Goal: Contribute content: Contribute content

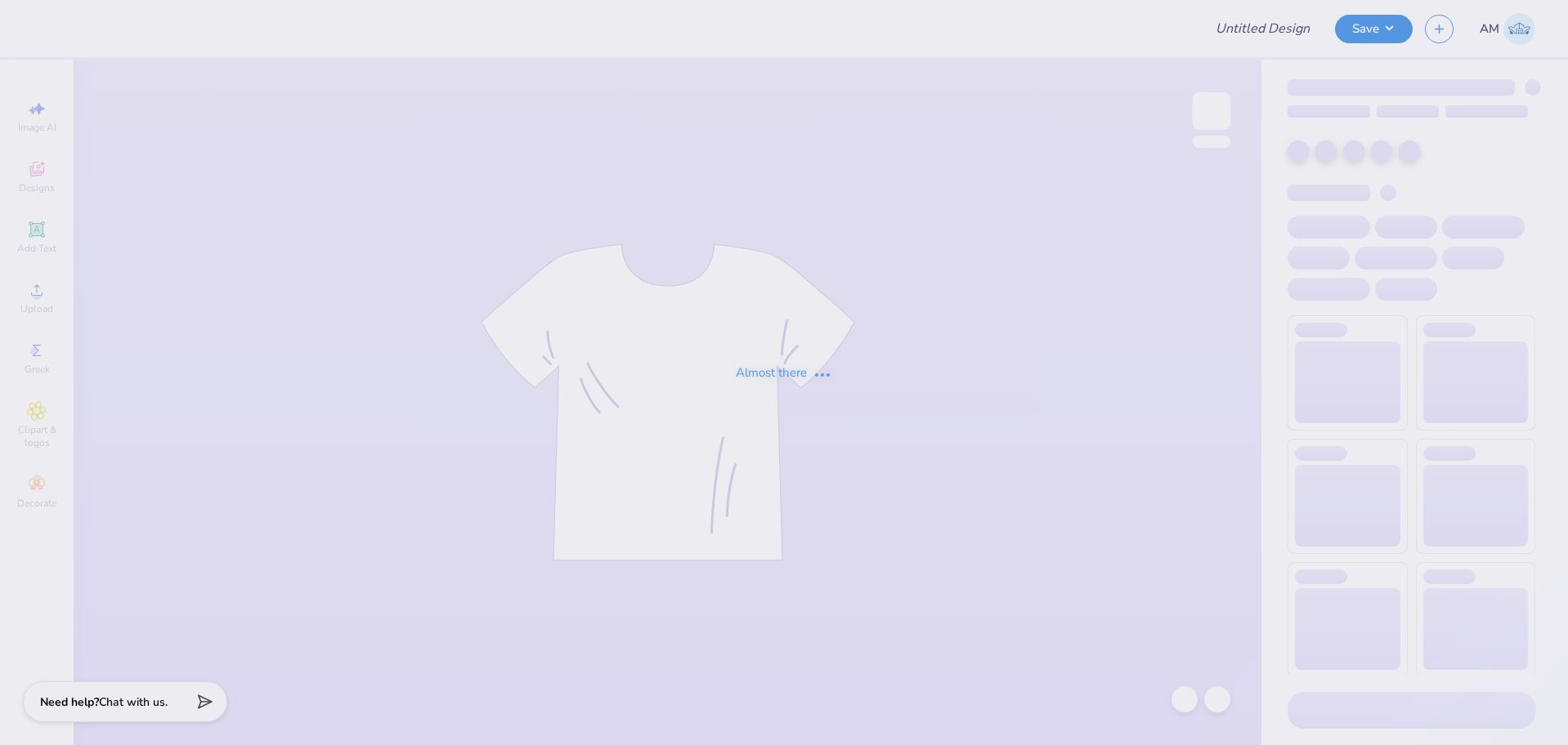
type input "The University of Texas at Austin : Lily Rowe"
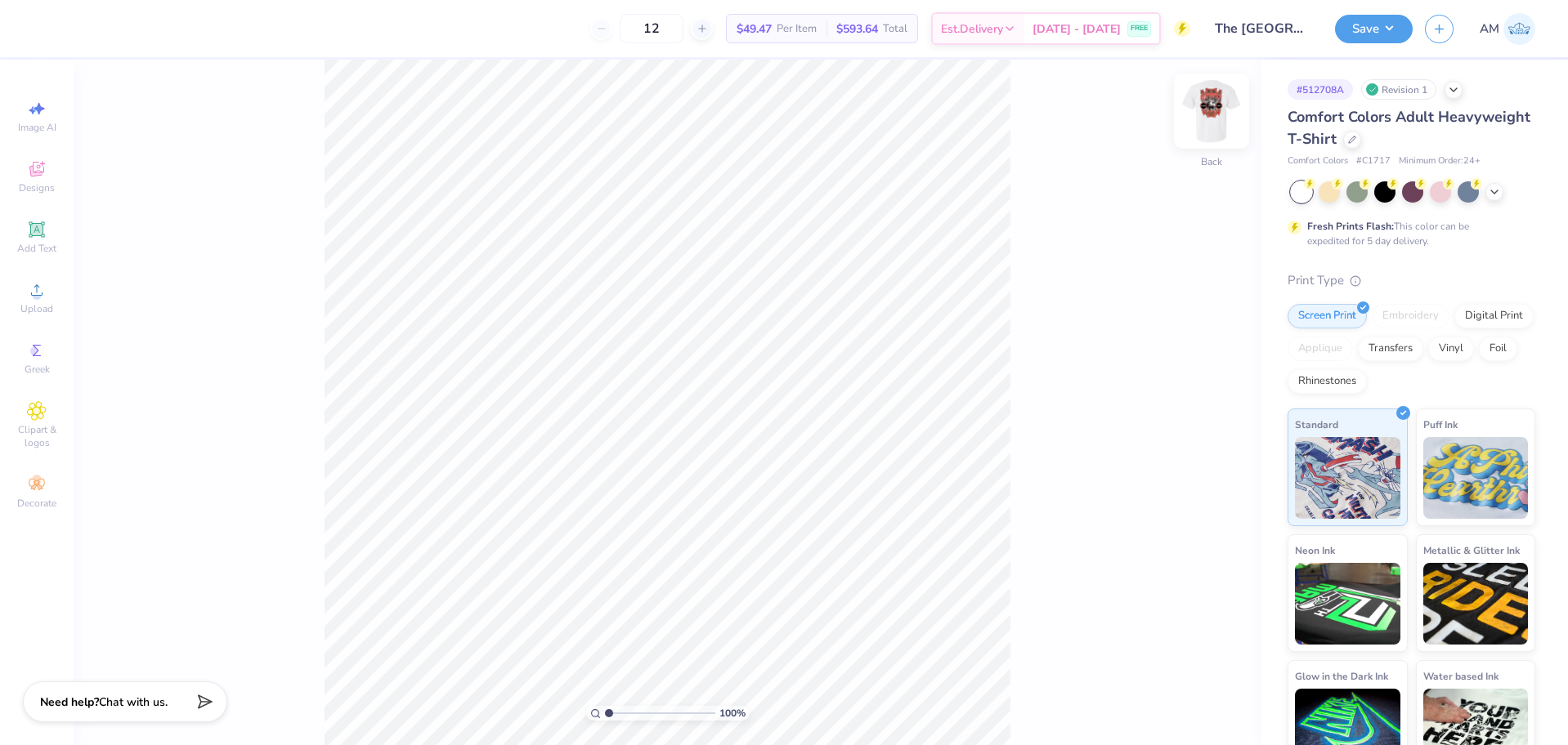
click at [1200, 113] on img at bounding box center [1212, 111] width 65 height 65
click at [23, 288] on div "Upload" at bounding box center [36, 297] width 57 height 48
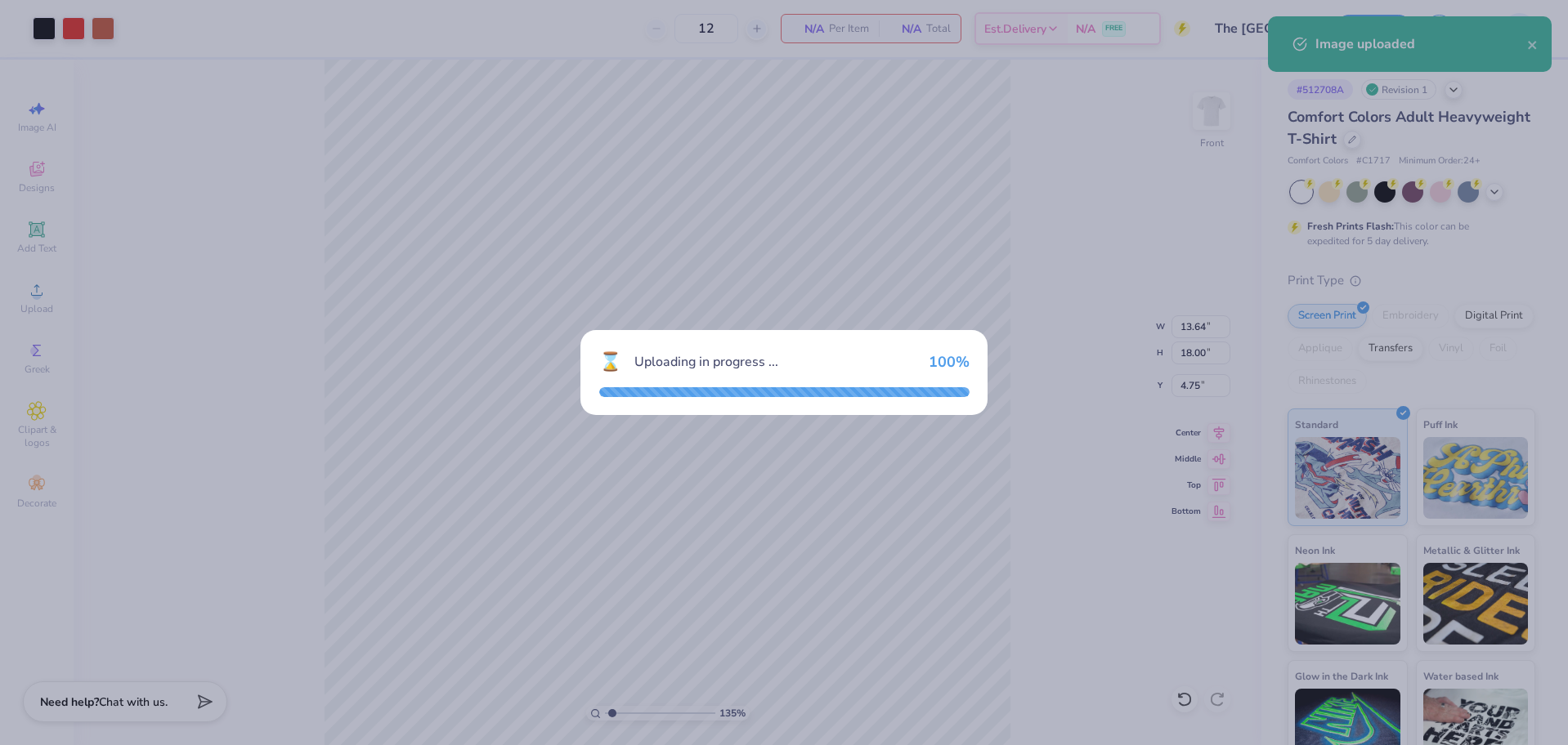
type input "1.35006143669128"
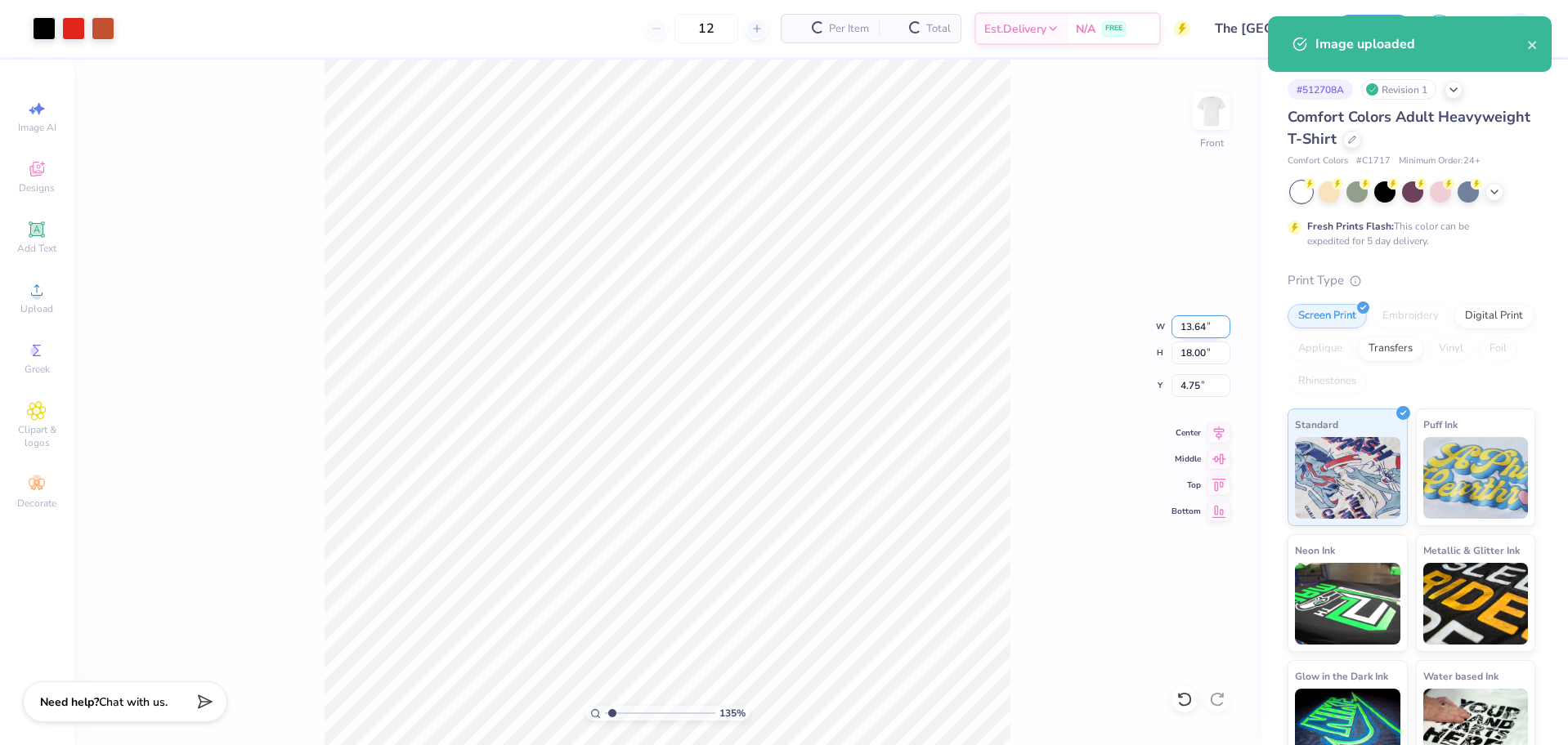
click at [1191, 322] on input "13.64" at bounding box center [1201, 326] width 59 height 23
type input "14"
type input "1.35006143669128"
type input "13.64"
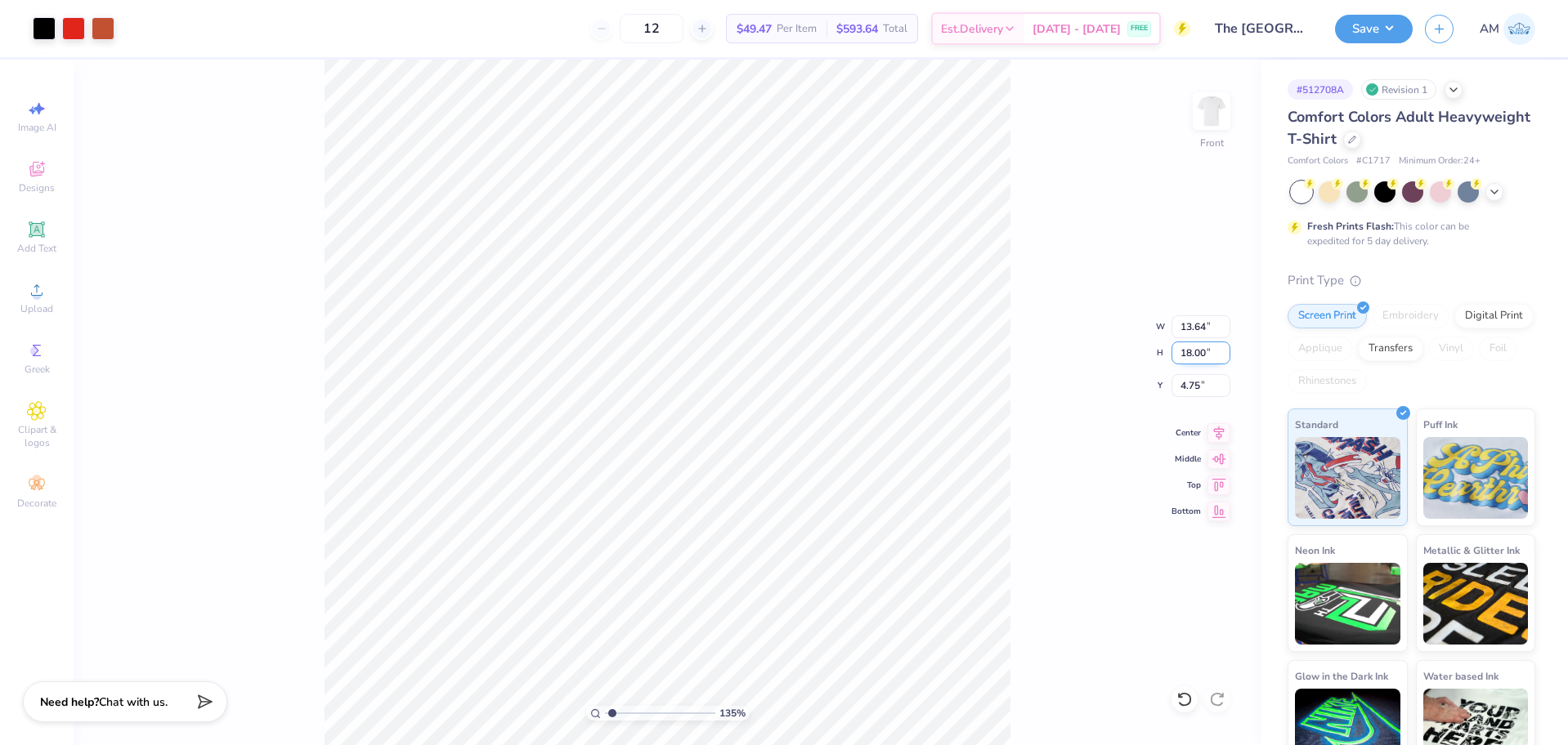
click at [1194, 356] on input "18.00" at bounding box center [1201, 353] width 59 height 23
type input "14"
type input "1.35006143669128"
type input "10.61"
type input "14.00"
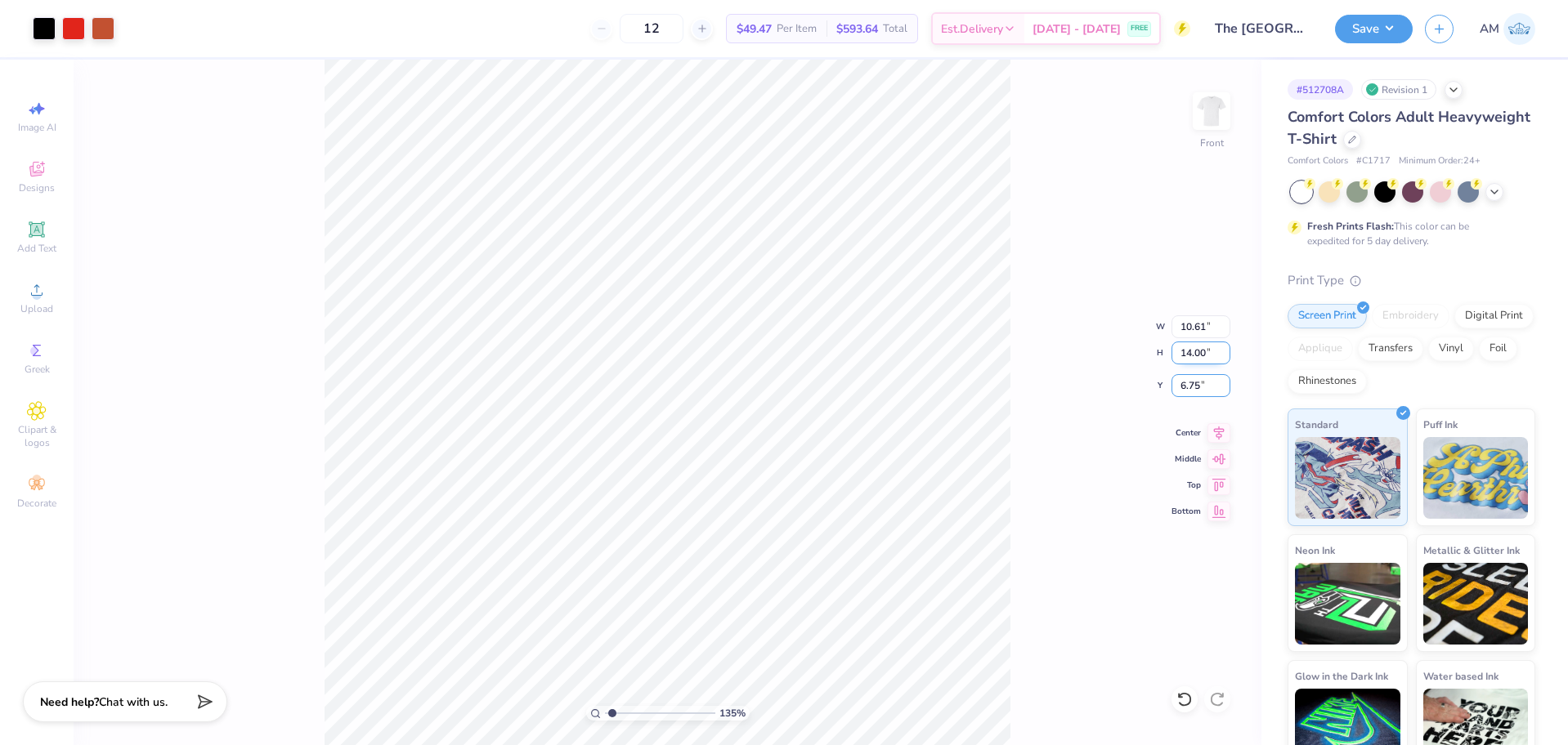
click at [1193, 383] on input "6.75" at bounding box center [1201, 385] width 59 height 23
type input "4"
type input "1.35006143669128"
click at [1191, 386] on input "4.00" at bounding box center [1201, 385] width 59 height 23
type input "3"
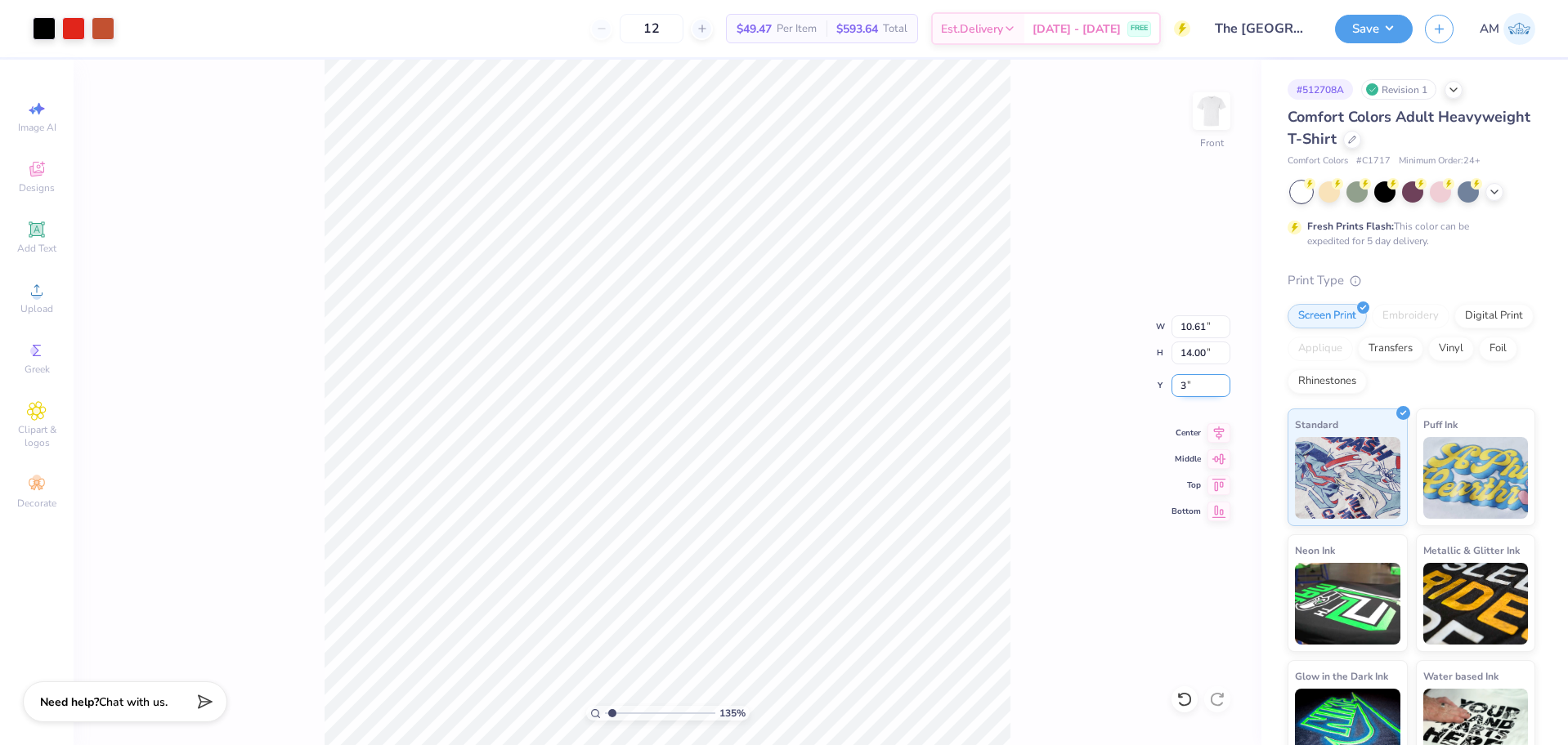
type input "1.35006143669128"
type input "3.00"
click at [1220, 432] on icon at bounding box center [1219, 431] width 23 height 20
click at [1381, 25] on button "Save" at bounding box center [1373, 25] width 77 height 28
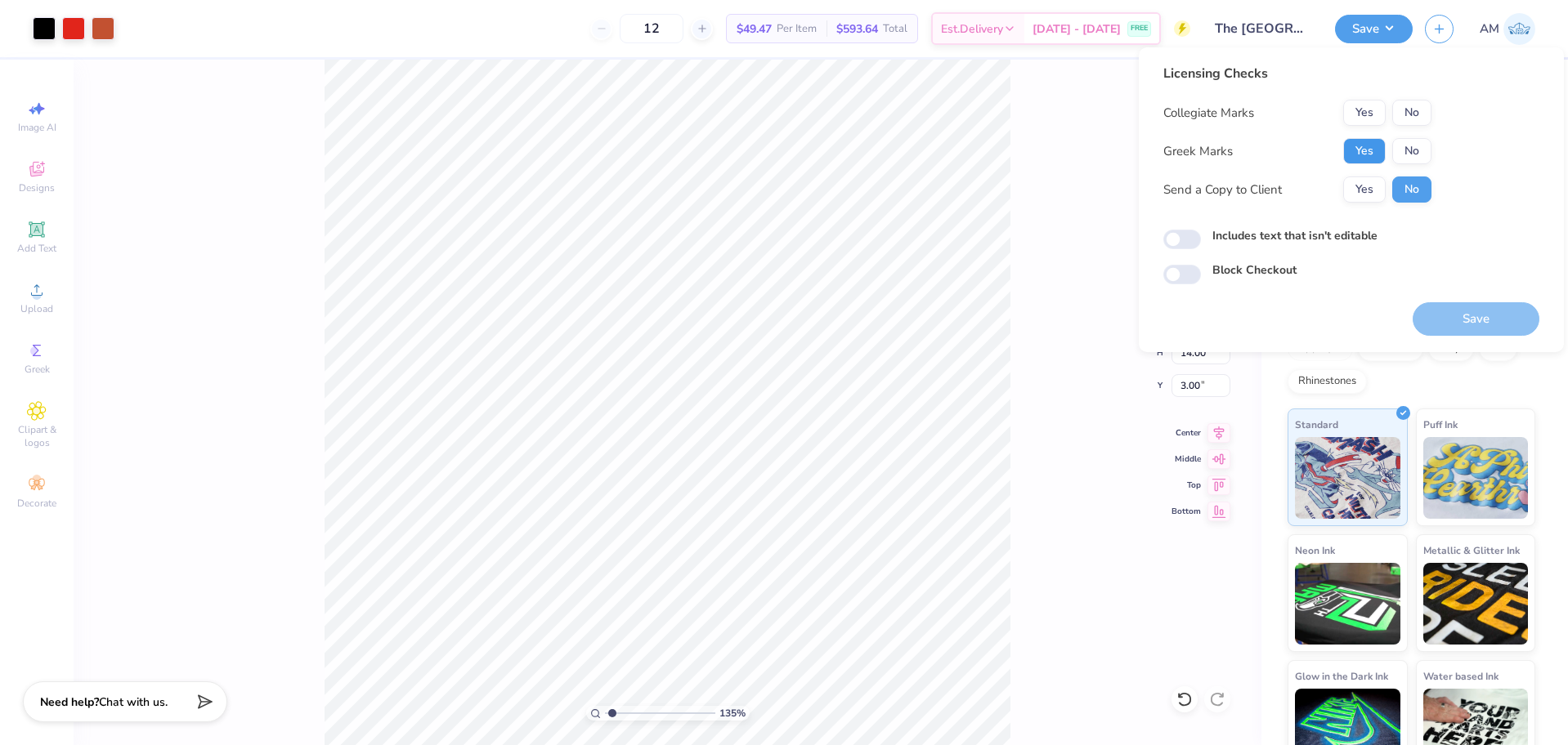
click at [1359, 142] on button "Yes" at bounding box center [1364, 151] width 43 height 26
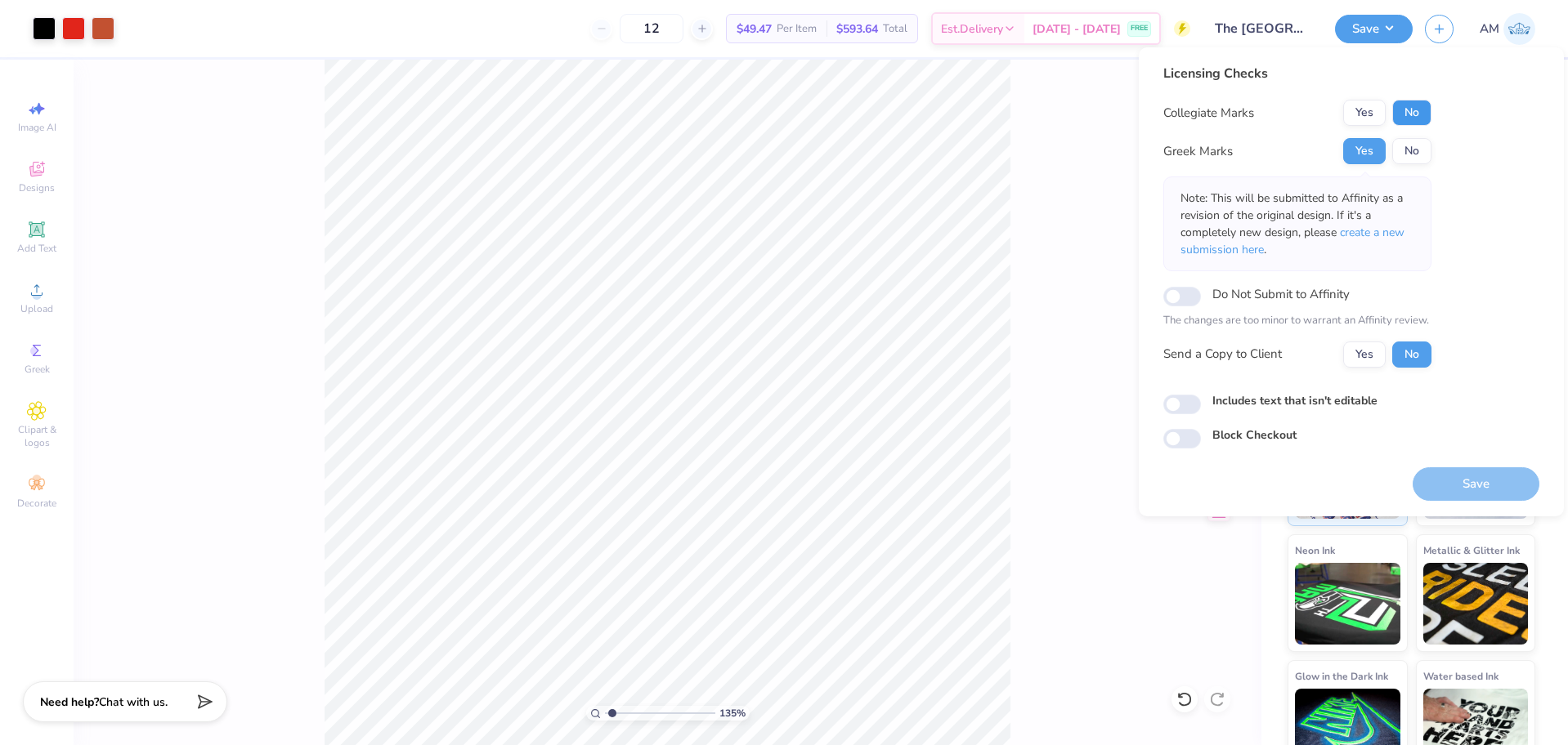
click at [1414, 111] on button "No" at bounding box center [1412, 113] width 39 height 26
click at [1380, 358] on button "Yes" at bounding box center [1364, 354] width 43 height 26
type input "1.35006143669128"
click at [1186, 402] on input "Includes text that isn't editable" at bounding box center [1182, 404] width 37 height 20
checkbox input "true"
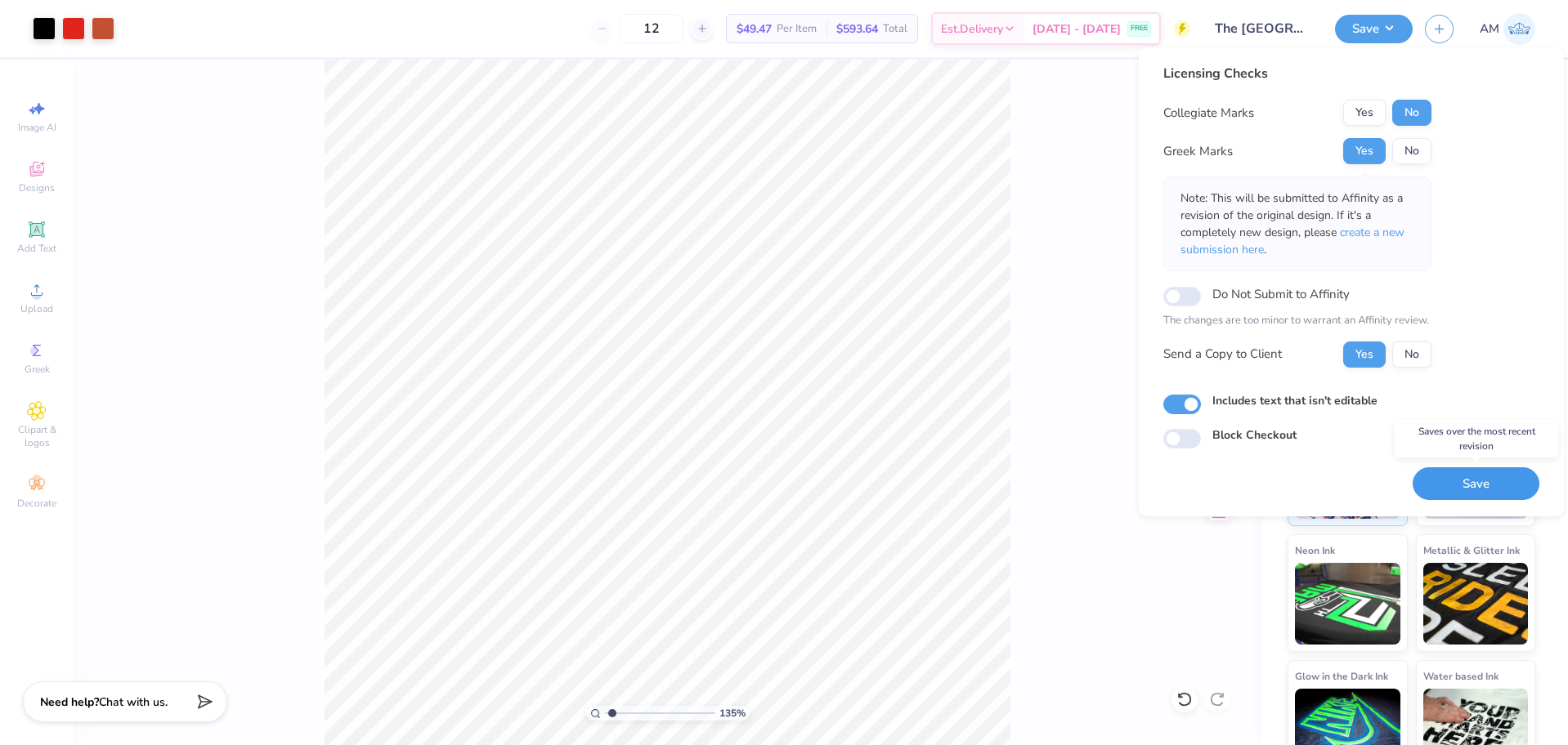
click at [1476, 489] on button "Save" at bounding box center [1475, 484] width 126 height 34
type input "1.35006143669128"
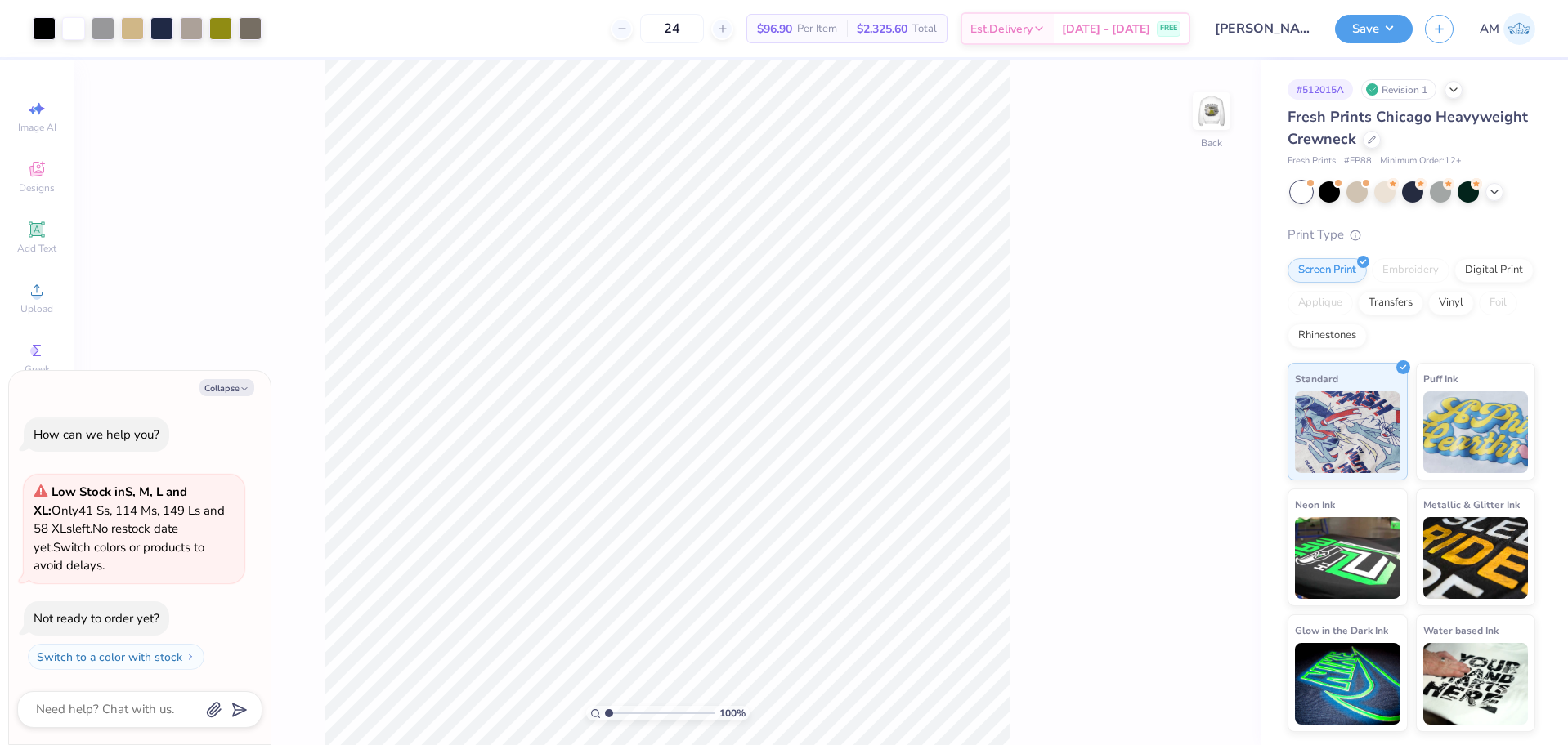
type textarea "x"
type input "1.35006143669128"
type textarea "x"
type input "4.05804149575103"
type textarea "x"
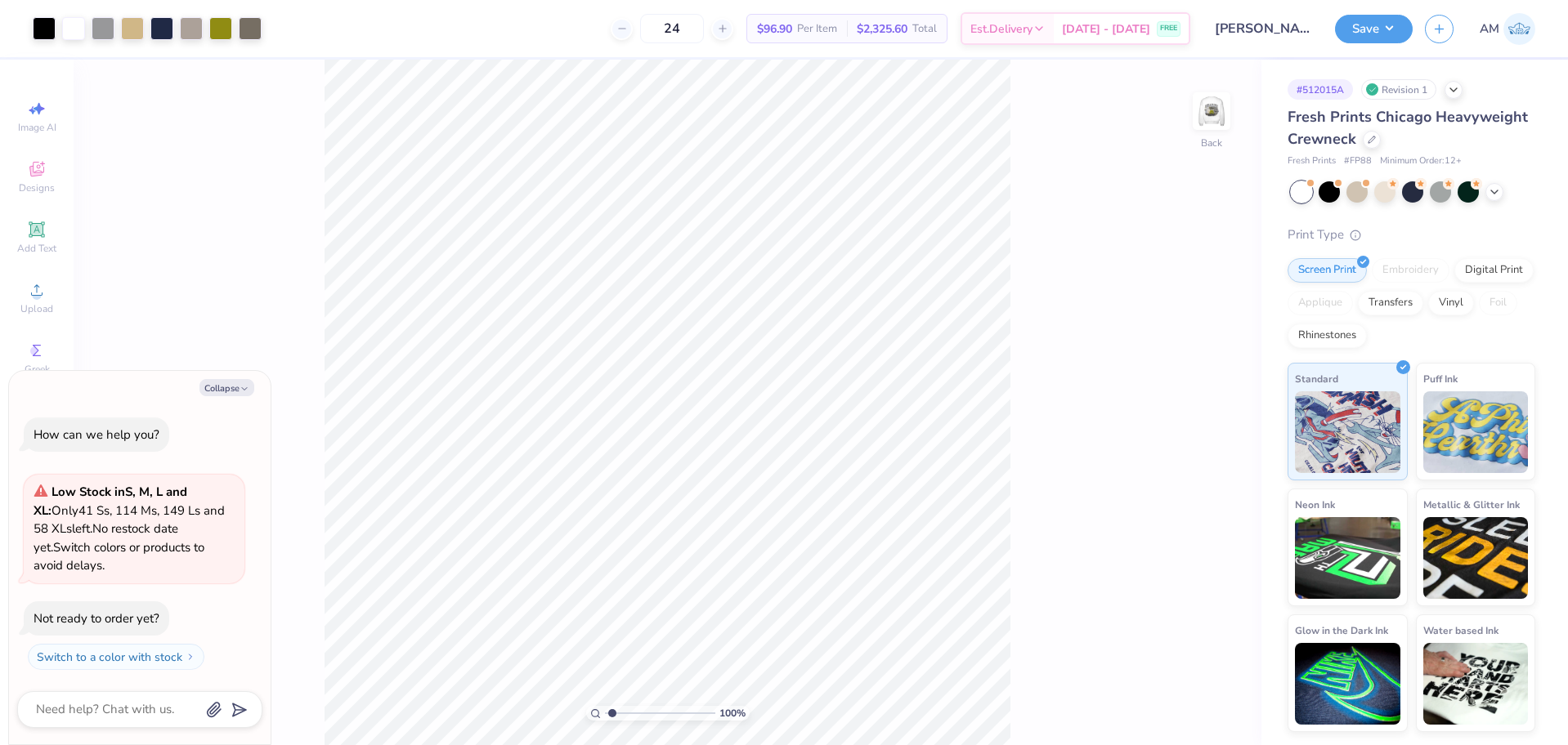
type input "1"
type textarea "x"
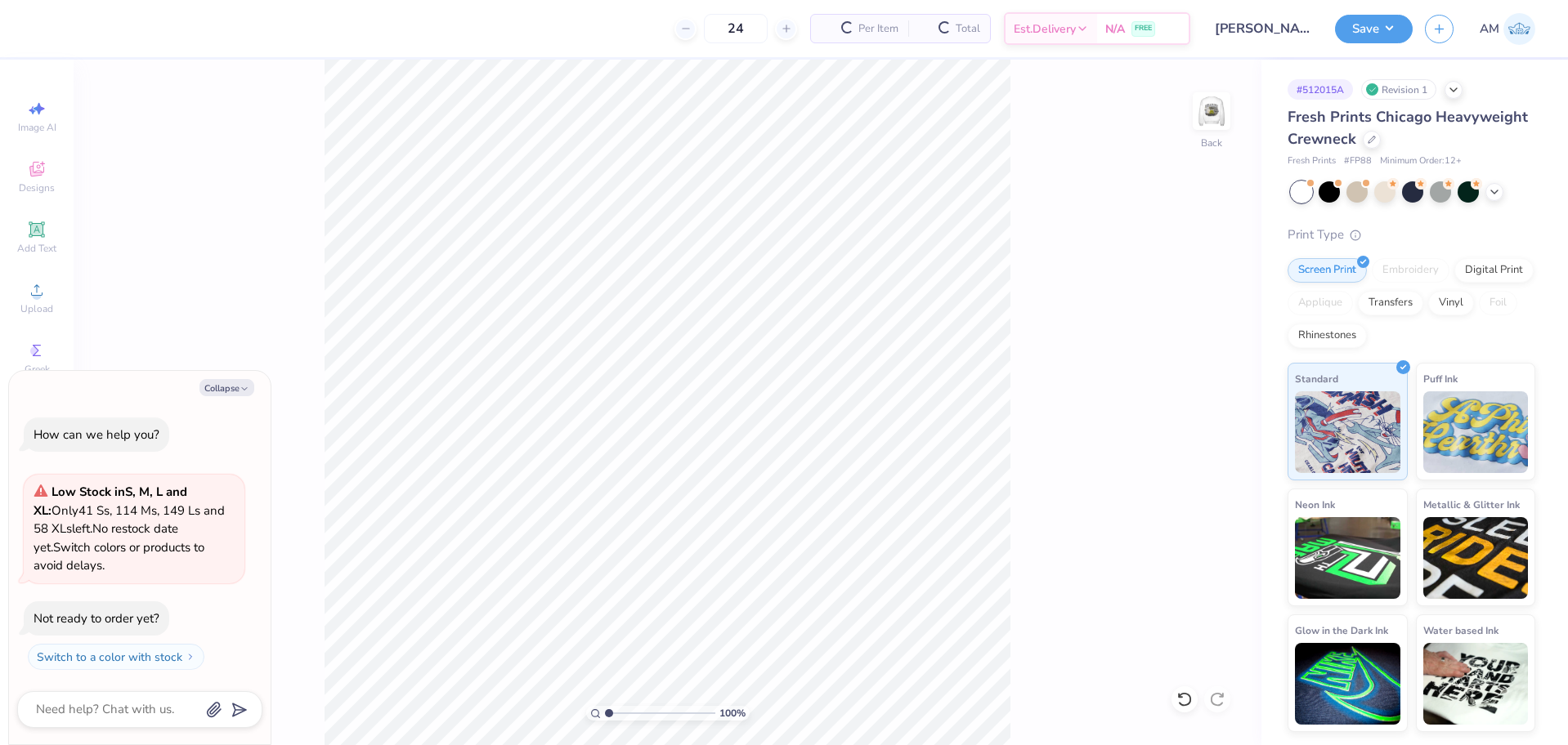
click at [36, 303] on span "Upload" at bounding box center [36, 309] width 33 height 13
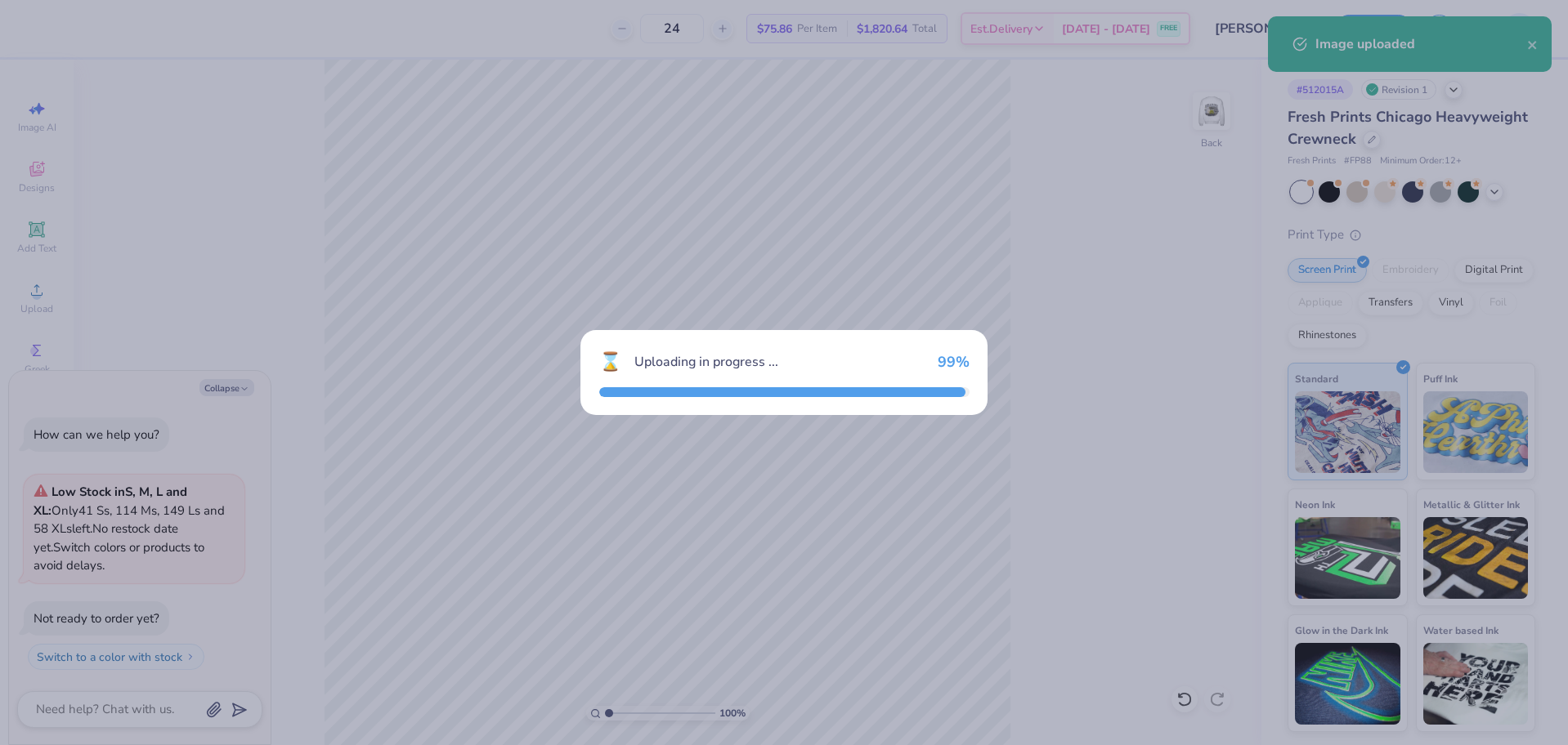
type textarea "x"
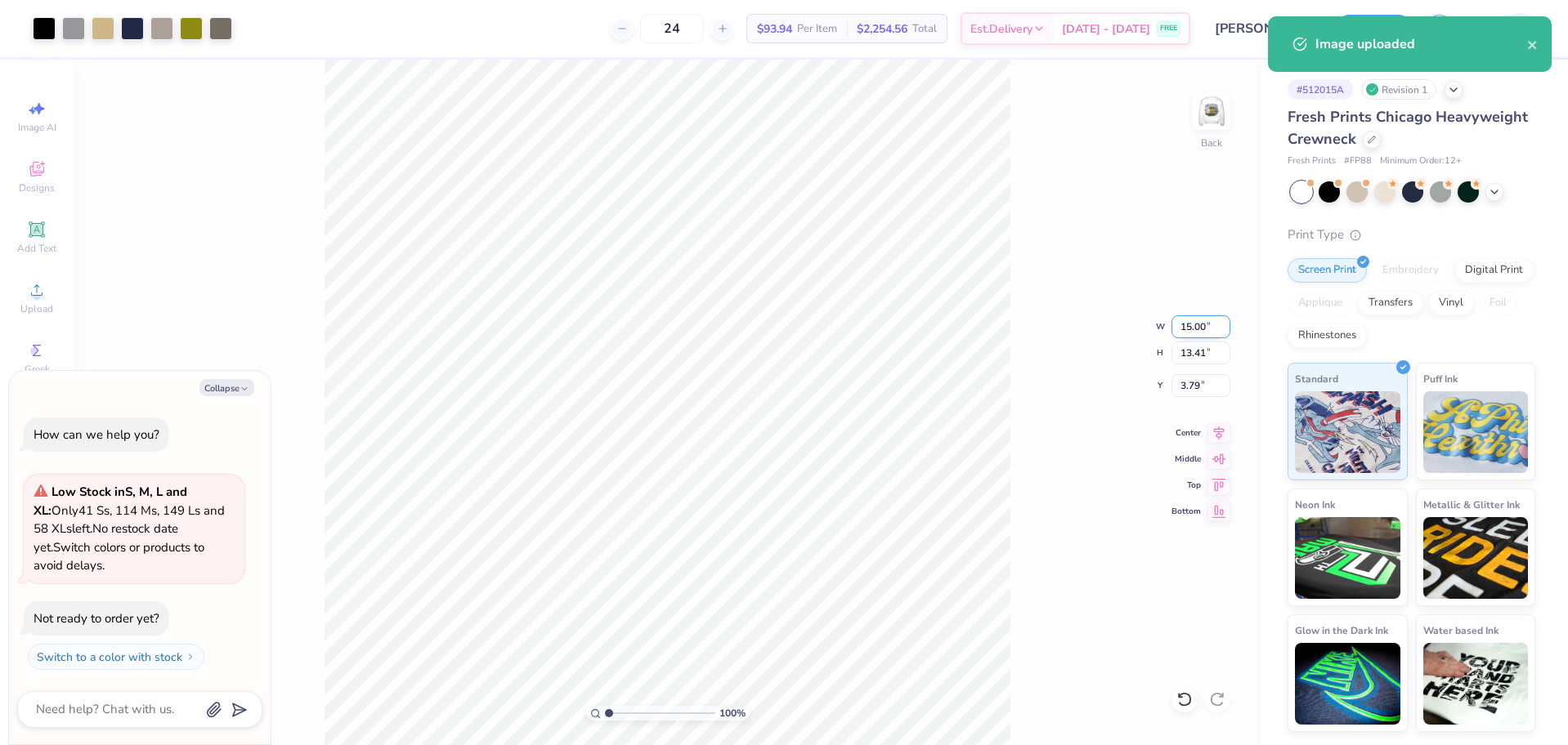
click at [1199, 325] on input "15.00" at bounding box center [1201, 326] width 59 height 23
type input "12"
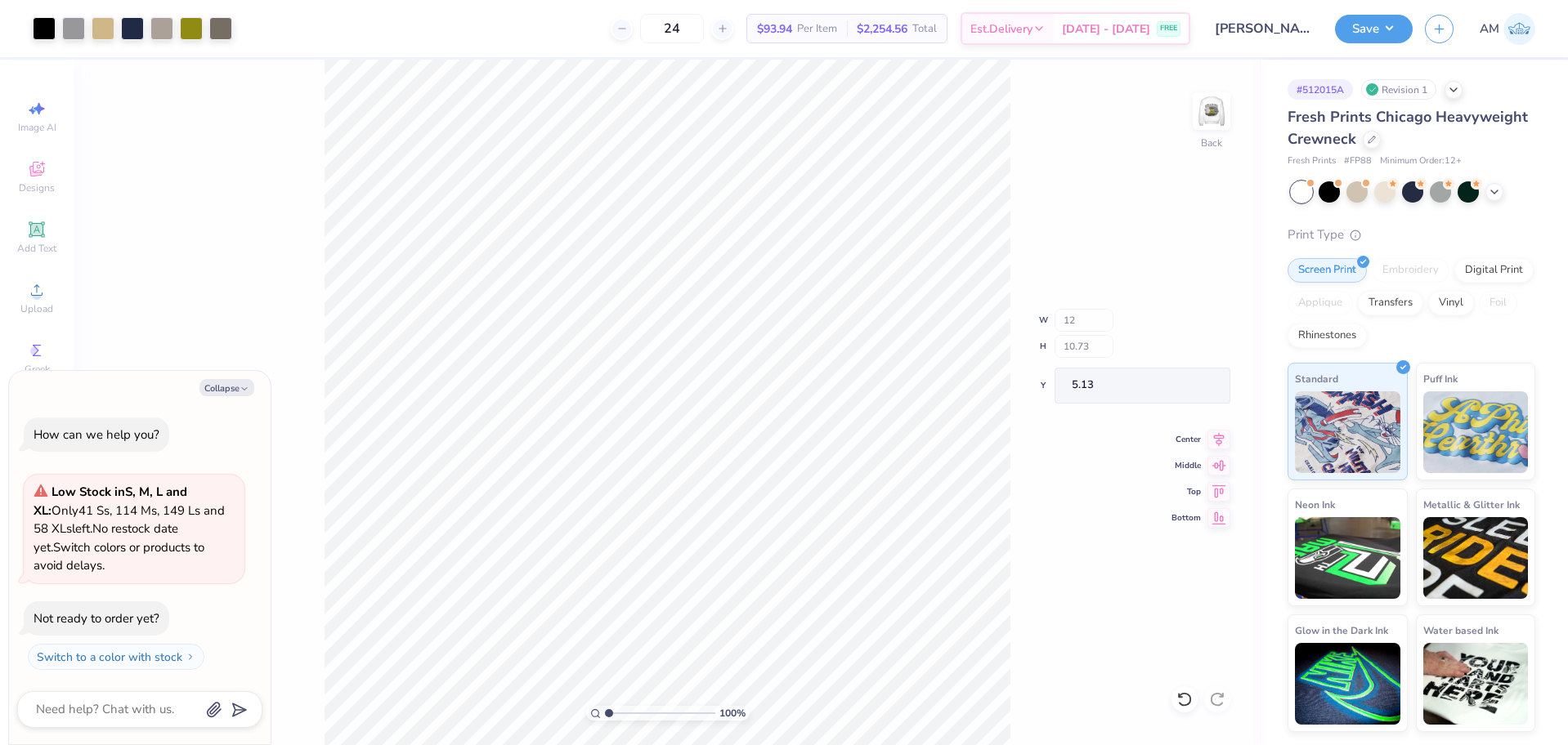
type textarea "x"
type input "12.00"
type input "10.73"
type input "5.13"
type textarea "x"
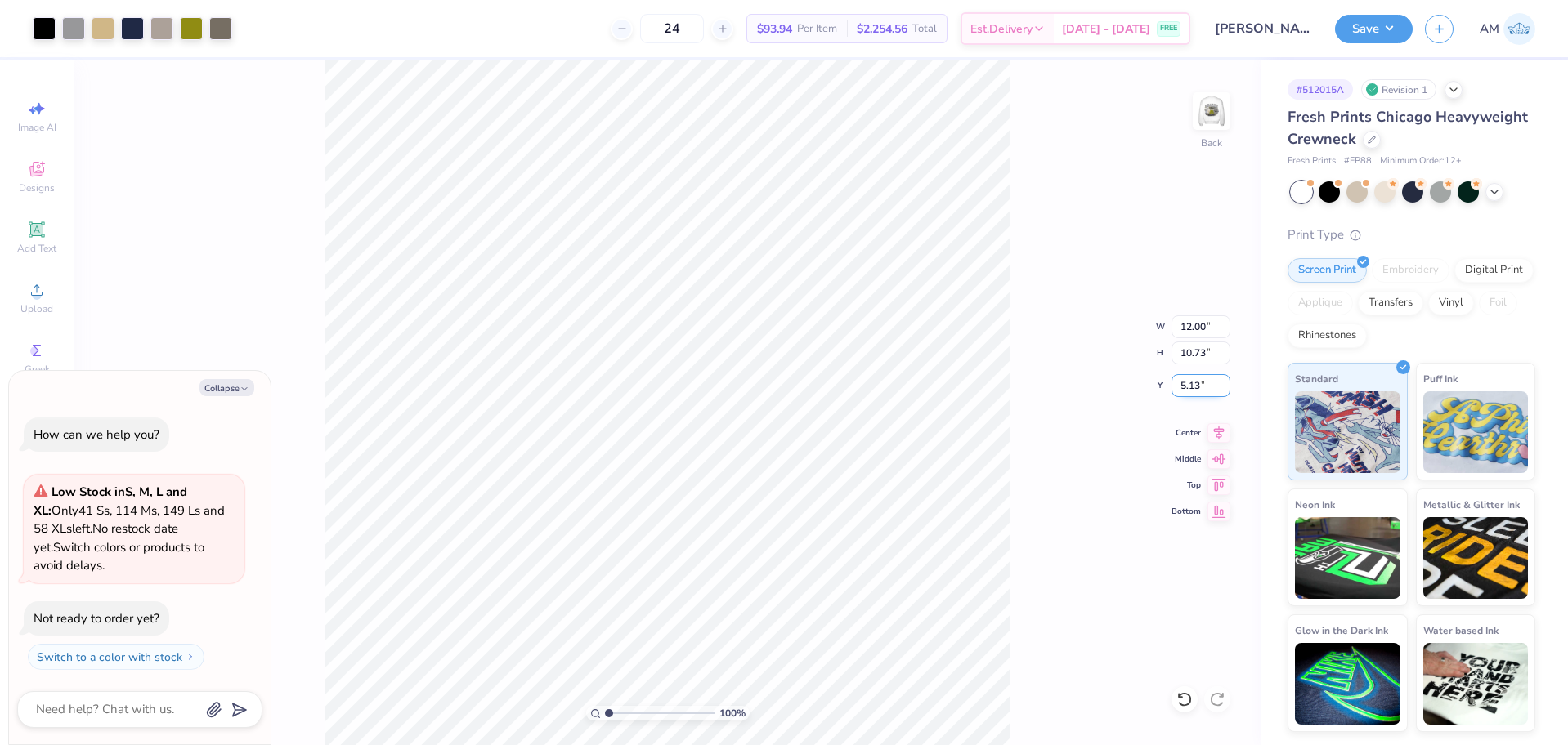
click at [1188, 386] on input "5.13" at bounding box center [1201, 385] width 59 height 23
type input "3"
type textarea "x"
type input "3.00"
click at [1094, 364] on div "100 % Back W 12.00 12.00 " H 10.73 10.73 " Y 3.00 3.00 " Center Middle Top Bott…" at bounding box center [667, 402] width 1188 height 686
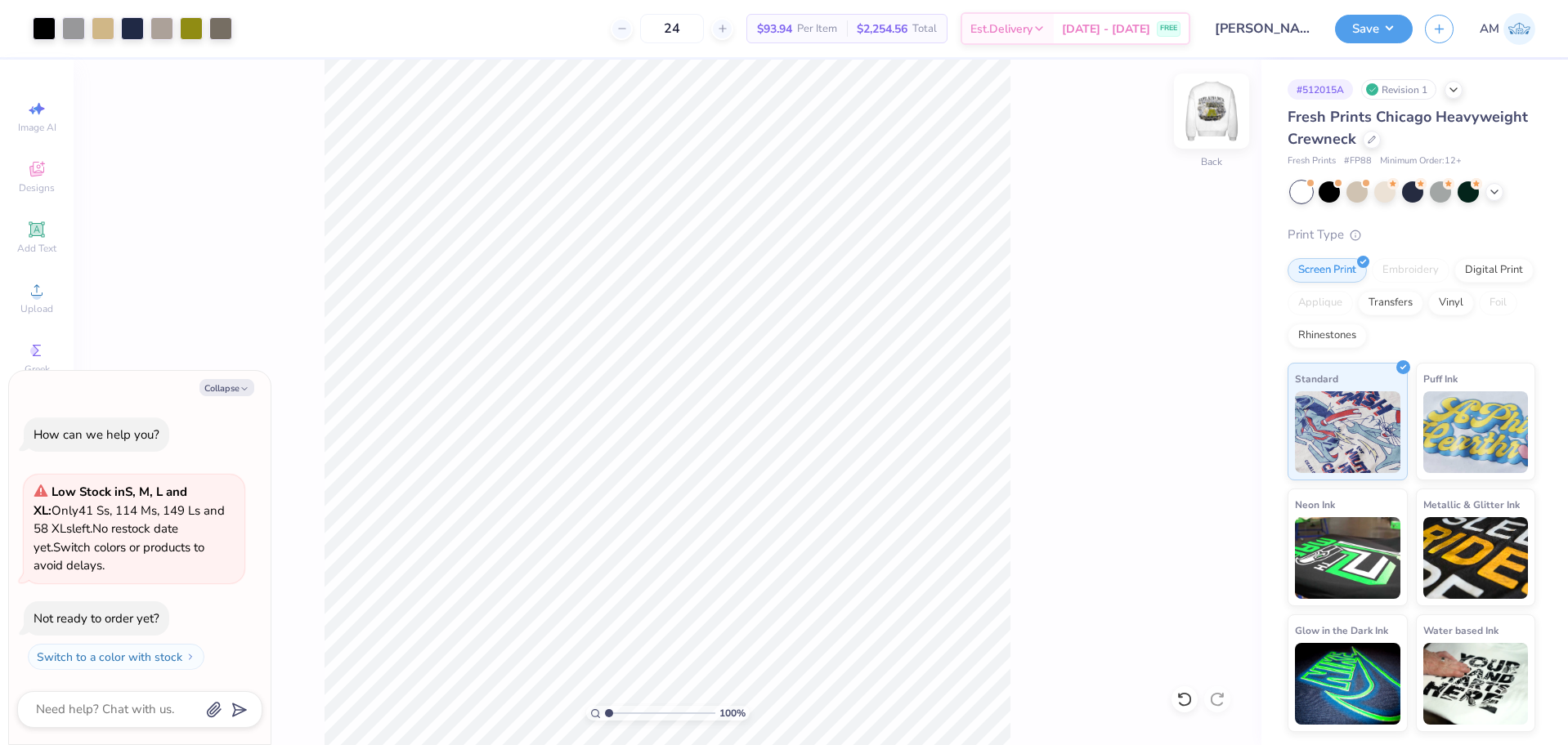
click at [1220, 117] on img at bounding box center [1212, 111] width 65 height 65
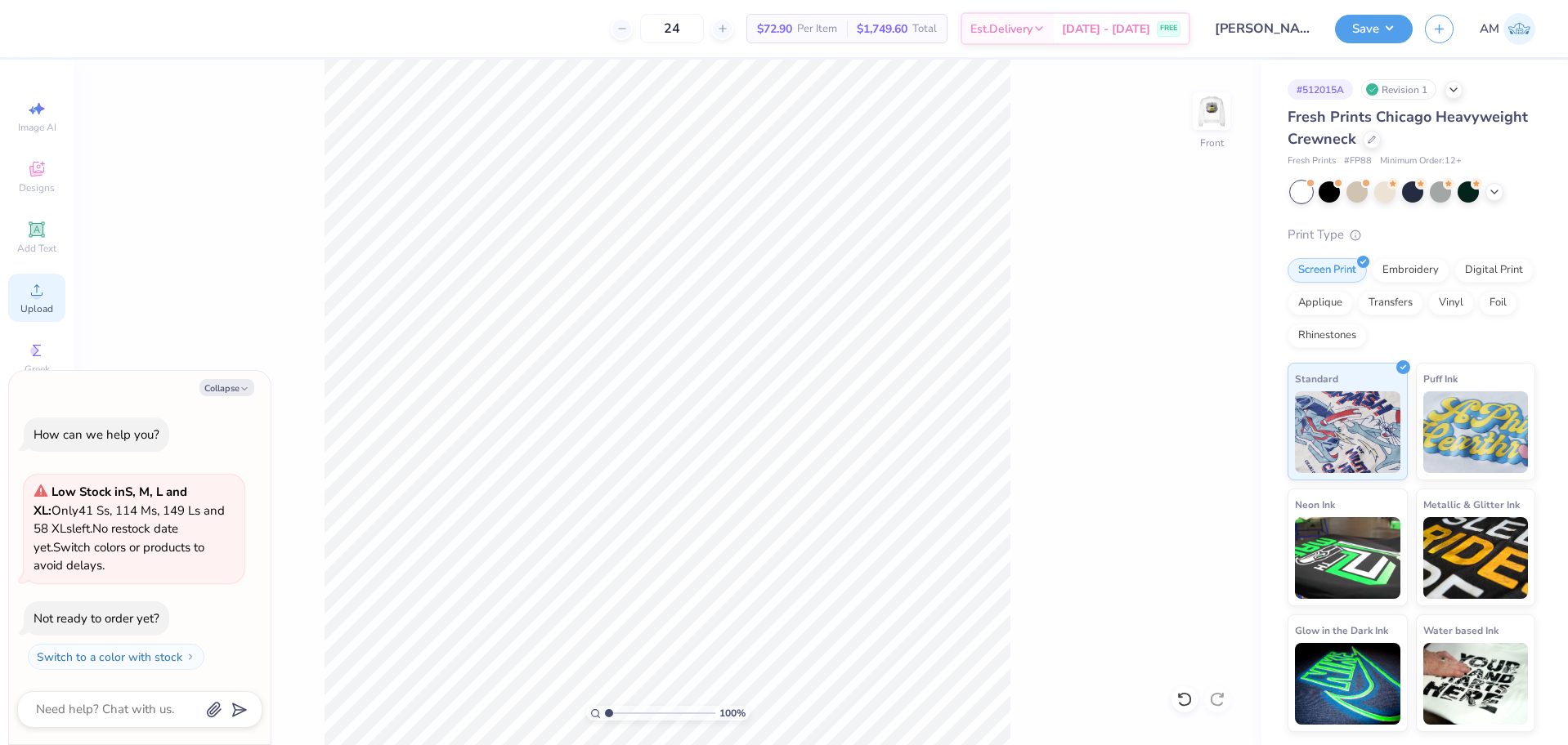
click at [40, 288] on icon at bounding box center [37, 291] width 20 height 20
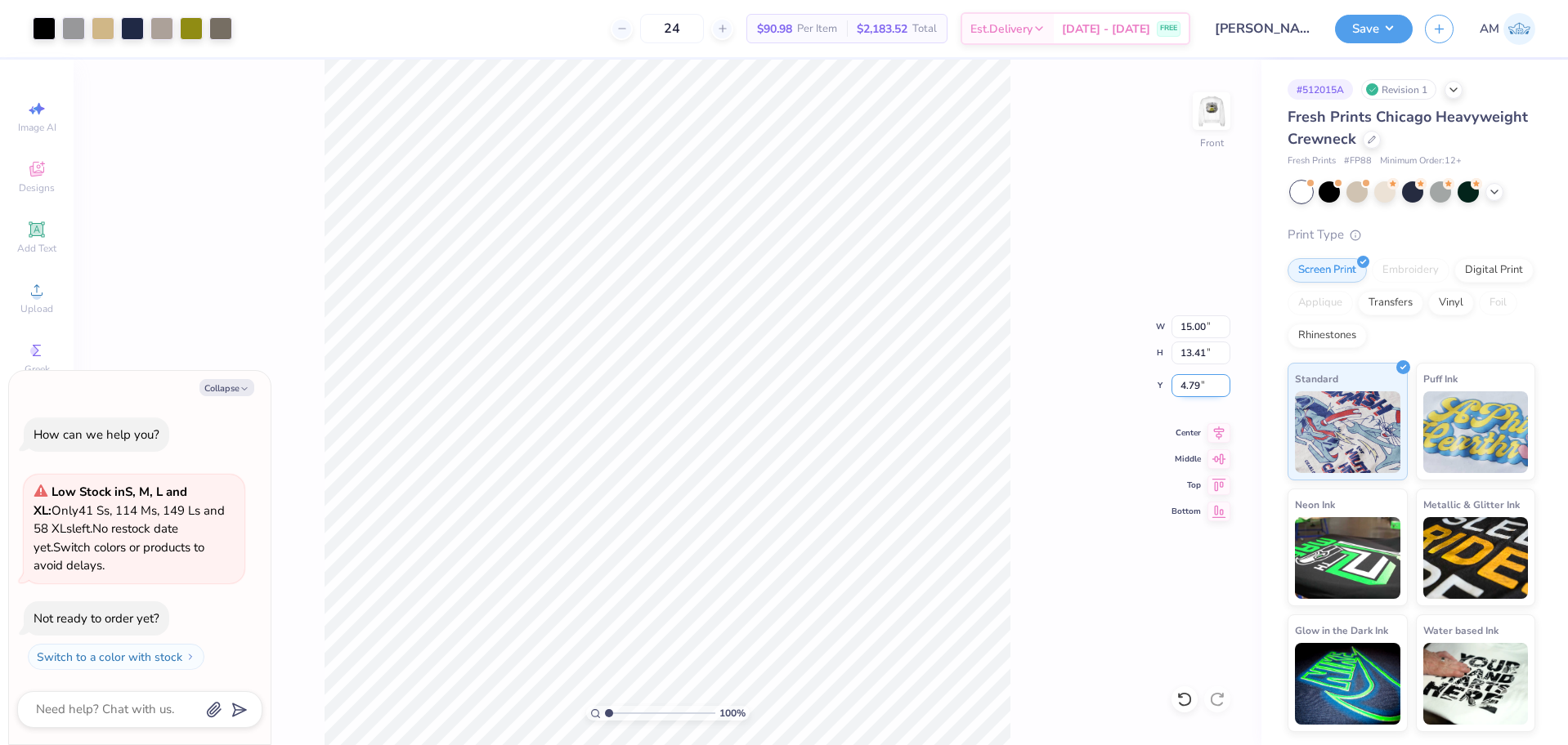
click at [1189, 385] on input "4.79" at bounding box center [1201, 385] width 59 height 23
type textarea "x"
type input "6.23"
type textarea "x"
type input "6.27"
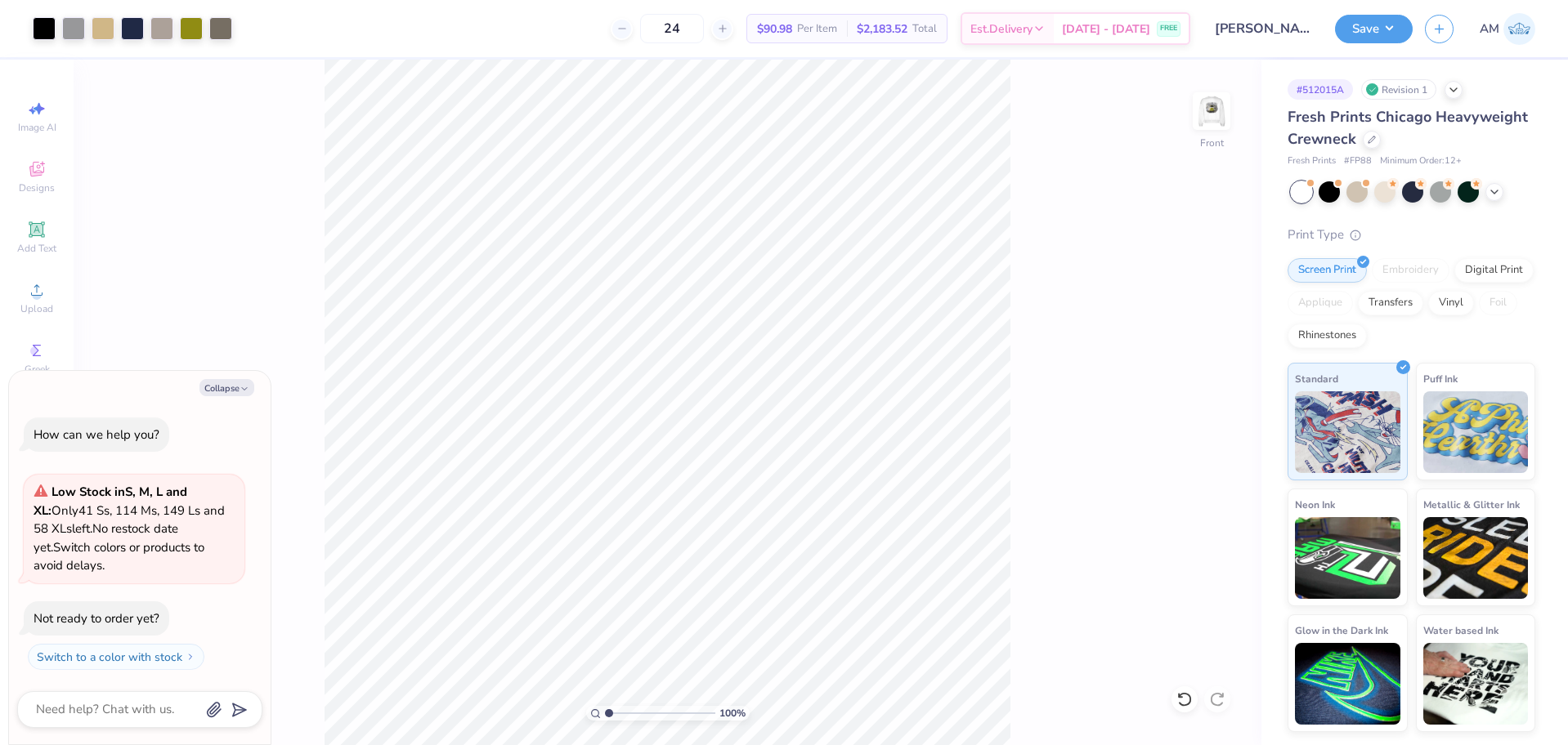
type textarea "x"
click at [1187, 323] on input "15.00" at bounding box center [1201, 326] width 59 height 23
type input "12"
type textarea "x"
type input "12.00"
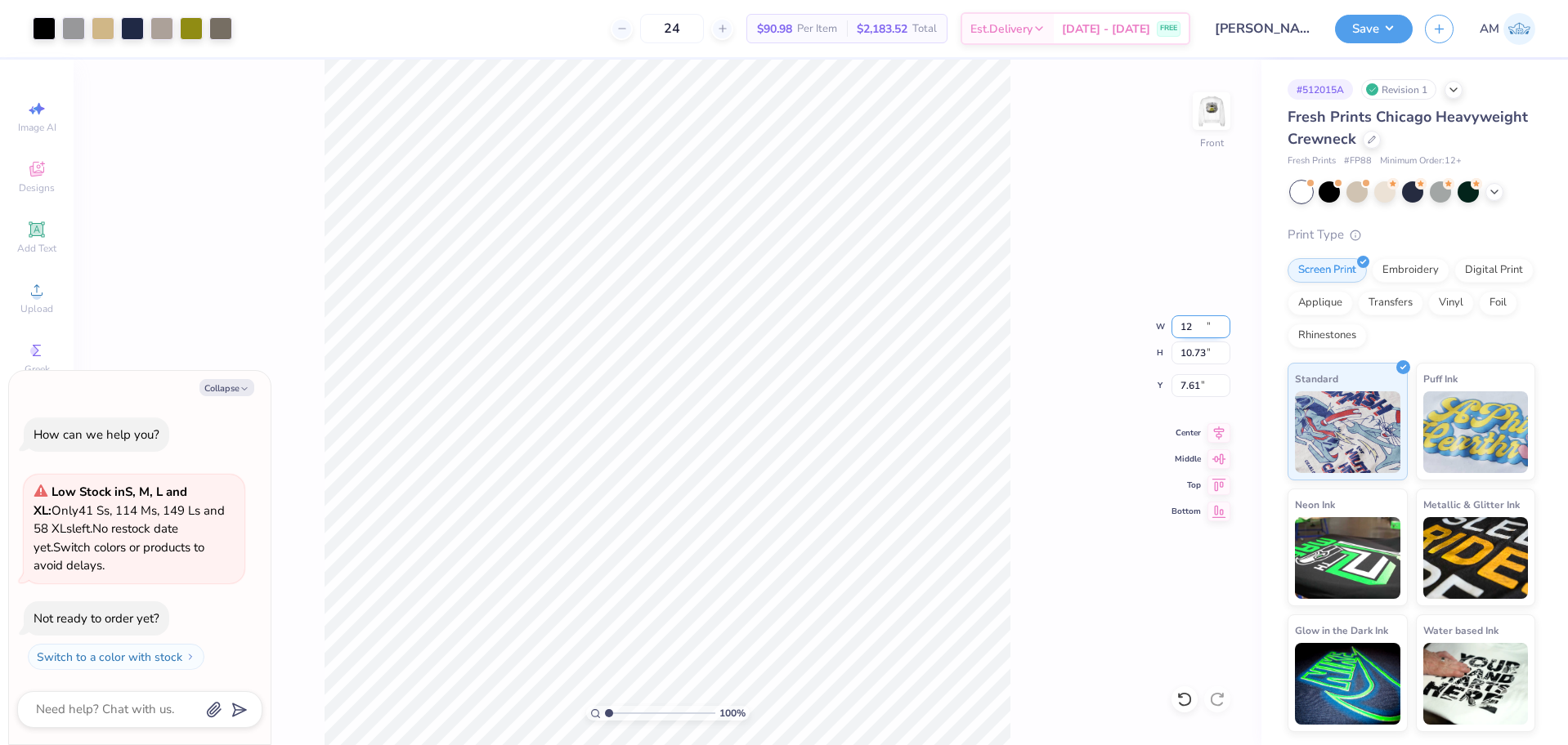
type input "10.73"
click at [1183, 382] on input "7.61" at bounding box center [1201, 385] width 59 height 23
type input "6"
type textarea "x"
type input "6.00"
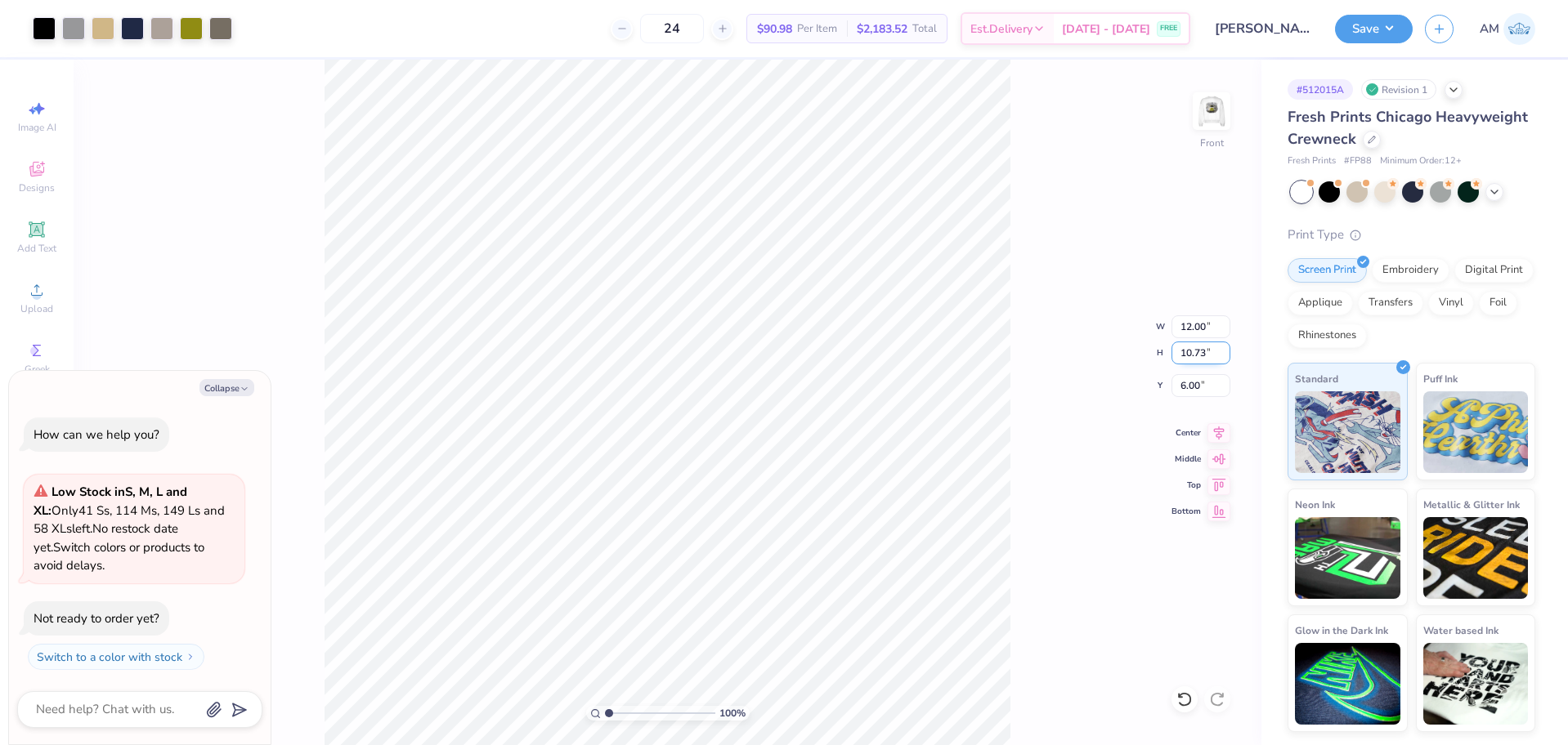
click at [1194, 355] on input "10.73" at bounding box center [1201, 353] width 59 height 23
type input "12"
type textarea "x"
type input "13.42"
type input "12.00"
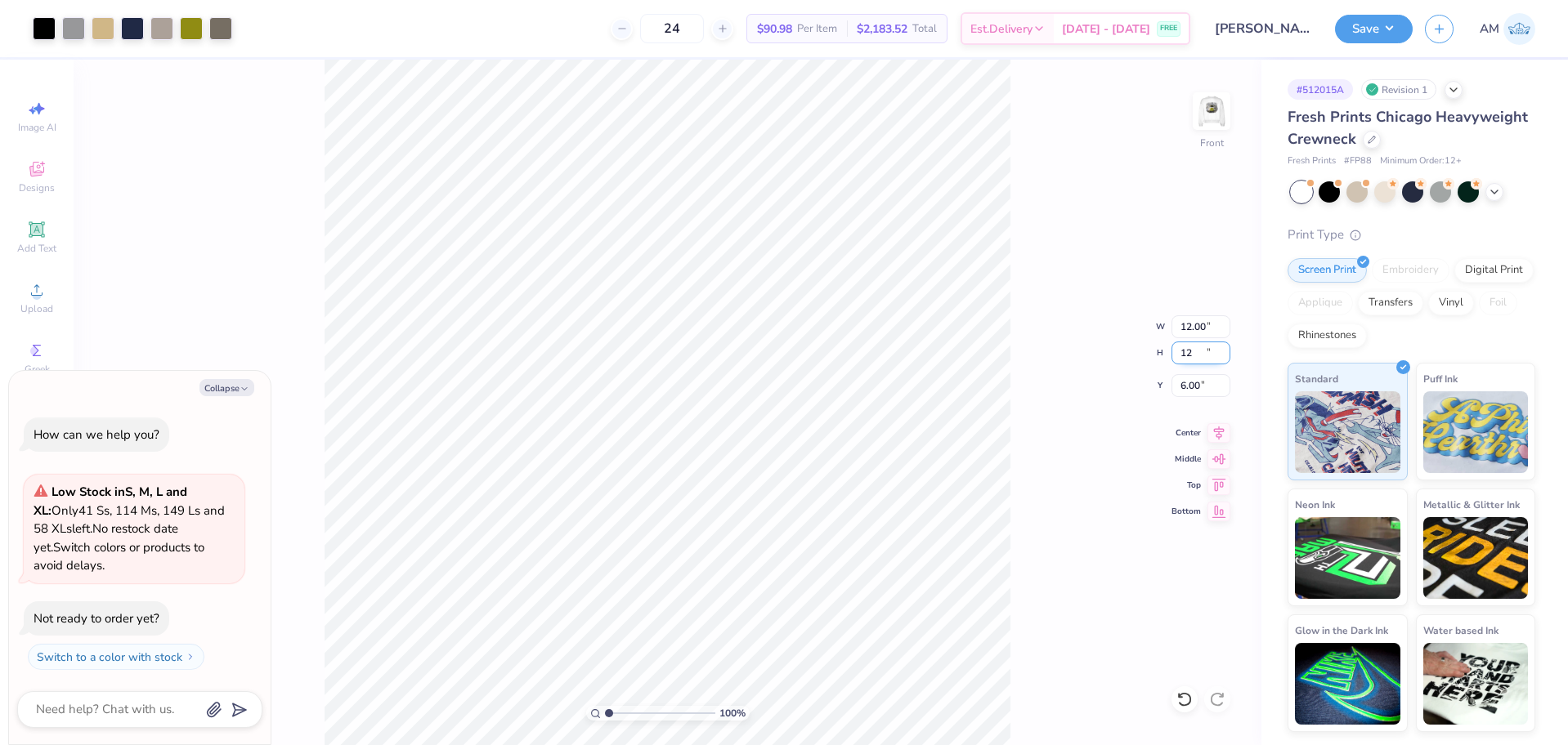
type input "5.37"
click at [1195, 323] on input "13.42" at bounding box center [1201, 326] width 59 height 23
type input "12.5"
type textarea "x"
type input "12.50"
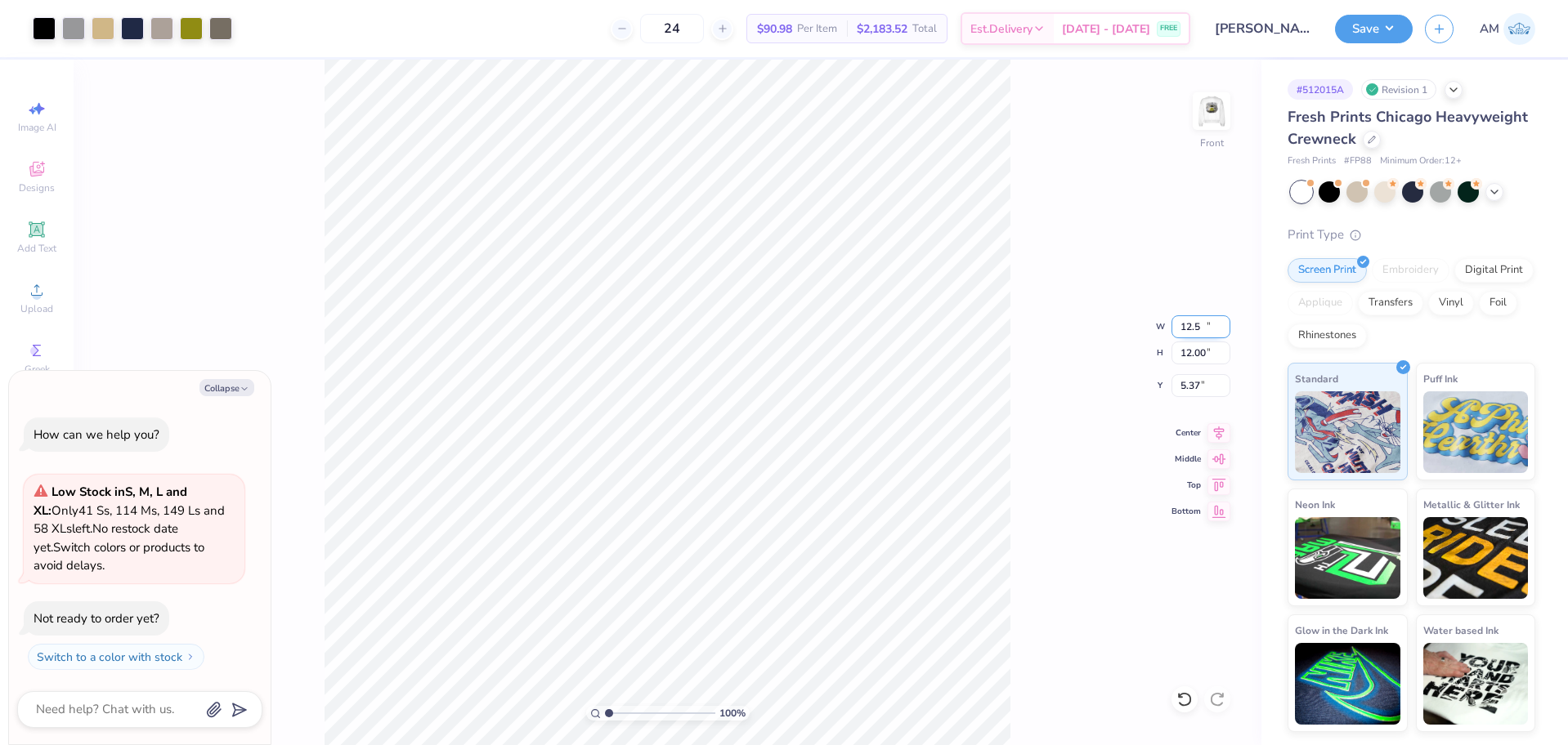
type input "11.18"
type input "5.78"
type textarea "x"
click at [1193, 386] on input "5.78" at bounding box center [1201, 385] width 59 height 23
type input "6"
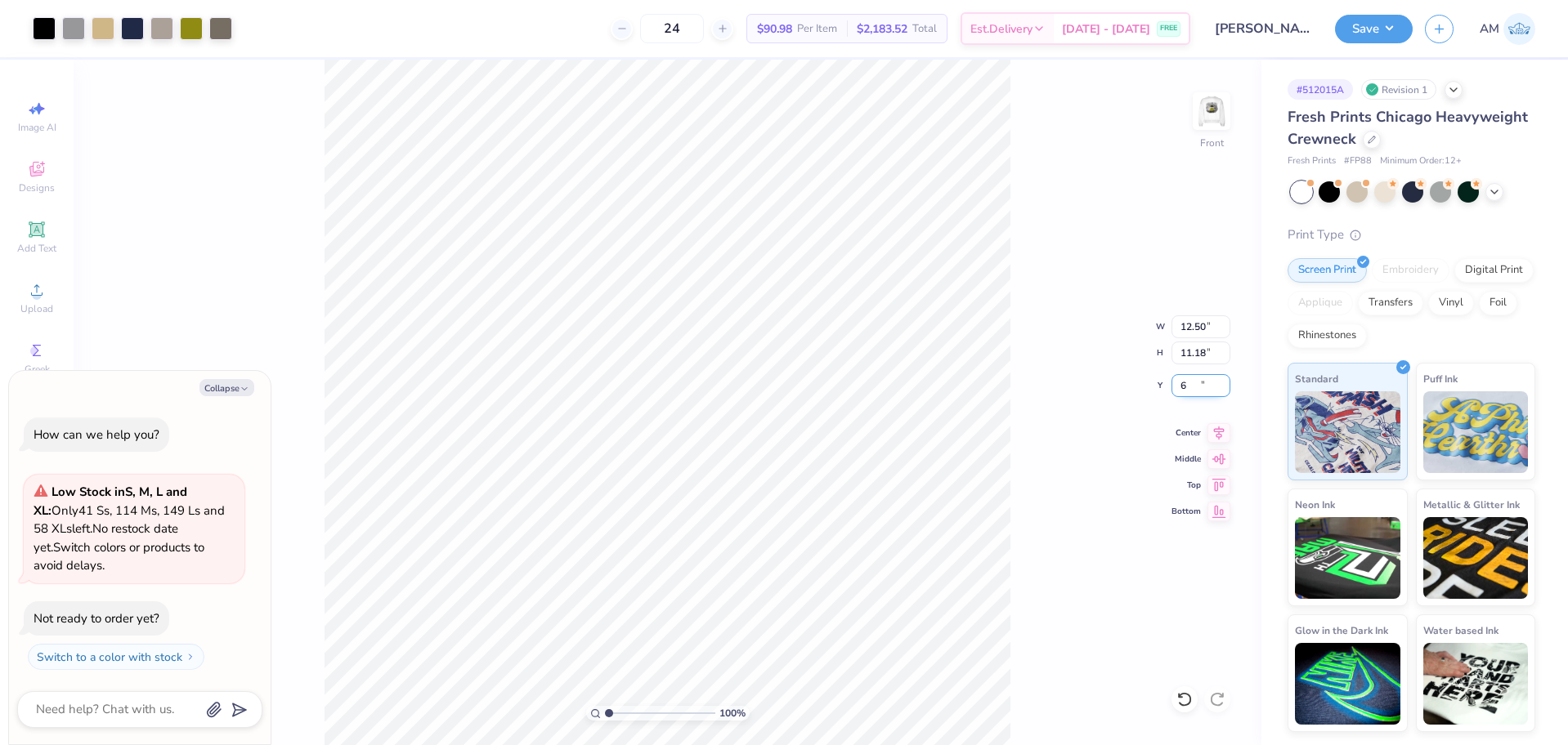
type textarea "x"
type input "6.00"
click at [1219, 430] on icon at bounding box center [1220, 431] width 11 height 14
click at [1062, 379] on div "100 % Front W 12.50 12.50 " H 11.18 11.18 " Y 6.00 6.00 " Center Middle Top Bot…" at bounding box center [667, 402] width 1188 height 686
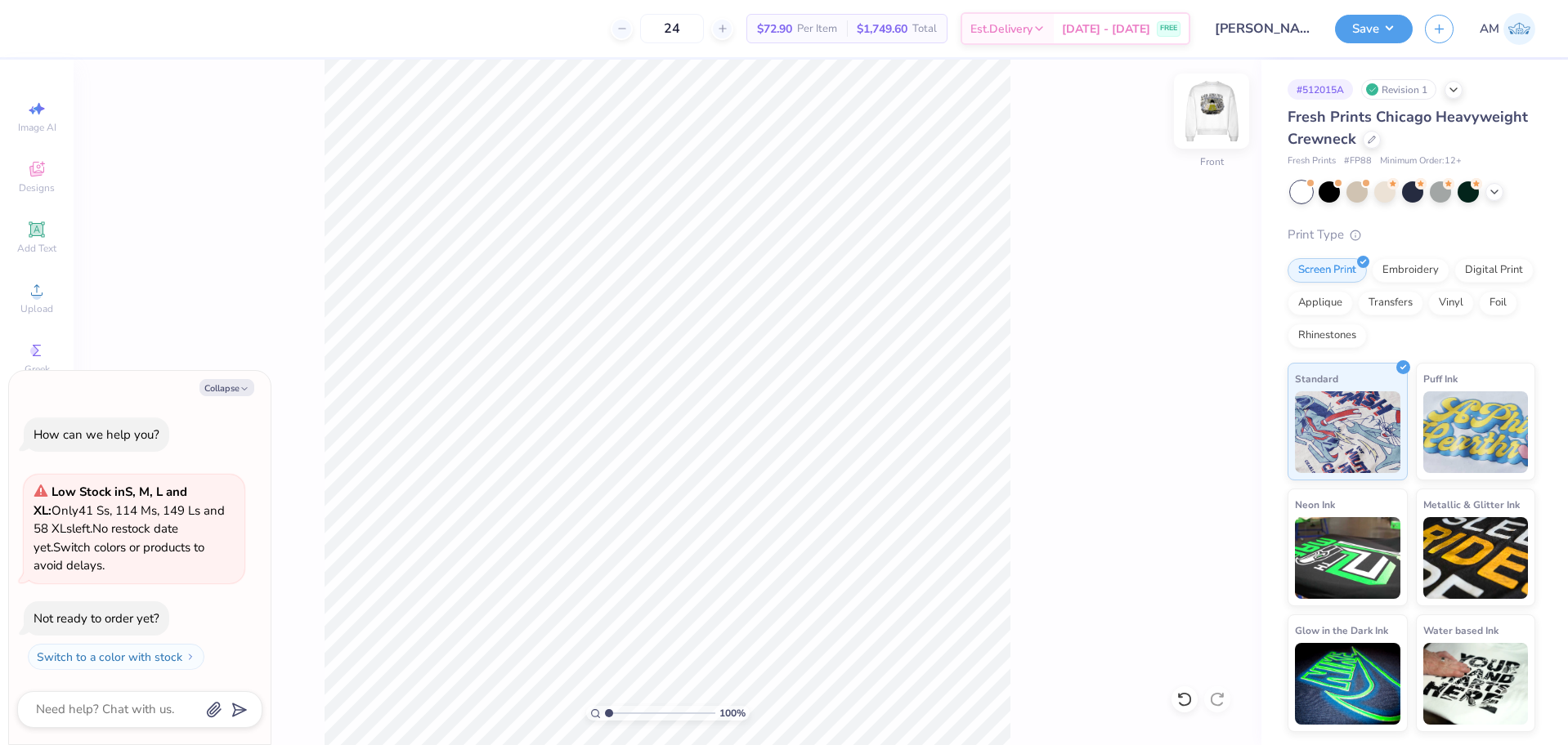
click at [1209, 112] on img at bounding box center [1212, 111] width 65 height 65
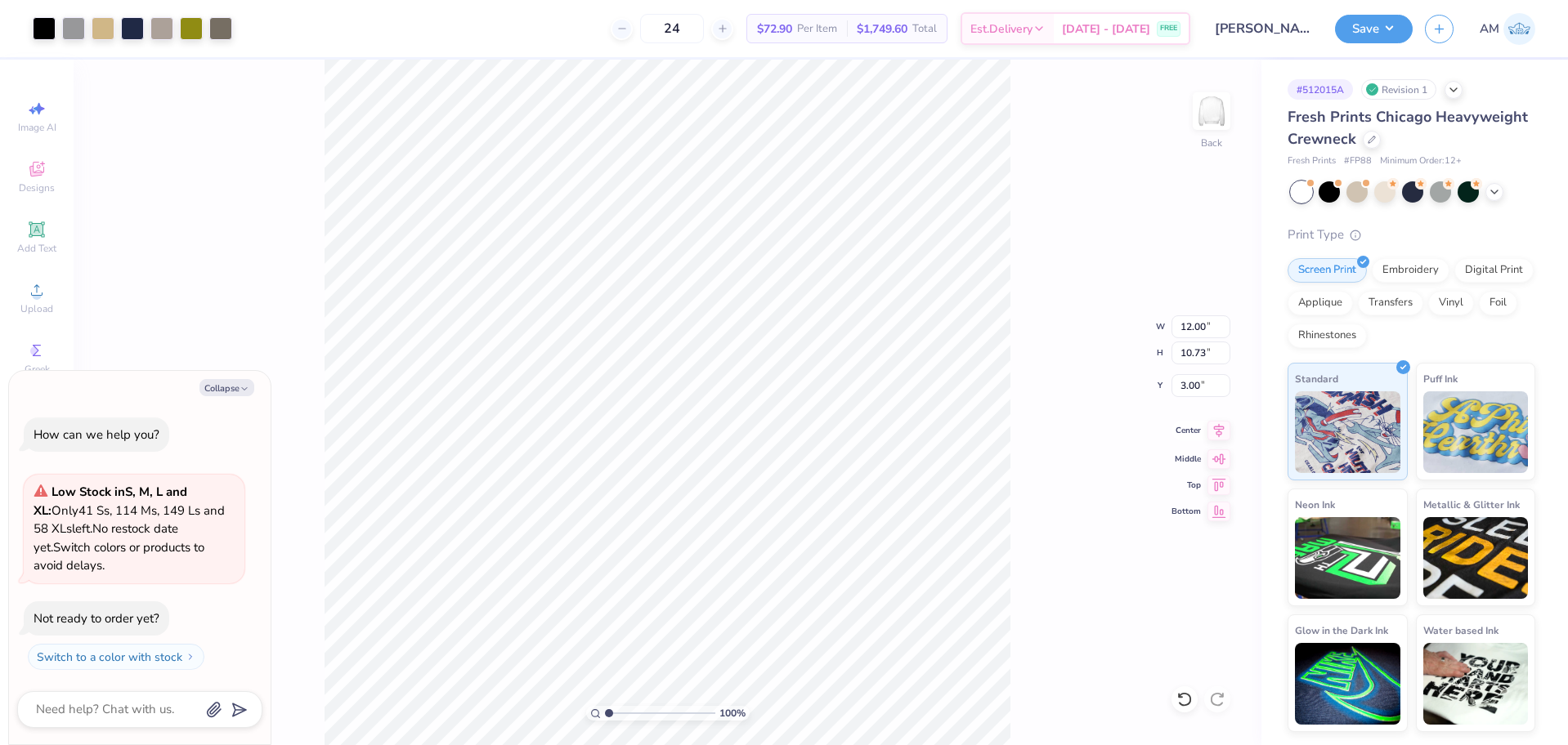
click at [1214, 429] on icon at bounding box center [1220, 431] width 11 height 14
click at [1363, 29] on button "Save" at bounding box center [1373, 25] width 77 height 28
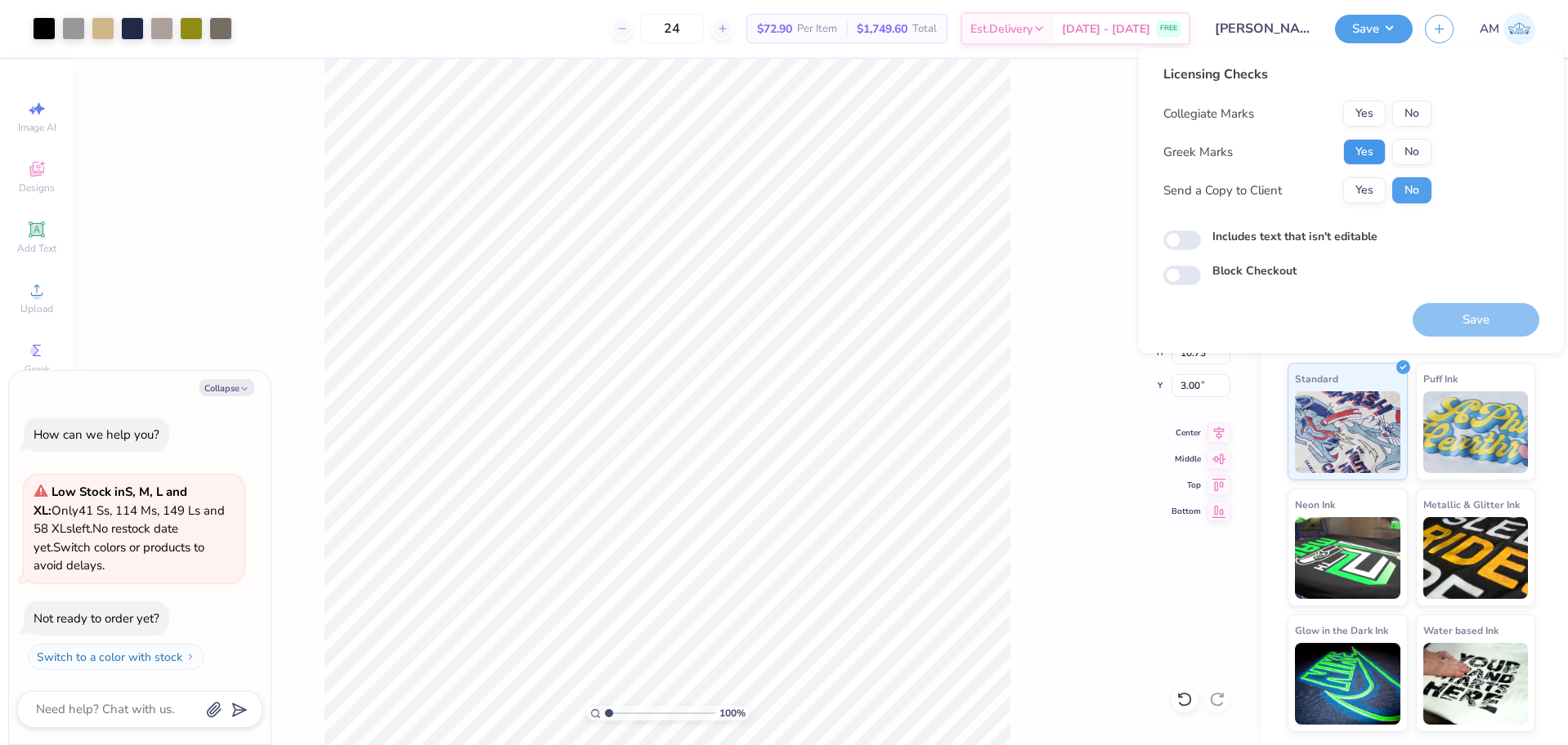
click at [1374, 148] on button "Yes" at bounding box center [1364, 152] width 43 height 26
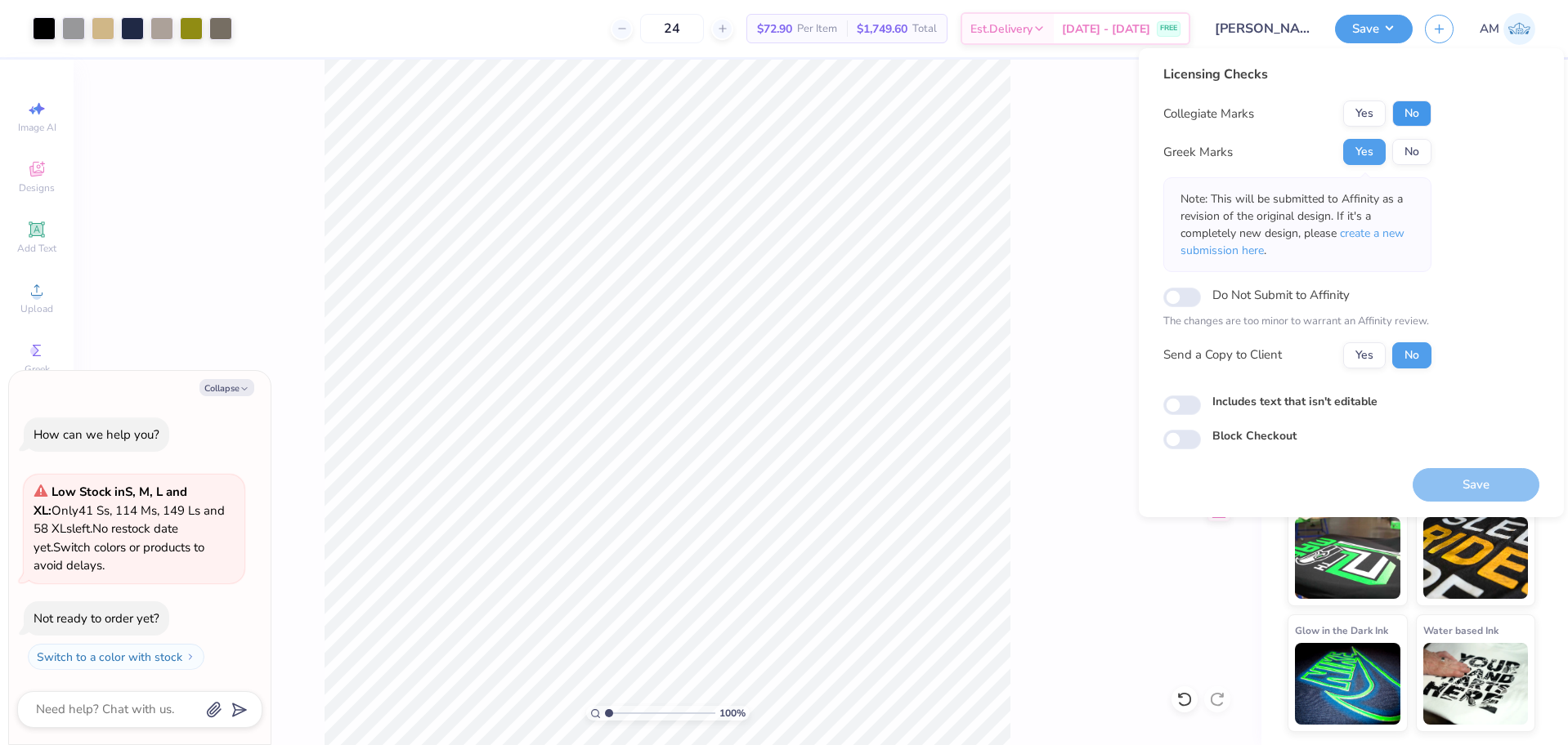
click at [1414, 118] on button "No" at bounding box center [1412, 114] width 39 height 26
click at [1364, 361] on button "Yes" at bounding box center [1364, 355] width 43 height 26
type textarea "x"
click at [1174, 409] on input "Includes text that isn't editable" at bounding box center [1182, 405] width 37 height 20
checkbox input "true"
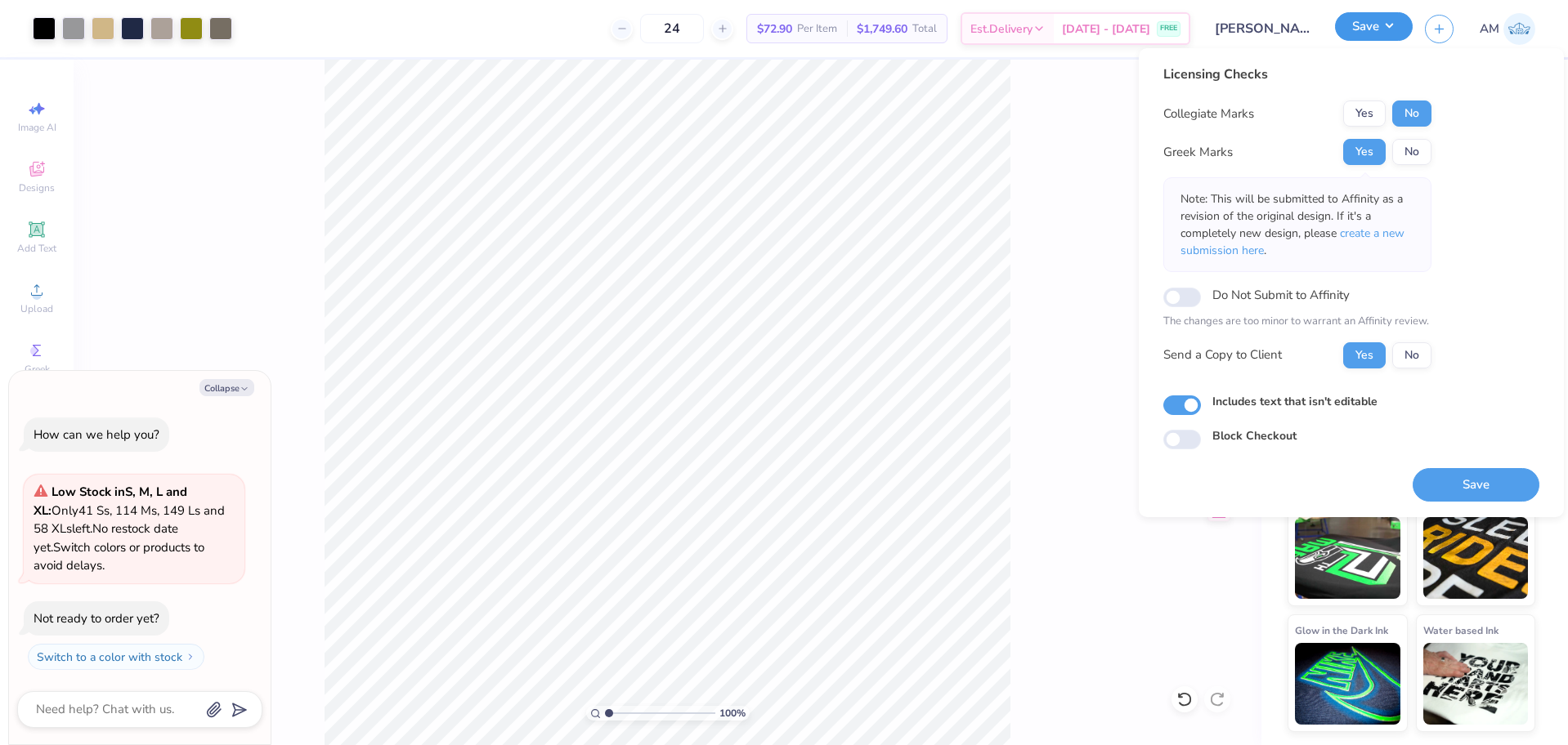
click at [1385, 31] on button "Save" at bounding box center [1373, 25] width 77 height 28
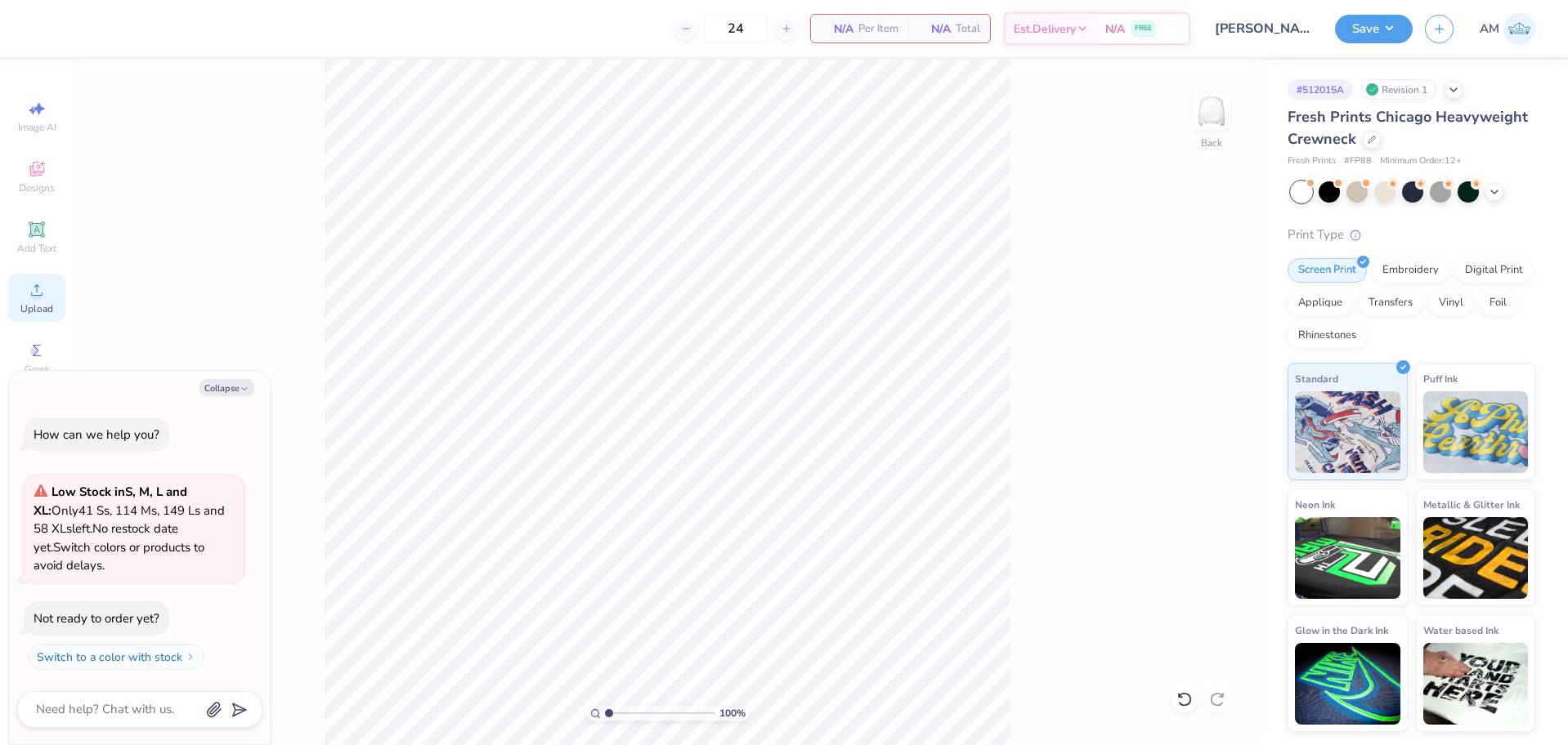
click at [33, 297] on circle at bounding box center [36, 295] width 9 height 9
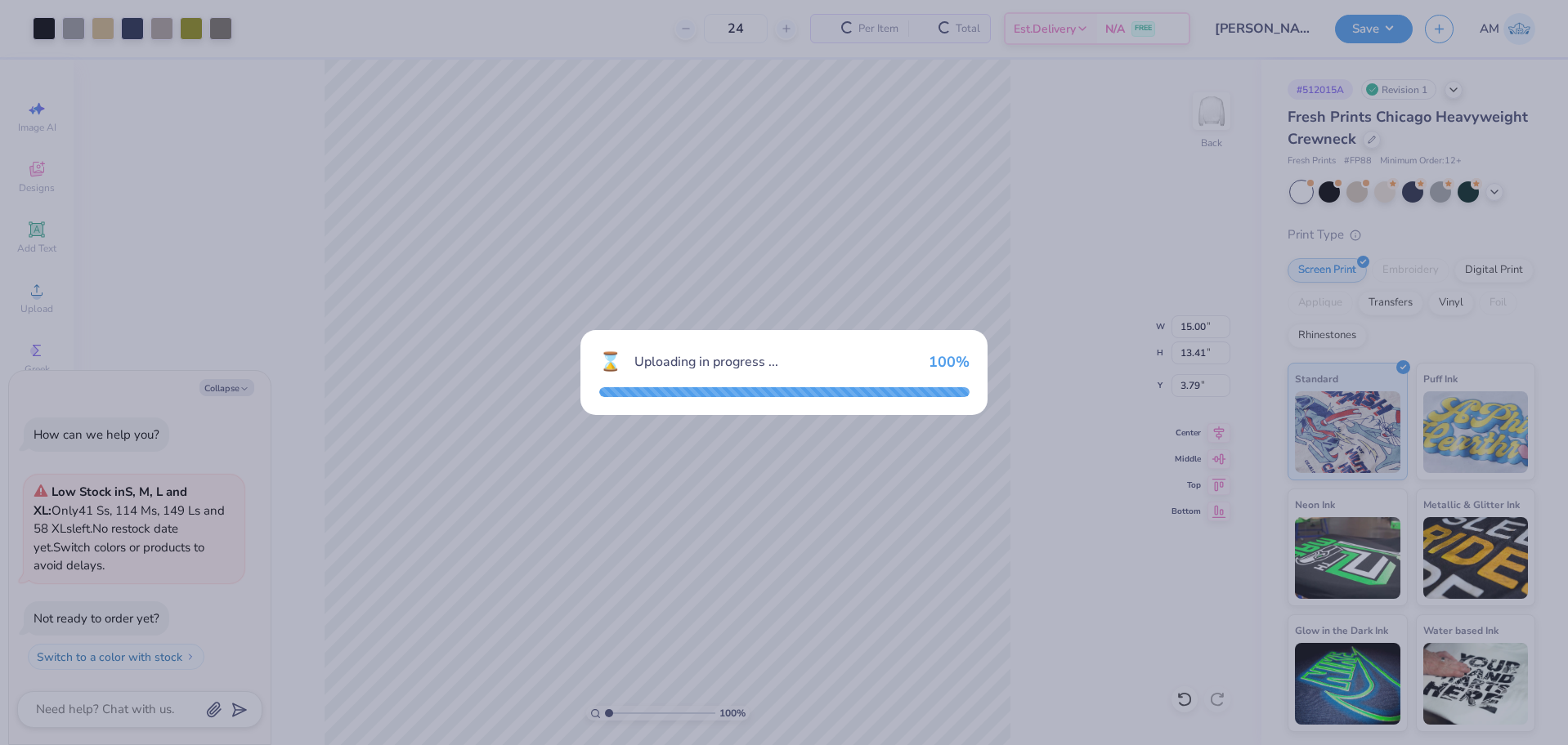
type textarea "x"
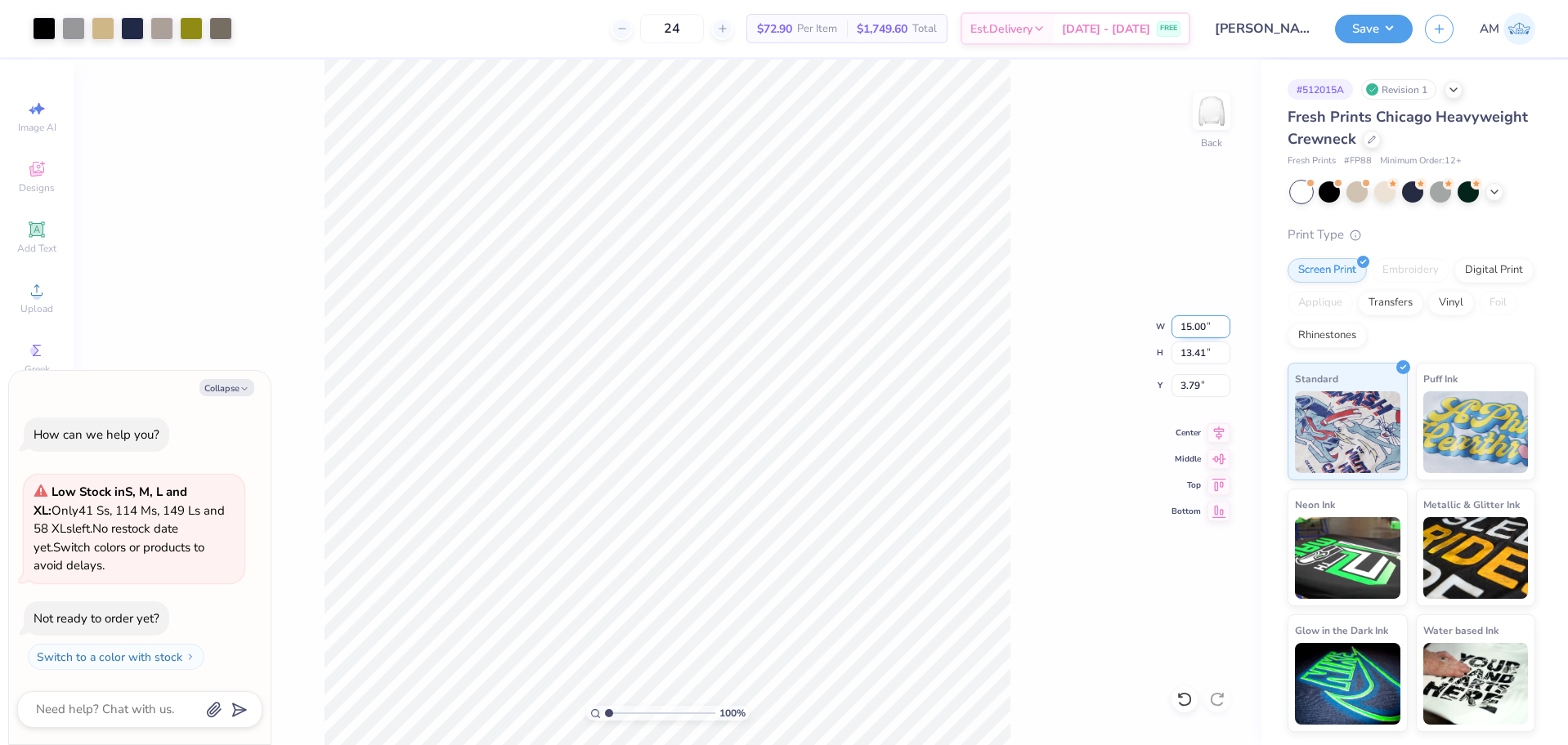
click at [1189, 327] on input "15.00" at bounding box center [1201, 326] width 59 height 23
type input "12"
type textarea "x"
type input "12.00"
type input "10.73"
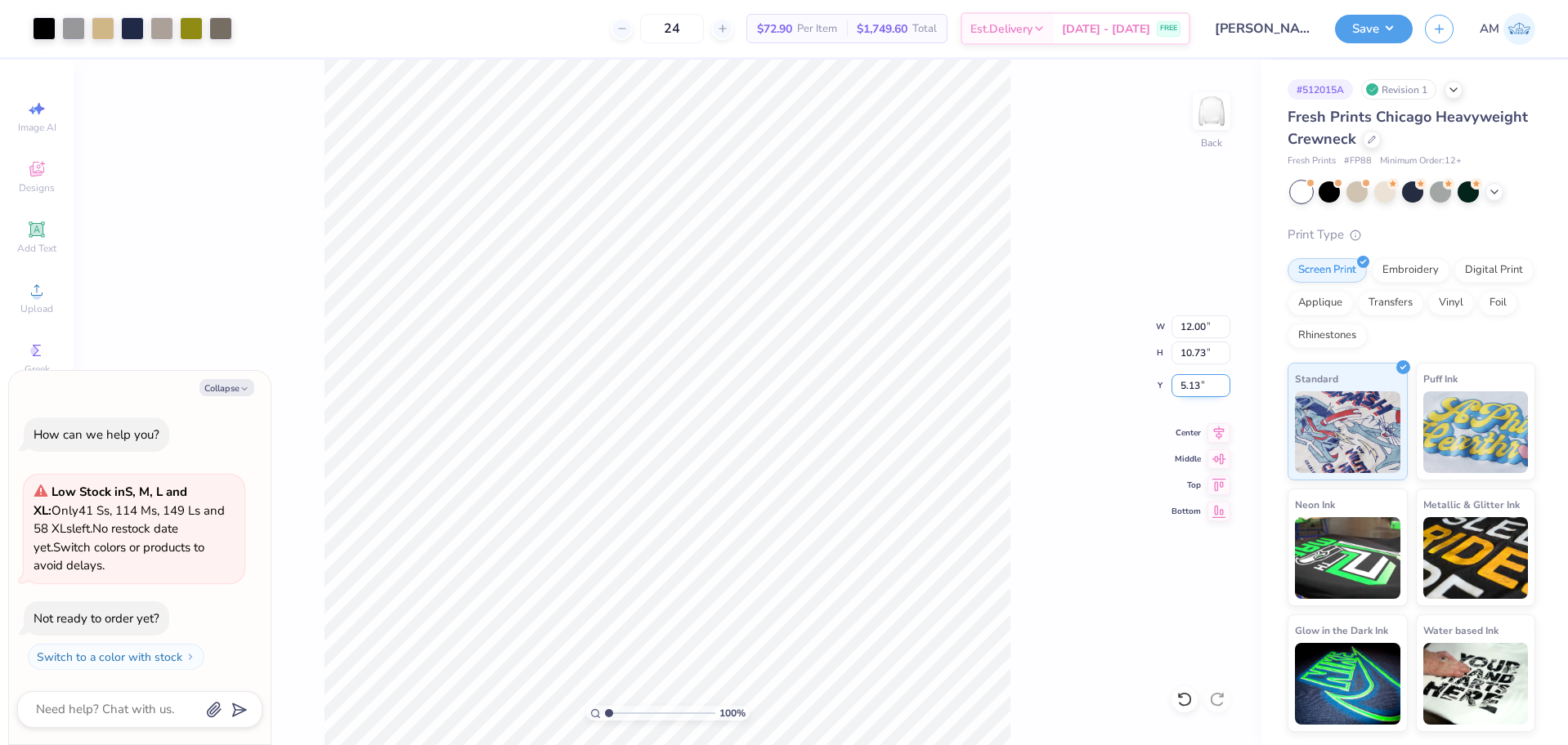
click at [1193, 390] on input "5.13" at bounding box center [1201, 385] width 59 height 23
type input "3"
click at [1221, 432] on icon at bounding box center [1220, 431] width 11 height 14
type textarea "x"
type input "3.00"
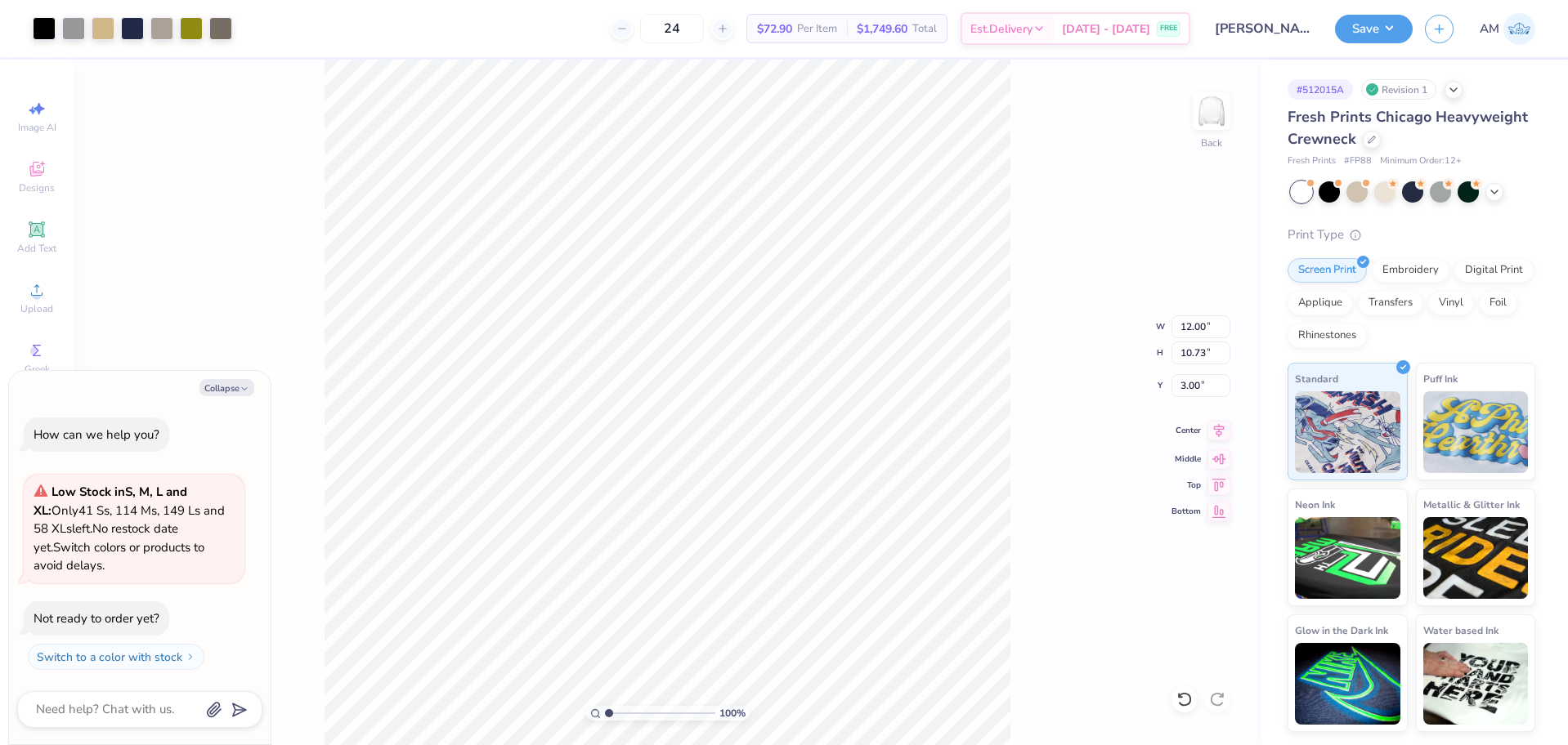
click at [1212, 435] on icon at bounding box center [1219, 431] width 23 height 20
click at [1092, 336] on div "100 % Back W 12.00 12.00 " H 10.73 10.73 " Y 3.00 3.00 " Center Middle Top Bott…" at bounding box center [667, 402] width 1188 height 686
click at [1380, 44] on div "Save AM" at bounding box center [1452, 28] width 233 height 57
drag, startPoint x: 1368, startPoint y: 31, endPoint x: 1380, endPoint y: 45, distance: 18.4
click at [1367, 31] on button "Save" at bounding box center [1373, 28] width 77 height 28
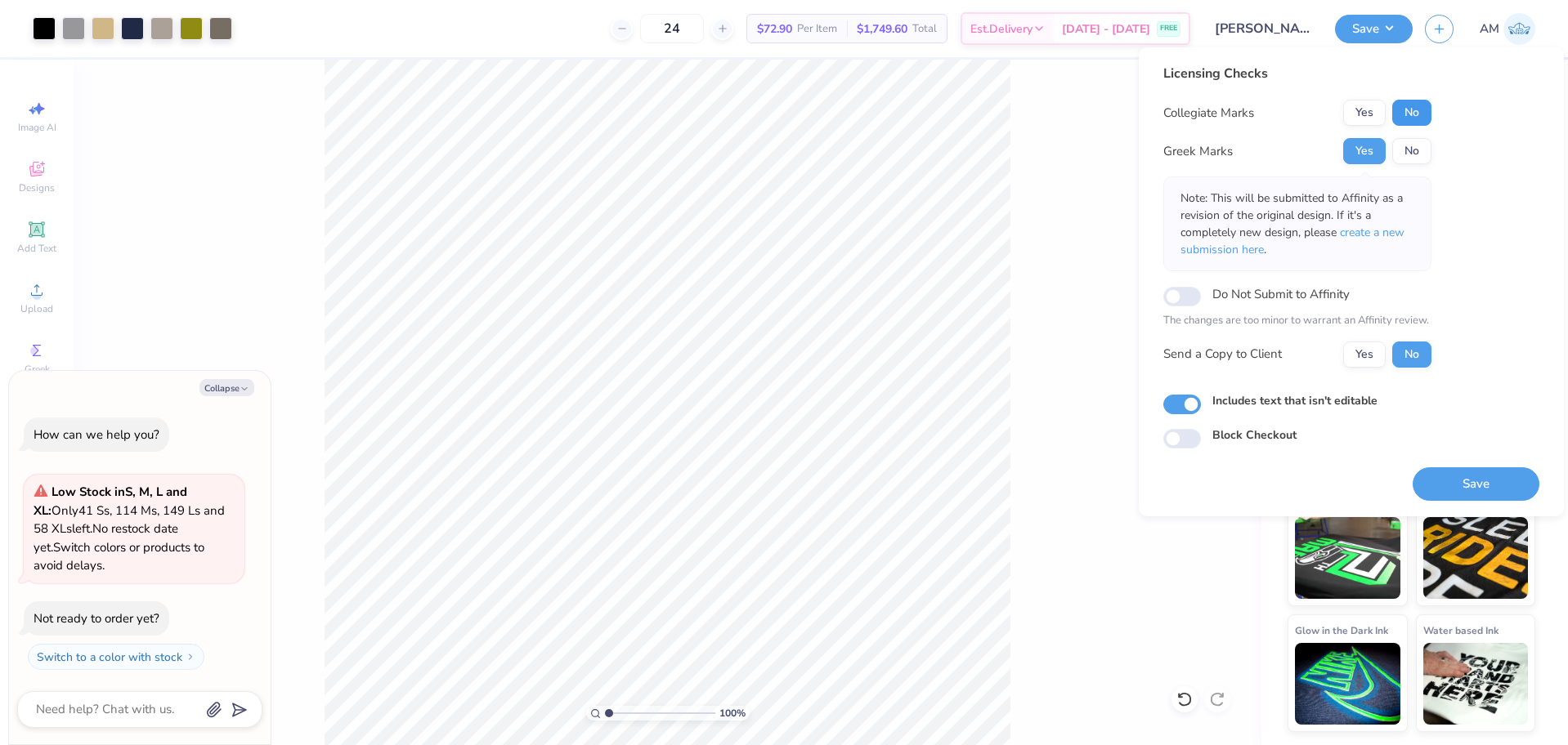
click at [1405, 113] on button "No" at bounding box center [1412, 113] width 39 height 26
click at [1370, 158] on button "Yes" at bounding box center [1364, 151] width 43 height 26
click at [1363, 354] on button "Yes" at bounding box center [1364, 354] width 43 height 26
click at [1358, 156] on button "Yes" at bounding box center [1364, 151] width 43 height 26
click at [1413, 114] on button "No" at bounding box center [1412, 113] width 39 height 26
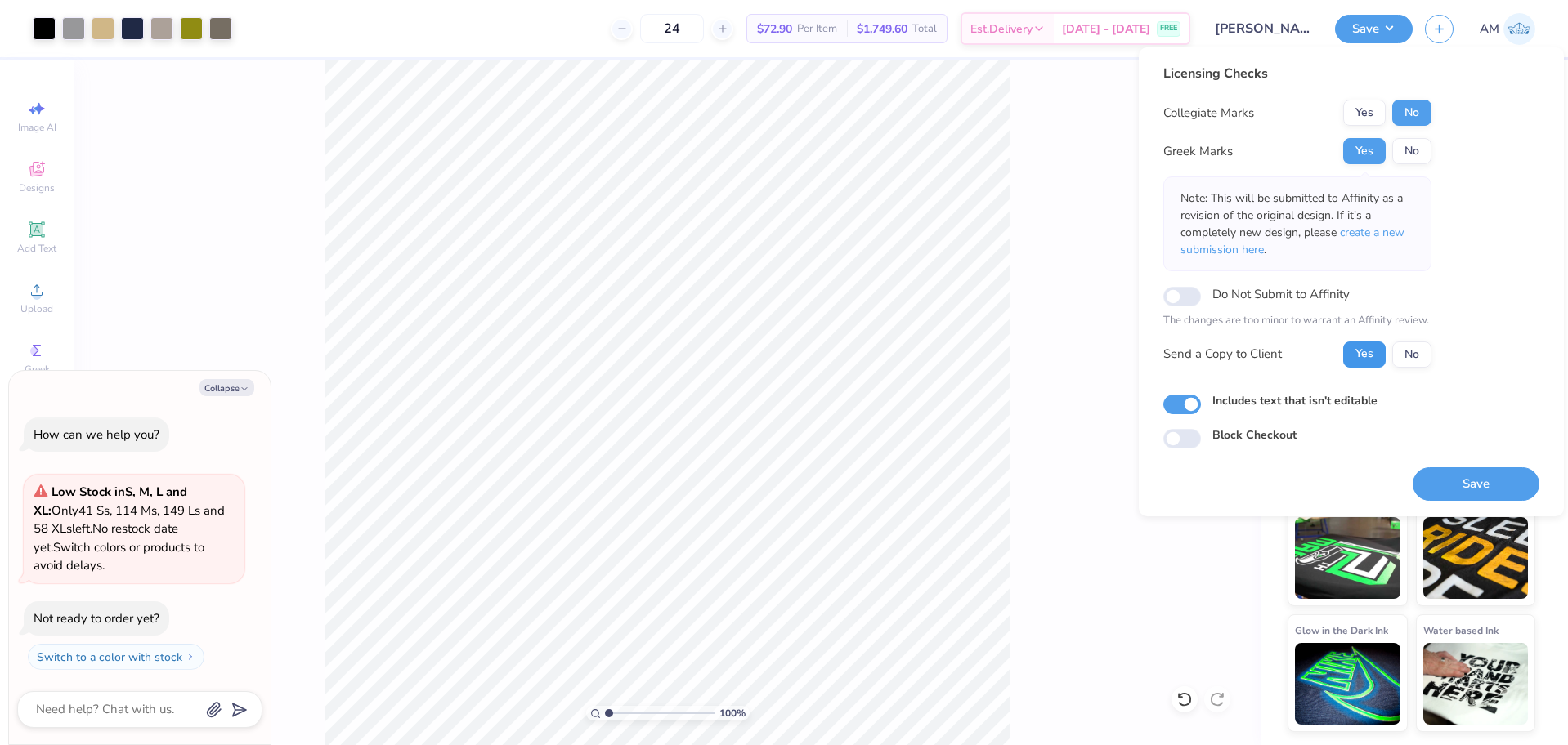
click at [1365, 348] on button "Yes" at bounding box center [1364, 354] width 43 height 26
click at [1453, 482] on button "Save" at bounding box center [1475, 484] width 126 height 34
type textarea "x"
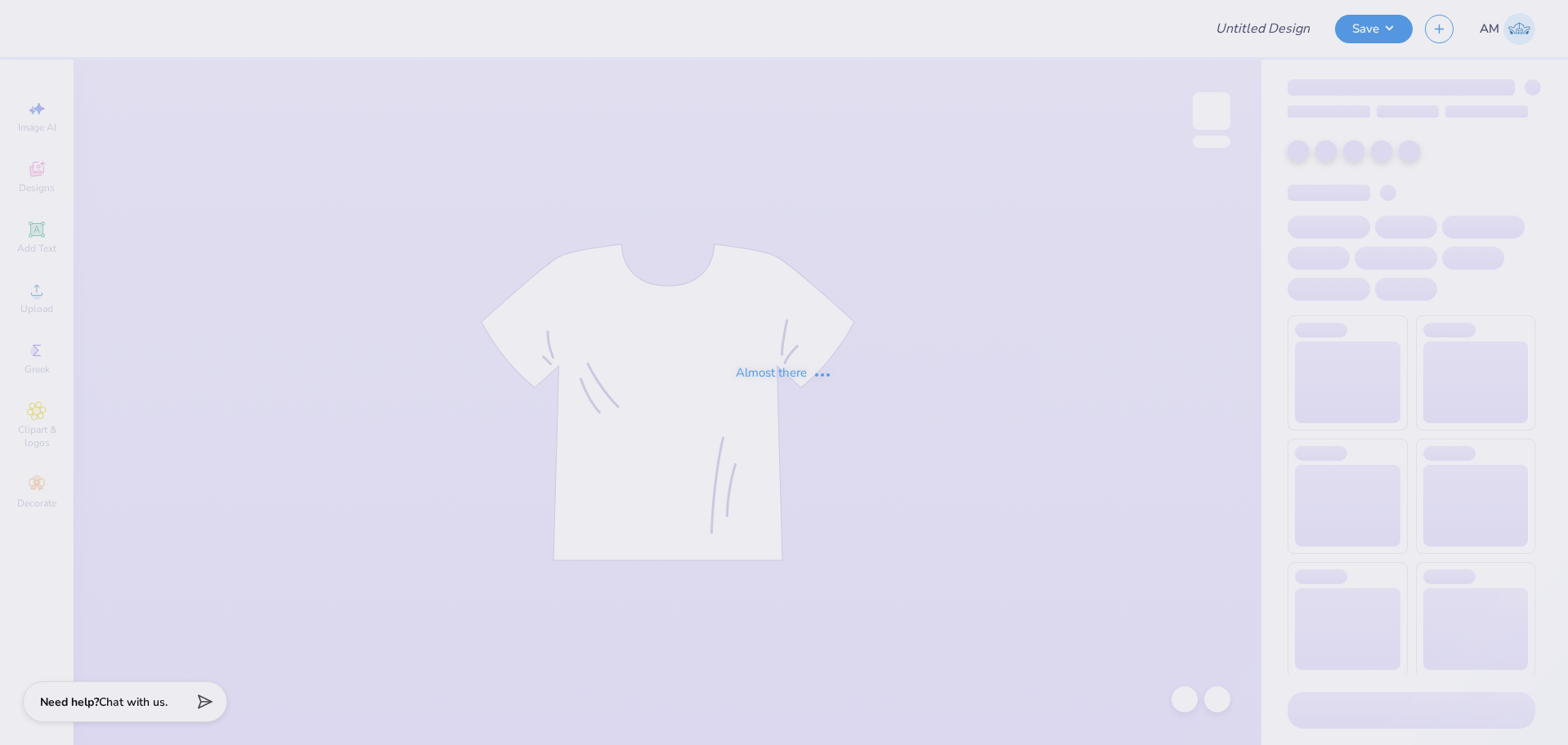
type input "208 new design"
type input "PARENTS WKND"
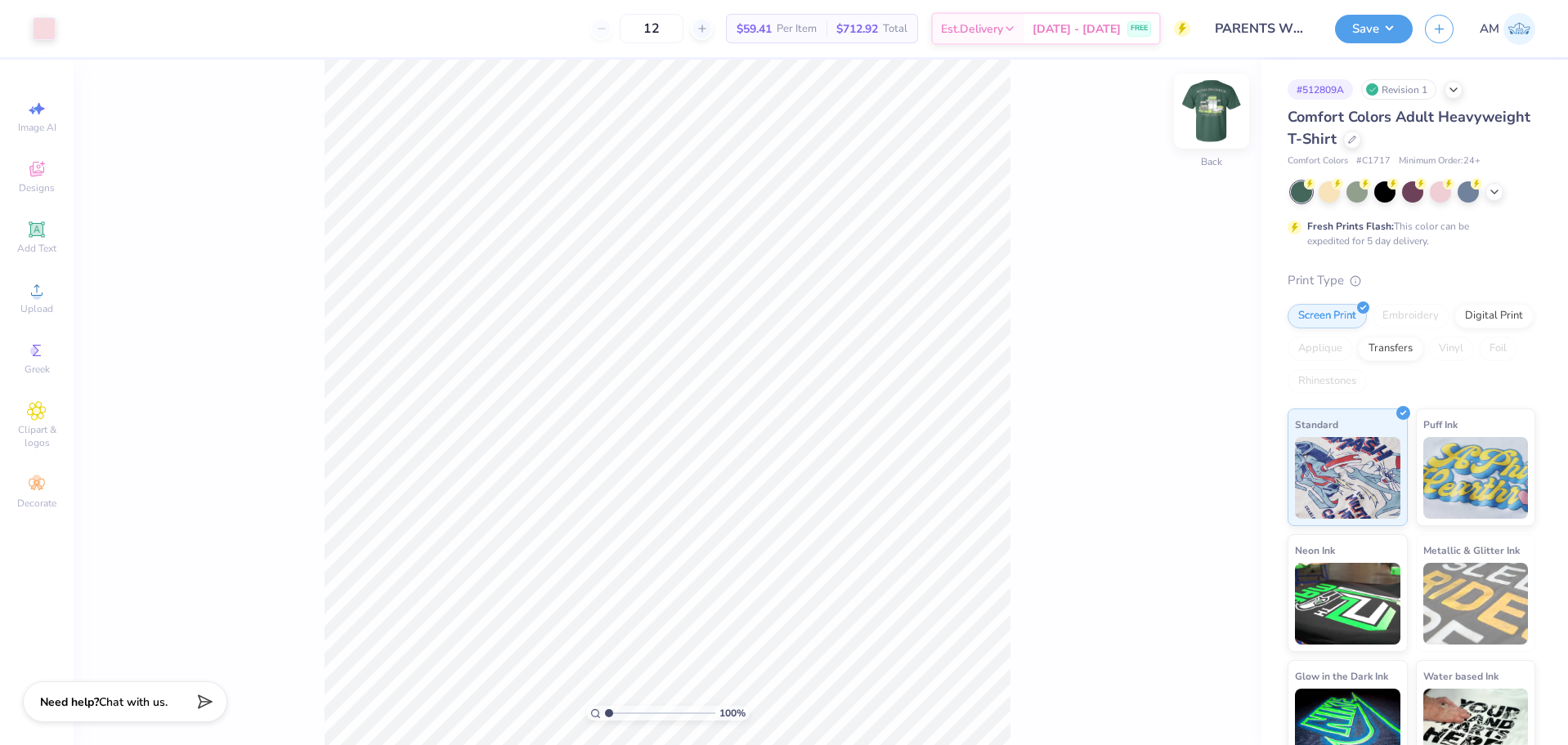
click at [1218, 128] on img at bounding box center [1212, 111] width 65 height 65
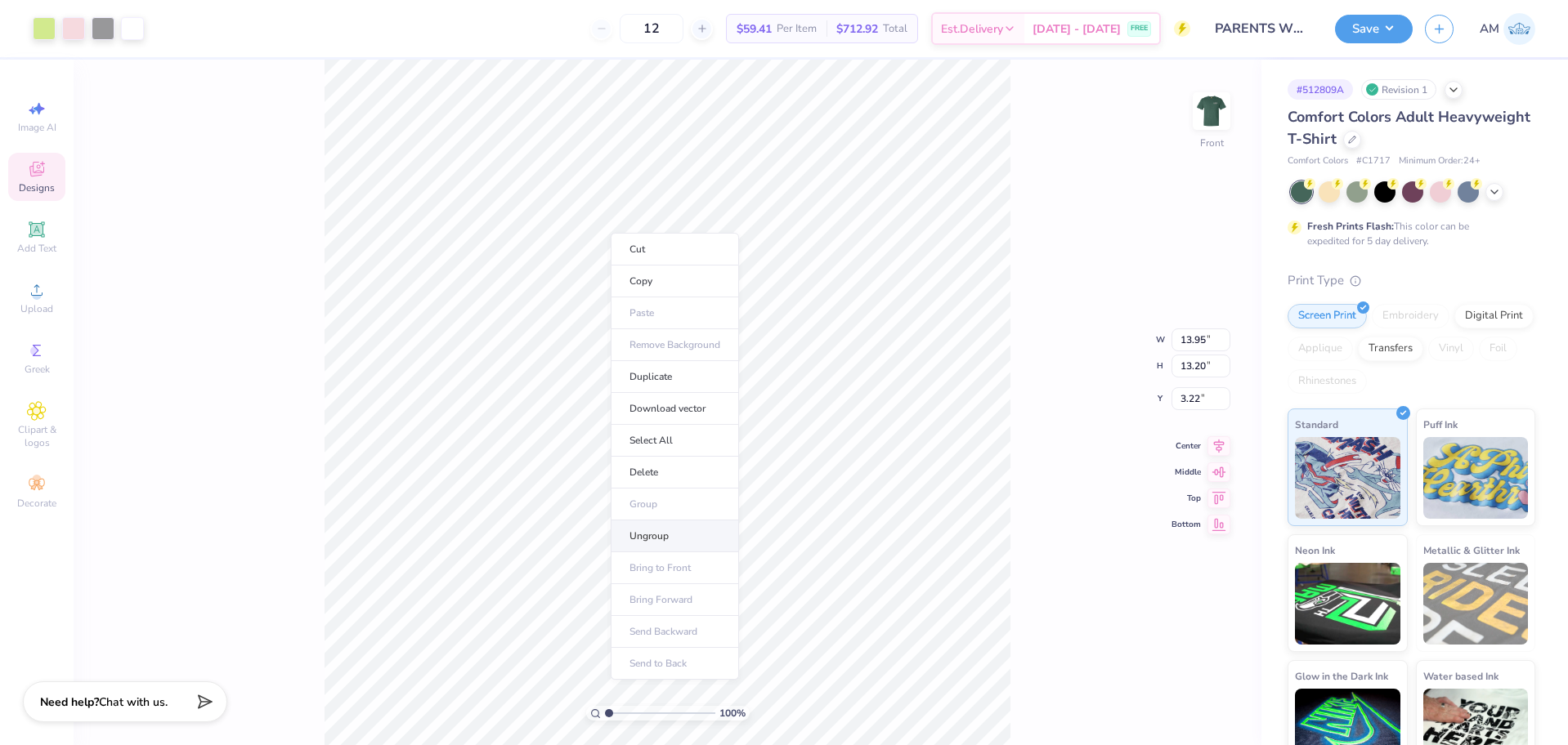
click at [662, 531] on li "Ungroup" at bounding box center [674, 536] width 128 height 32
click at [1030, 297] on div "100 % Front" at bounding box center [667, 402] width 1188 height 686
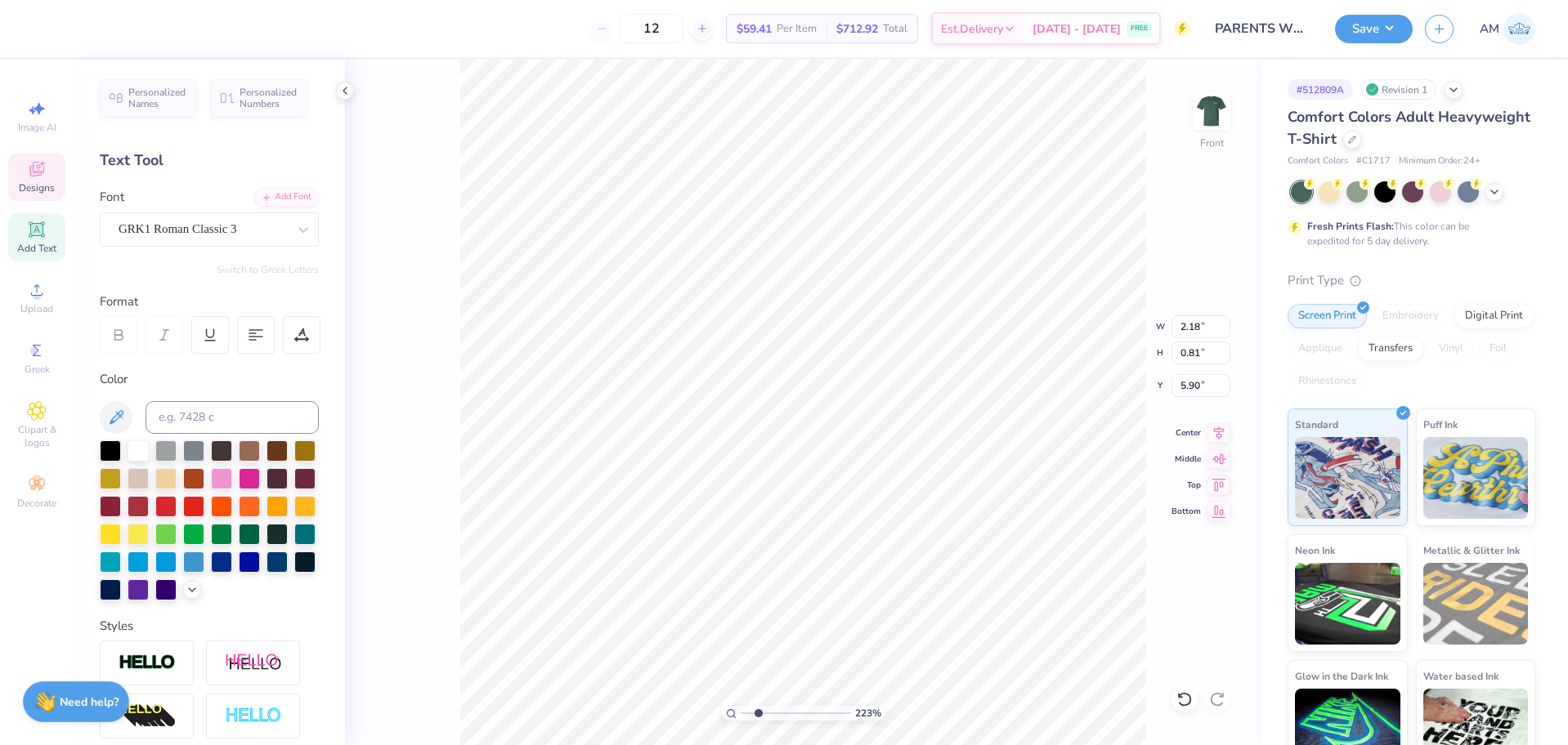
scroll to position [14, 3]
type input "2.22643191709162"
type textarea "ACw"
type input "2.22643191709162"
type textarea "ACW"
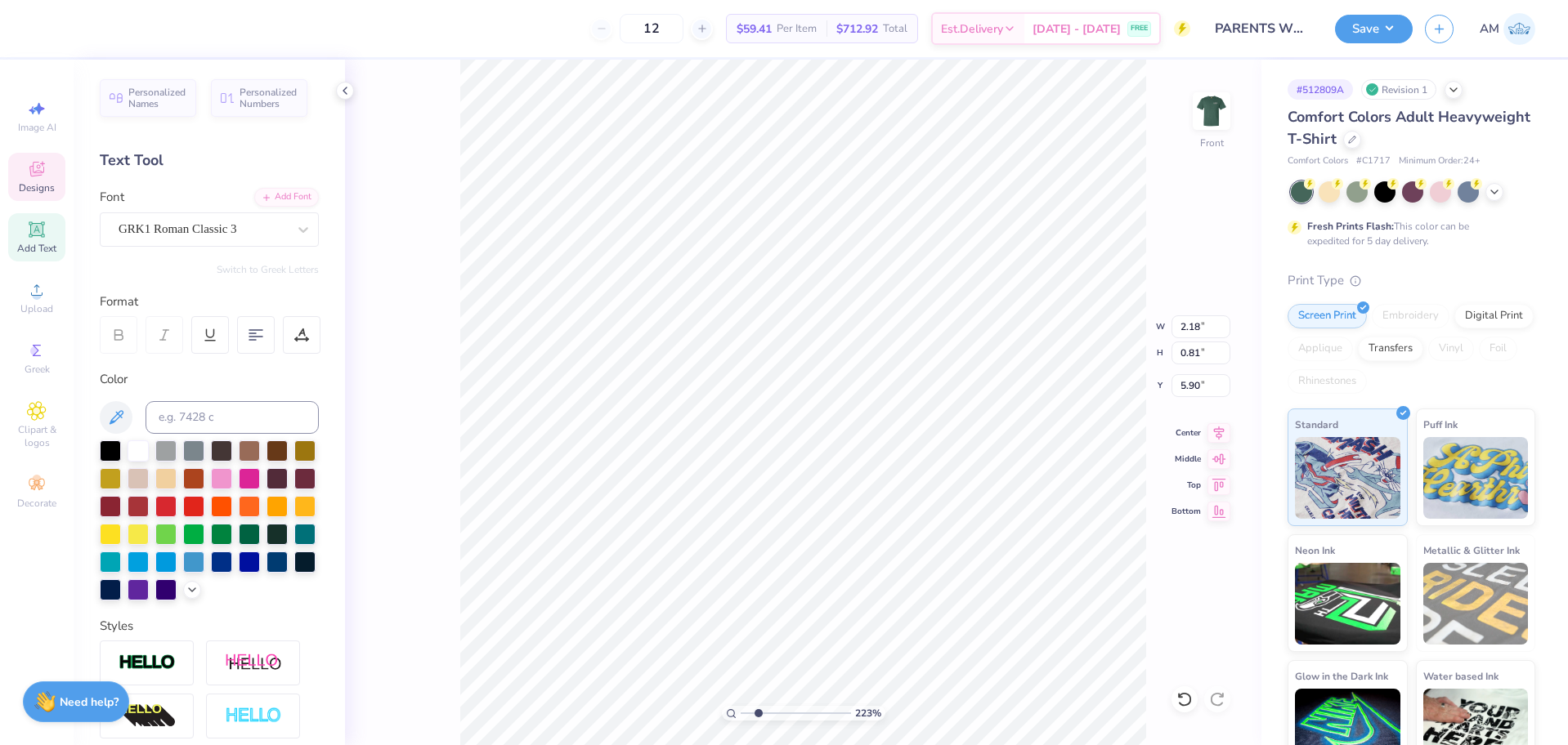
type input "2.22643191709162"
type input "2.26"
drag, startPoint x: 755, startPoint y: 716, endPoint x: 713, endPoint y: 724, distance: 42.8
click at [741, 720] on input "range" at bounding box center [795, 713] width 110 height 15
click at [1203, 110] on img at bounding box center [1212, 111] width 65 height 65
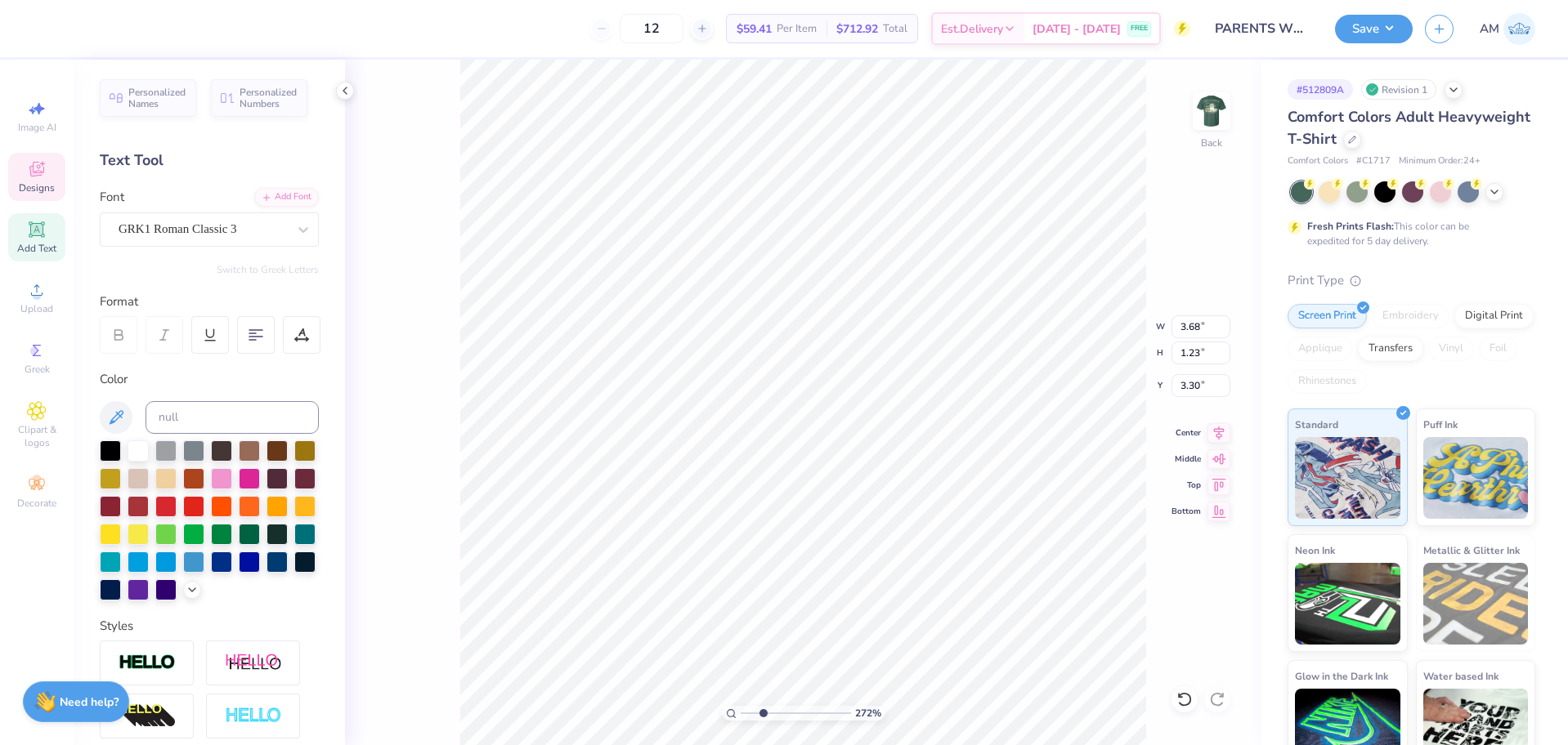
type input "2.71964221644285"
type textarea "ACW"
type input "2.71964221644285"
type input "3.81"
type input "1.22"
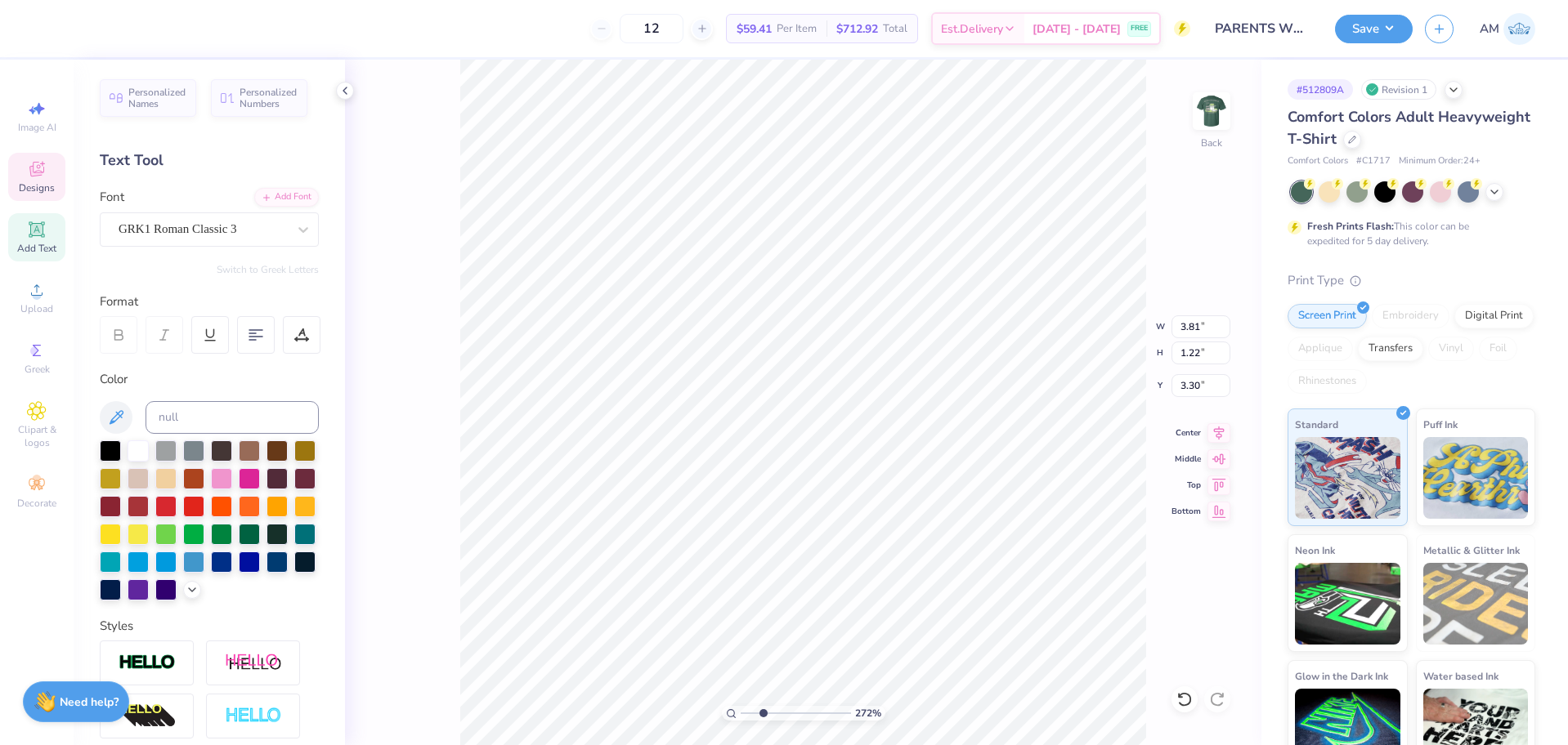
type input "3.32"
type input "2.71964221644285"
type input "3.82"
type input "1.16"
type input "3.35"
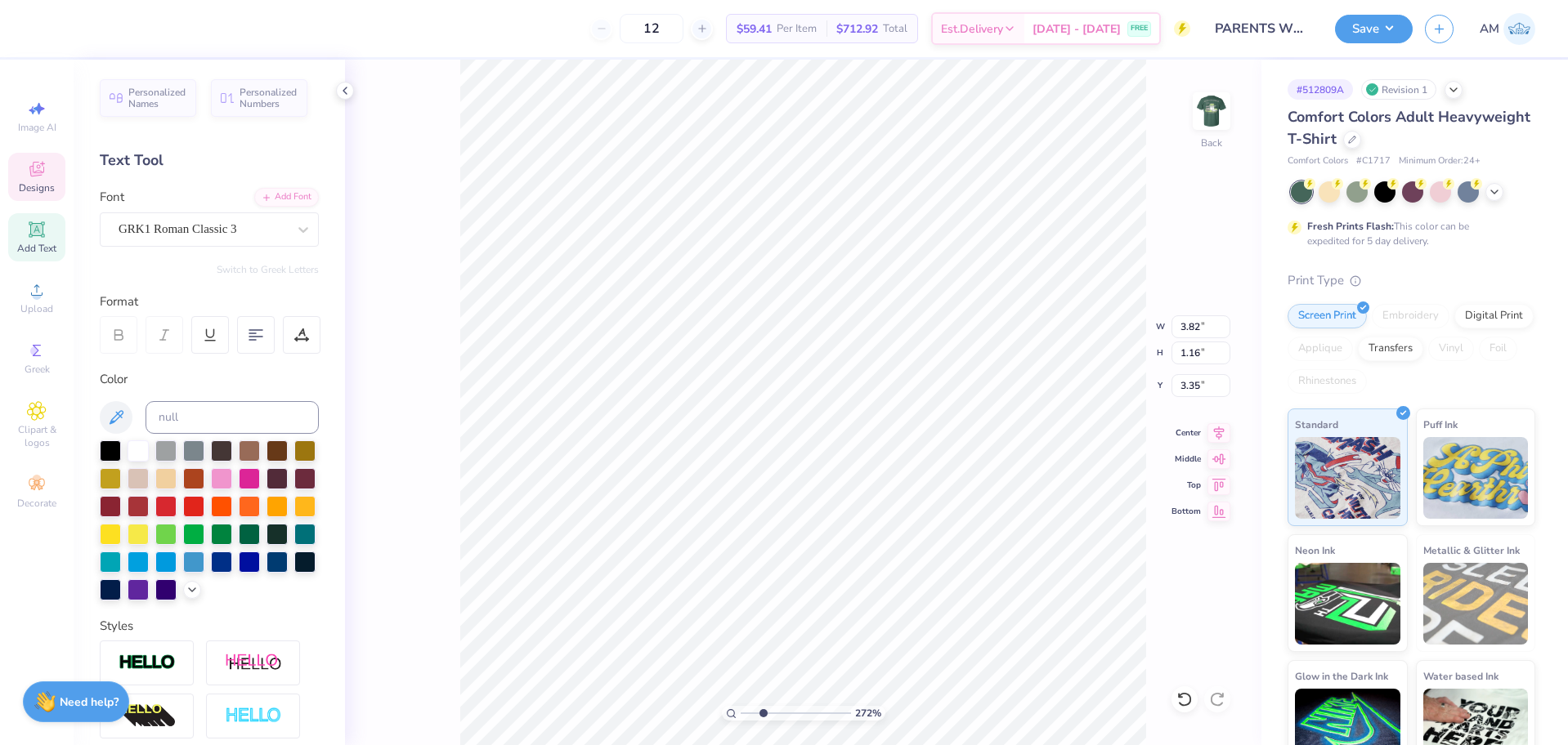
type input "2.71964221644285"
type input "3.00"
click at [1189, 700] on icon at bounding box center [1184, 700] width 16 height 16
type input "2.71964221644285"
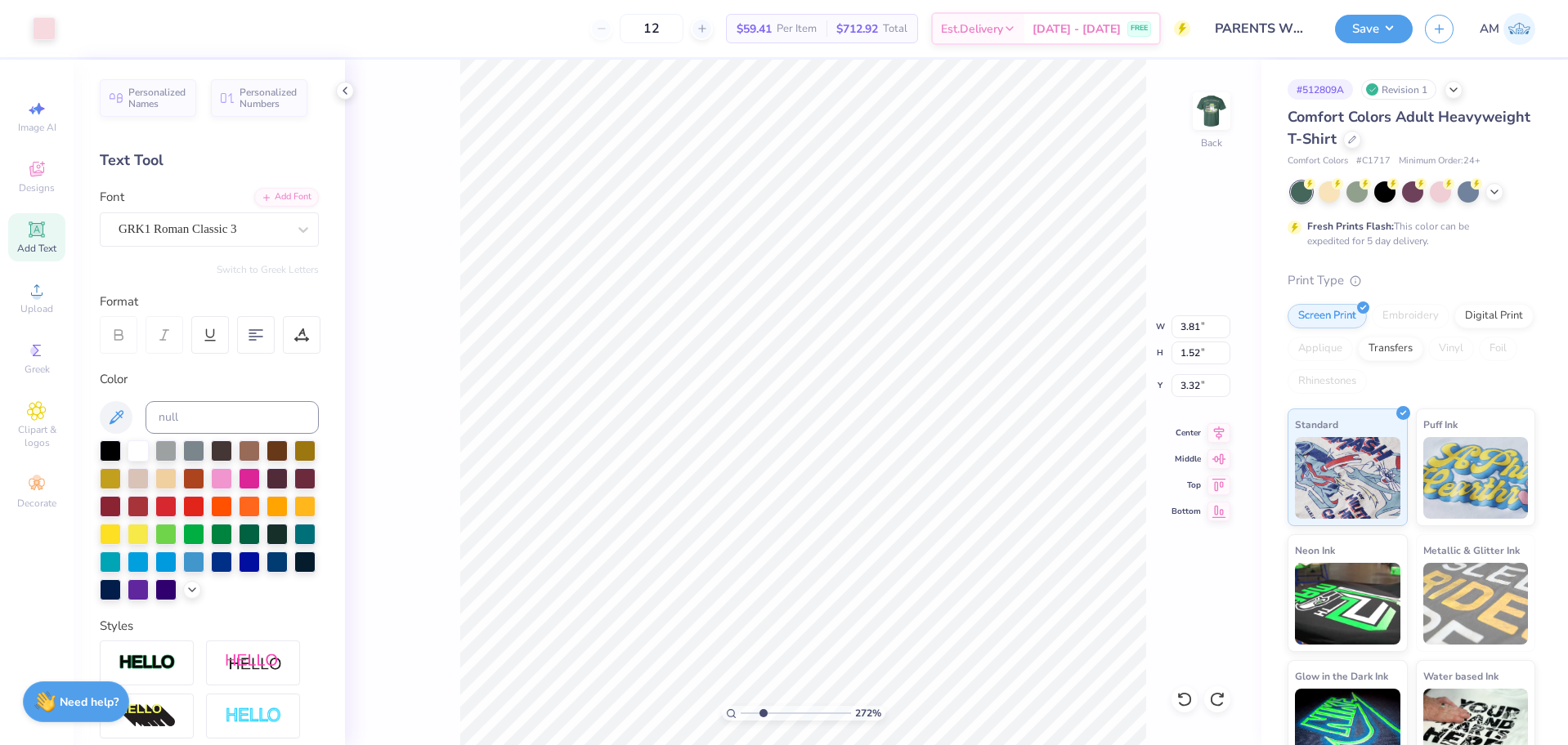
type input "3.82"
type input "1.49"
type input "3.34"
click at [226, 232] on div "GRK1 Roman Classic 3" at bounding box center [203, 229] width 172 height 25
click at [45, 246] on span "Add Text" at bounding box center [36, 248] width 39 height 13
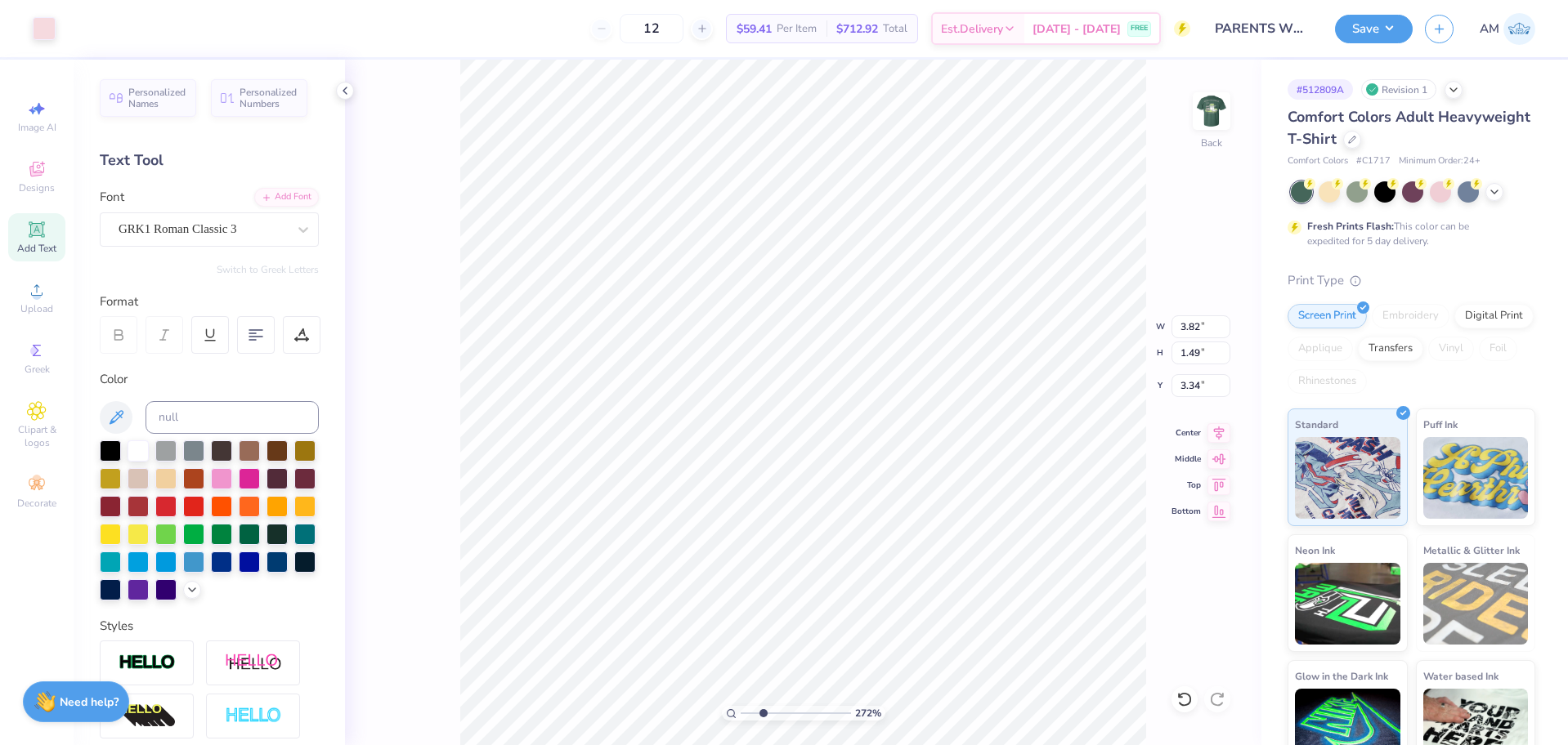
type input "2.71964221644285"
type input "5.59"
type input "1.62"
type input "11.69"
type input "2.71964221644285"
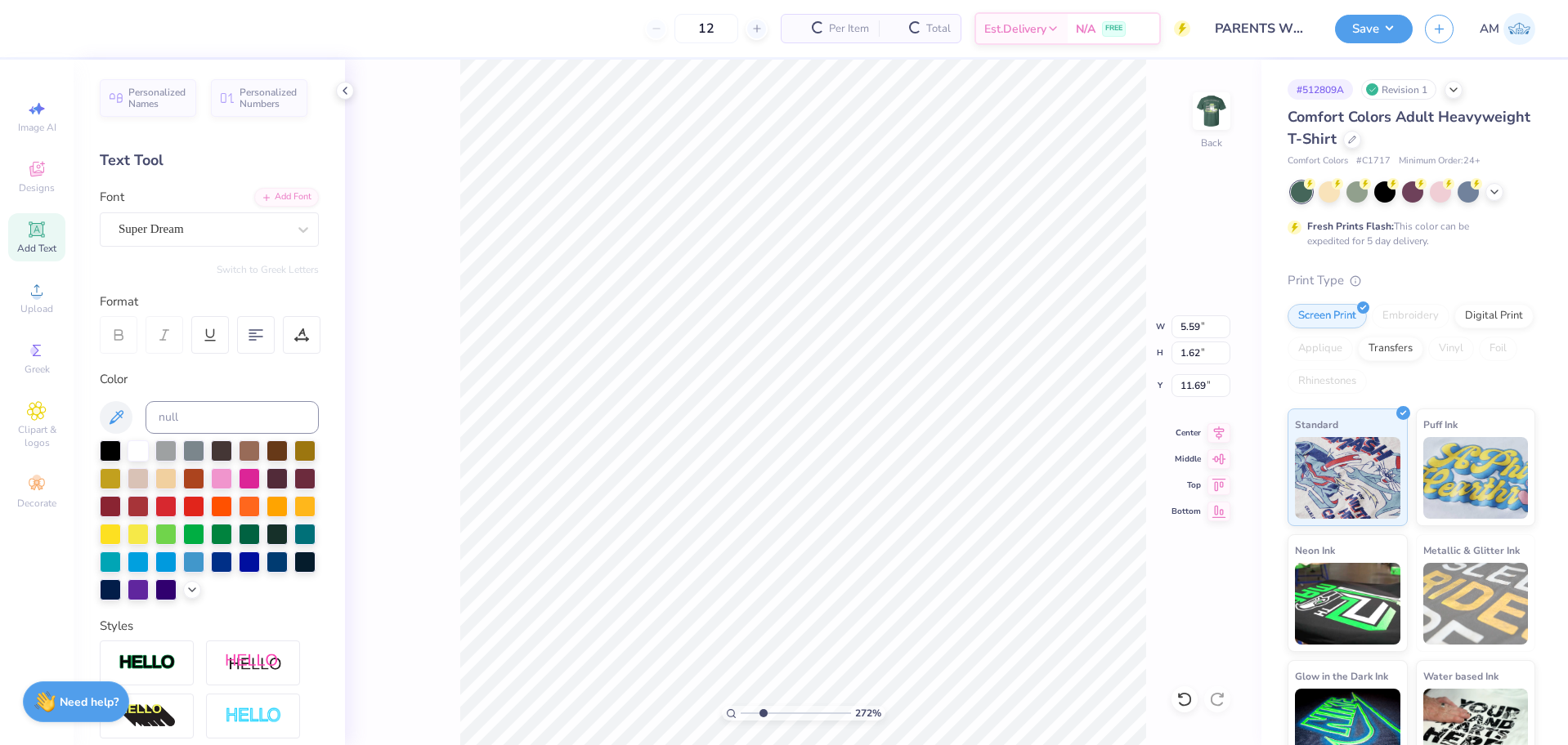
type input "7.40"
click at [223, 228] on div "Super Dream" at bounding box center [203, 229] width 172 height 25
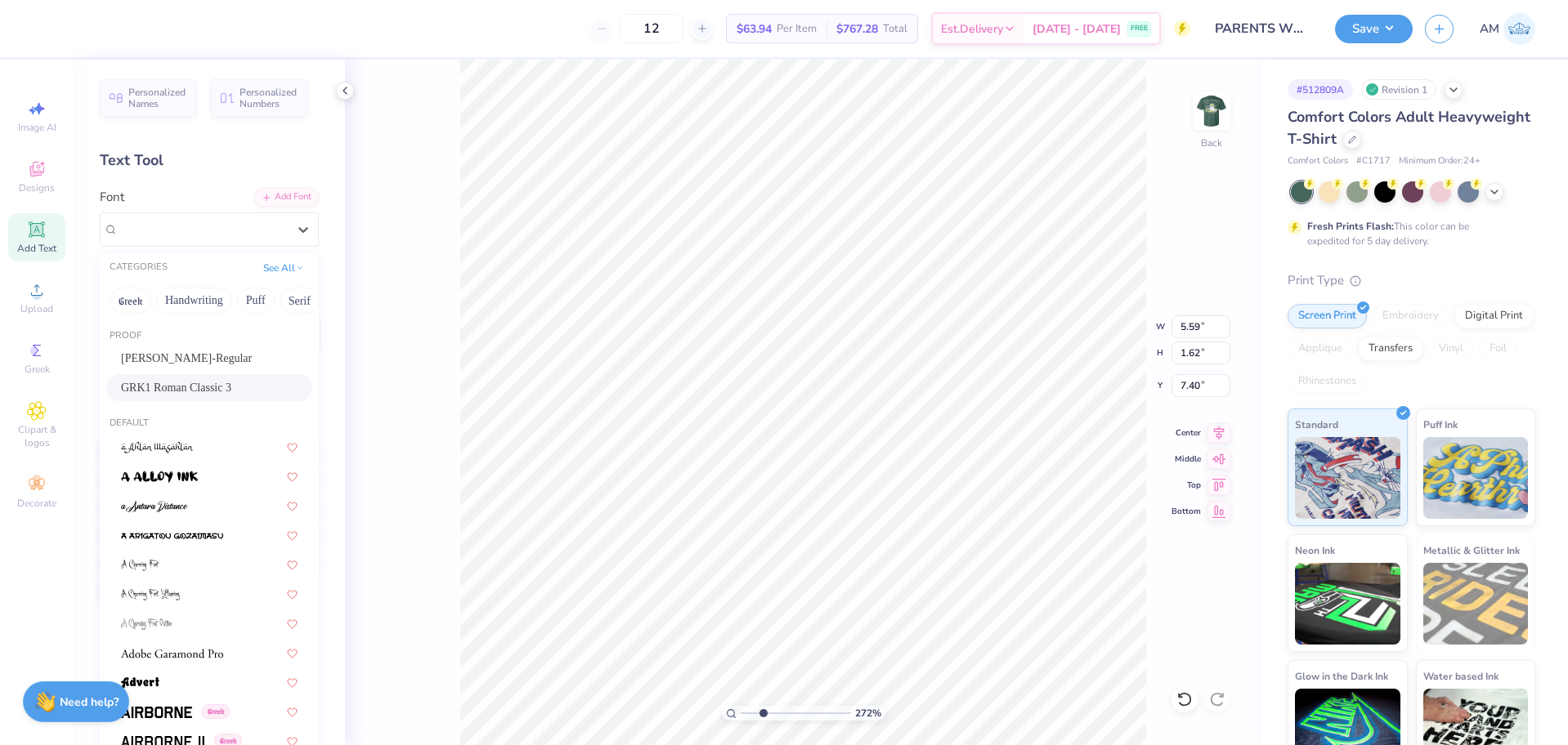
click at [209, 392] on span "GRK1 Roman Classic 3" at bounding box center [175, 387] width 110 height 17
type input "2.71964221644285"
type input "6.69"
type input "1.79"
type input "7.31"
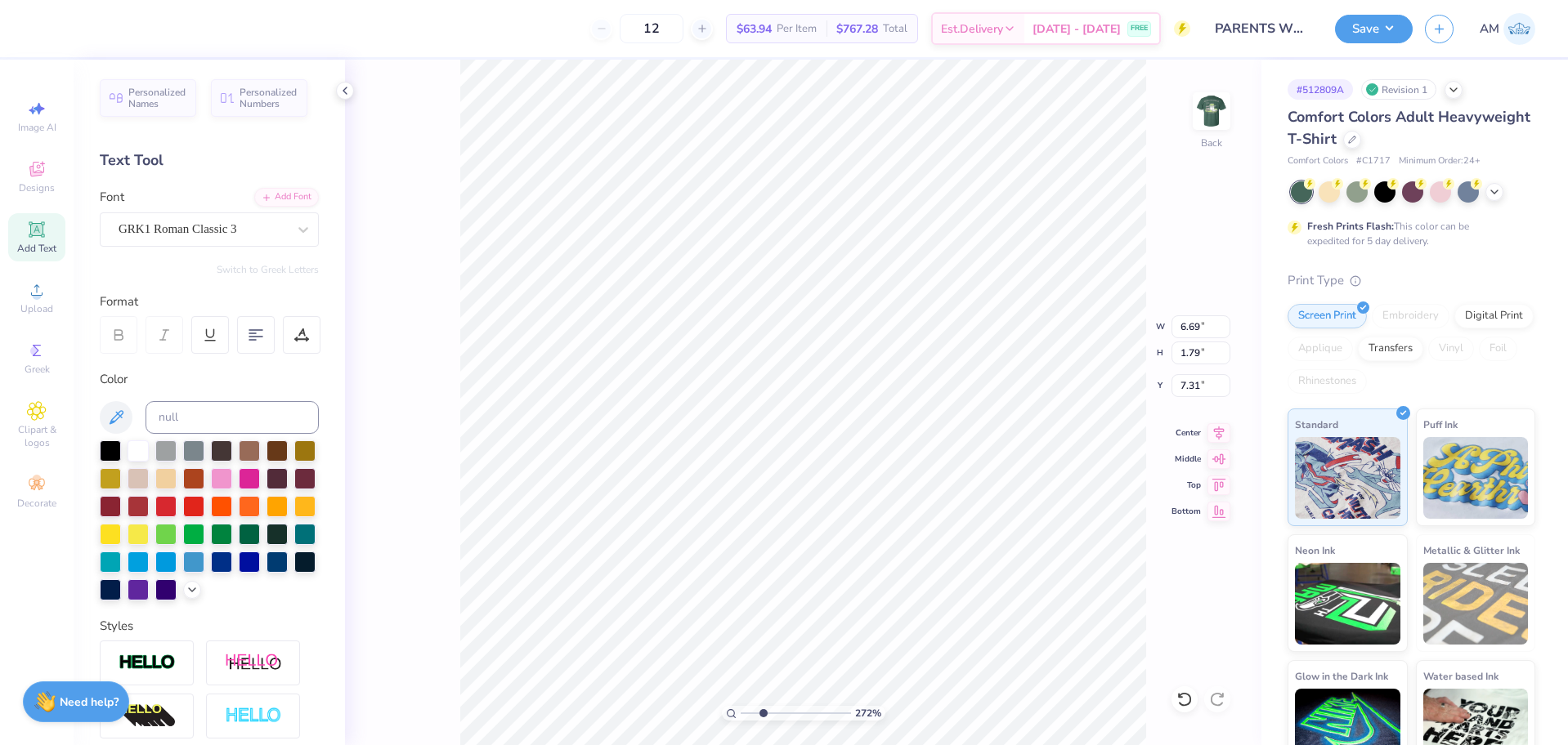
scroll to position [14, 2]
type input "2.71964221644285"
type textarea "a"
type input "2.71964221644285"
type textarea "ax"
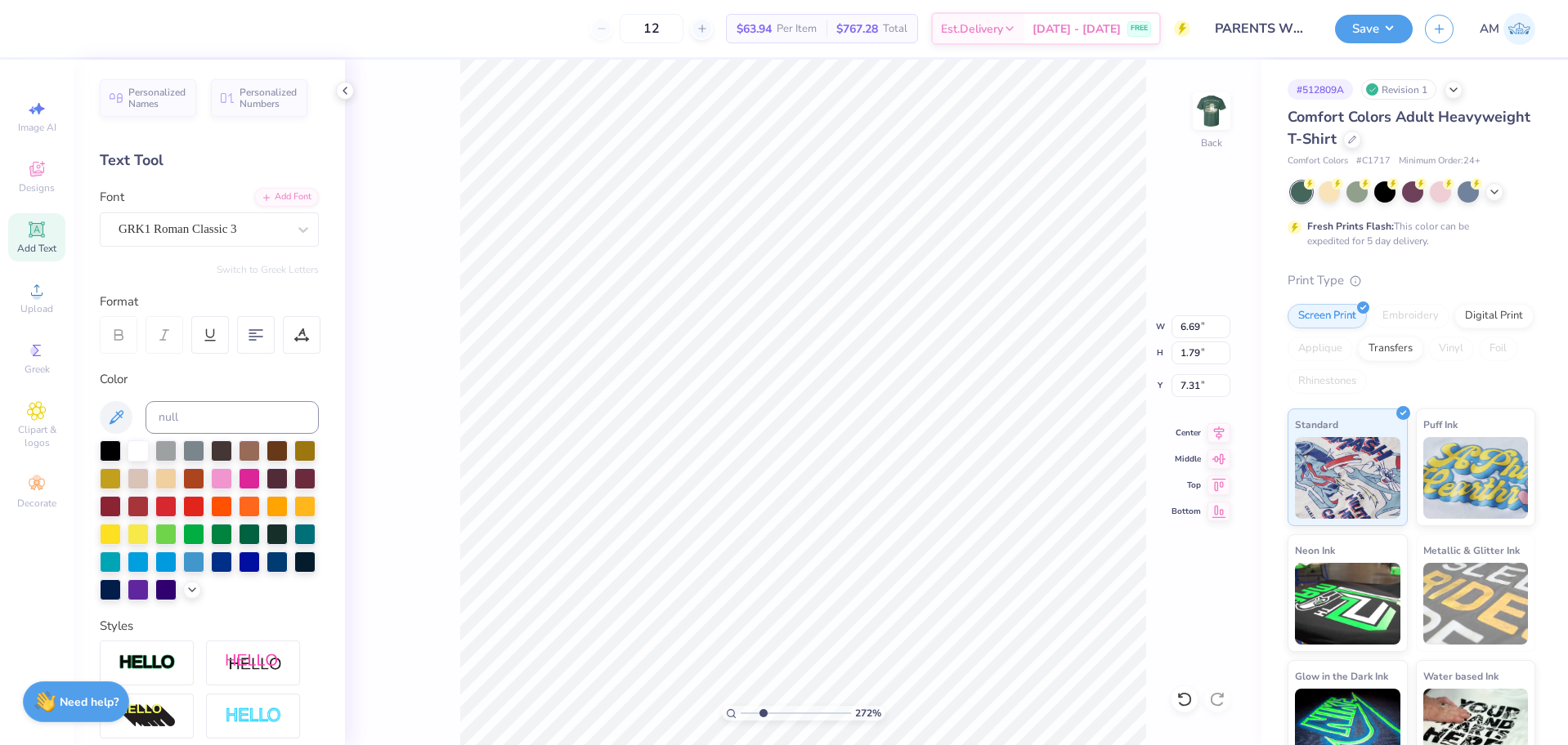
type input "2.71964221644285"
type textarea "axq"
type input "2.71964221644285"
type textarea "ax"
type input "2.71964221644285"
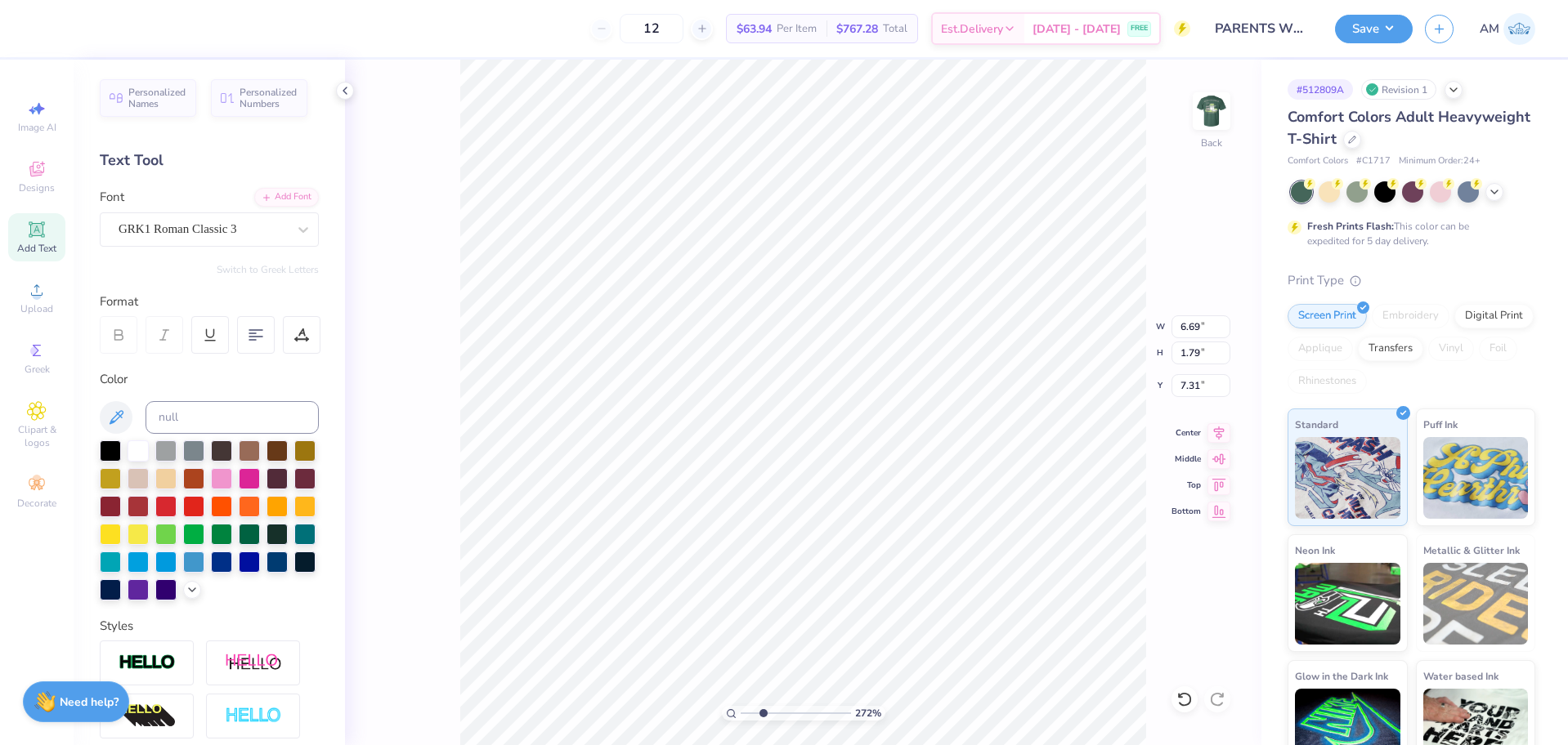
type textarea "axQ"
type input "2.71964221644285"
type textarea "ax"
type input "2.71964221644285"
type textarea "axW"
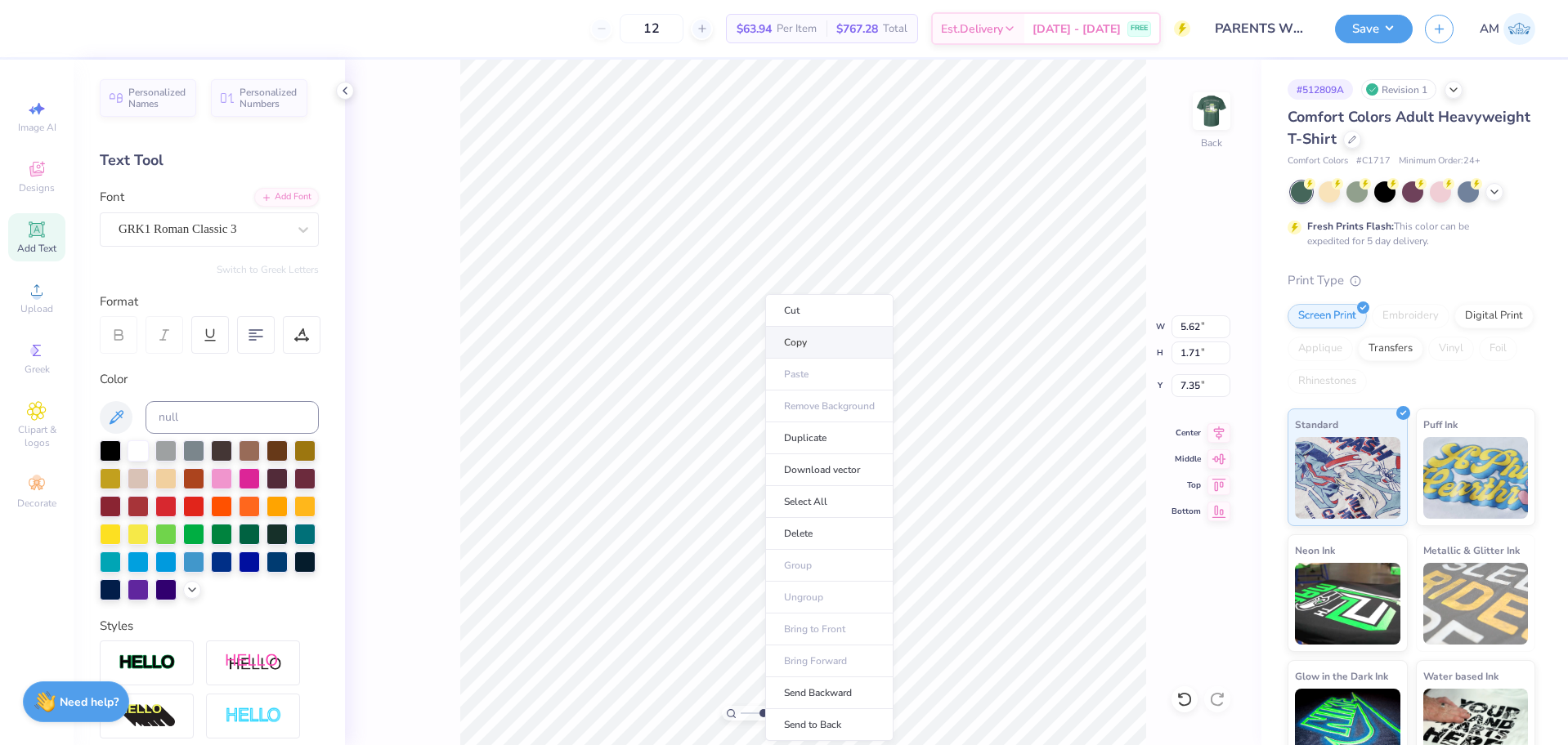
click at [801, 344] on li "Copy" at bounding box center [829, 343] width 128 height 32
type input "2.71964221644285"
type input "5.97"
click at [811, 343] on li "Copy" at bounding box center [840, 343] width 128 height 32
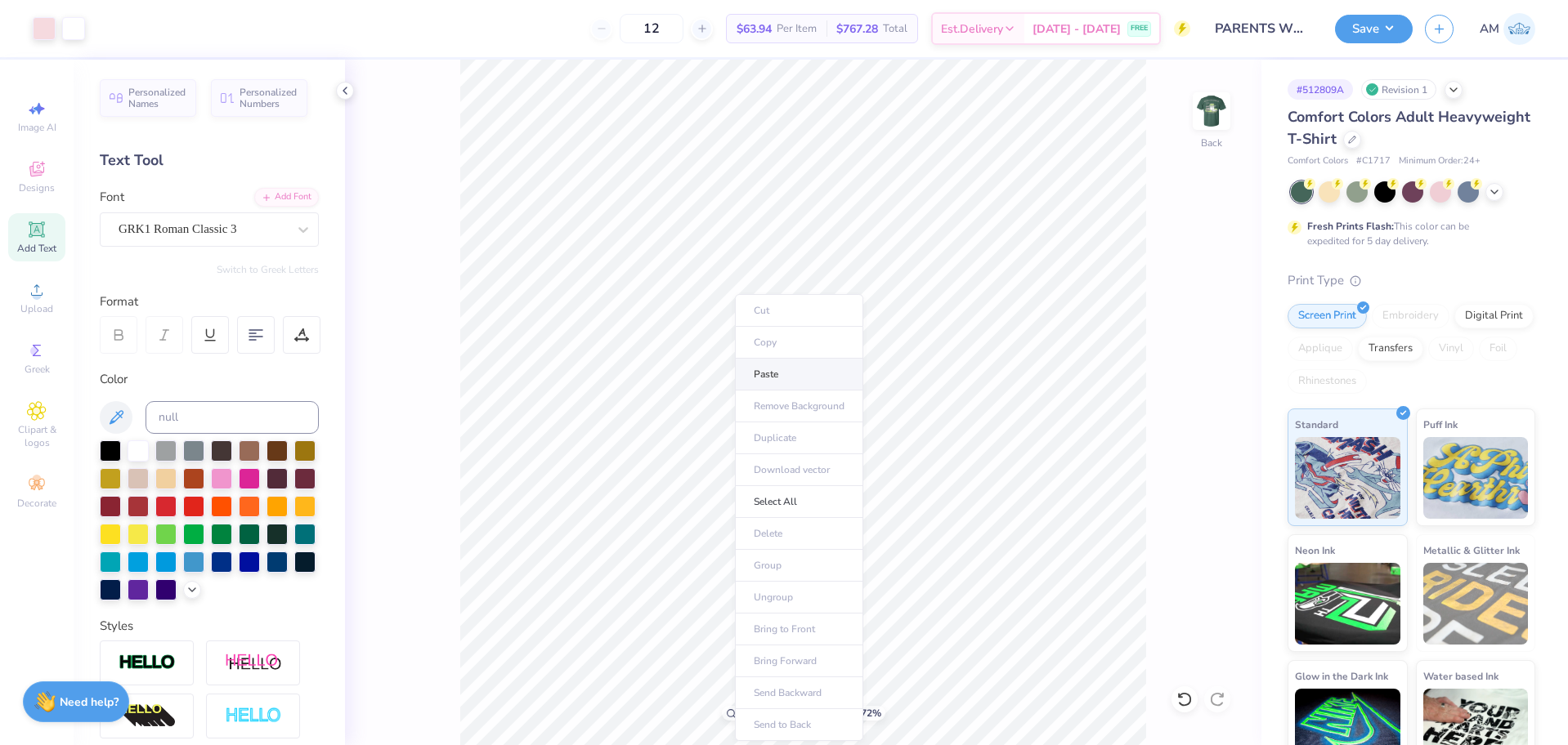
click at [770, 382] on li "Paste" at bounding box center [799, 374] width 128 height 32
type input "2.71964221644285"
type textarea "PA"
type input "2.71964221644285"
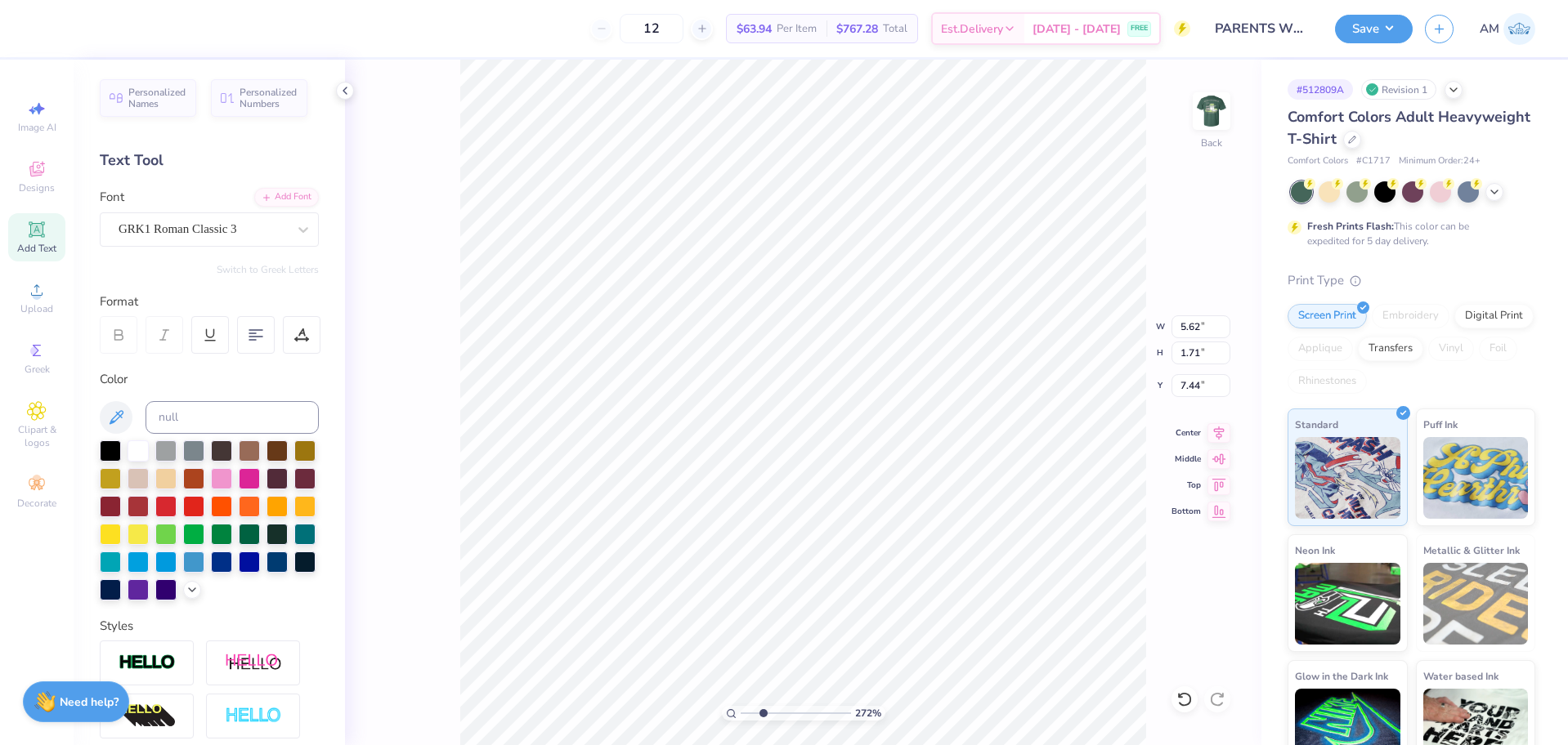
type textarea "PARE"
type input "2.71964221644285"
type textarea "PAREN"
type input "2.71964221644285"
type textarea "PARENT"
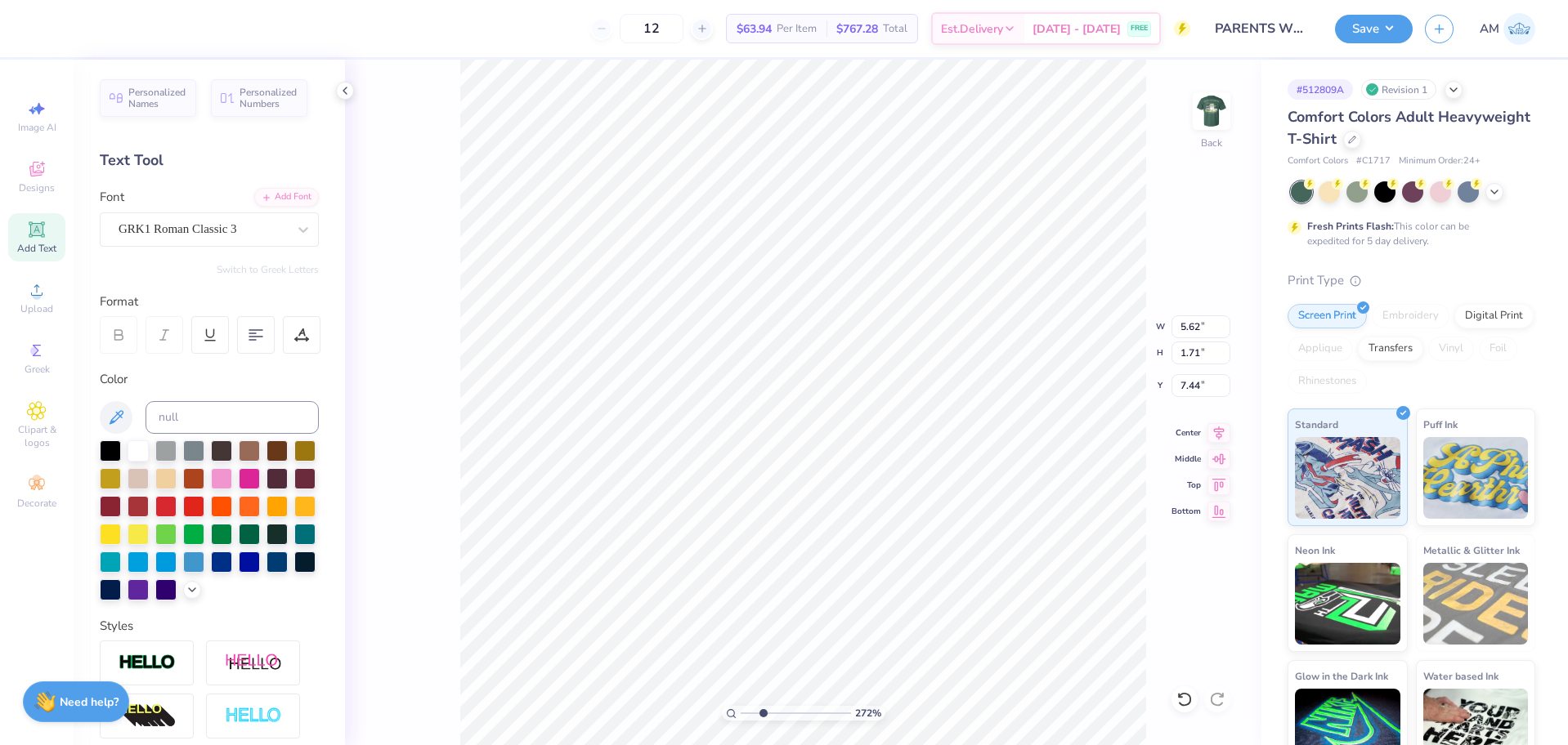
type input "2.71964221644285"
type textarea "PARENTS"
type input "2.71964221644285"
type textarea "p"
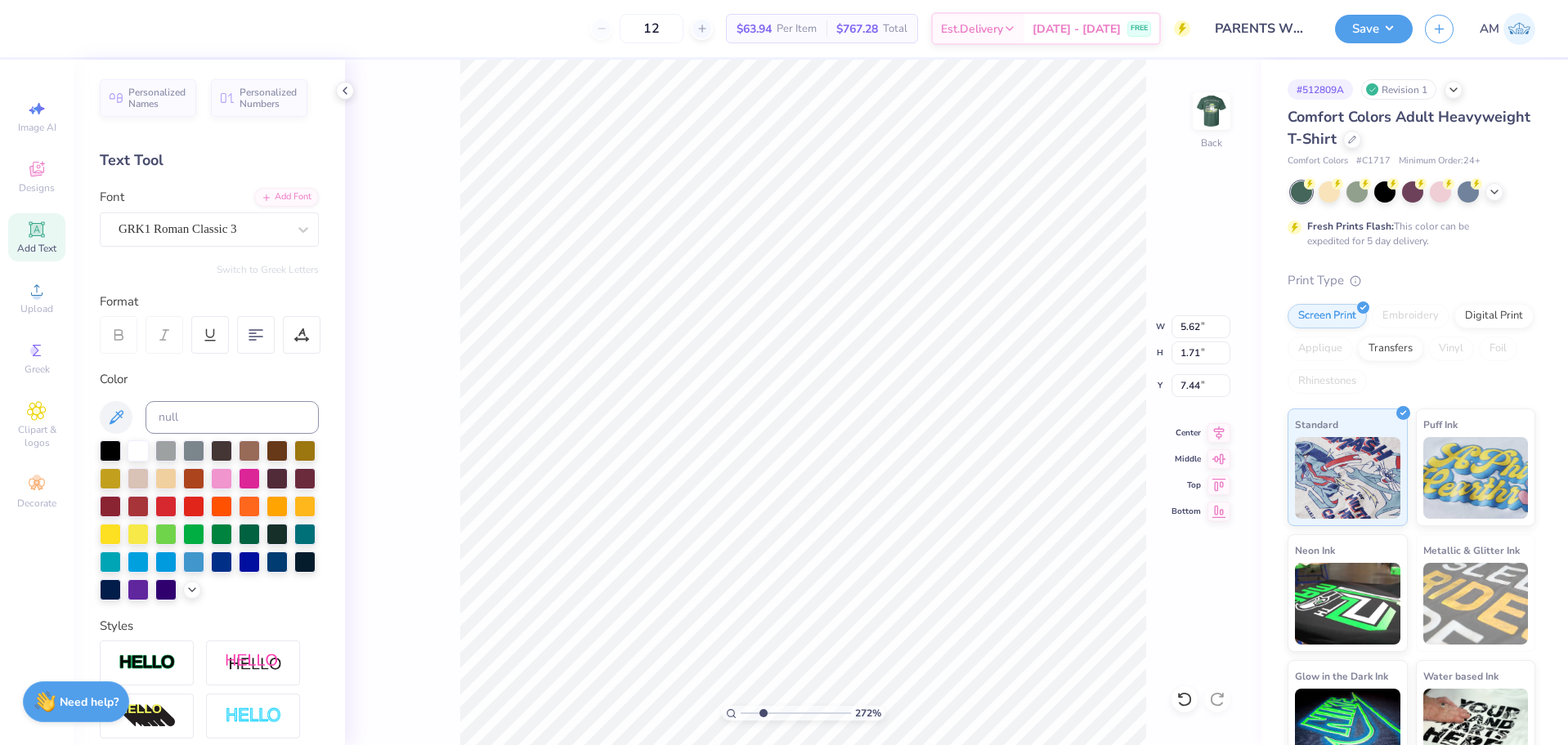
type input "2.71964221644285"
type textarea "pa"
type input "2.71964221644285"
type textarea "pare"
type input "2.71964221644285"
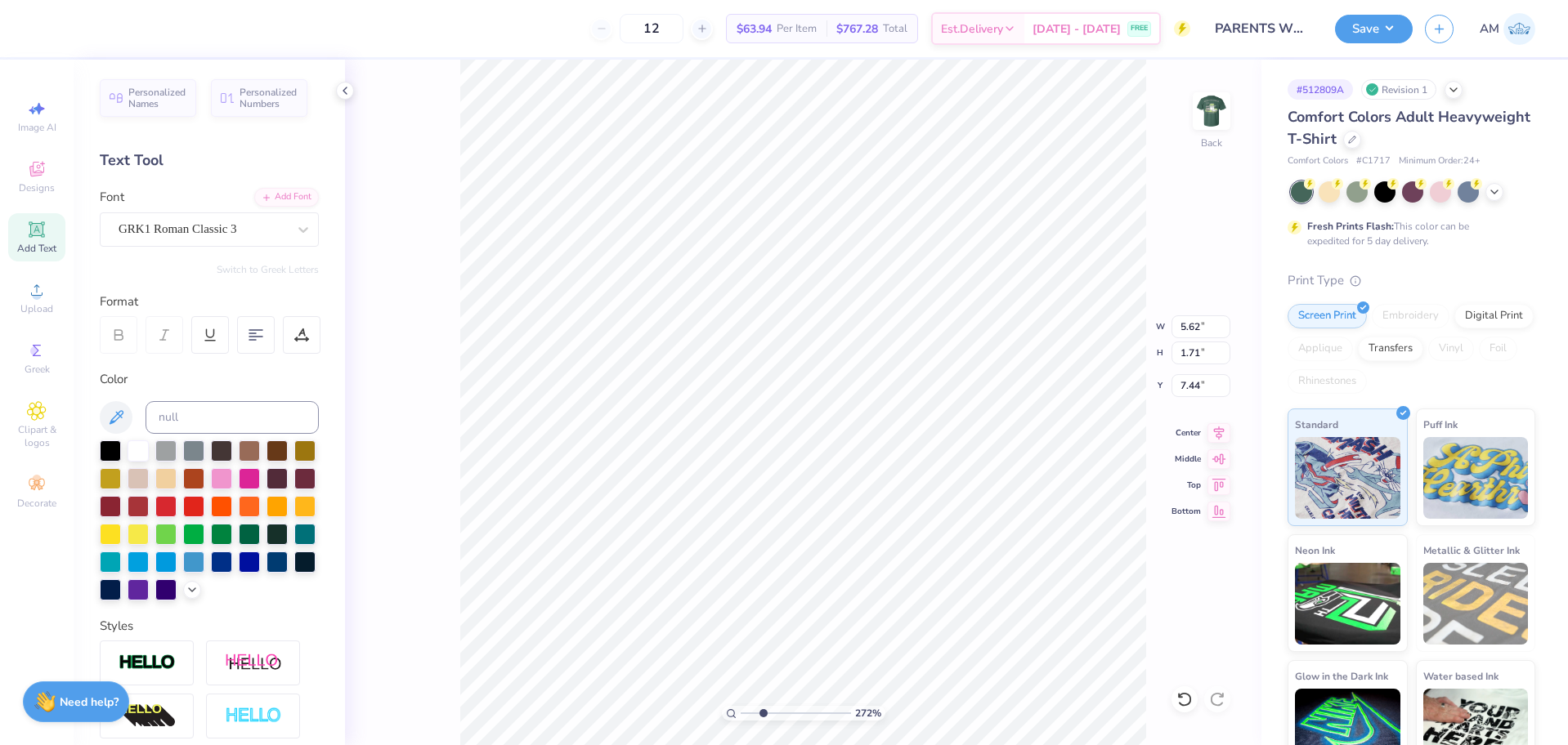
type textarea "parent"
type input "2.71964221644285"
type textarea "parents"
type input "2.71964221644285"
type textarea "parents"
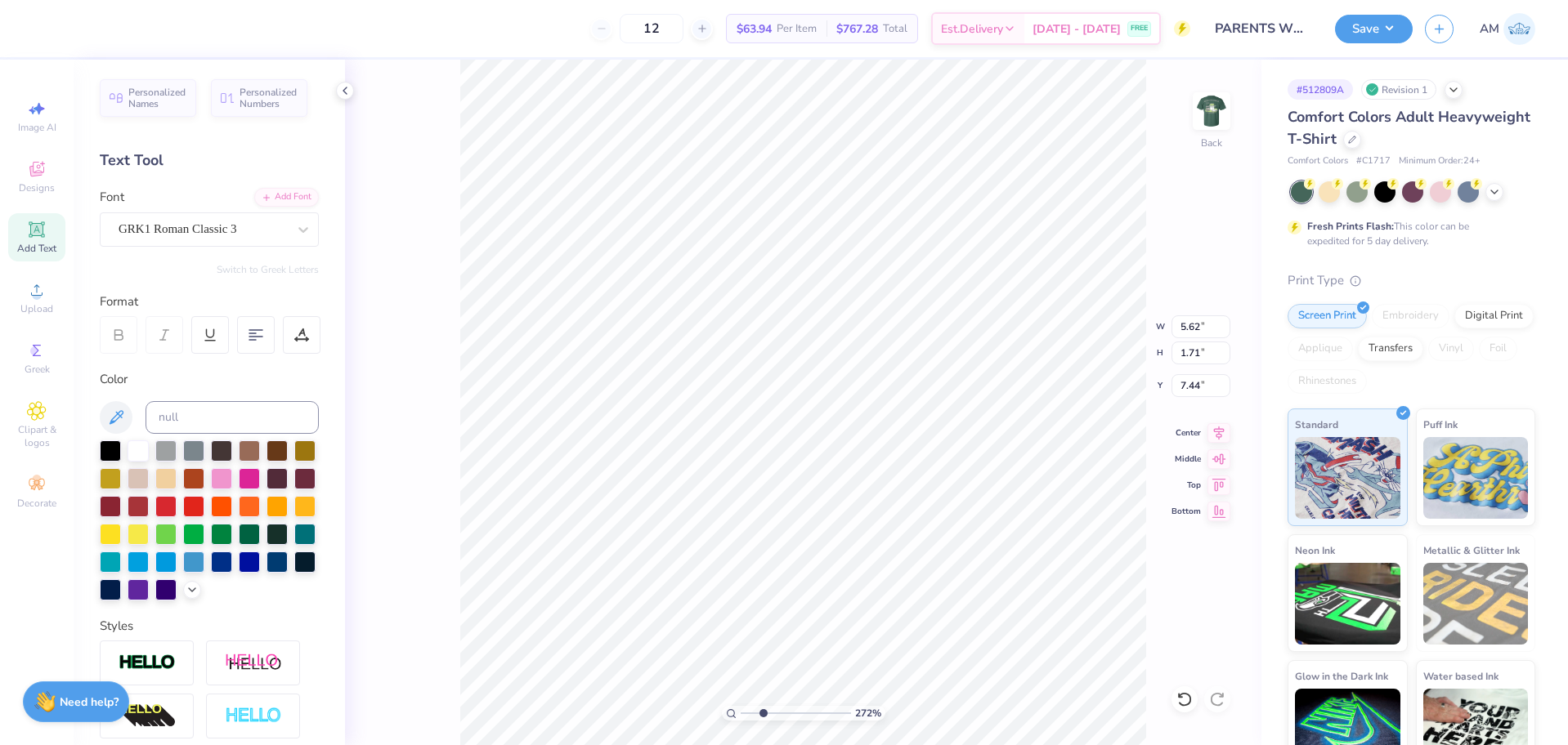
type input "2.71964221644285"
type textarea "parents we"
type input "2.71964221644285"
type textarea "parents wee"
type input "2.71964221644285"
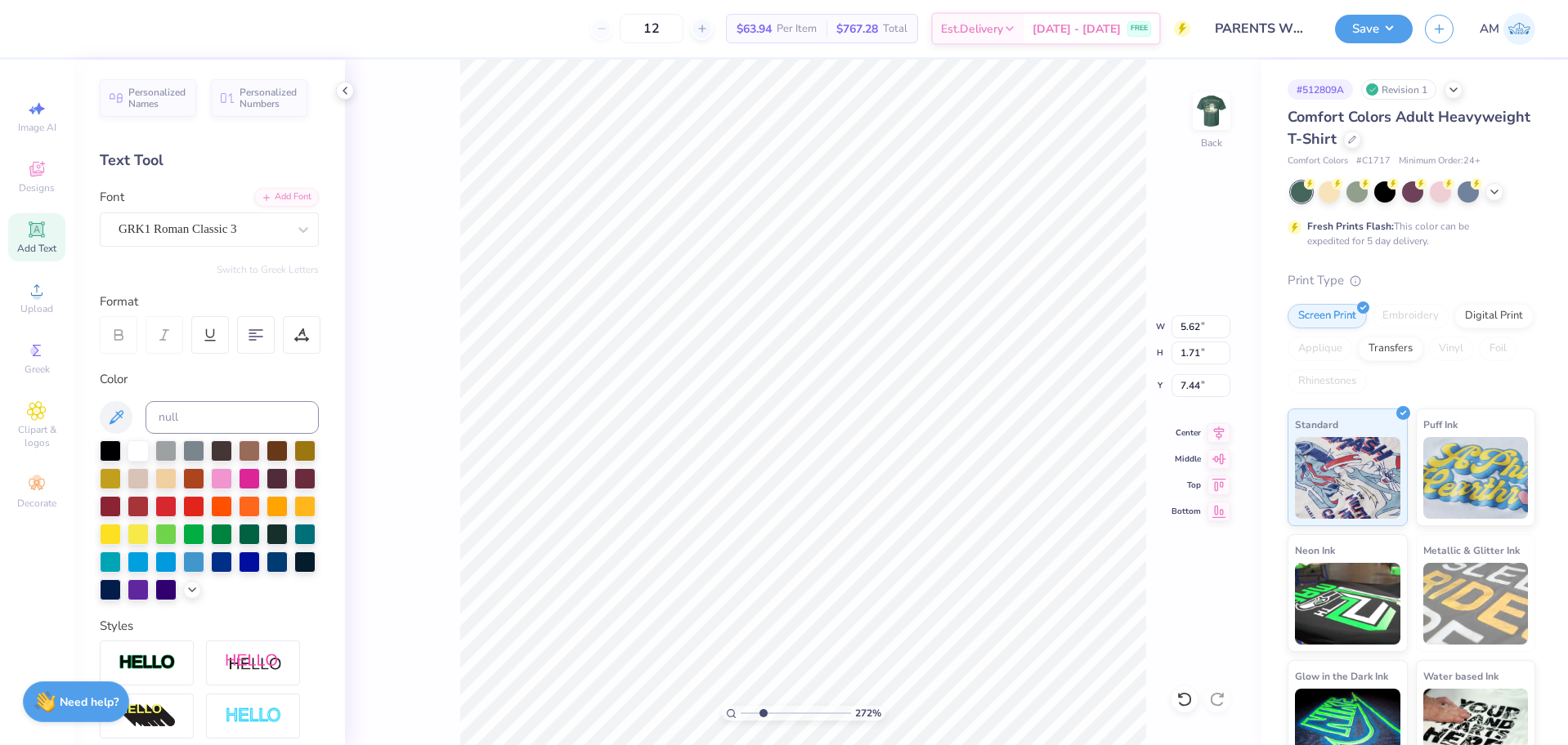
type textarea "parents weeke"
type input "2.71964221644285"
type textarea "parents weekend"
type input "2.71964221644285"
type textarea "parents weekend"
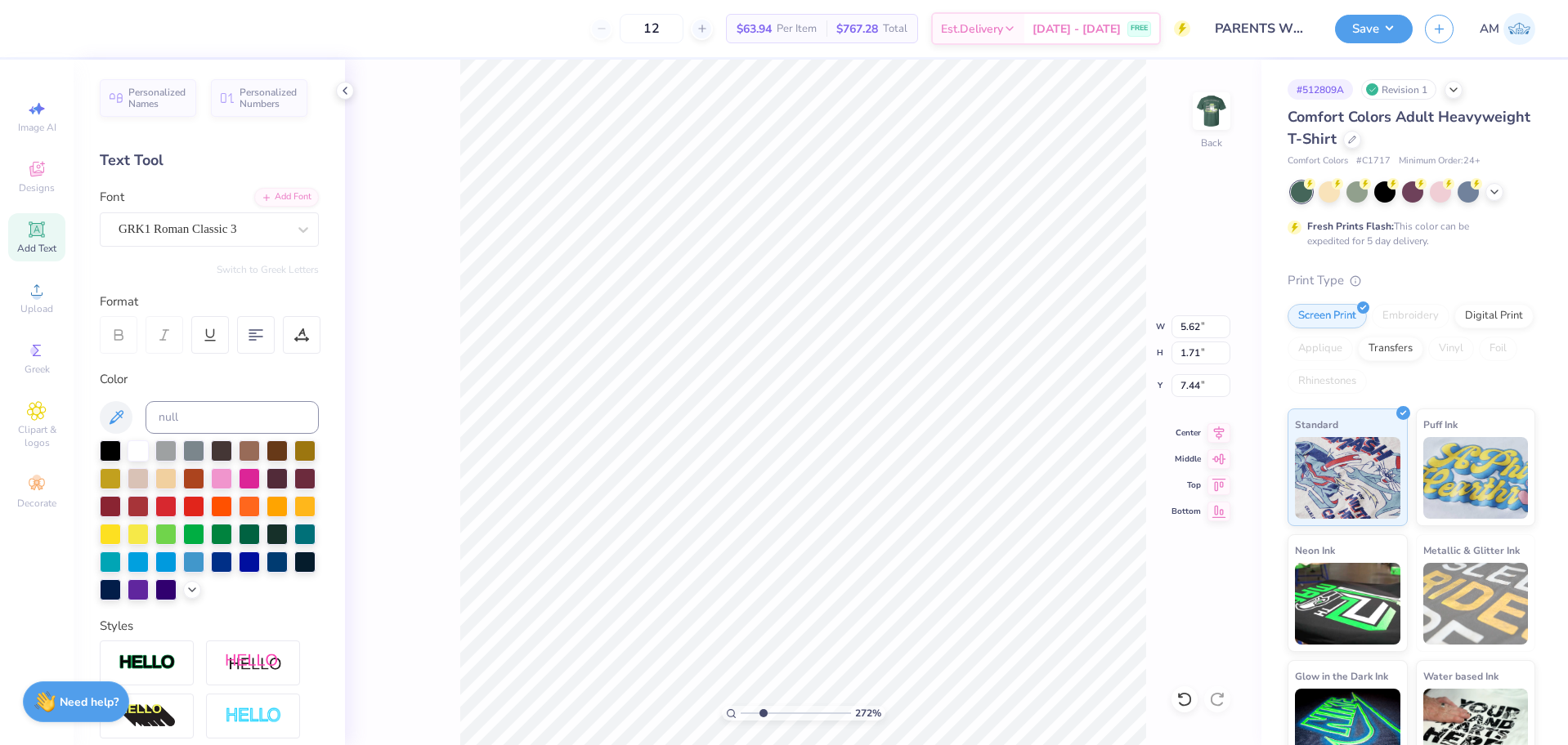
type input "2.71964221644285"
type textarea "parents weekend '"
type input "2.71964221644285"
type textarea "parents weekend '2"
type input "2.71964221644285"
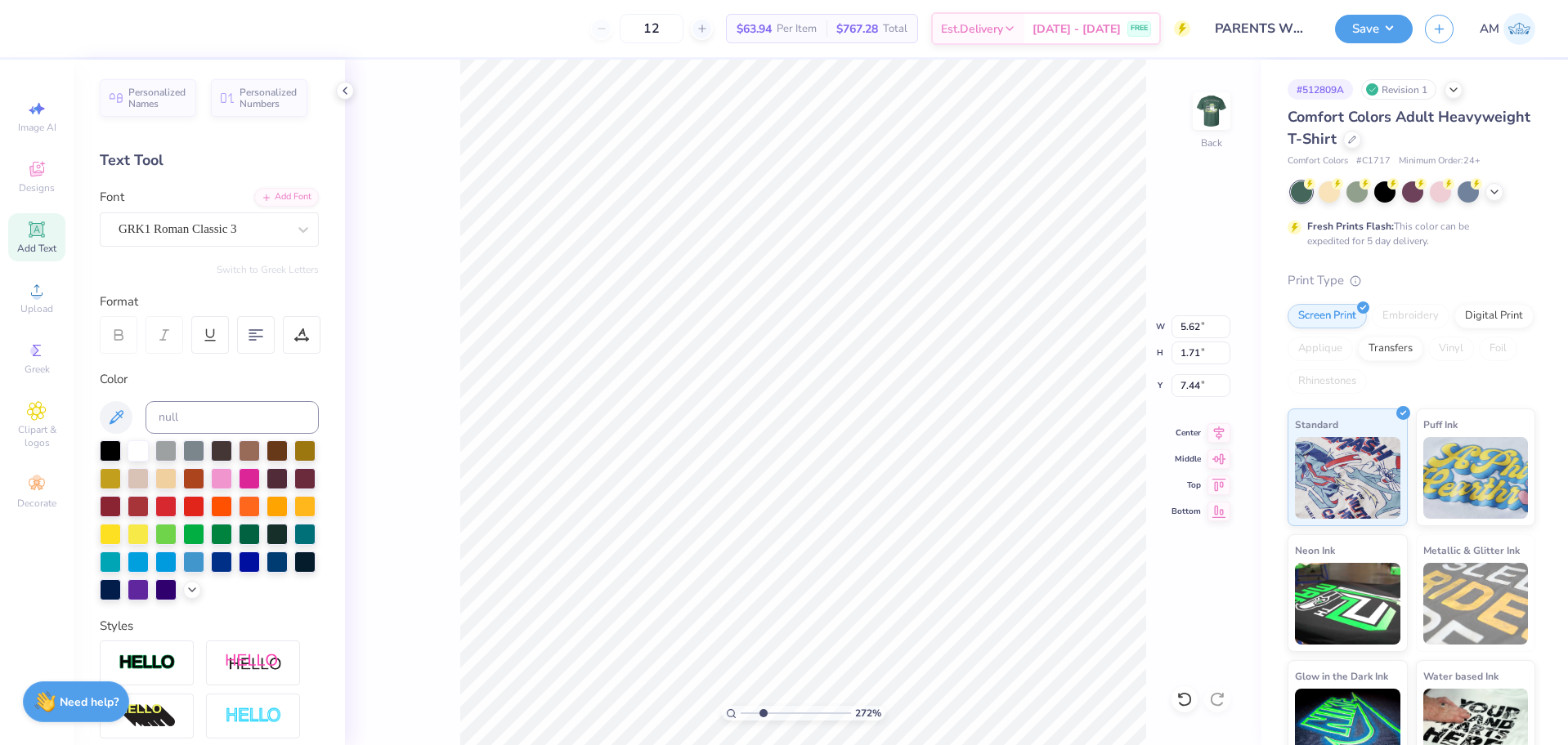
type textarea "parents weekend '25"
click at [1193, 332] on input "5.62" at bounding box center [1201, 326] width 59 height 23
type input "2.71964221644285"
type input "14.17"
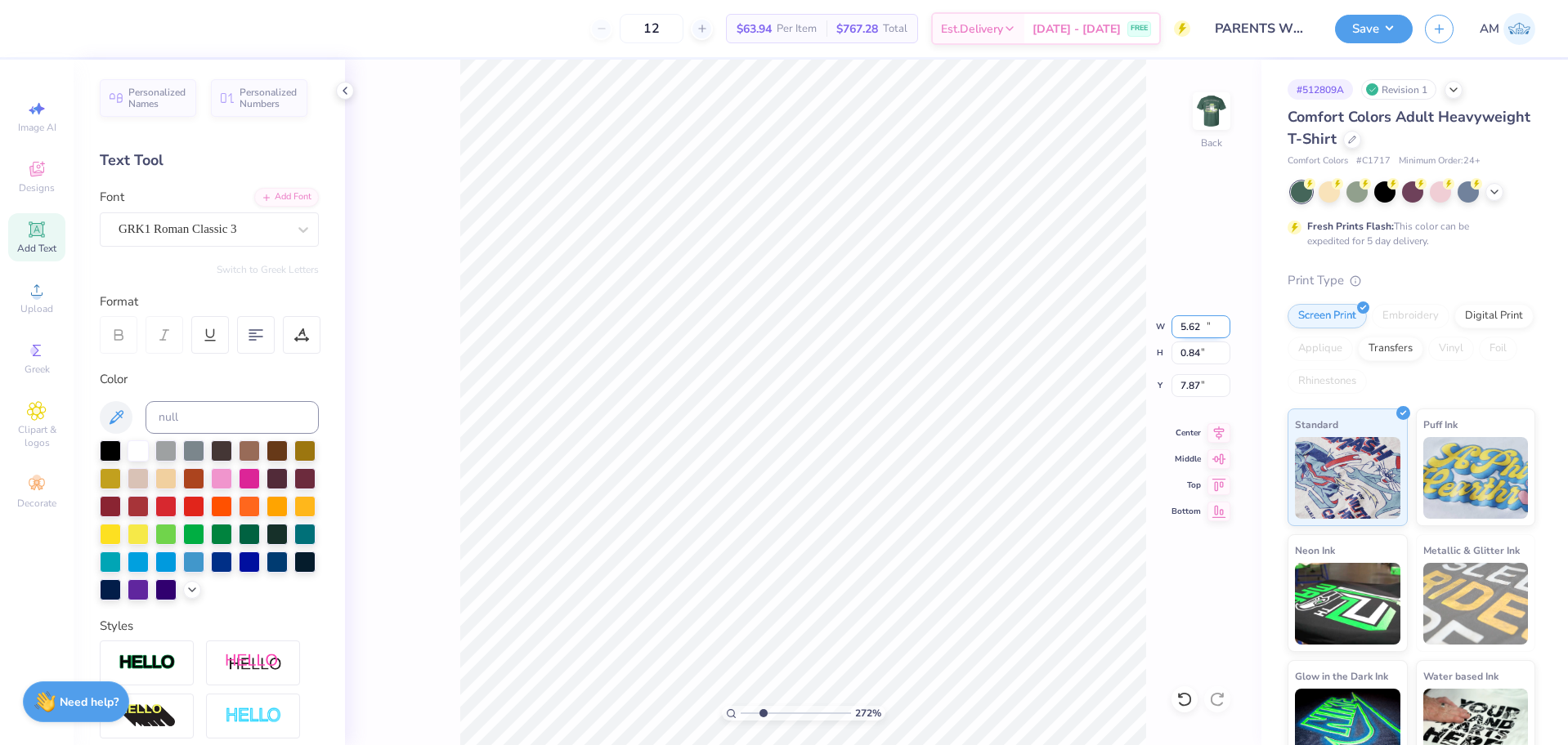
type input "0.84"
type input "7.87"
click at [1192, 330] on input "14.17" at bounding box center [1201, 326] width 59 height 23
type input "2"
type input "2.71964221644285"
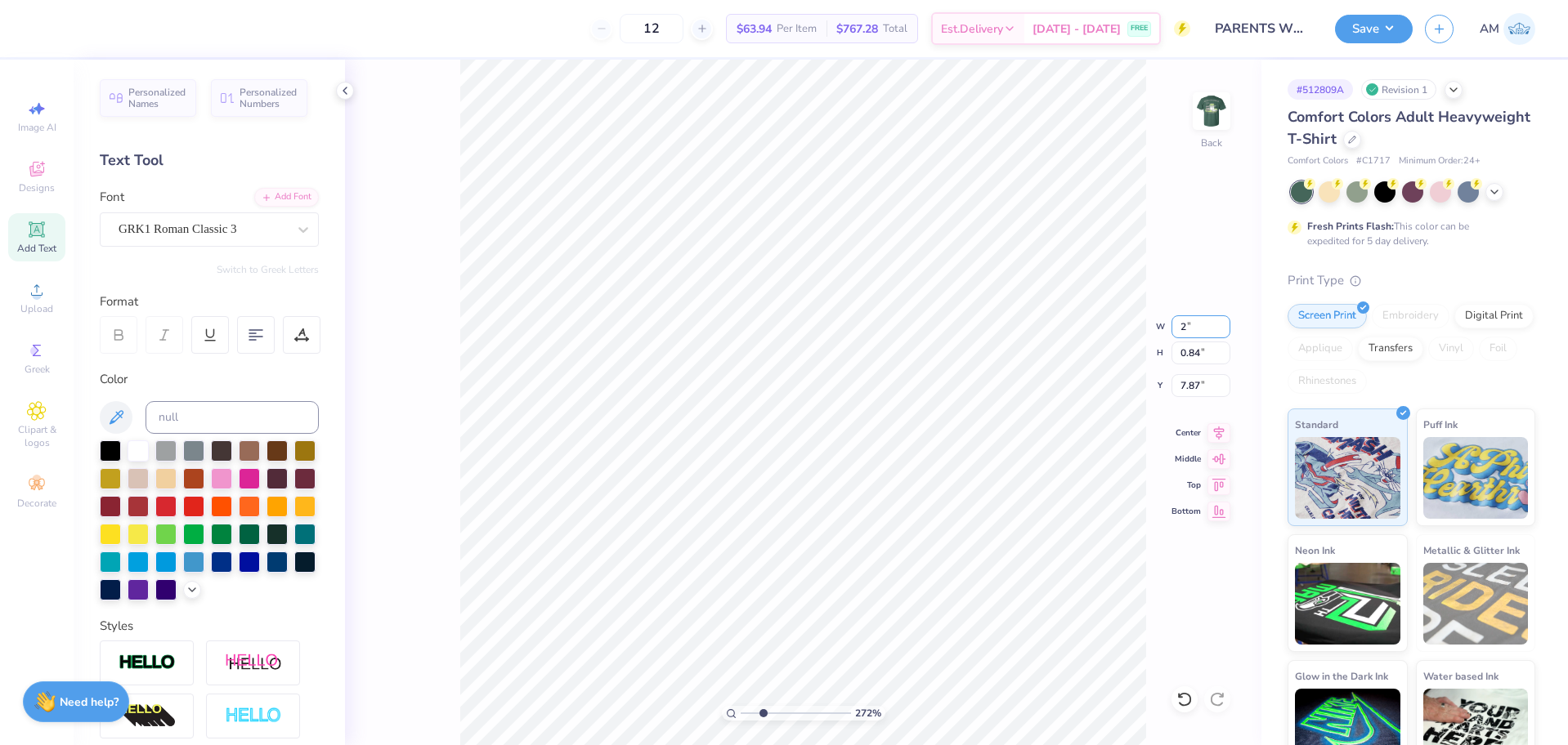
type input "2.00"
type input "0.12"
type input "8.23"
click at [1194, 326] on input "2.00" at bounding box center [1201, 326] width 59 height 23
type input "3"
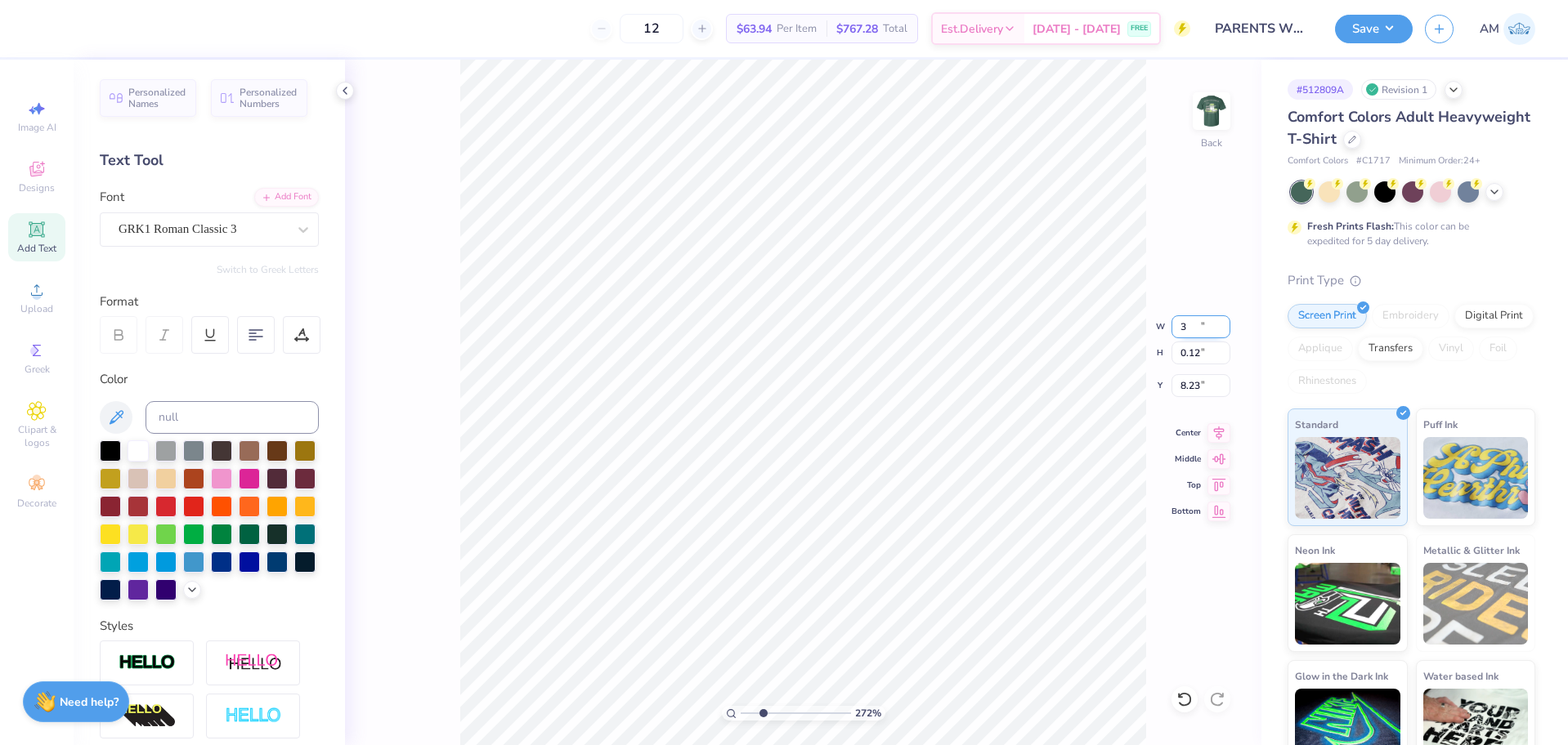
type input "2.71964221644285"
type input "3.00"
type input "0.18"
type input "8.20"
type input "2.71964221644285"
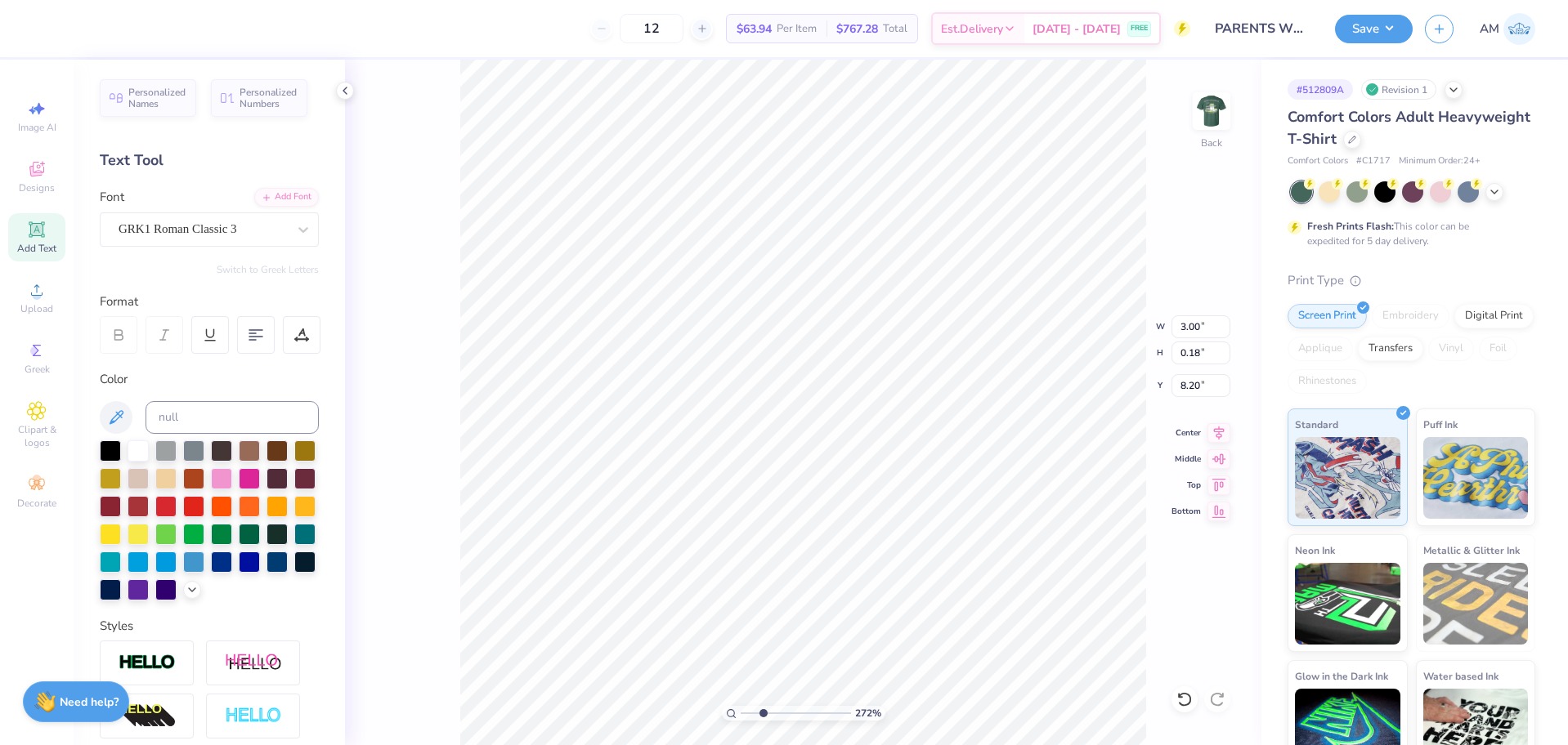
type input "7.86"
type input "2.71964221644285"
type input "5.36"
type input "0.32"
type input "2.71964221644285"
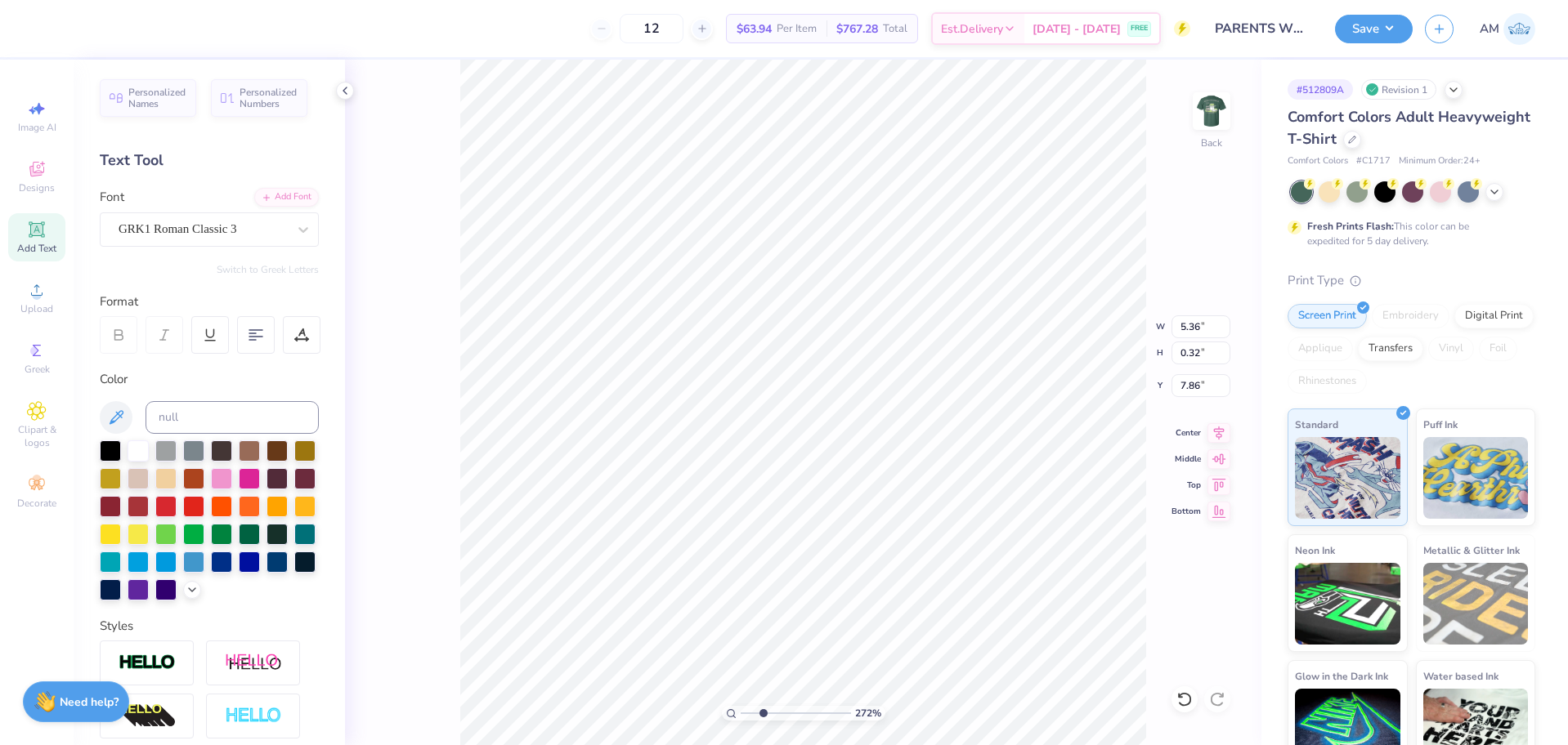
type input "5.18"
type input "0.31"
click at [1217, 430] on icon at bounding box center [1220, 431] width 11 height 14
click at [674, 563] on li "Group" at bounding box center [702, 565] width 128 height 32
type input "2.71964221644285"
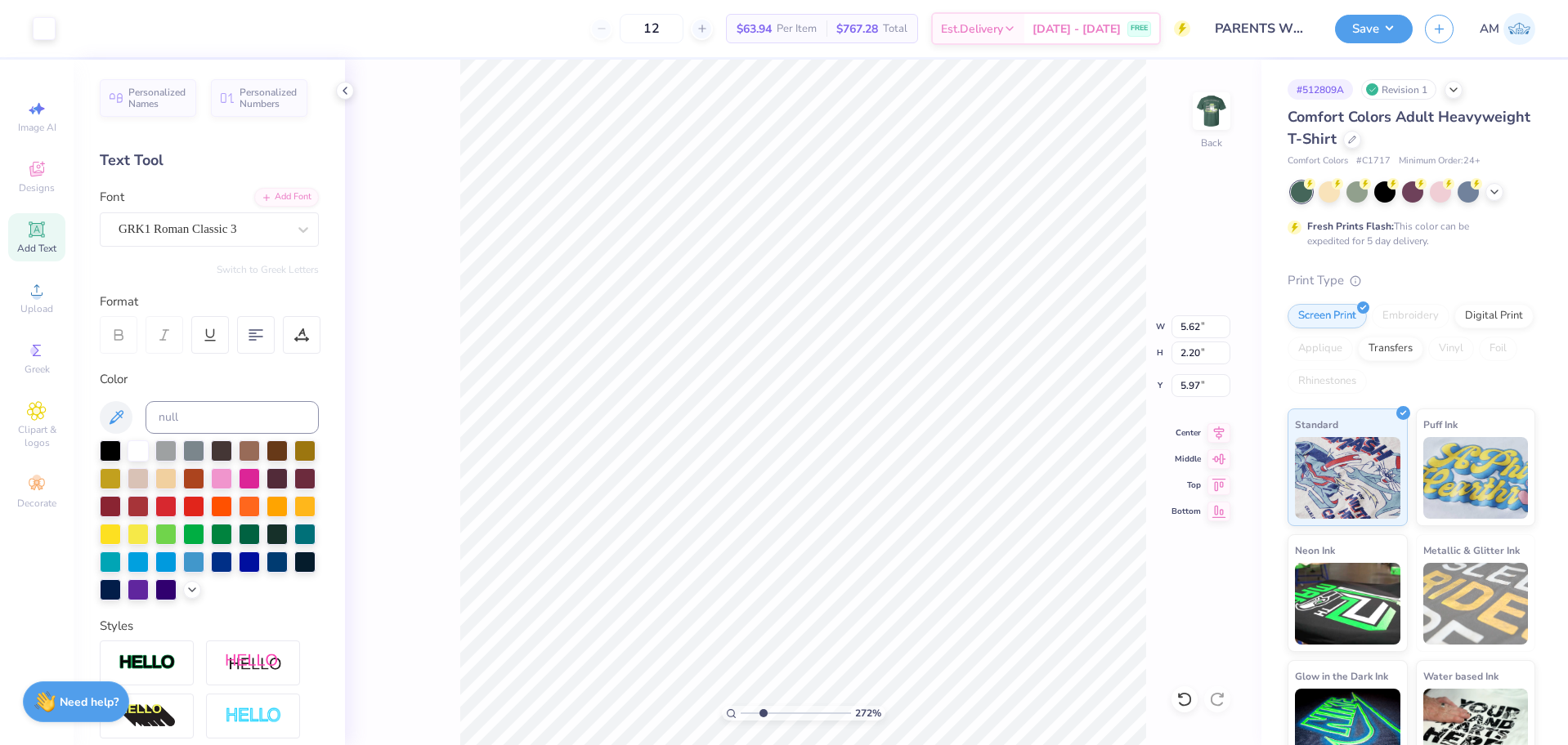
type input "6.19"
type input "2.71964221644285"
type input "5.62"
type input "2.20"
type input "6.19"
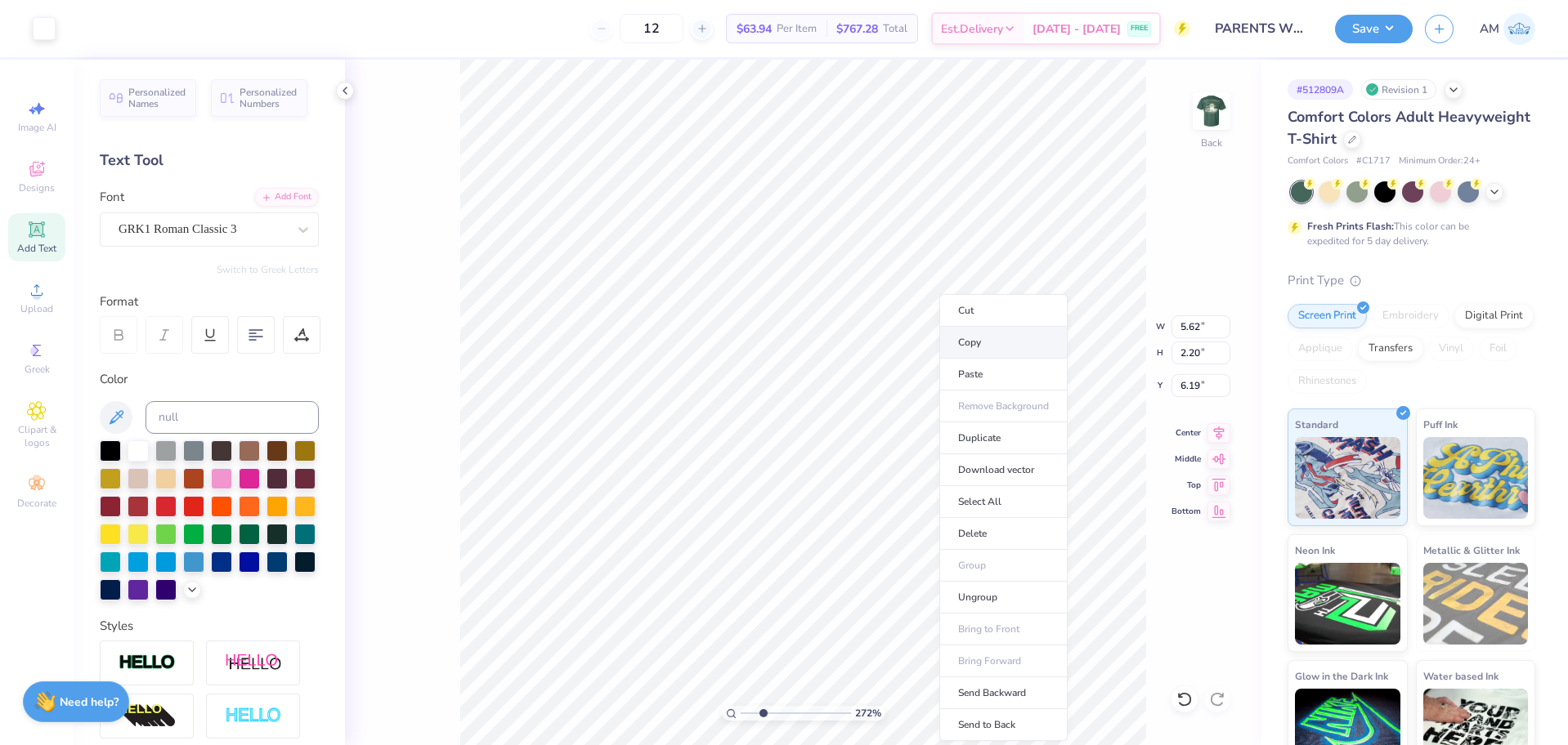
click at [973, 344] on li "Copy" at bounding box center [1004, 343] width 128 height 32
click at [1183, 695] on icon at bounding box center [1183, 700] width 14 height 15
click at [1183, 697] on icon at bounding box center [1184, 700] width 16 height 16
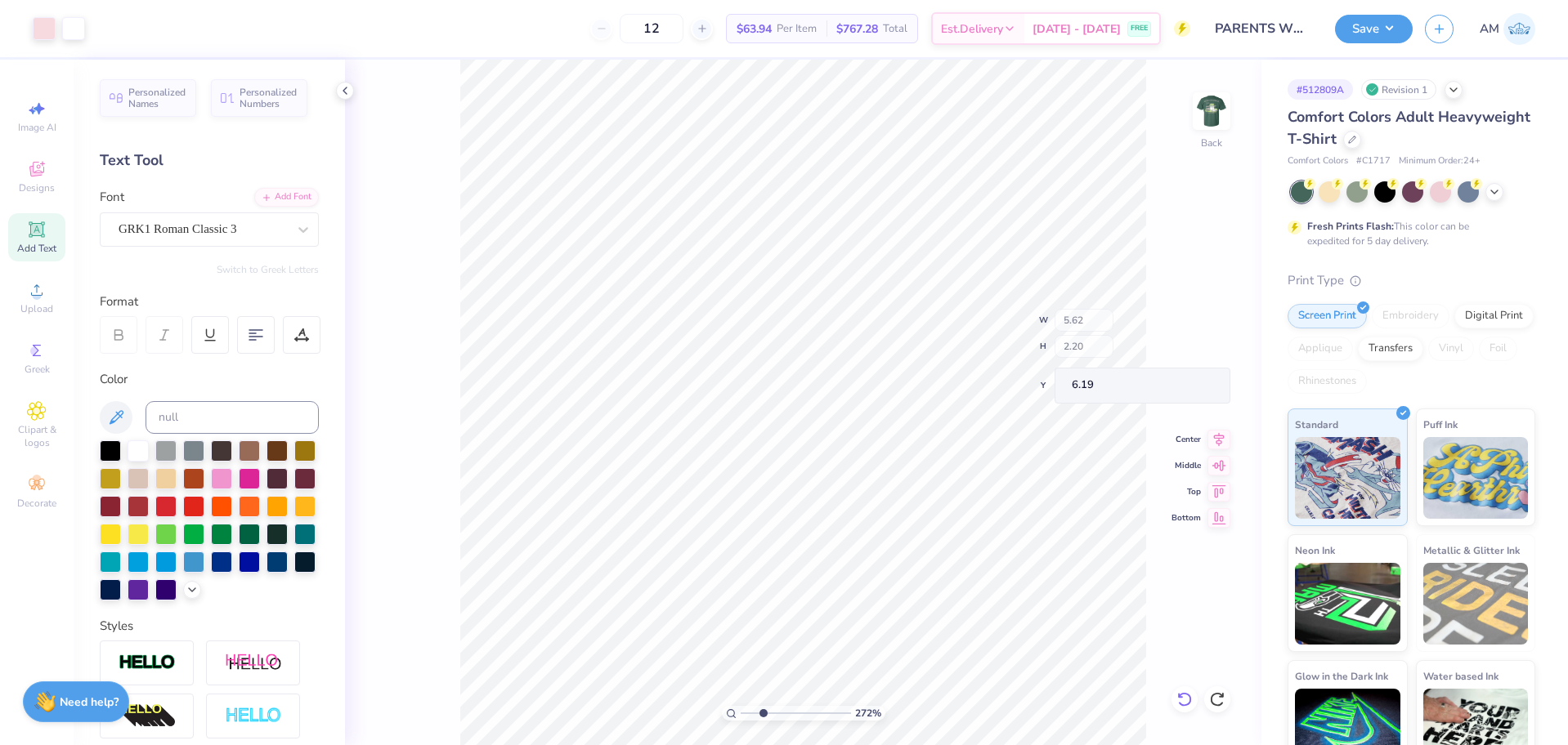
click at [1183, 697] on icon at bounding box center [1184, 700] width 16 height 16
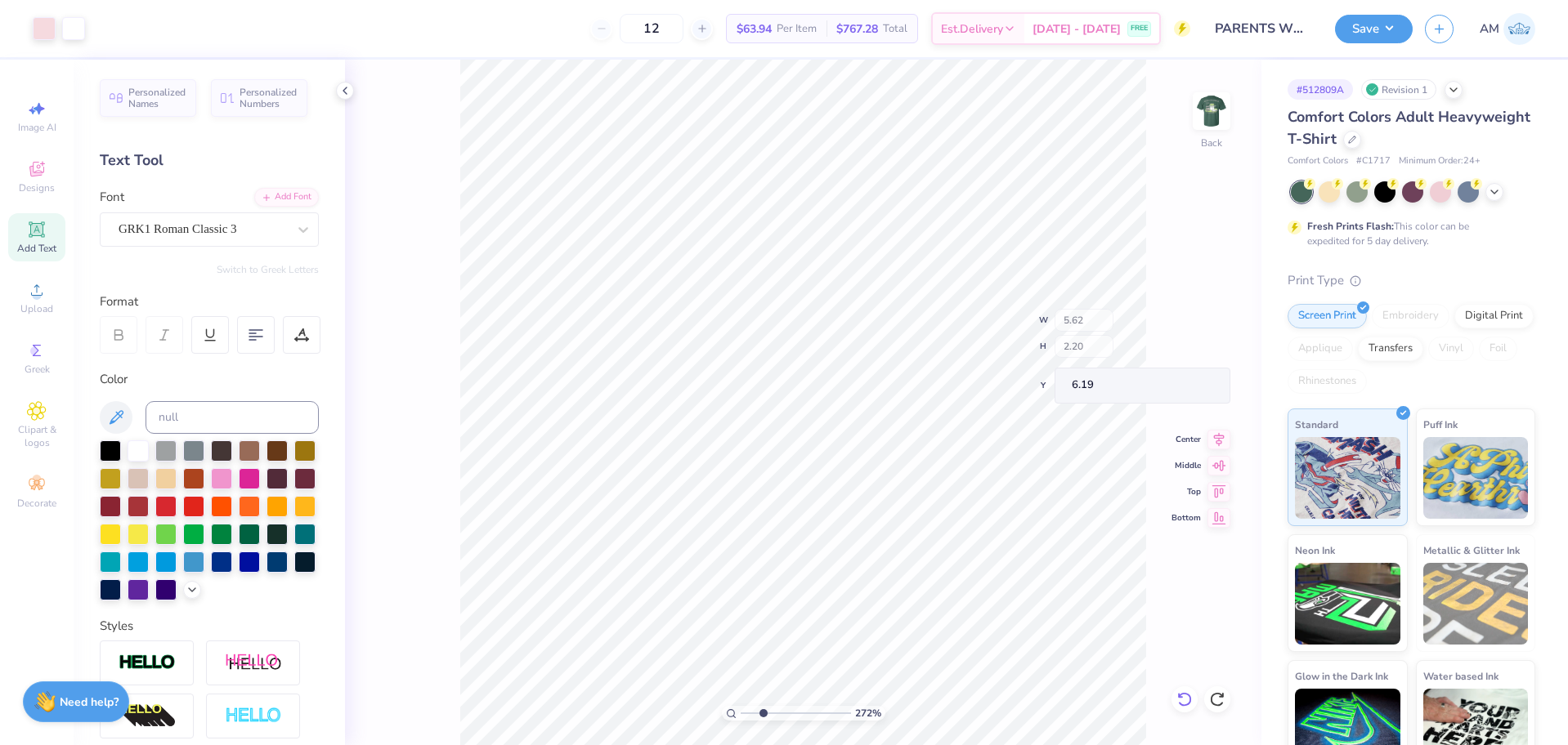
click at [1183, 697] on icon at bounding box center [1184, 700] width 16 height 16
click at [1184, 698] on icon at bounding box center [1184, 700] width 16 height 16
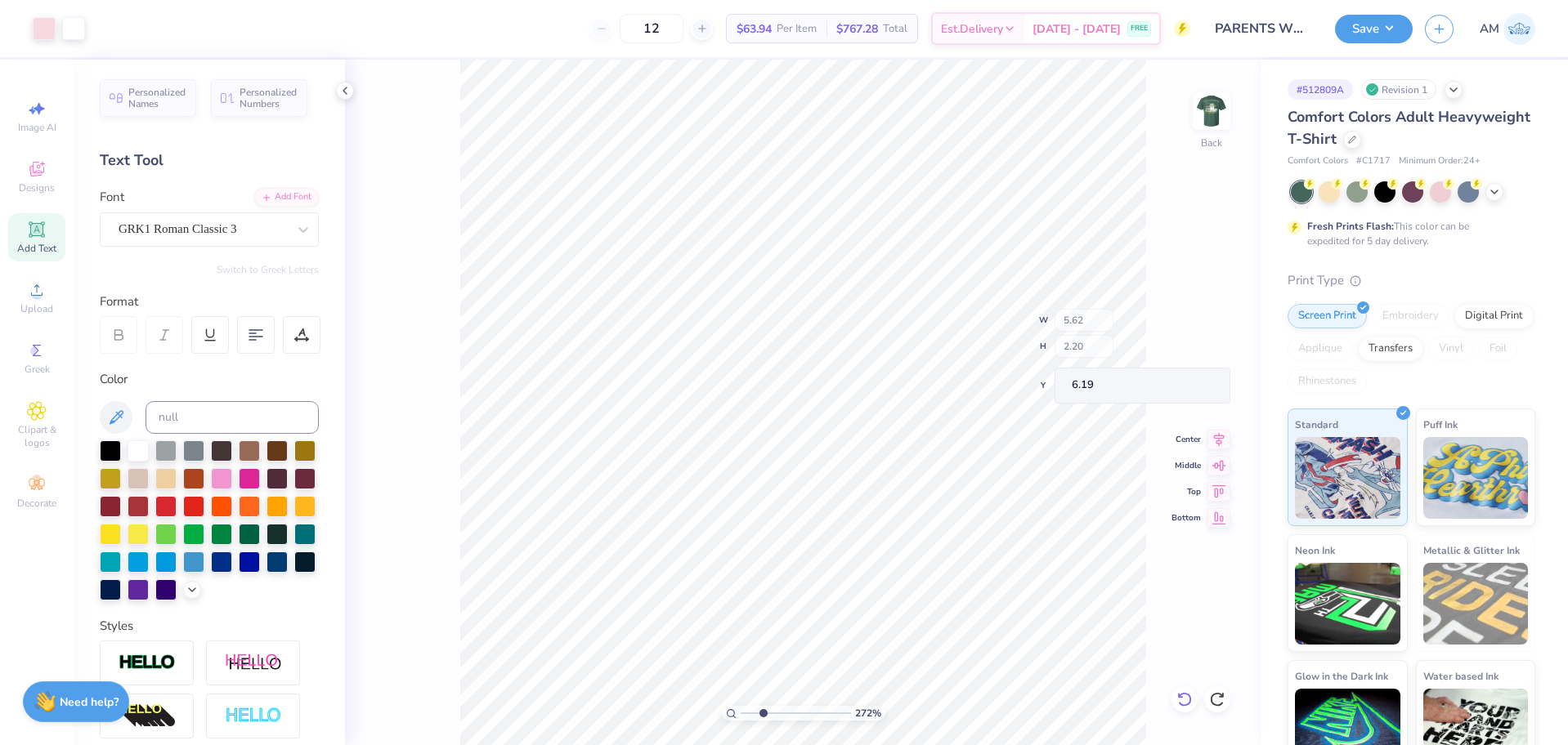
click at [1184, 698] on icon at bounding box center [1184, 700] width 16 height 16
click at [1184, 698] on div "272 % Back W 5.62 H 2.20 Y 6.19 Center Middle Top Bottom" at bounding box center [804, 402] width 916 height 686
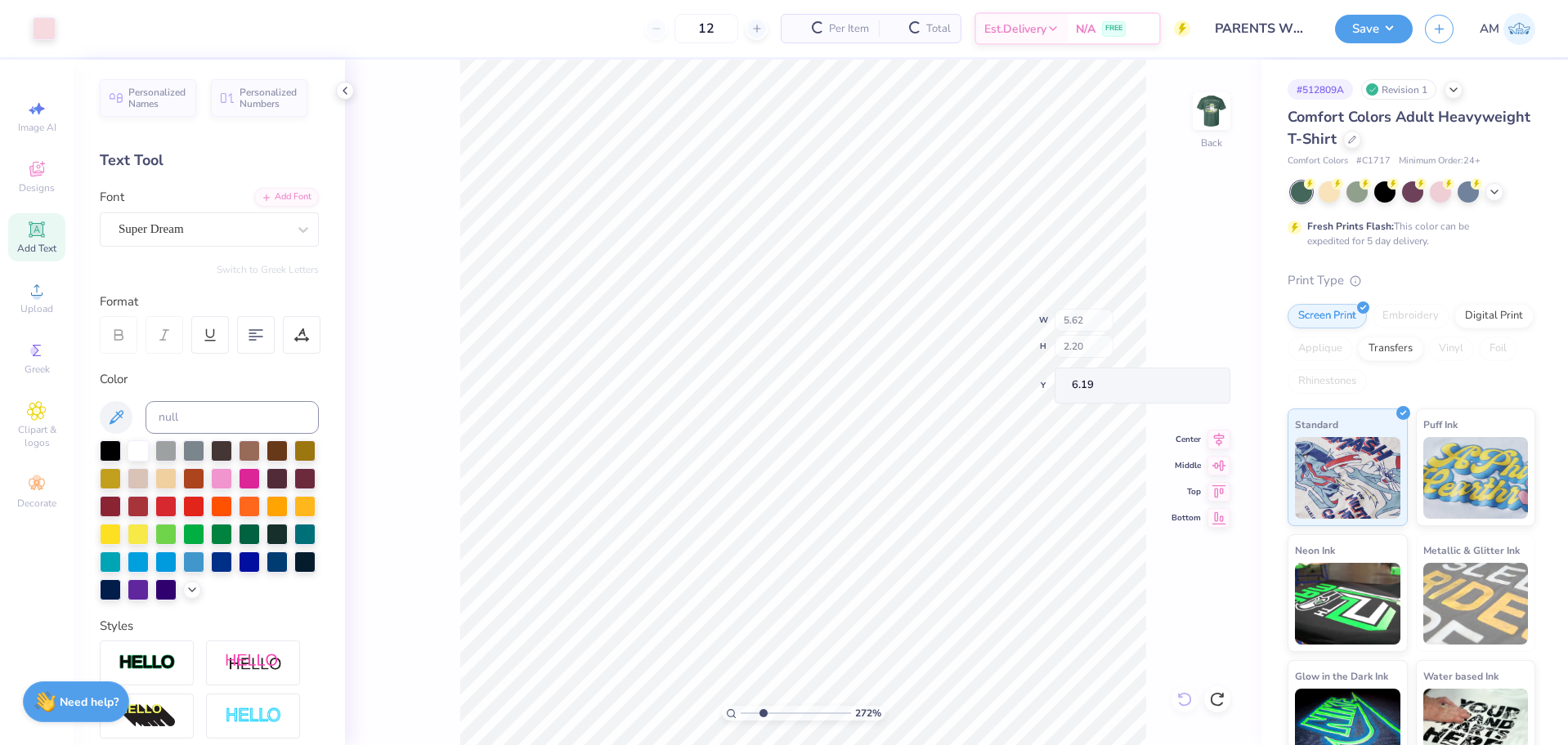
click at [1184, 698] on div "272 % Back W 5.62 H 2.20 Y 6.19 Center Middle Top Bottom" at bounding box center [804, 402] width 916 height 686
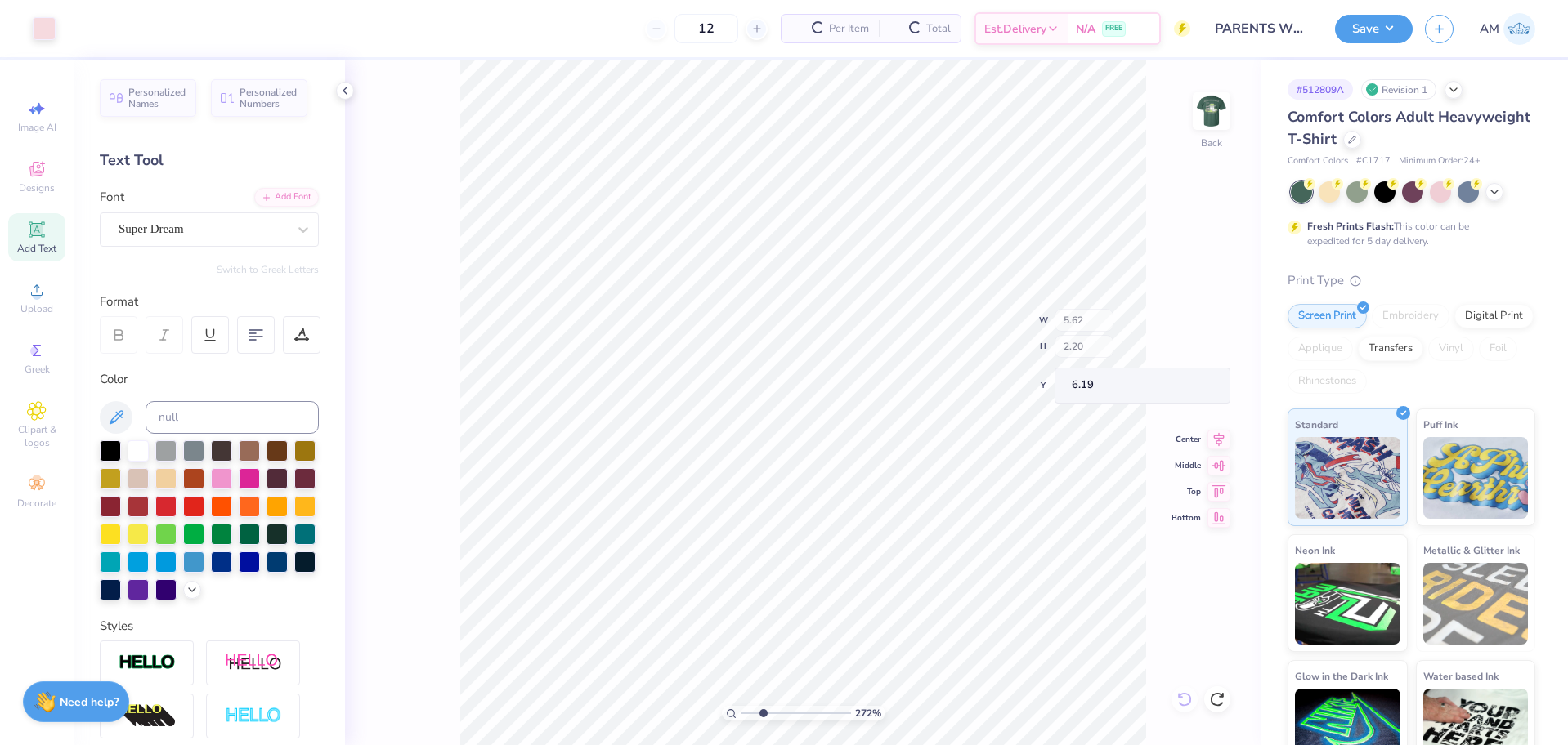
click at [1184, 698] on div "272 % Back W 5.62 H 2.20 Y 6.19 Center Middle Top Bottom" at bounding box center [804, 402] width 916 height 686
click at [1185, 698] on div "272 % Back W 5.59 H 1.62 Y 11.69 Center Middle Top Bottom" at bounding box center [804, 402] width 916 height 686
click at [1185, 699] on div "272 % Back" at bounding box center [804, 402] width 916 height 686
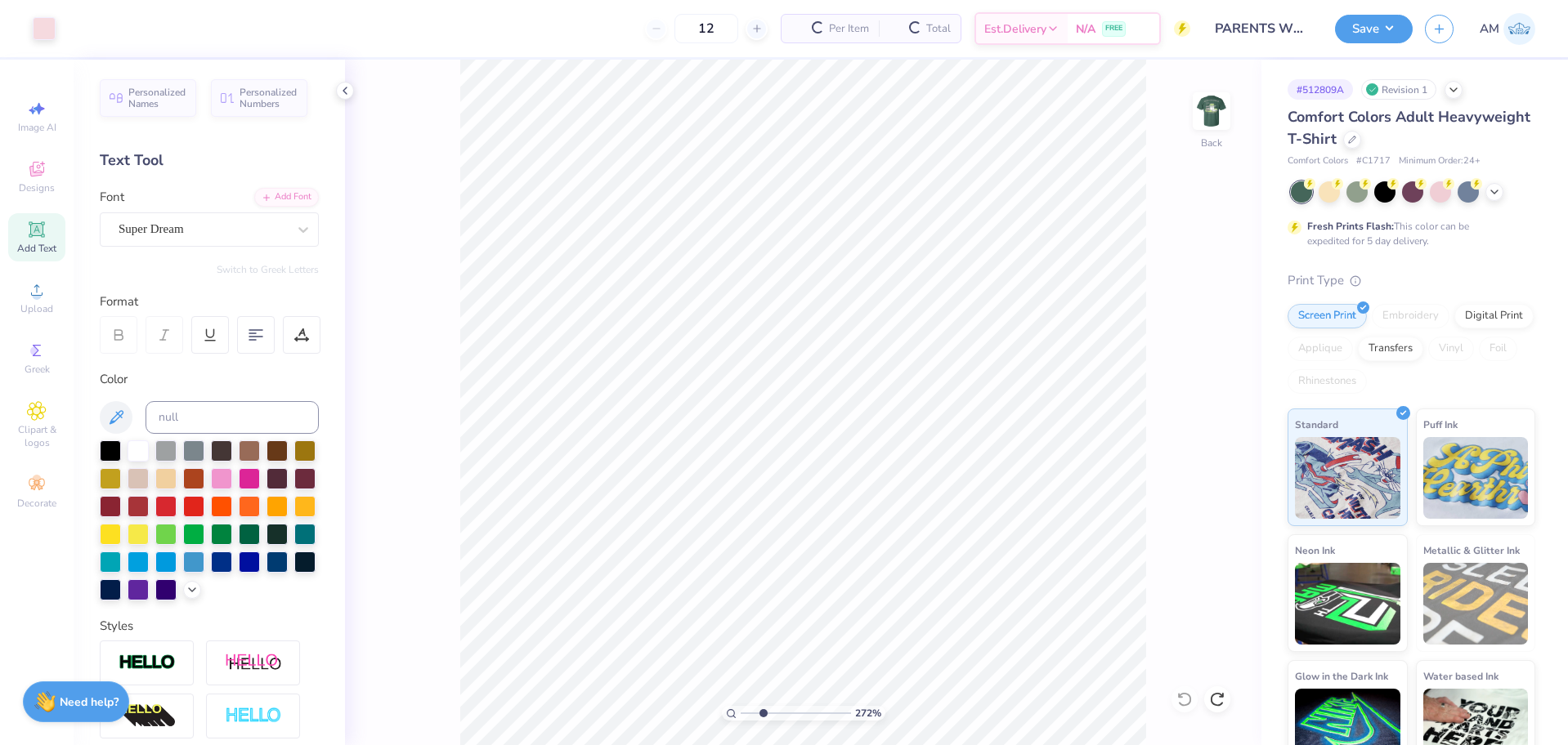
click at [1185, 699] on div "272 % Back" at bounding box center [804, 402] width 916 height 686
click at [673, 373] on li "Paste" at bounding box center [705, 374] width 128 height 32
type input "2.71964221644285"
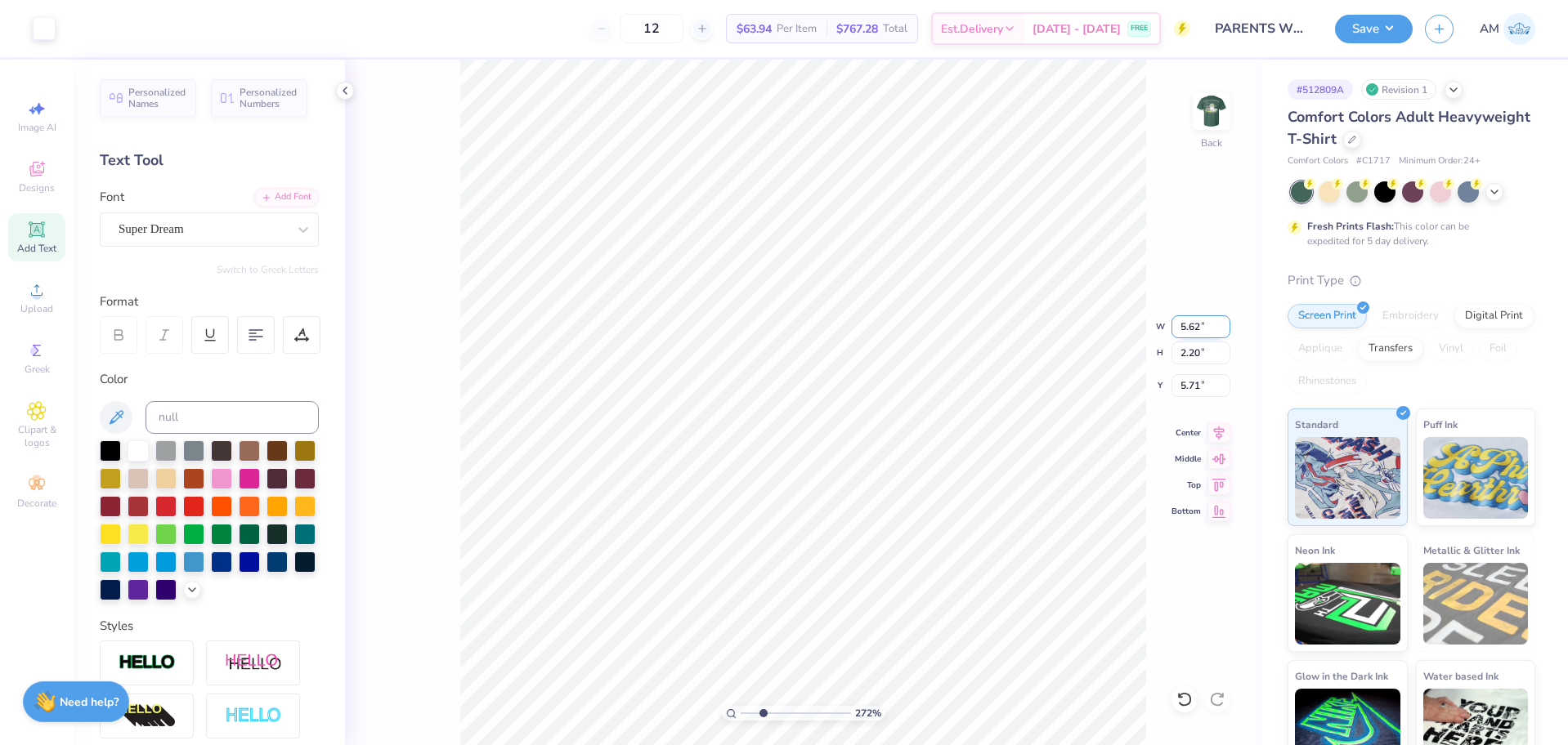
click at [1185, 326] on input "5.62" at bounding box center [1201, 326] width 59 height 23
type input "3.5"
type input "2.71964221644285"
type input "3.50"
type input "1.37"
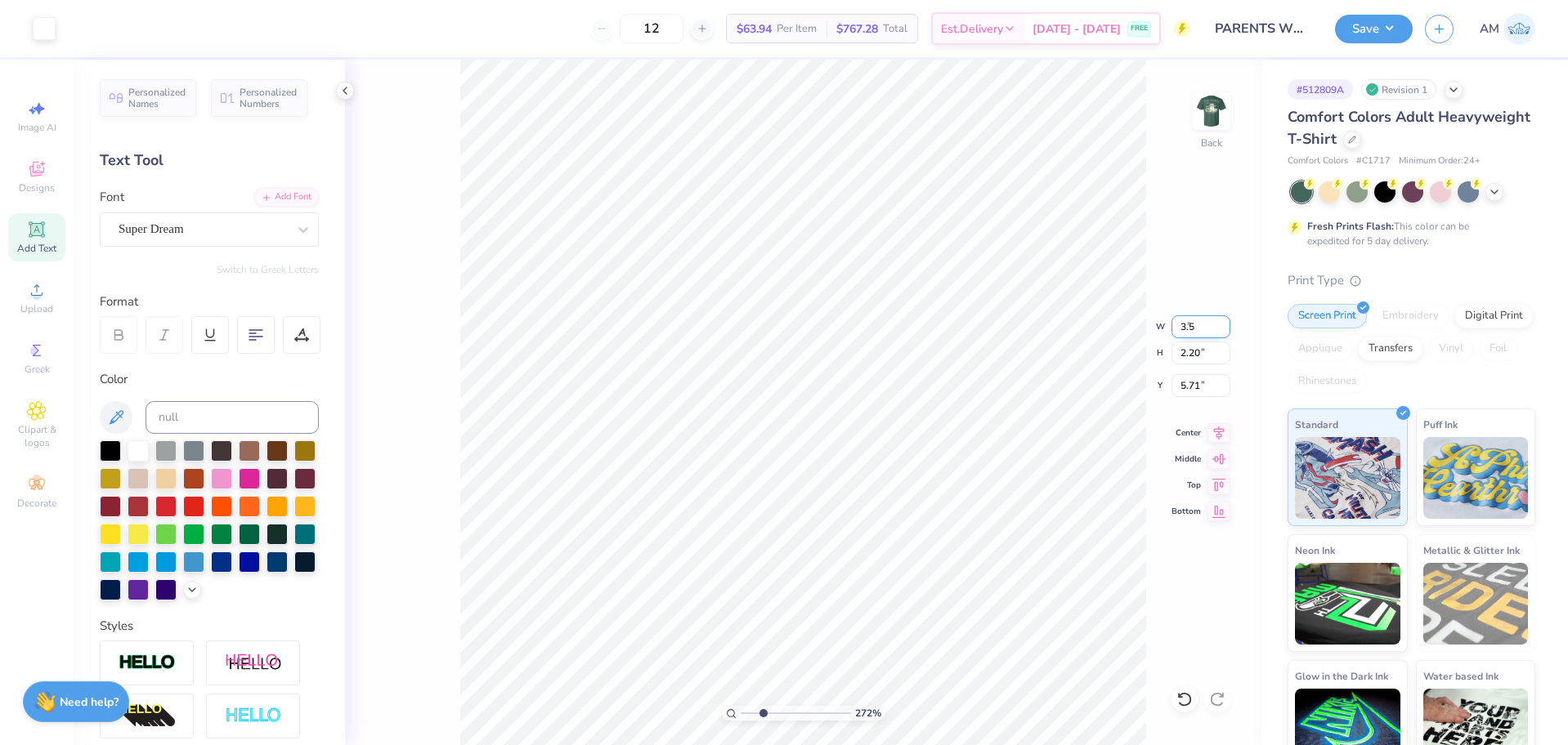
type input "6.13"
type input "2.71964221644285"
type input "6.17"
type input "2.71964221644285"
click at [195, 417] on input at bounding box center [232, 418] width 174 height 33
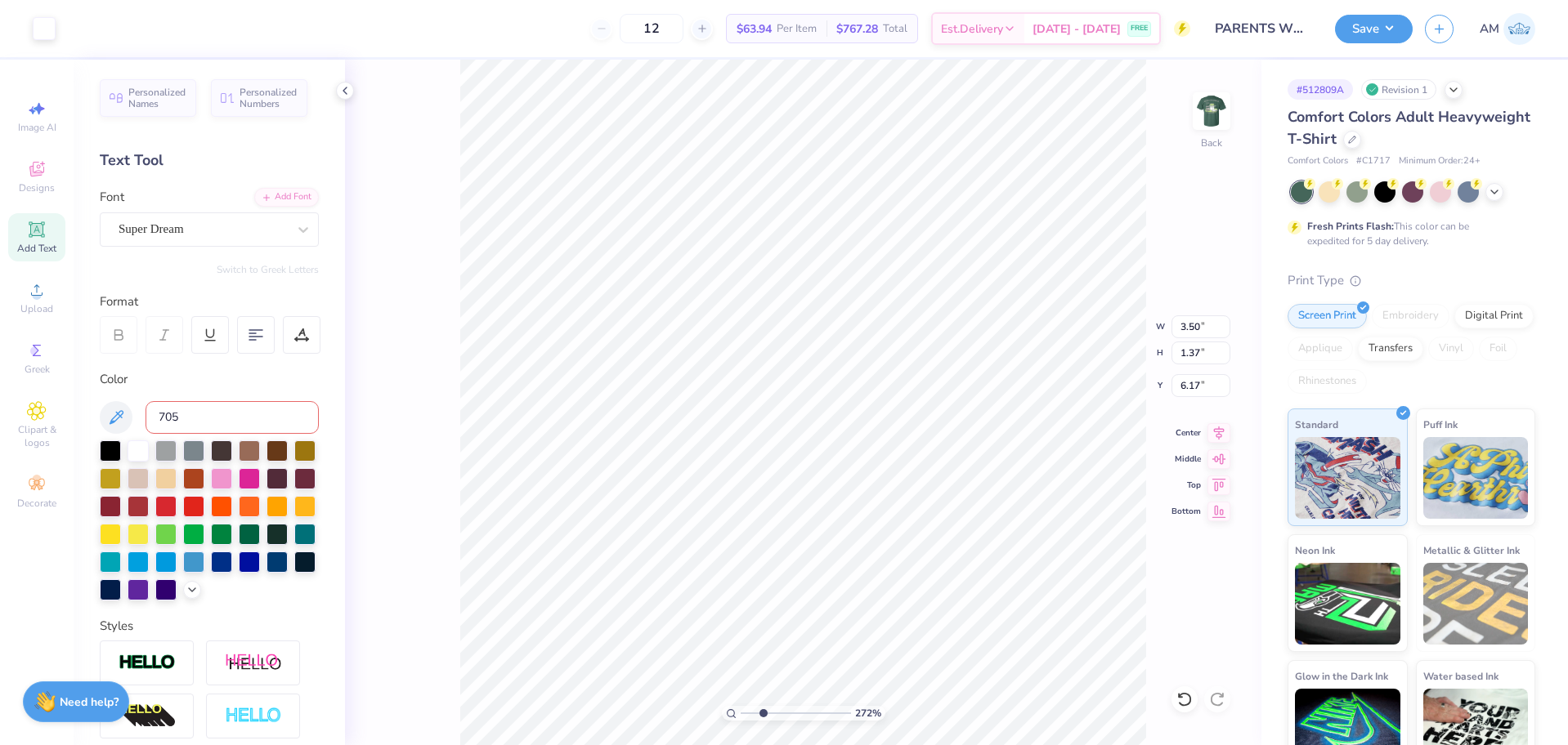
type input "705"
click at [41, 30] on div at bounding box center [44, 26] width 23 height 23
type input "2.71964221644285"
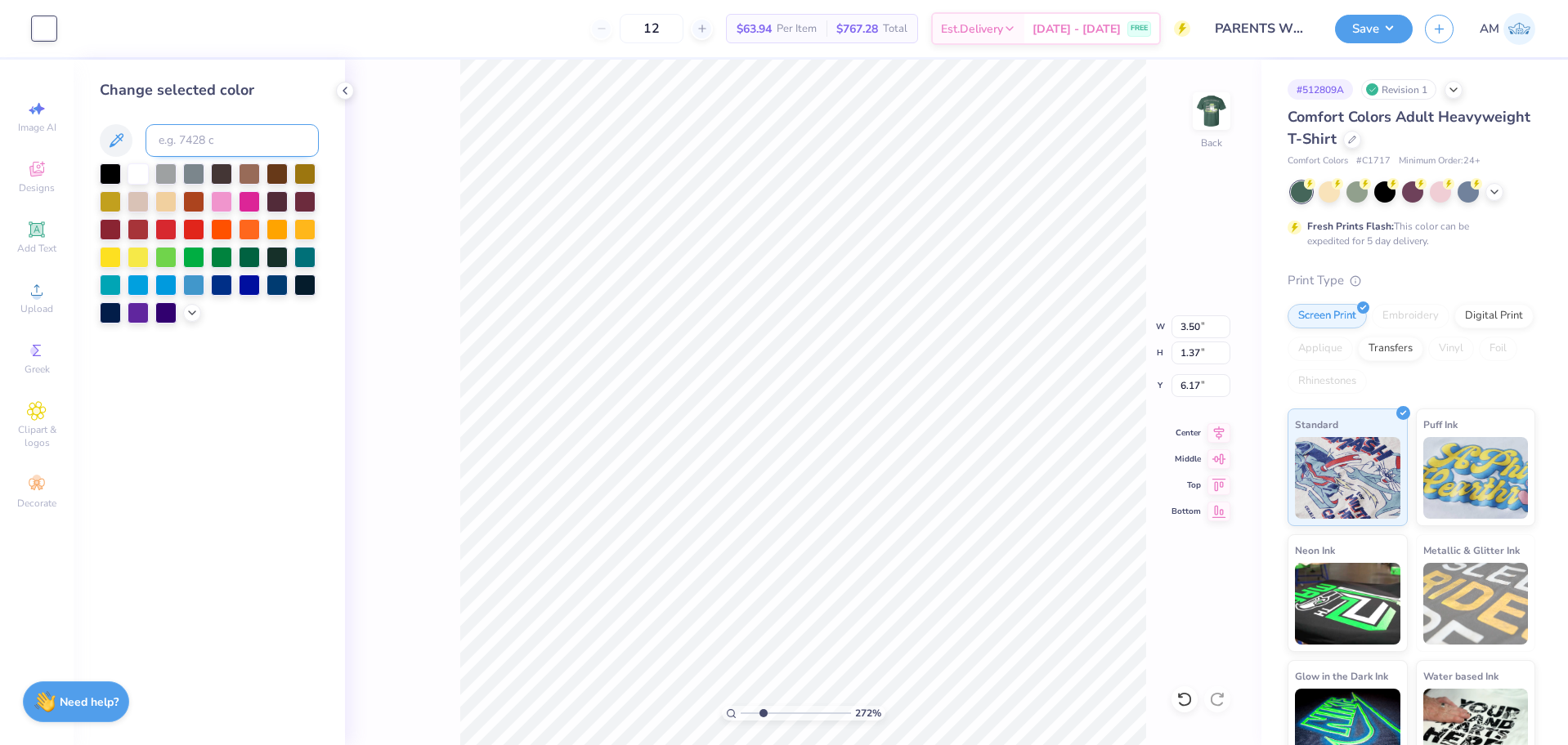
click at [185, 135] on input at bounding box center [232, 141] width 174 height 33
type input "705"
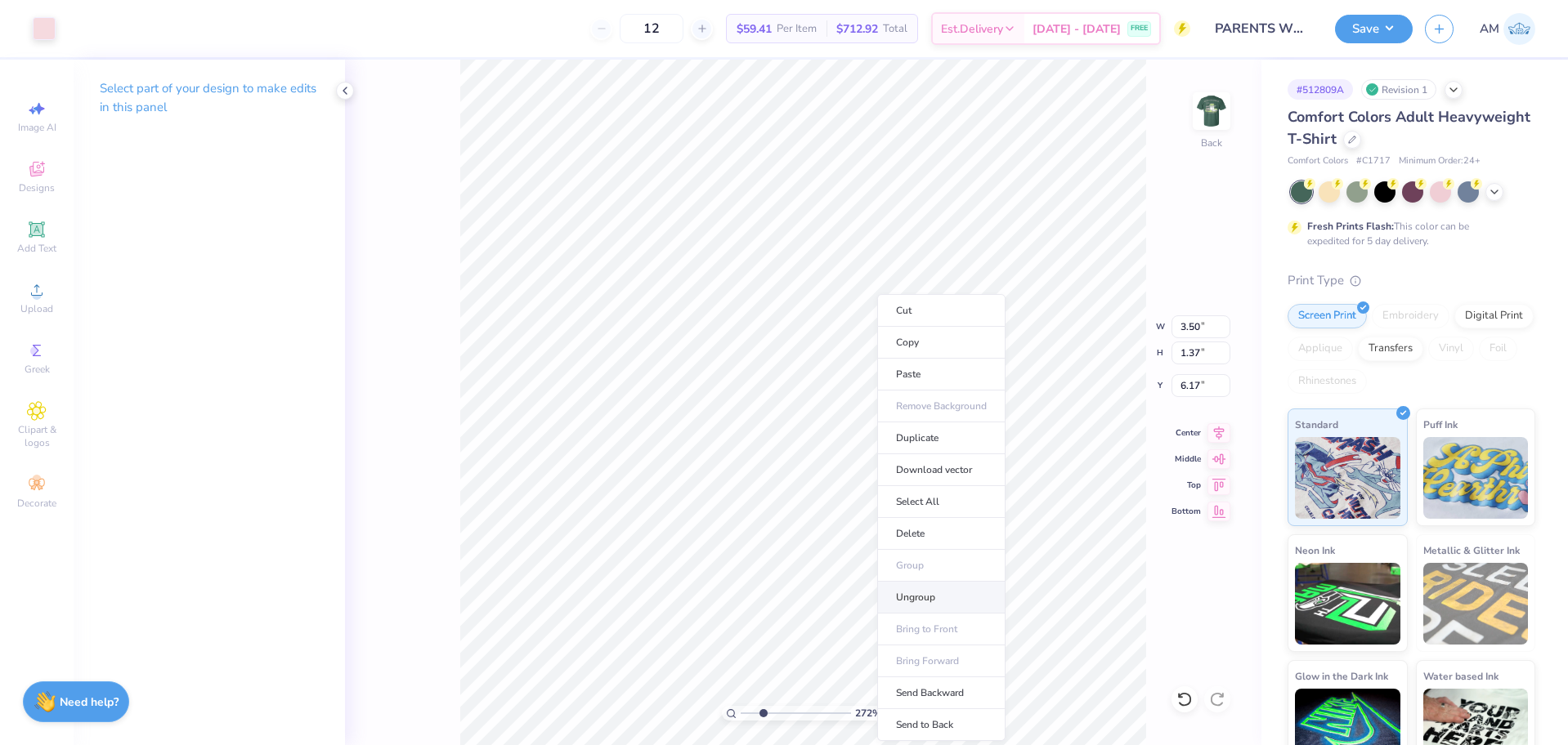
click at [919, 594] on li "Ungroup" at bounding box center [941, 597] width 128 height 32
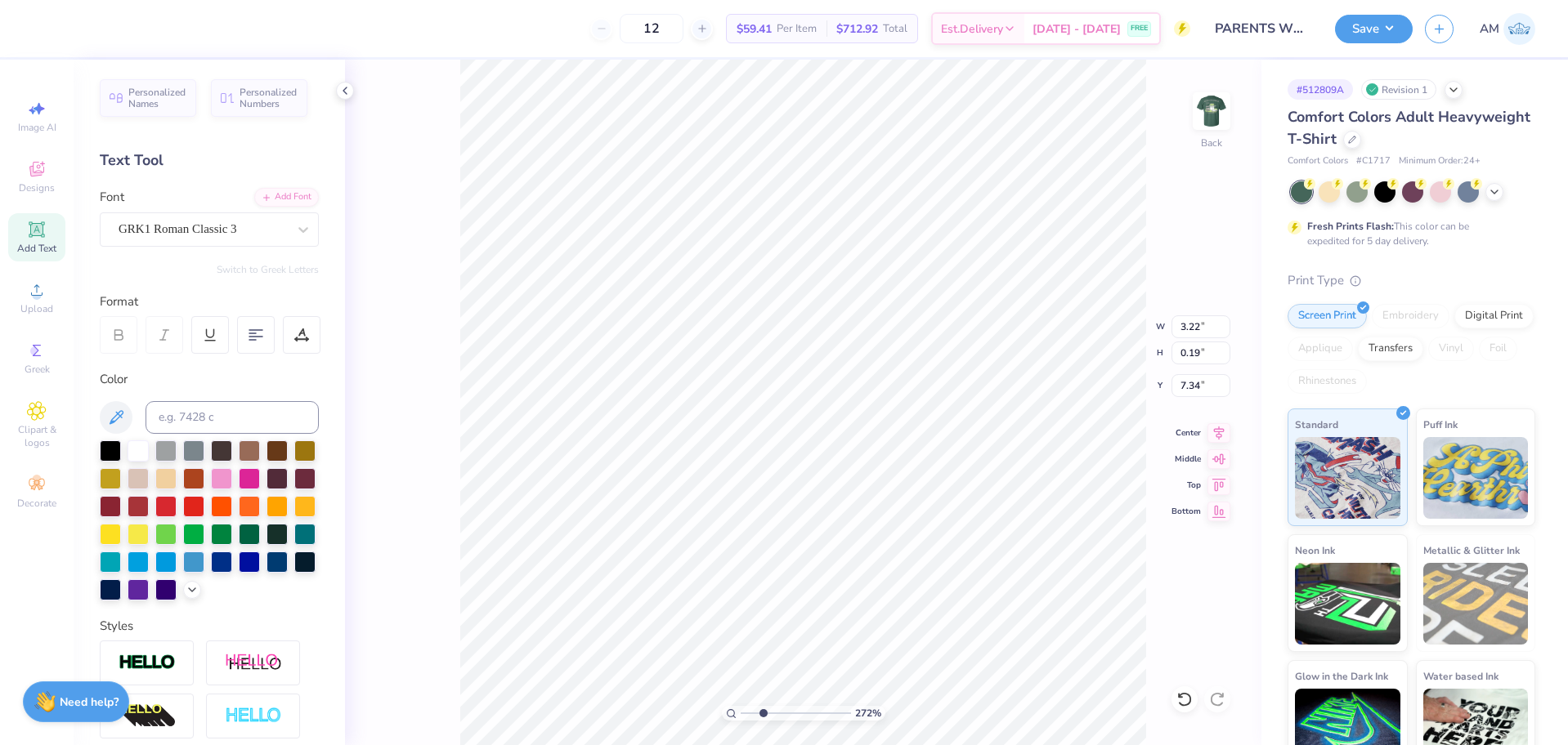
click at [128, 335] on div at bounding box center [118, 334] width 37 height 37
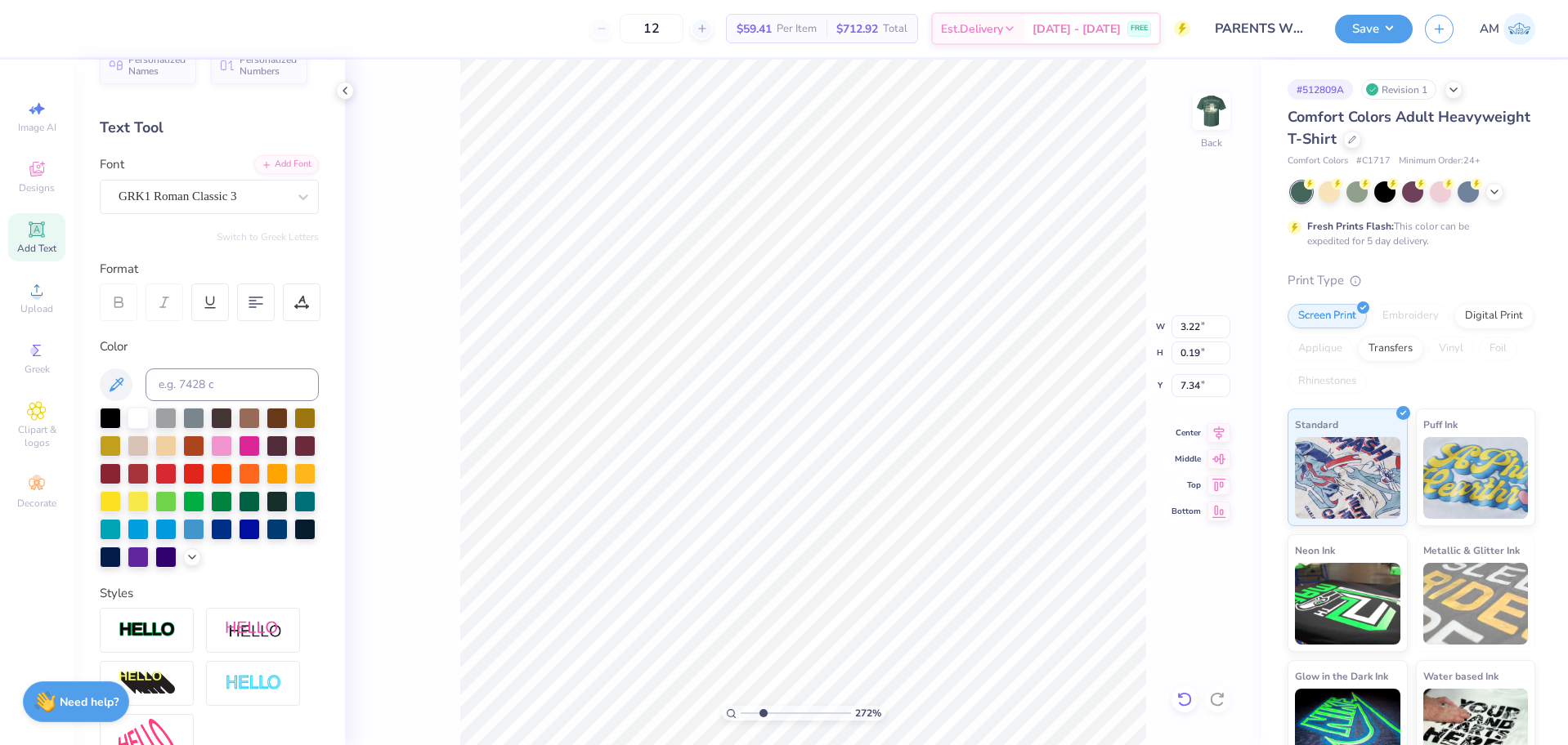
click at [1191, 703] on icon at bounding box center [1183, 700] width 14 height 15
type input "2.71964221644285"
type input "3.30"
type input "0.20"
type input "2.71964221644285"
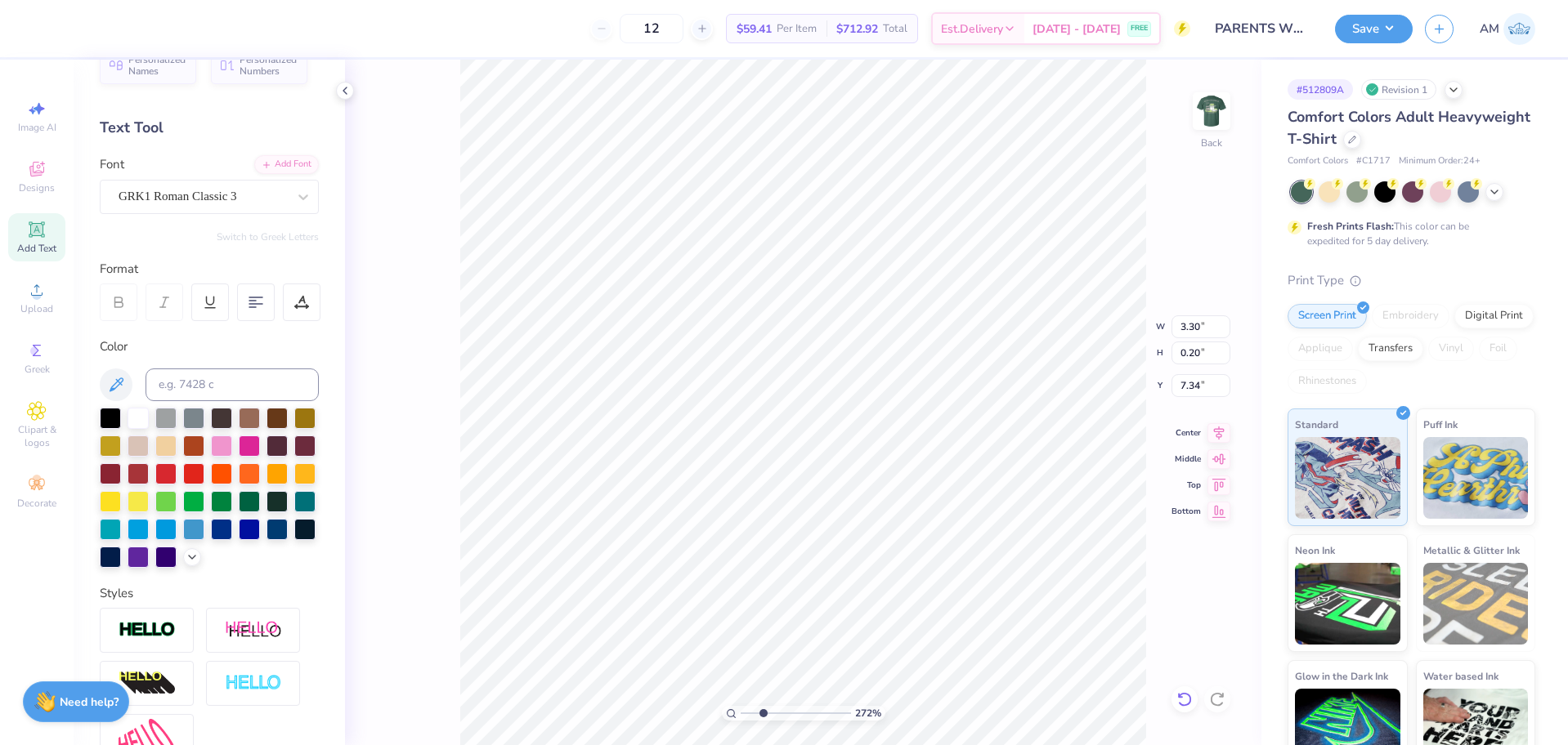
type input "3.31"
click at [1222, 428] on icon at bounding box center [1219, 431] width 23 height 20
click at [654, 560] on li "Group" at bounding box center [677, 565] width 128 height 32
type input "2.71964221644285"
type input "6.38"
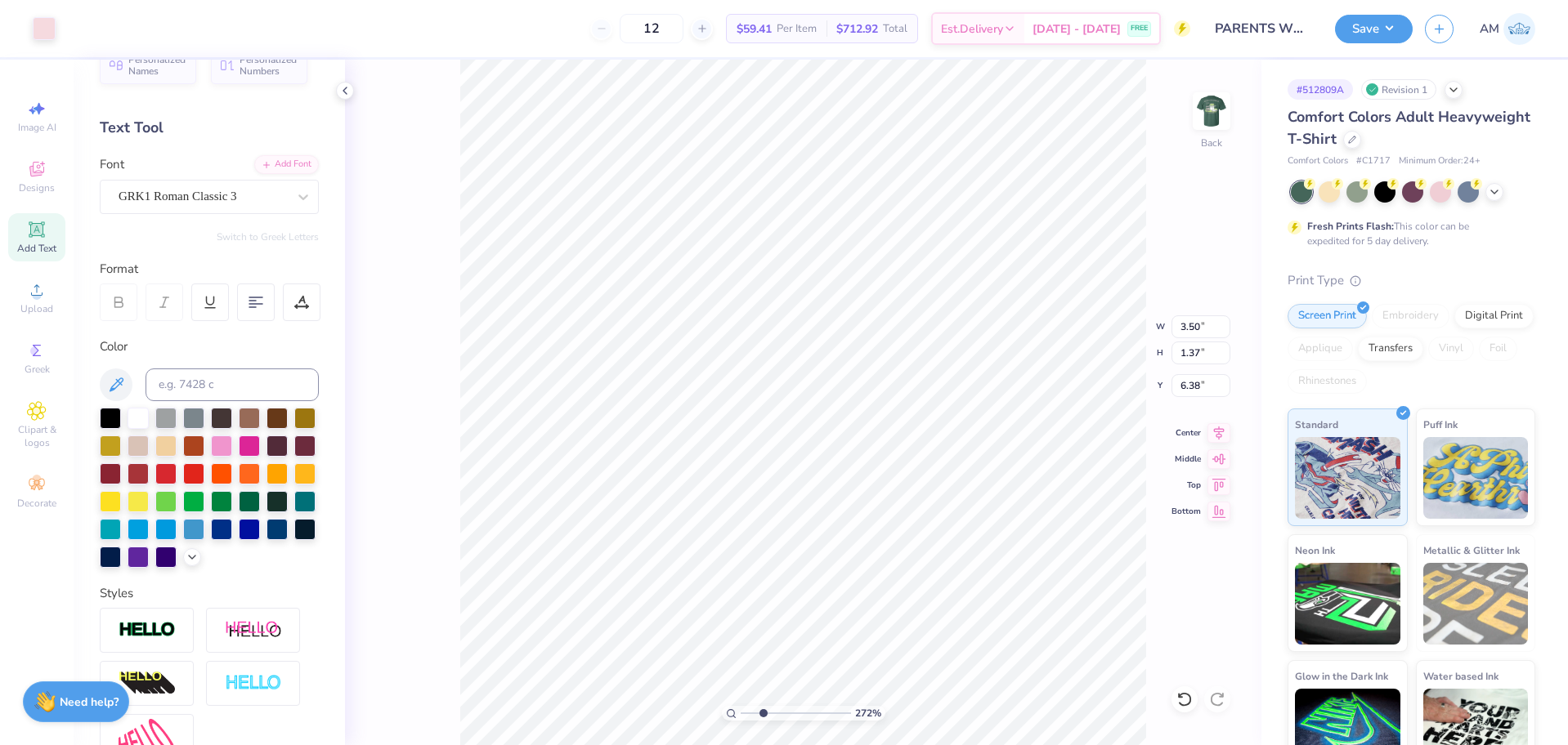
type input "2.71964221644285"
type input "6.35"
type input "2.71964221644285"
click at [1195, 393] on input "6.35" at bounding box center [1201, 385] width 59 height 23
type input "3"
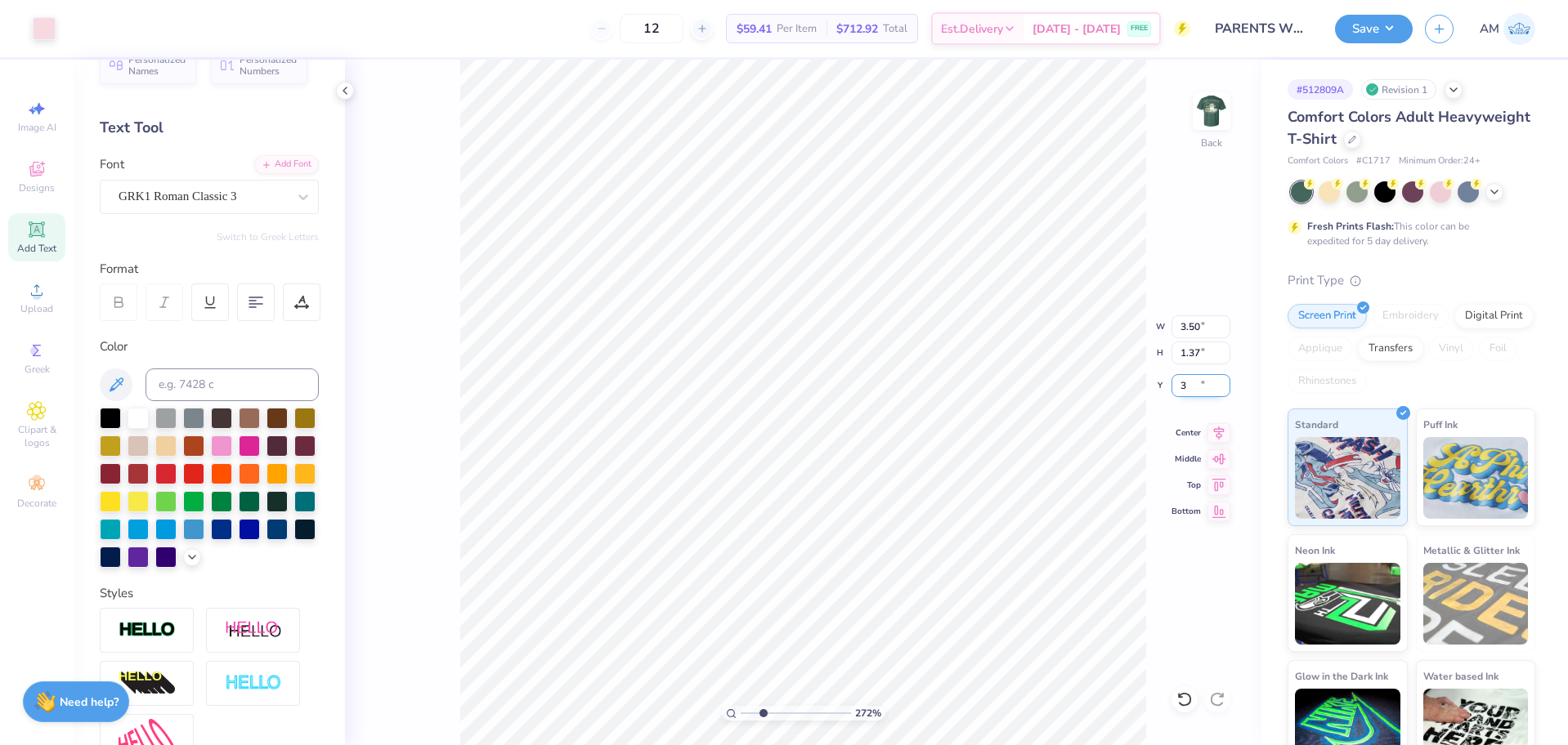
type input "2.71964221644285"
type input "3.00"
drag, startPoint x: 740, startPoint y: 713, endPoint x: 706, endPoint y: 717, distance: 34.2
click at [741, 717] on input "range" at bounding box center [795, 713] width 110 height 15
click at [1215, 115] on img at bounding box center [1212, 111] width 65 height 65
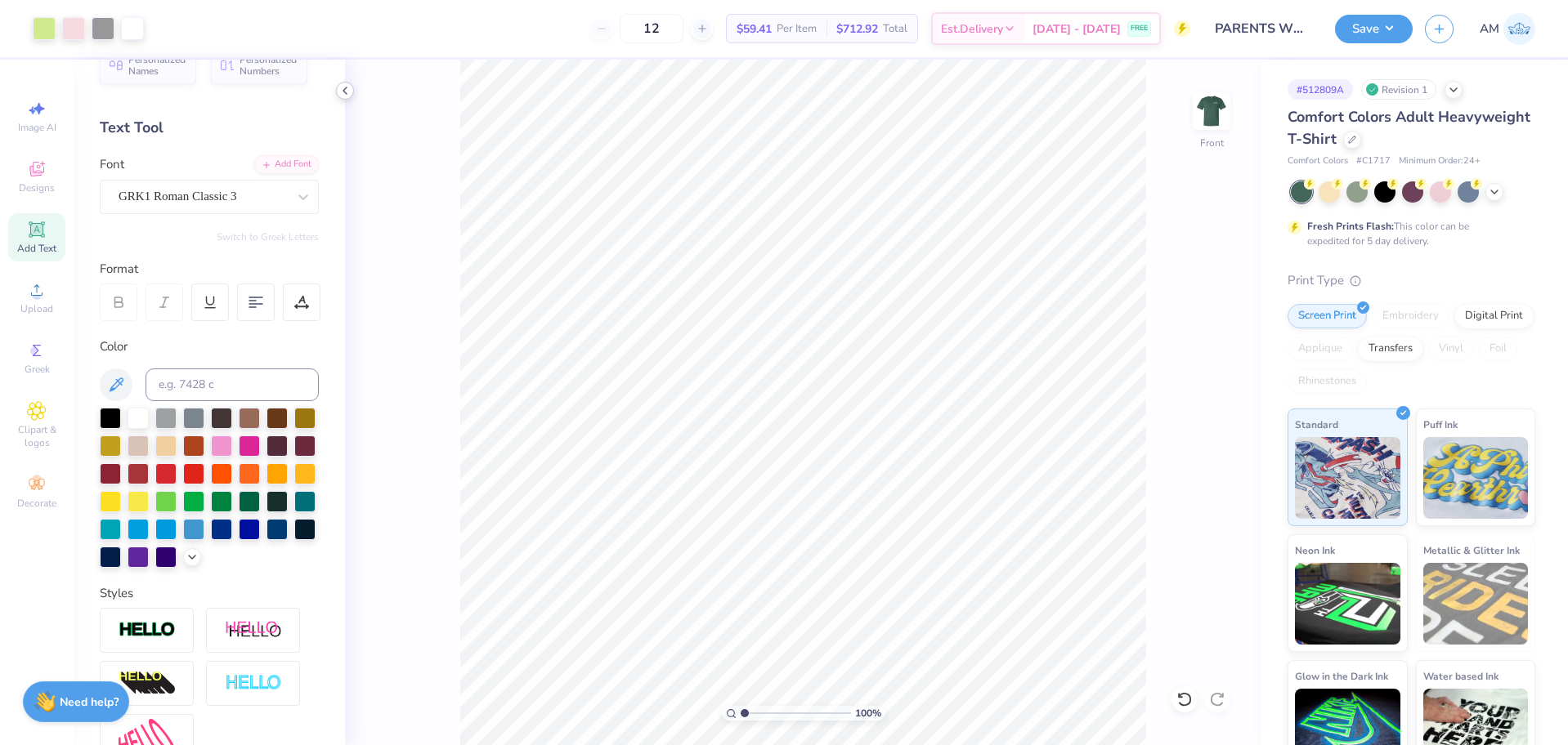
click at [348, 90] on icon at bounding box center [345, 91] width 13 height 13
type input "5.47860533190648"
type input "13.95"
type input "2.10"
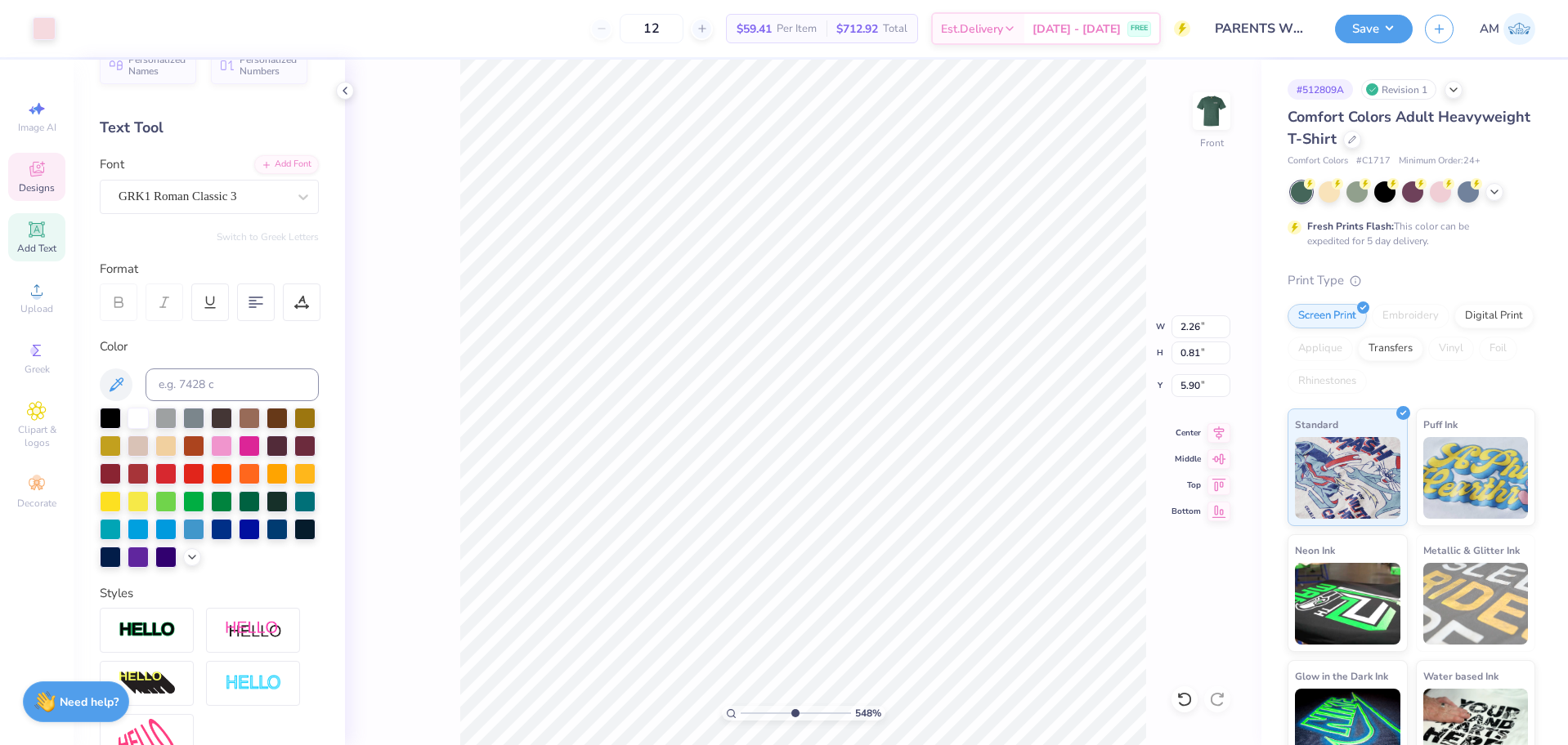
type input "3.22"
type input "5.47860533190648"
type input "2.26"
type input "0.81"
type input "5.90"
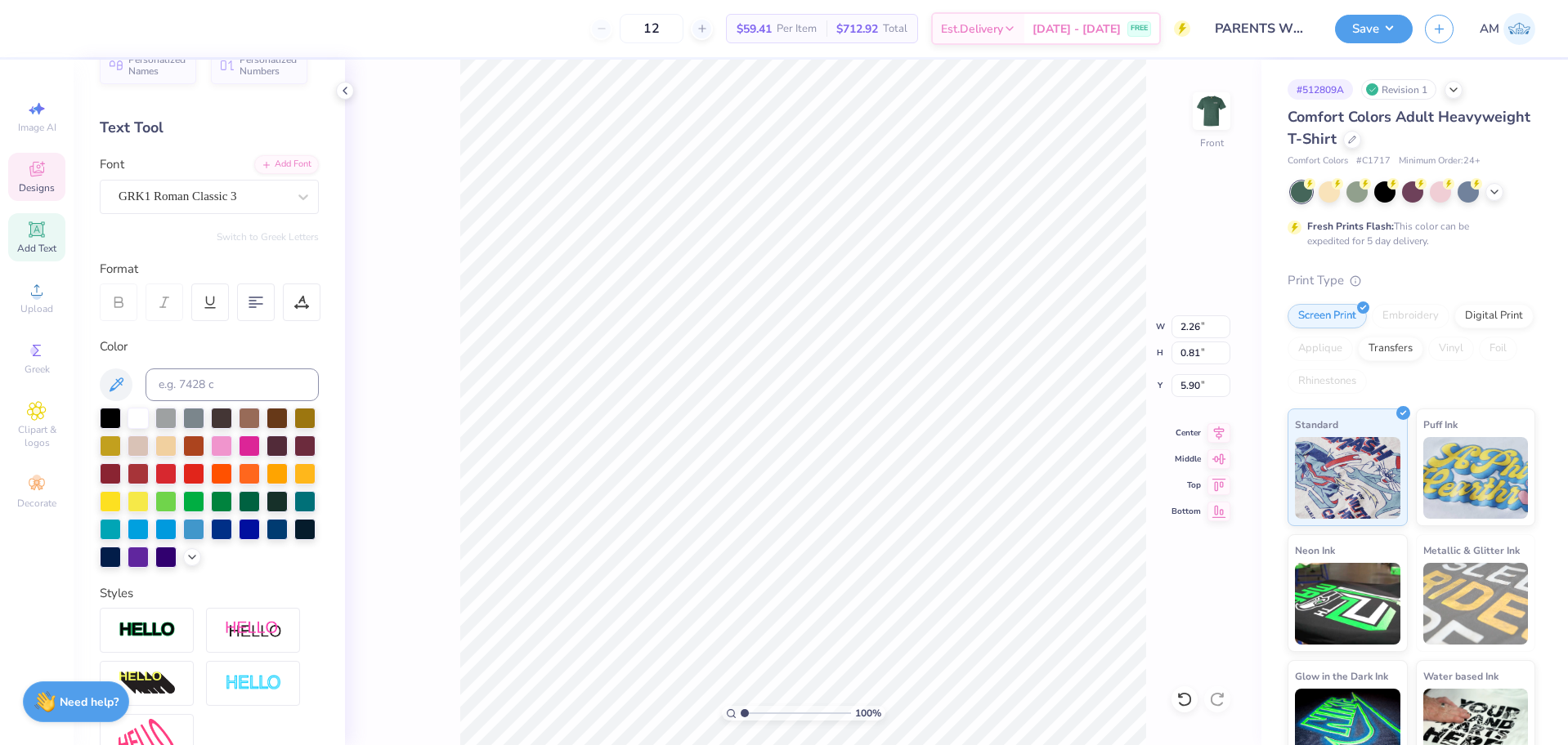
drag, startPoint x: 794, startPoint y: 713, endPoint x: 663, endPoint y: 708, distance: 131.1
click at [741, 708] on input "range" at bounding box center [795, 713] width 110 height 15
type input "4.48505384214066"
type input "1.86"
type input "0.80"
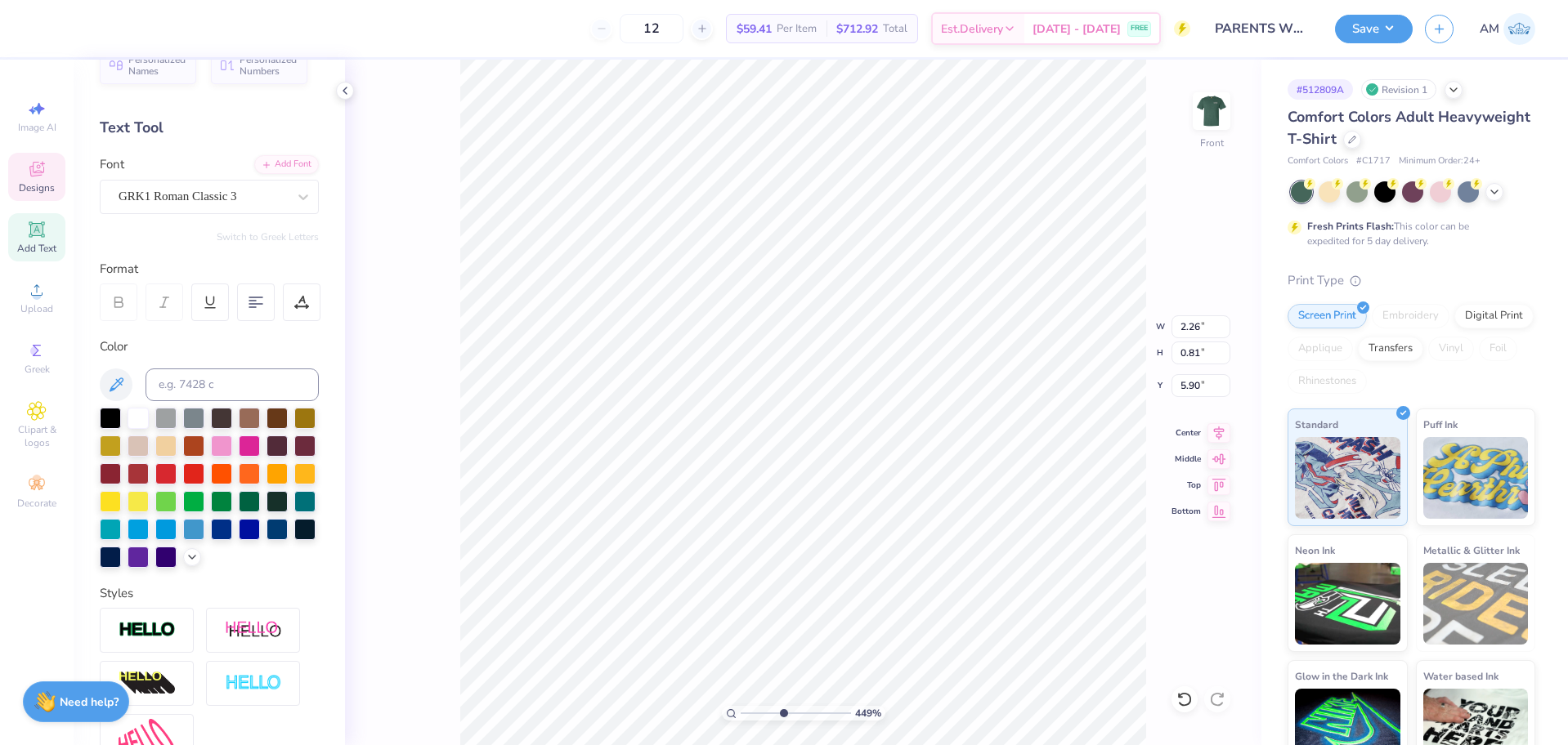
type input "13.02"
type input "4.48505384214066"
type textarea "ACw"
type input "4.48505384214066"
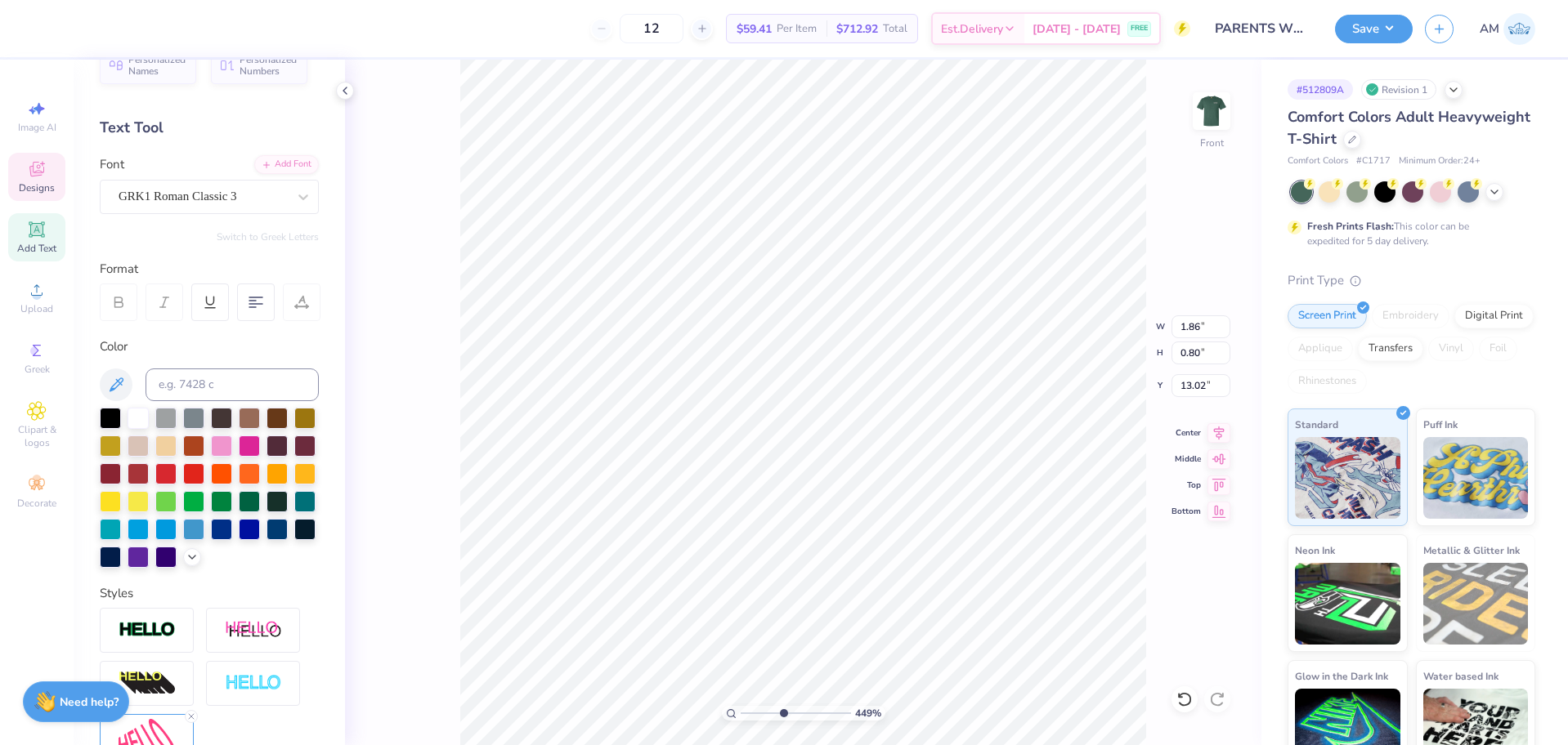
type textarea "AC"
type input "4.48505384214066"
type textarea "ACW"
type input "4.48505384214066"
type input "0.87"
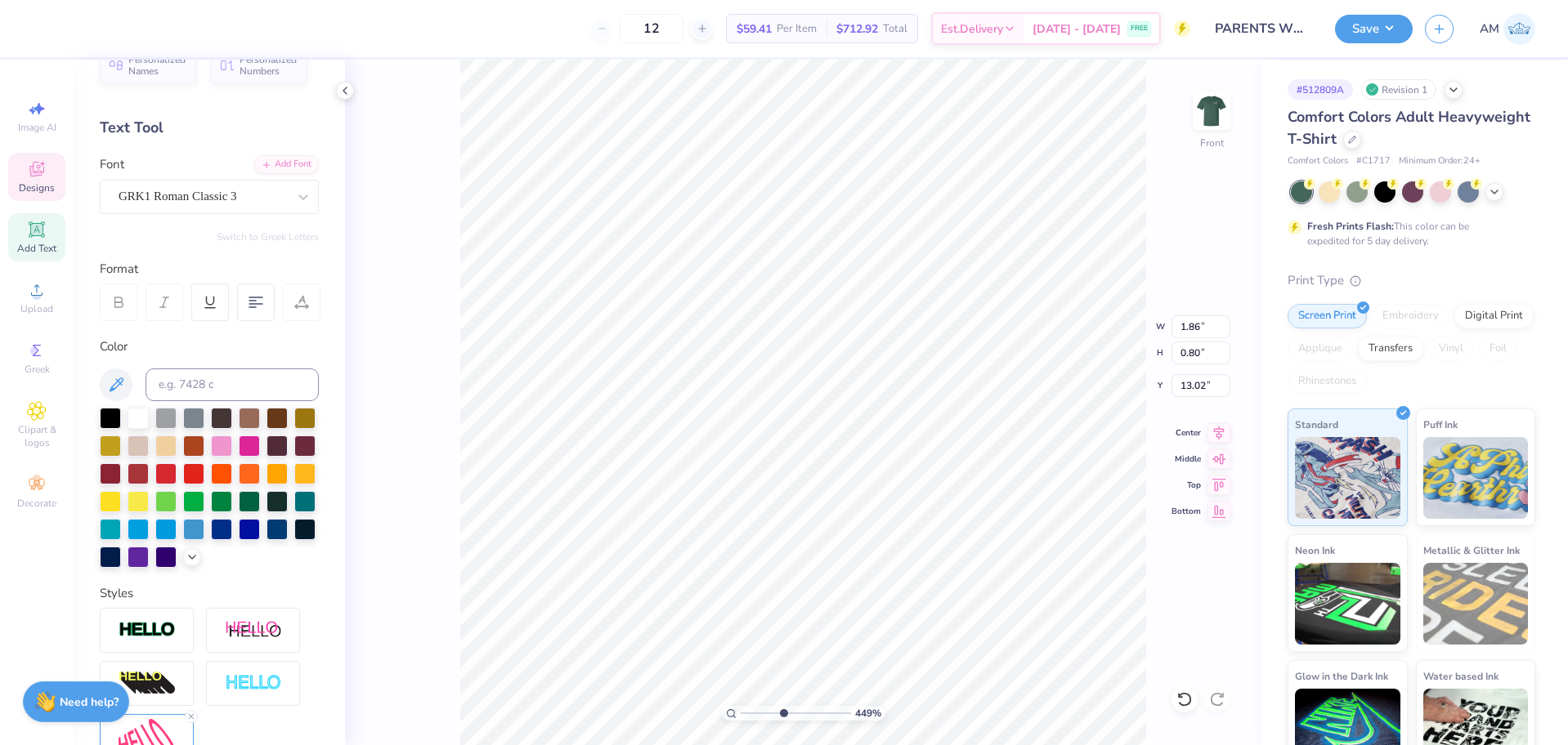
type input "13.01"
type input "8.17475462077441"
type input "12.96"
type input "5.47860533190648"
type input "5.74"
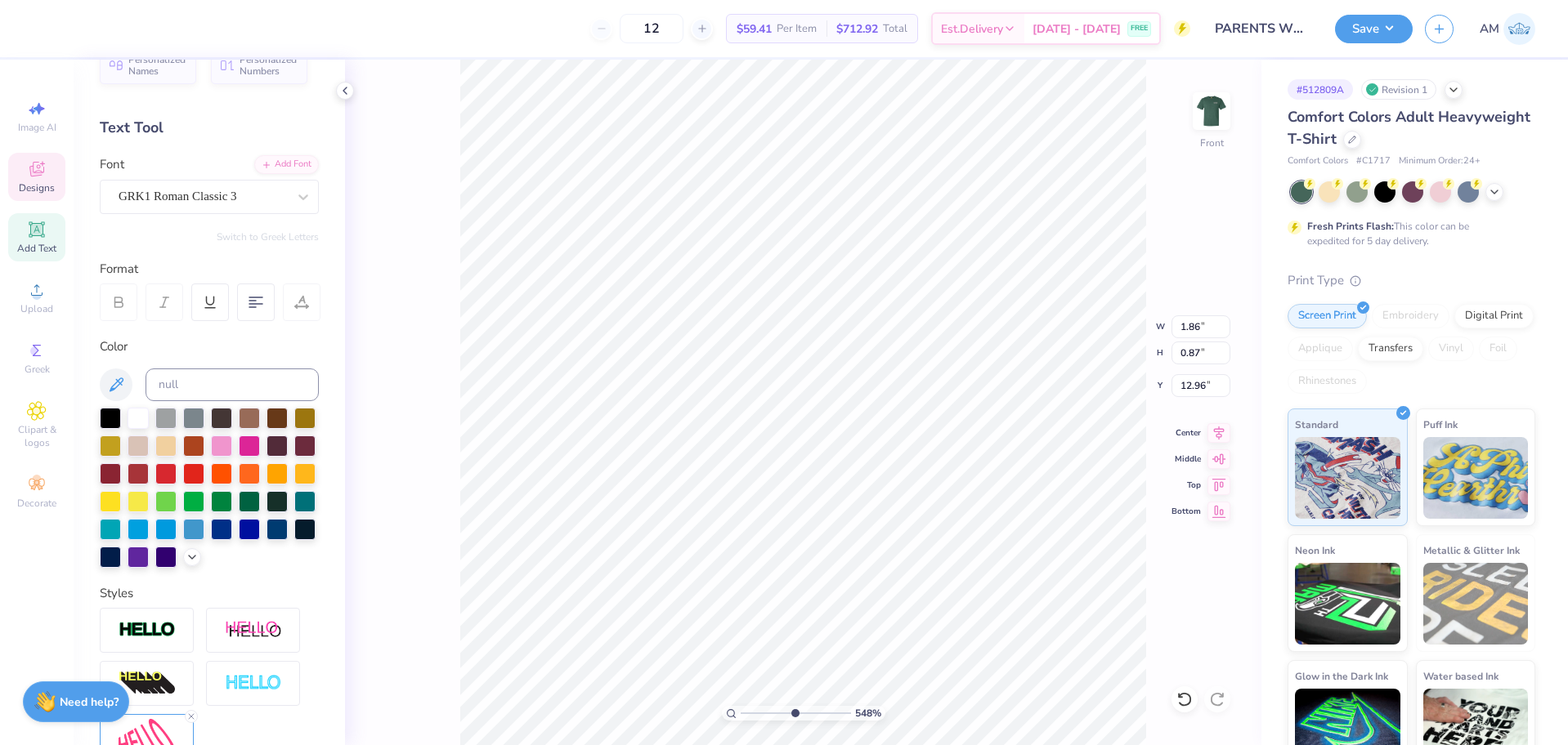
type input "1.90"
type input "12.58"
type input "10"
type input "12.59"
type input "10"
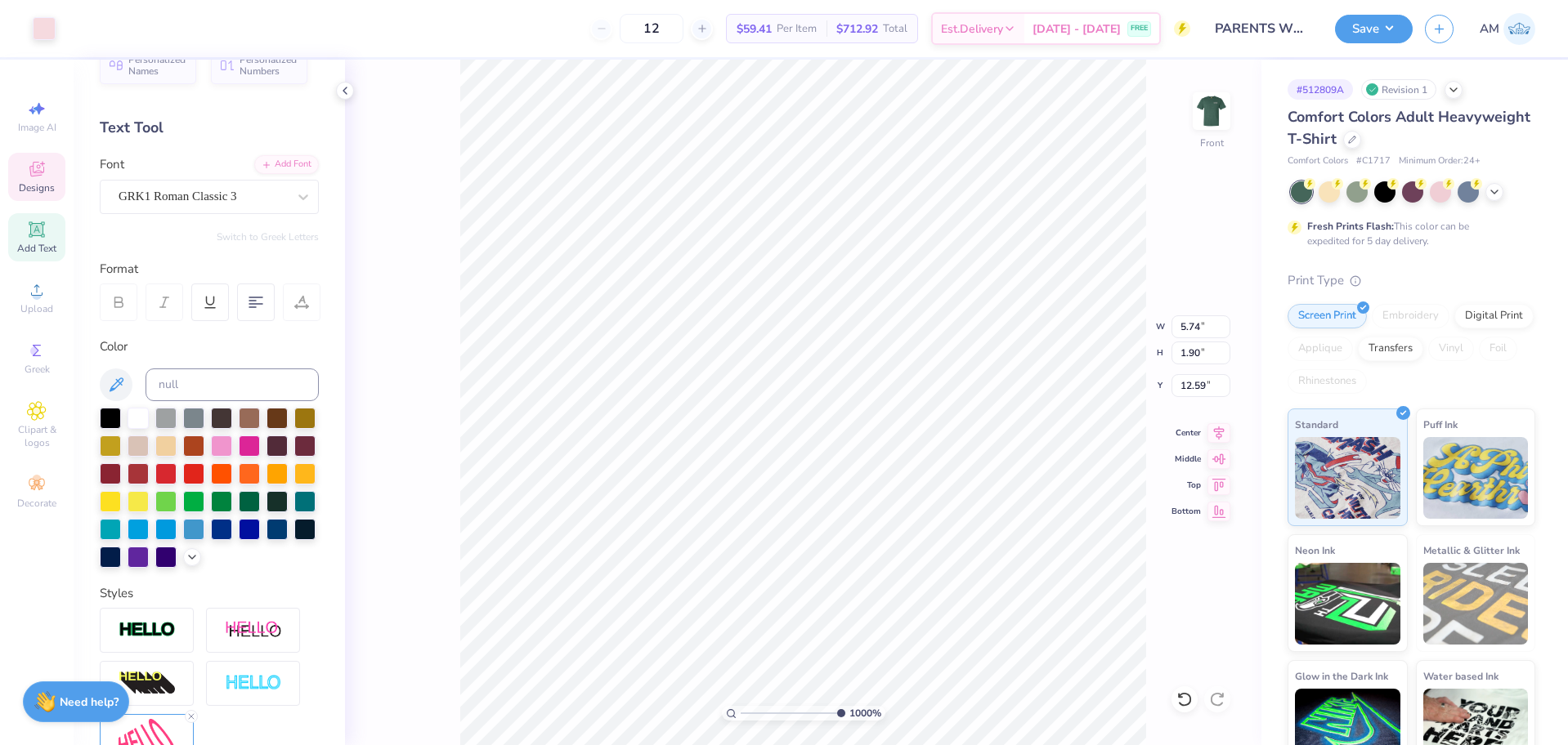
type input "12.58"
drag, startPoint x: 838, startPoint y: 717, endPoint x: 653, endPoint y: 715, distance: 185.0
type input "1"
click at [741, 715] on input "range" at bounding box center [795, 713] width 110 height 15
click at [1184, 700] on icon at bounding box center [1184, 700] width 16 height 16
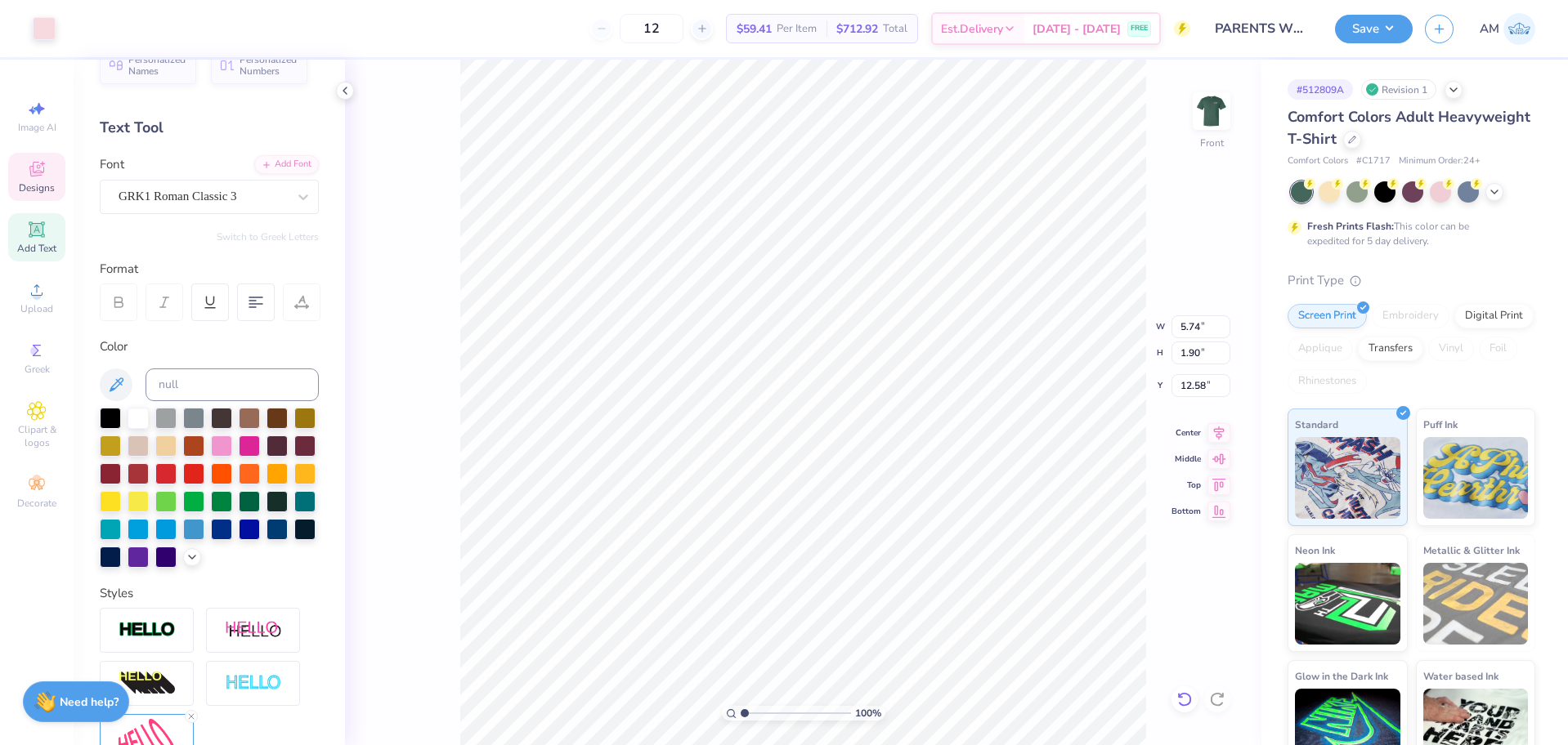
click at [1184, 700] on icon at bounding box center [1184, 700] width 16 height 16
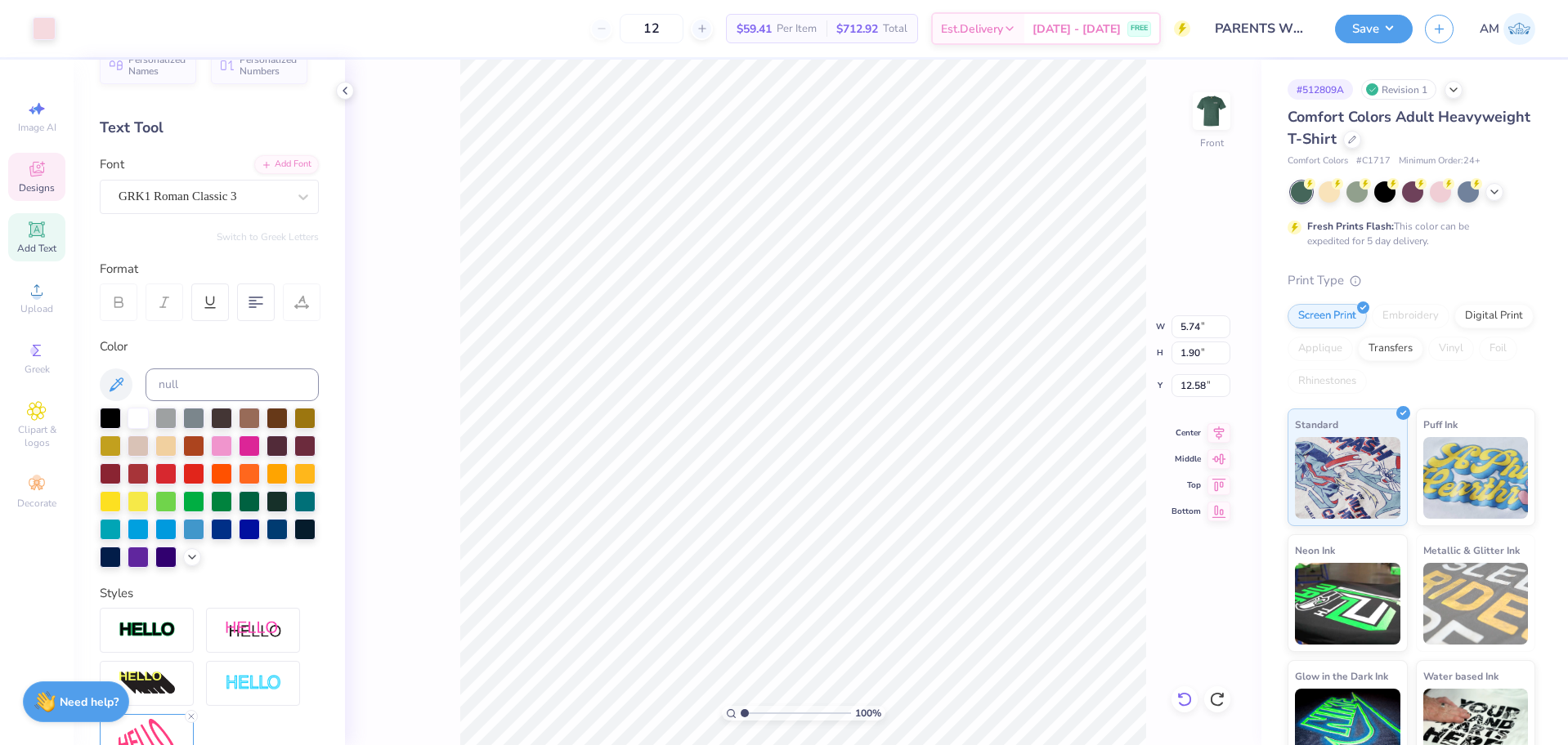
click at [1184, 700] on icon at bounding box center [1184, 700] width 16 height 16
click at [1184, 700] on div "100 % Front W 5.74 H 1.90 Y 12.58 Center Middle Top Bottom" at bounding box center [804, 402] width 916 height 686
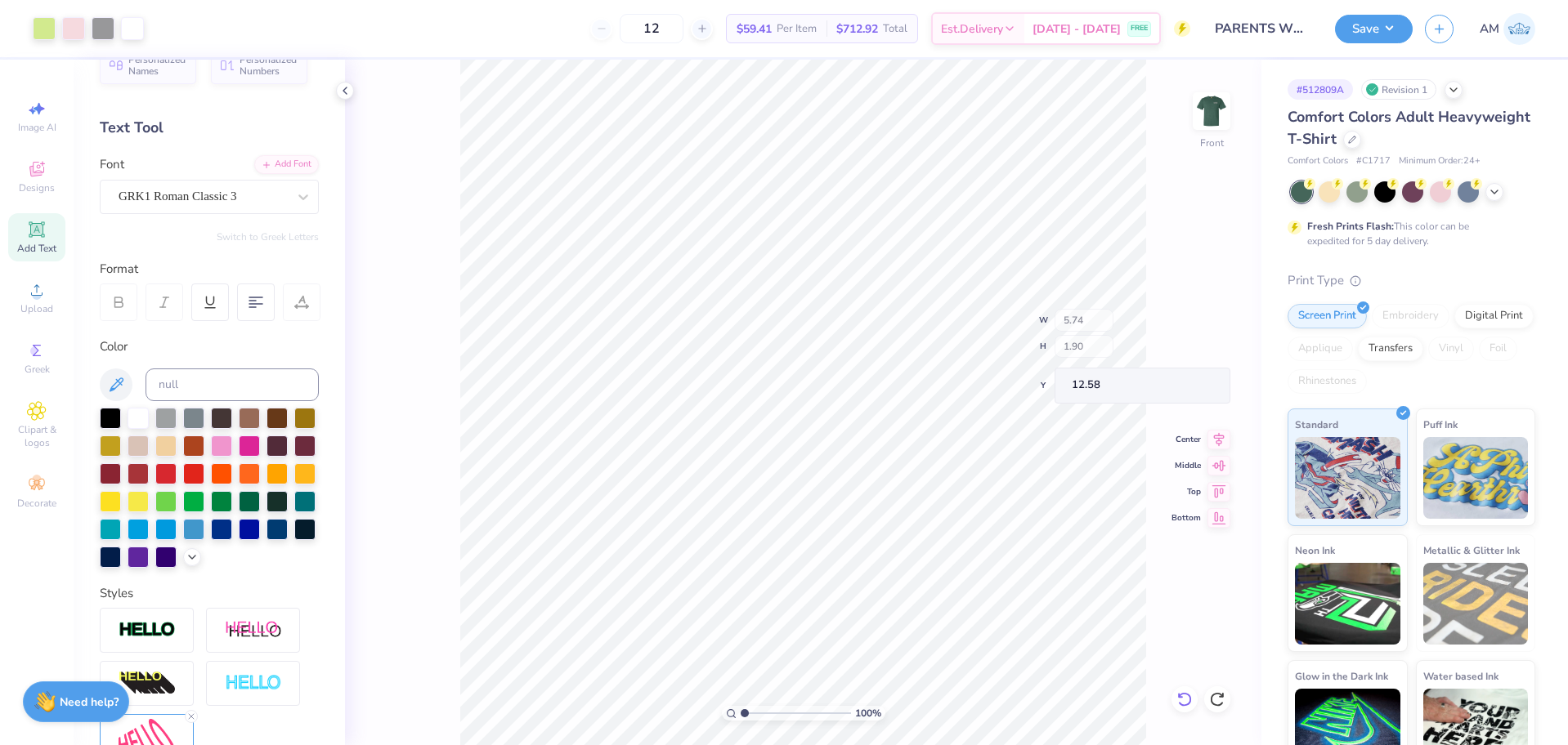
click at [1184, 700] on div "100 % Front W 5.74 H 1.90 Y 12.58 Center Middle Top Bottom" at bounding box center [804, 402] width 916 height 686
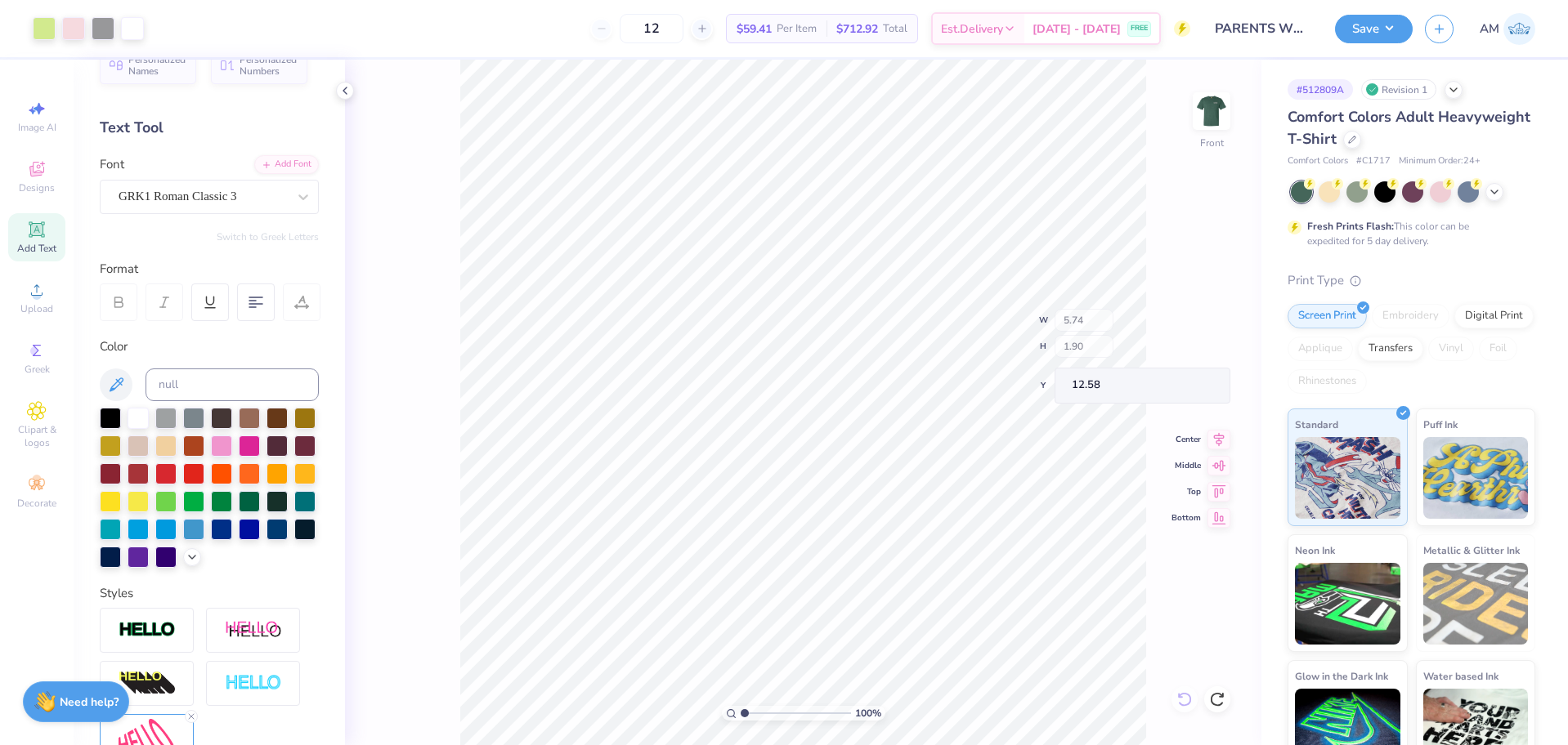
click at [1184, 700] on div "100 % Front W 5.74 H 1.90 Y 12.58 Center Middle Top Bottom" at bounding box center [804, 402] width 916 height 686
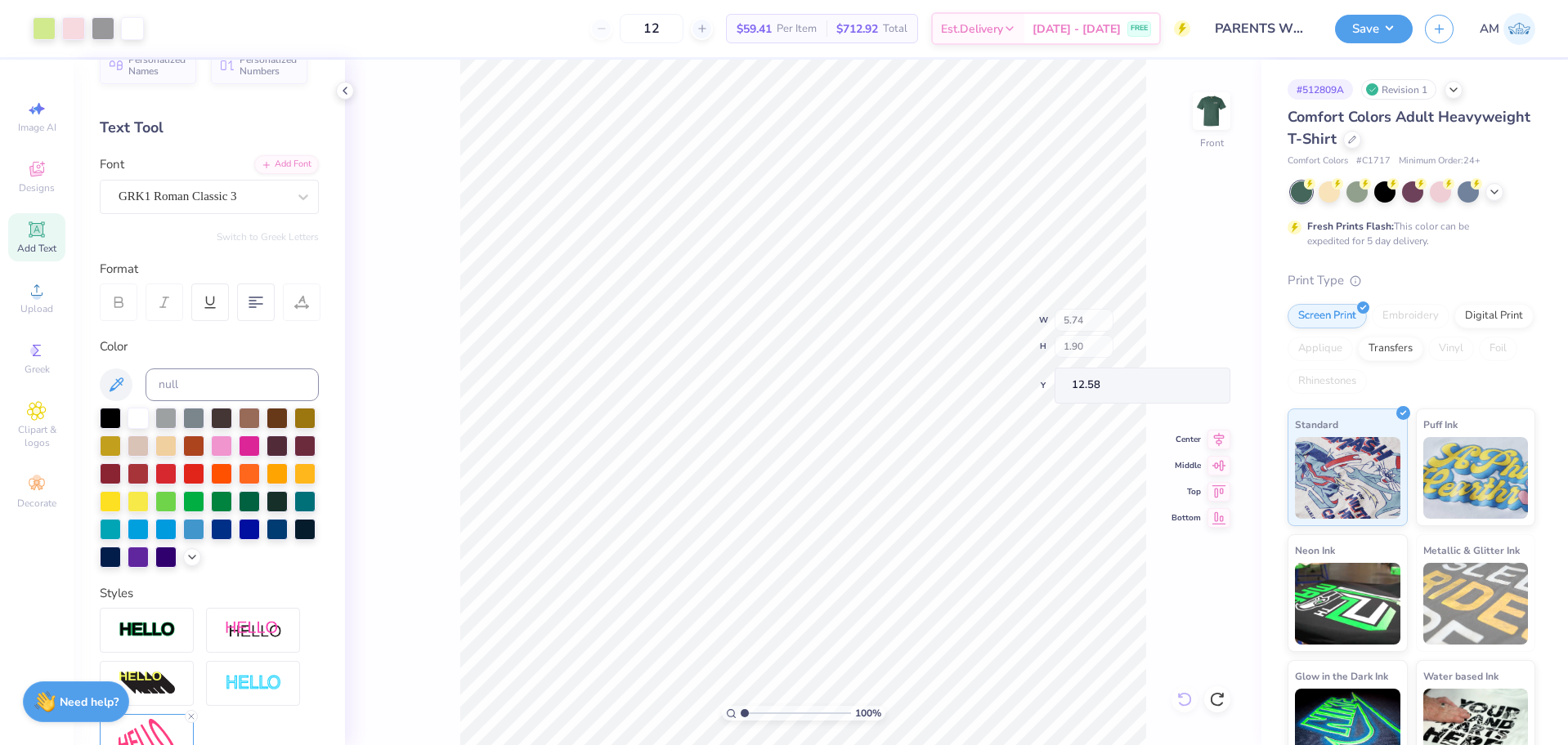
click at [1184, 700] on div "100 % Front W 5.74 H 1.90 Y 12.58 Center Middle Top Bottom" at bounding box center [804, 402] width 916 height 686
click at [1184, 700] on div "100 % Front" at bounding box center [804, 402] width 916 height 686
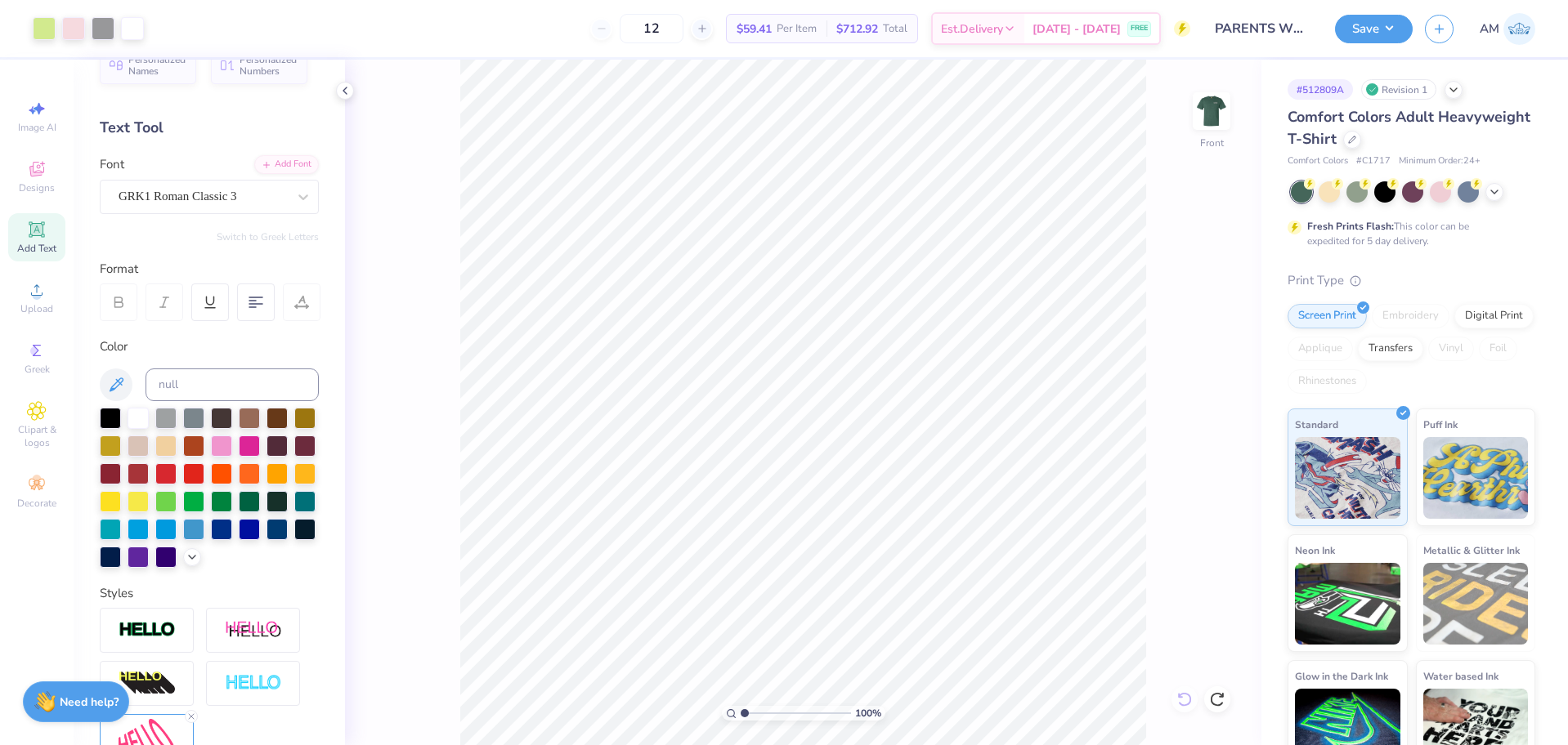
click at [1184, 700] on div "100 % Front" at bounding box center [804, 402] width 916 height 686
click at [1218, 700] on body "Art colors 12 $59.41 Per Item $712.92 Total Est. Delivery Sep 9 - 12 FREE Desig…" at bounding box center [784, 372] width 1568 height 745
click at [1218, 700] on icon at bounding box center [1217, 700] width 16 height 16
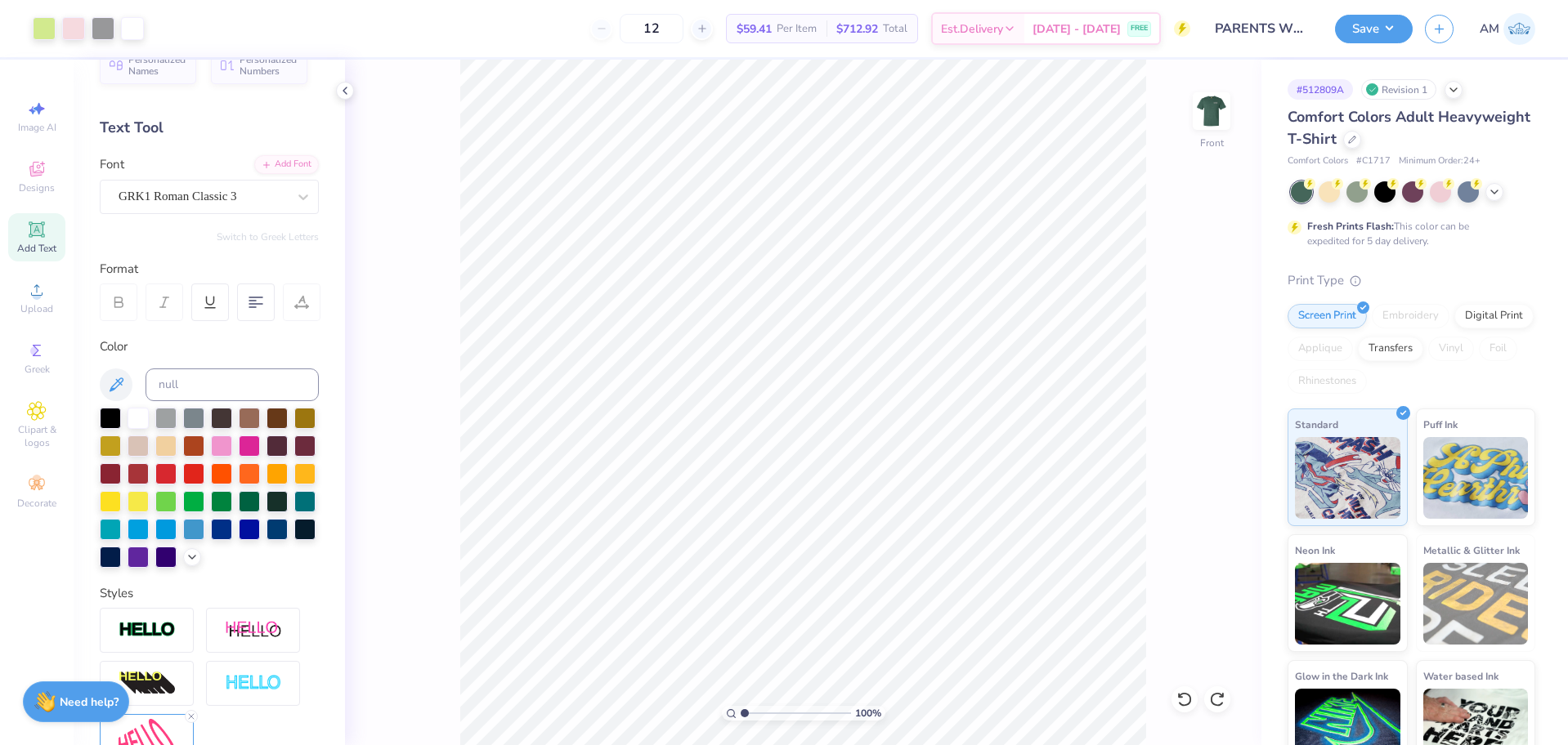
click at [1218, 700] on icon at bounding box center [1217, 700] width 16 height 16
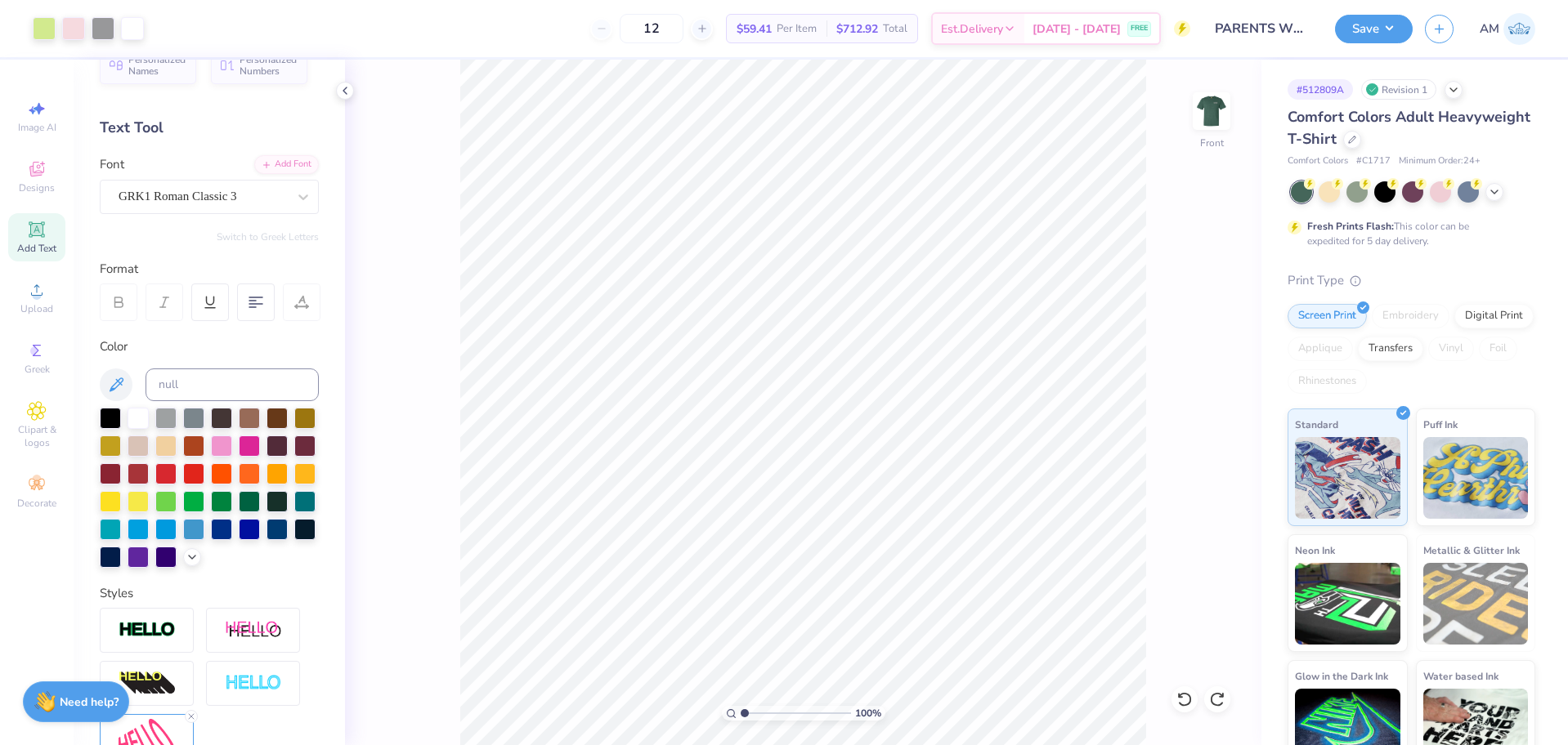
click at [1218, 700] on icon at bounding box center [1217, 700] width 16 height 16
click at [1218, 700] on div "100 % Front" at bounding box center [804, 402] width 916 height 686
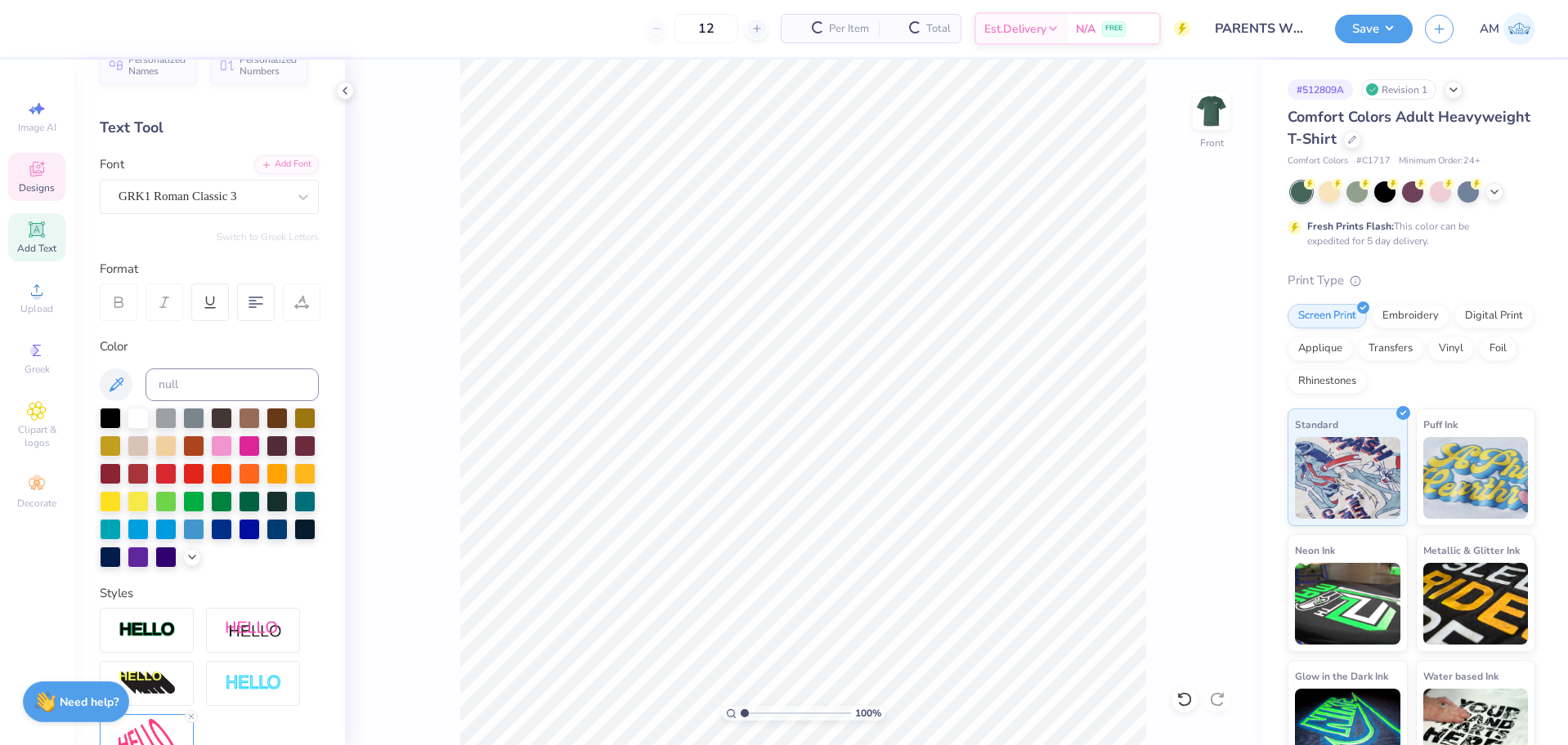
click at [45, 178] on icon at bounding box center [37, 169] width 20 height 20
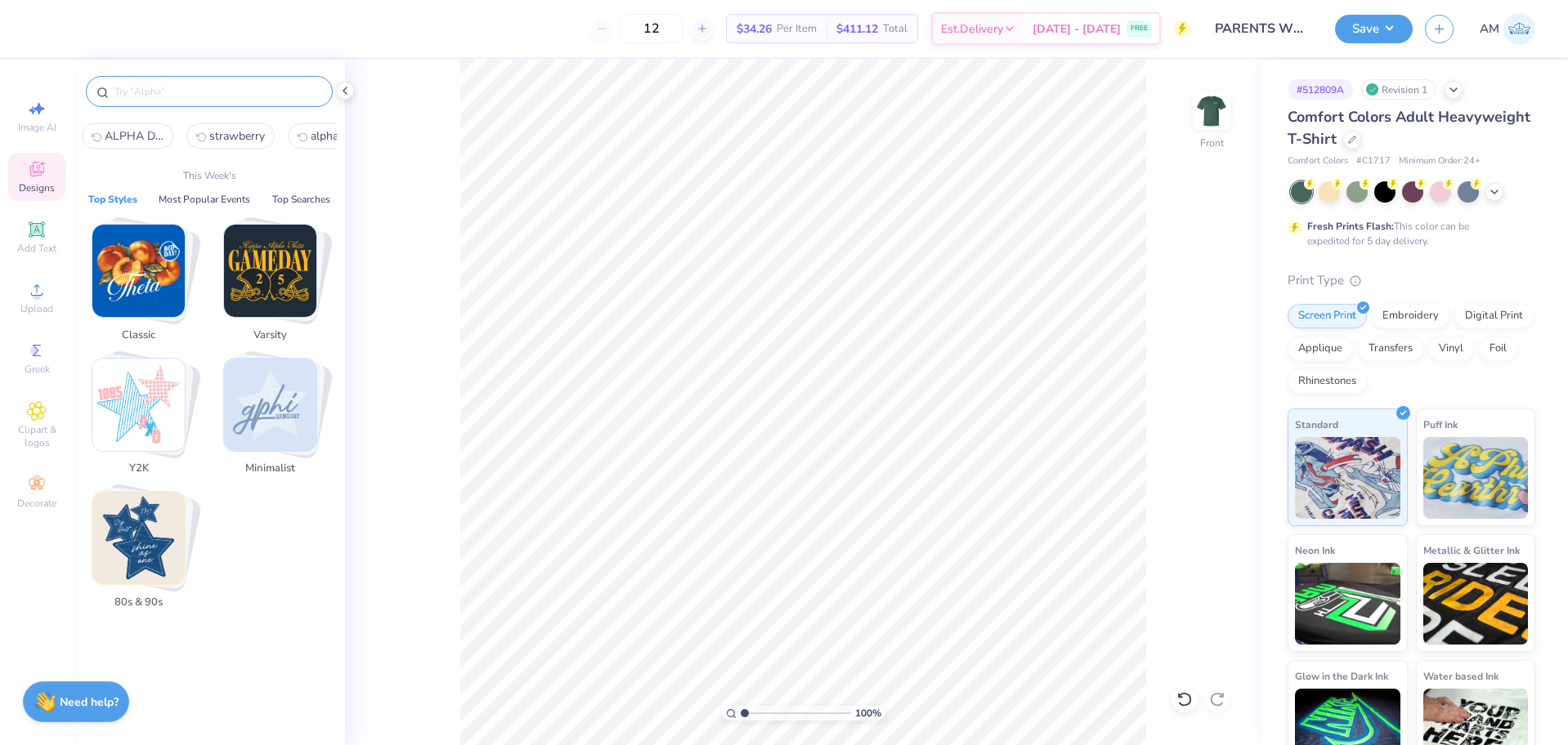
click at [186, 94] on input "text" at bounding box center [217, 92] width 209 height 16
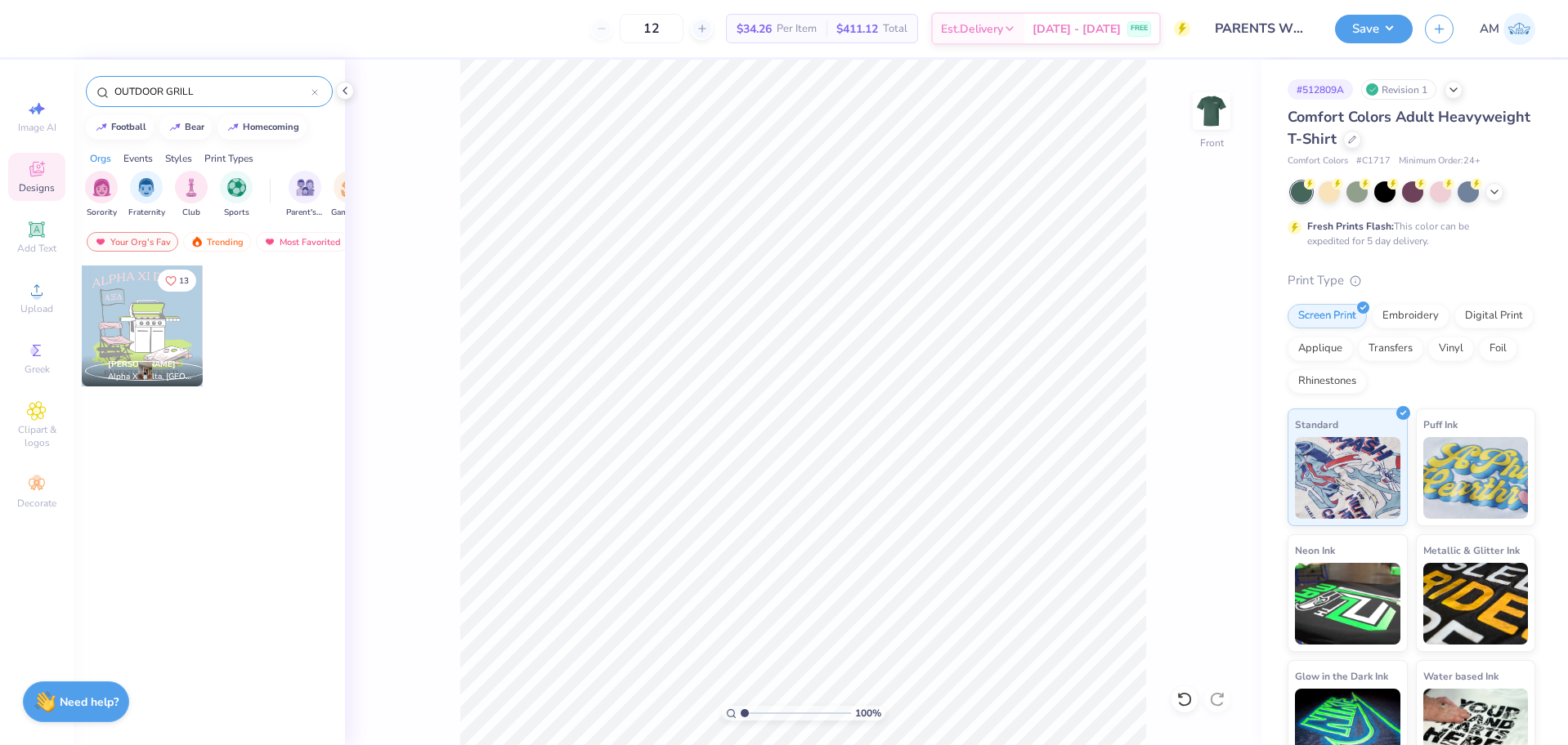
type input "OUTDOOR GRILL"
click at [149, 331] on div at bounding box center [142, 325] width 121 height 121
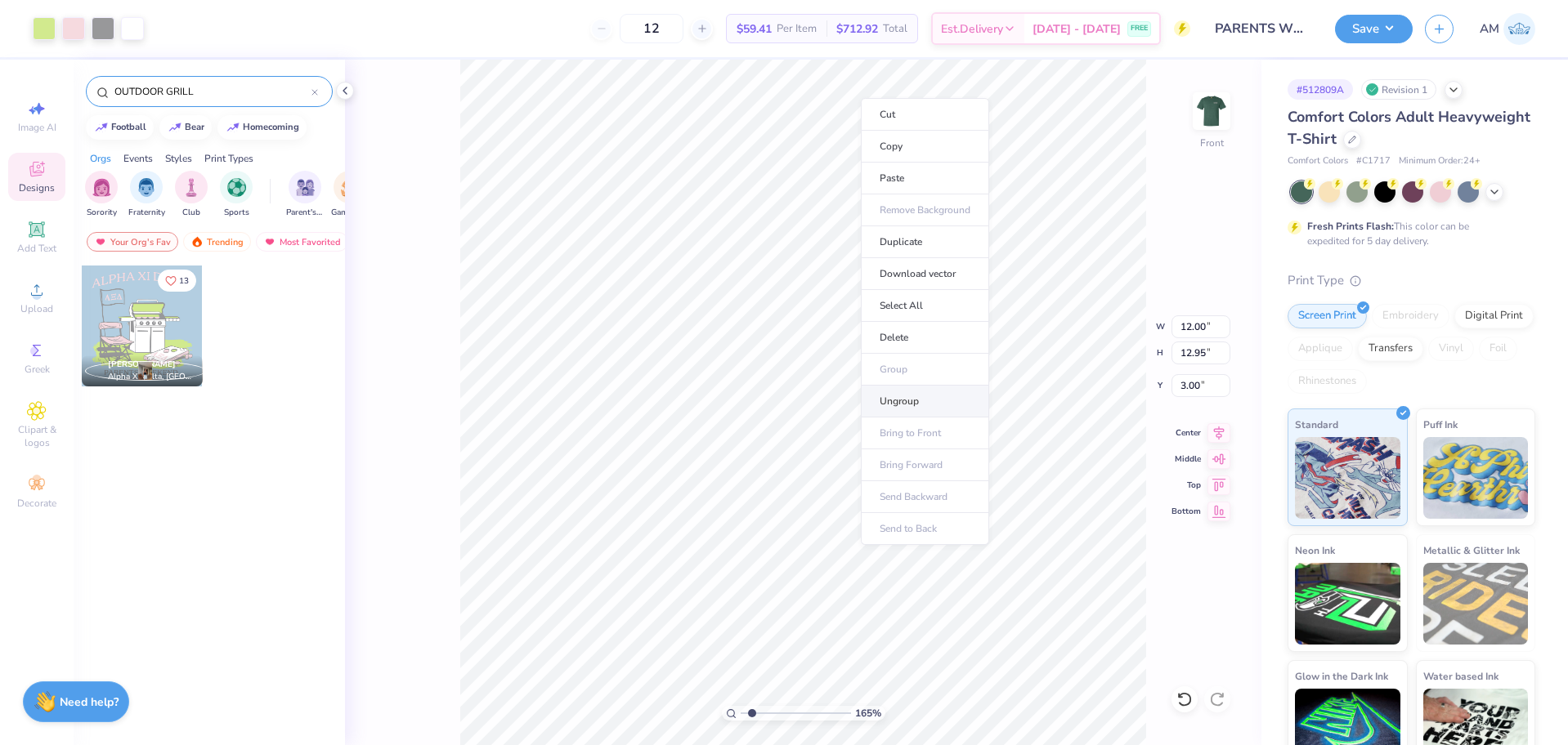
click at [914, 395] on li "Ungroup" at bounding box center [924, 402] width 128 height 32
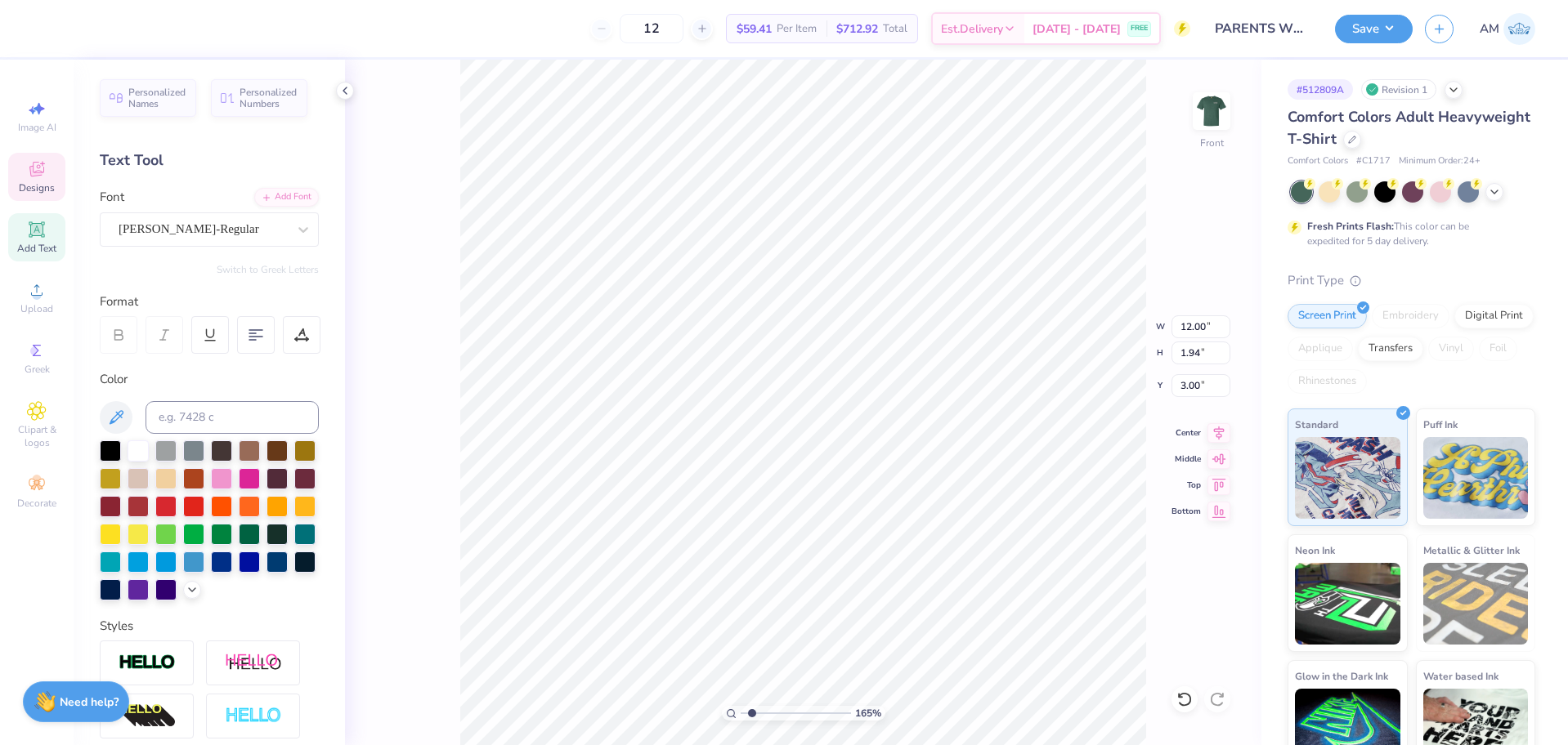
type input "1.64913377760655"
type textarea "AL"
type input "1.64913377760655"
type textarea "ALP"
type input "1.64913377760655"
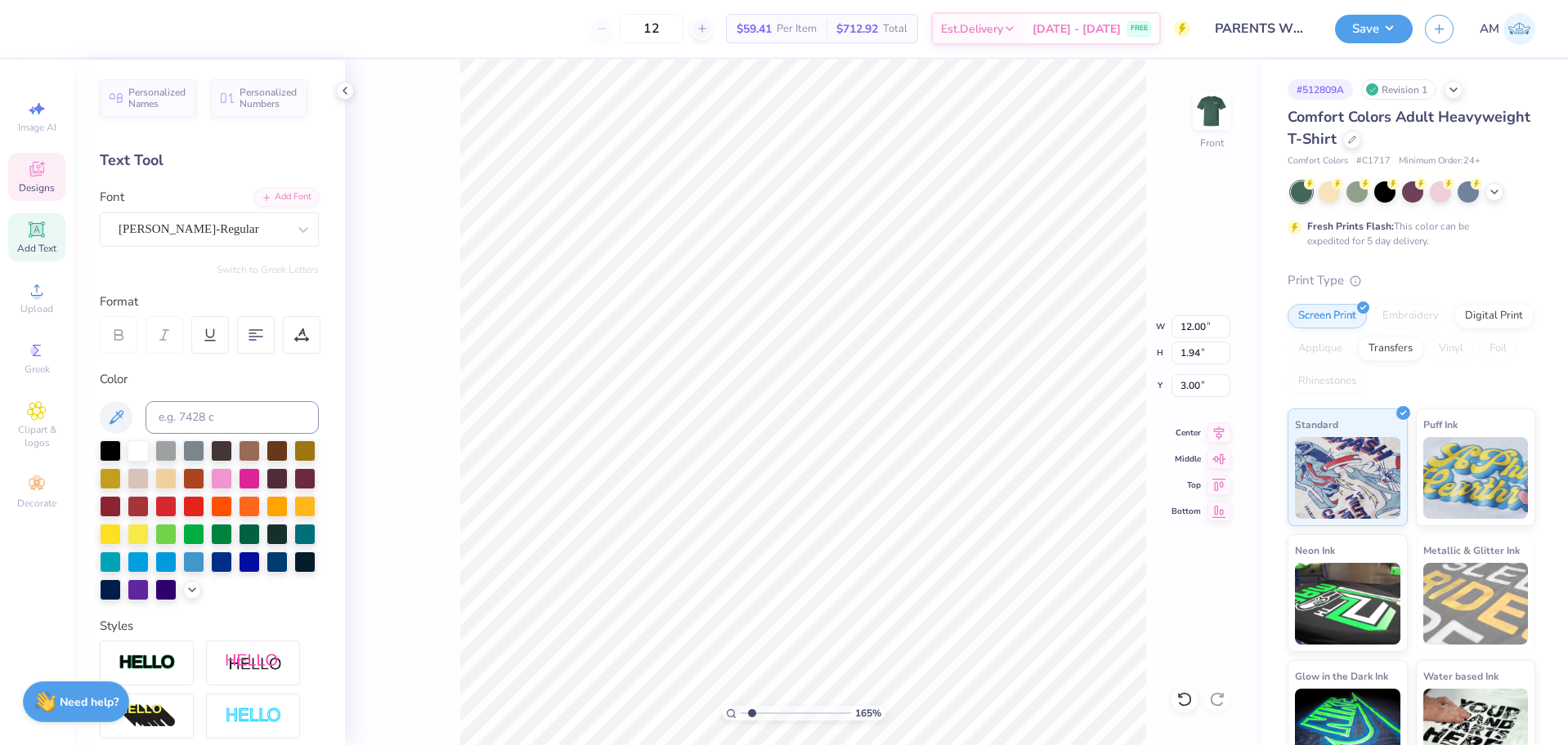
type textarea "ALPH"
type input "1.64913377760655"
type textarea "ALPHA"
type input "1.64913377760655"
type textarea "ALPHA CH"
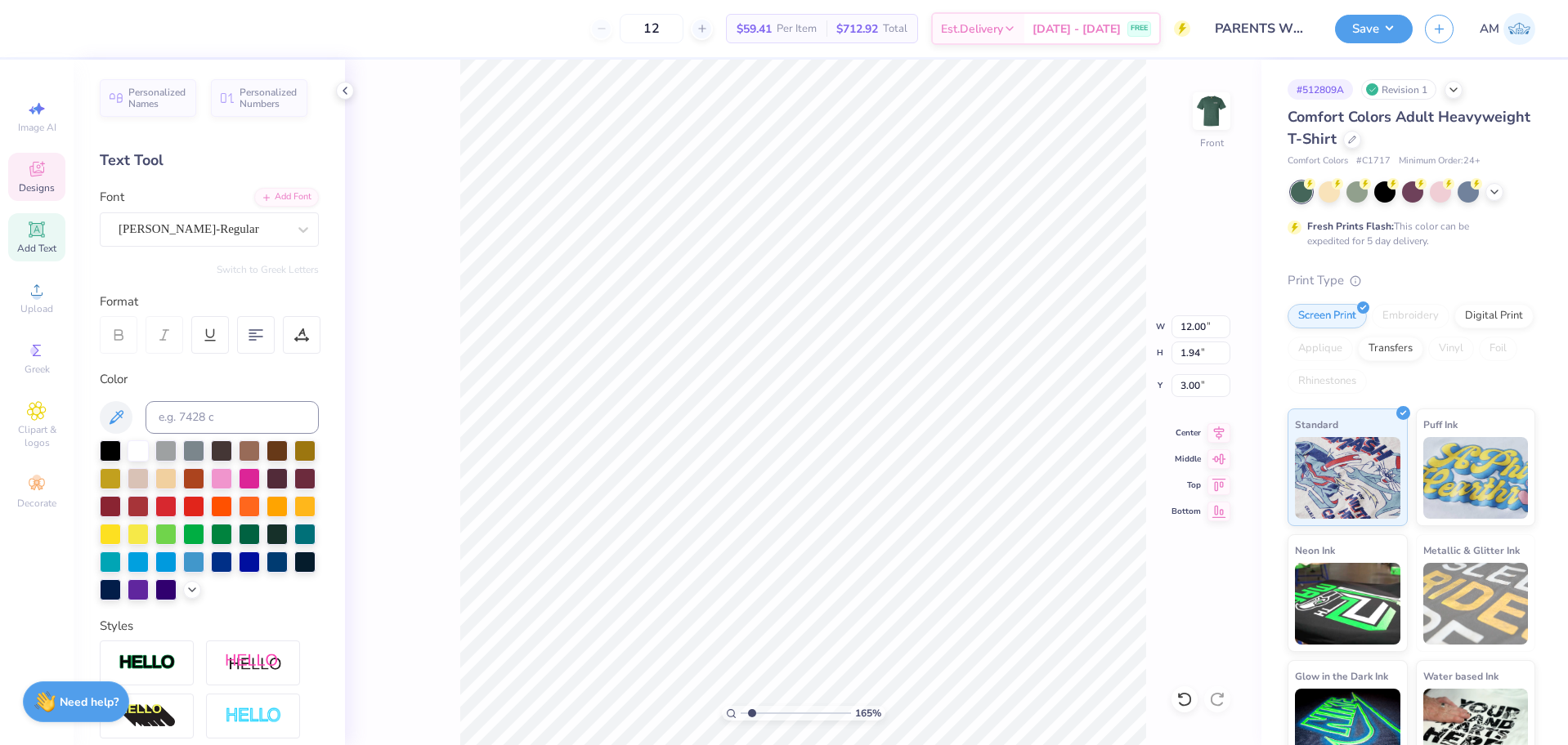
type input "1.64913377760655"
type textarea "ALPHA CHI"
type input "1.64913377760655"
type textarea "ALPHA CHI O"
type input "1.64913377760655"
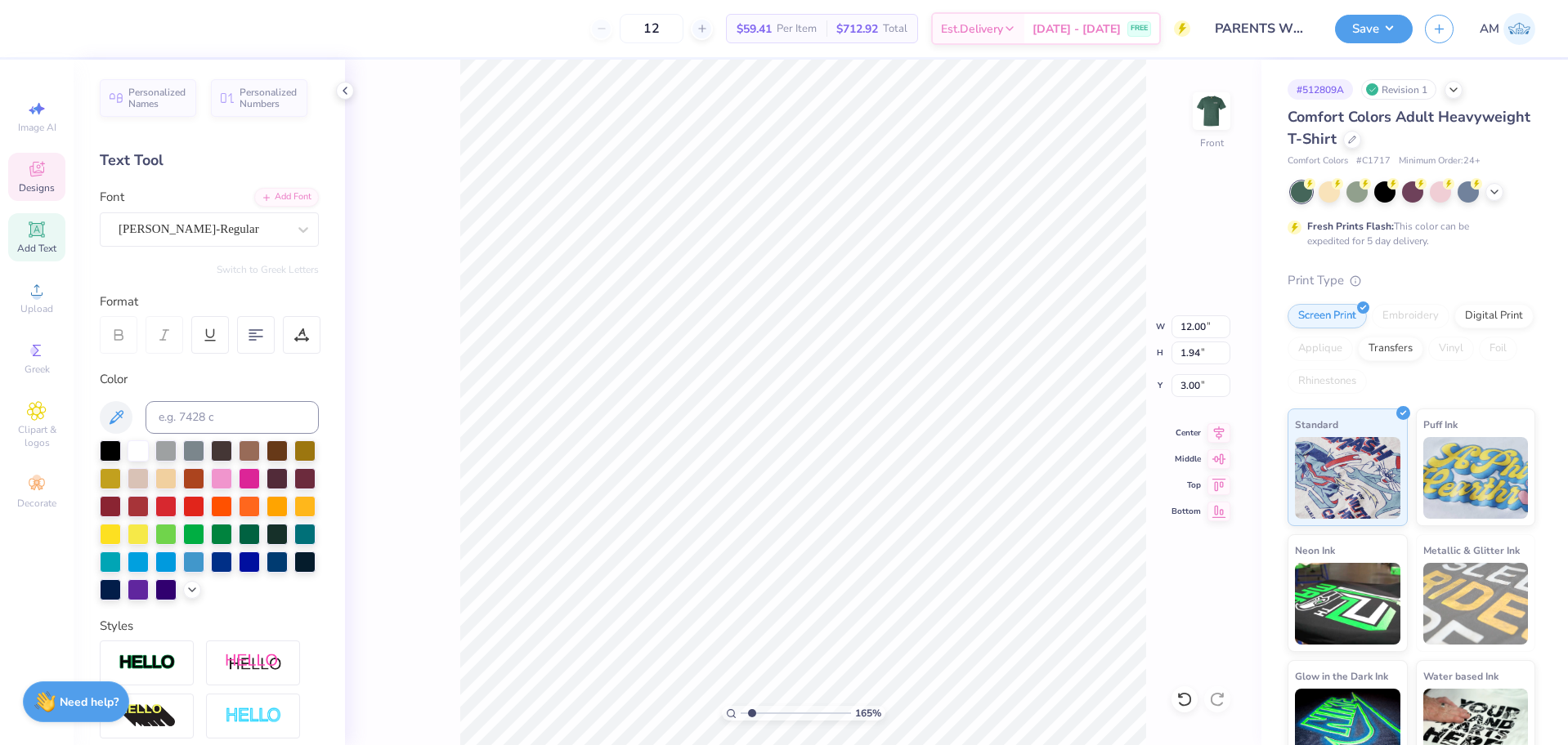
type textarea "ALPHA CHI OME"
type input "1.64913377760655"
type textarea "ALPHA CHI OMEG"
type input "1.64913377760655"
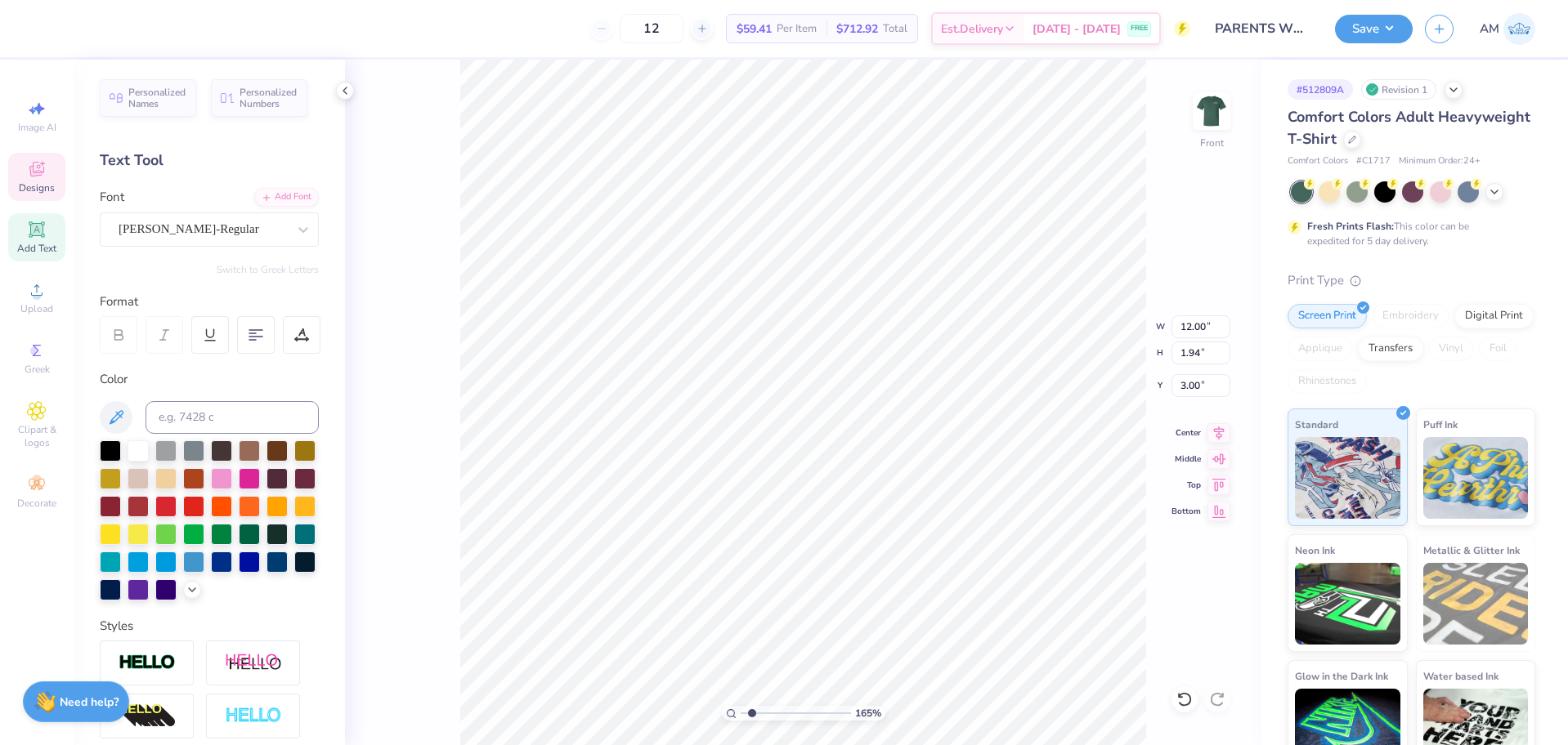
type textarea "ALPHA CHI OMEGA"
click at [407, 147] on div "165 % Front W 12.00 12.00 " H 1.94 1.94 " Y 3.00 3.00 " Center Middle Top Bottom" at bounding box center [804, 402] width 916 height 686
type input "1.64913377760655"
type textarea "A"
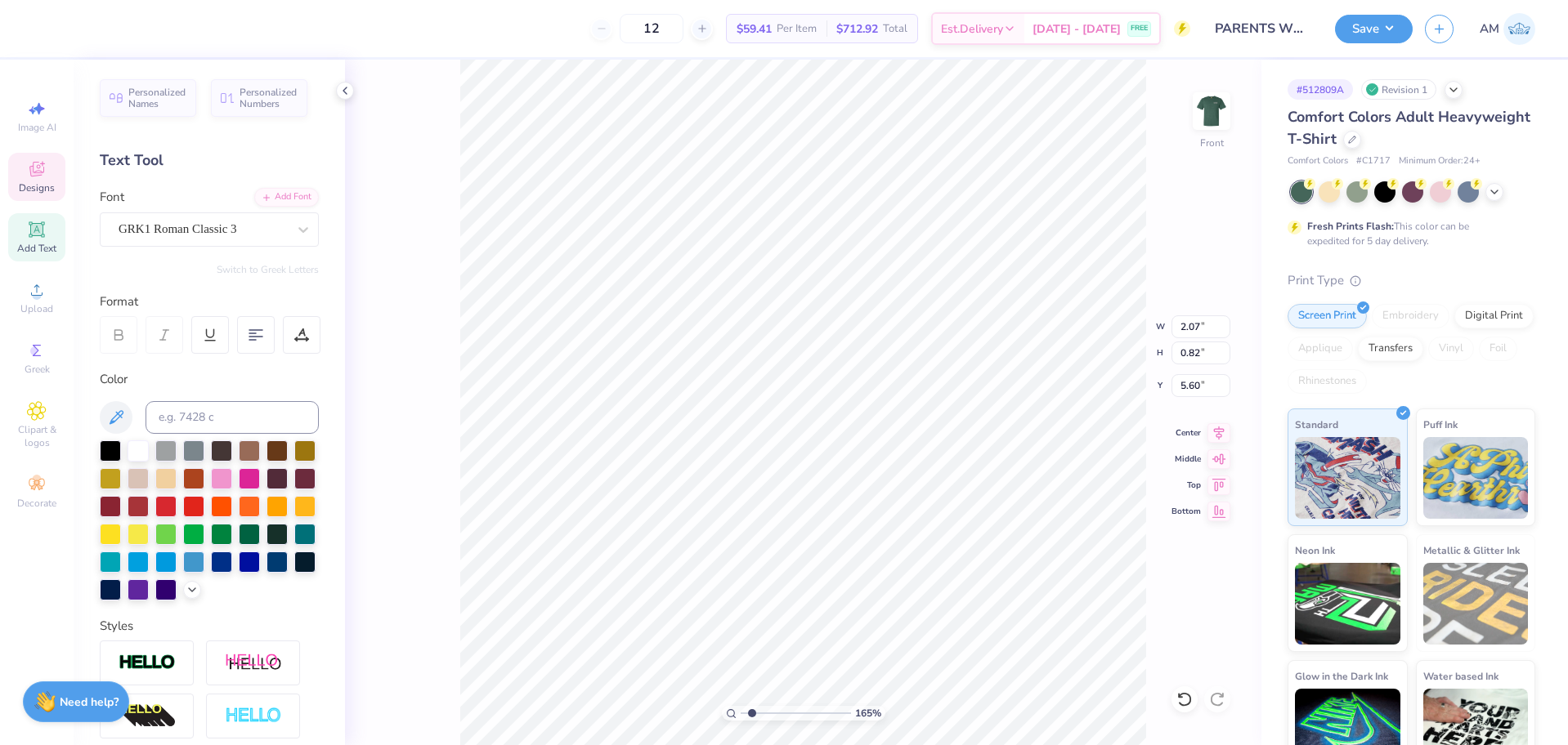
type input "1.64913377760655"
type textarea "AX"
type input "1.64913377760655"
drag, startPoint x: 770, startPoint y: 712, endPoint x: 661, endPoint y: 710, distance: 109.0
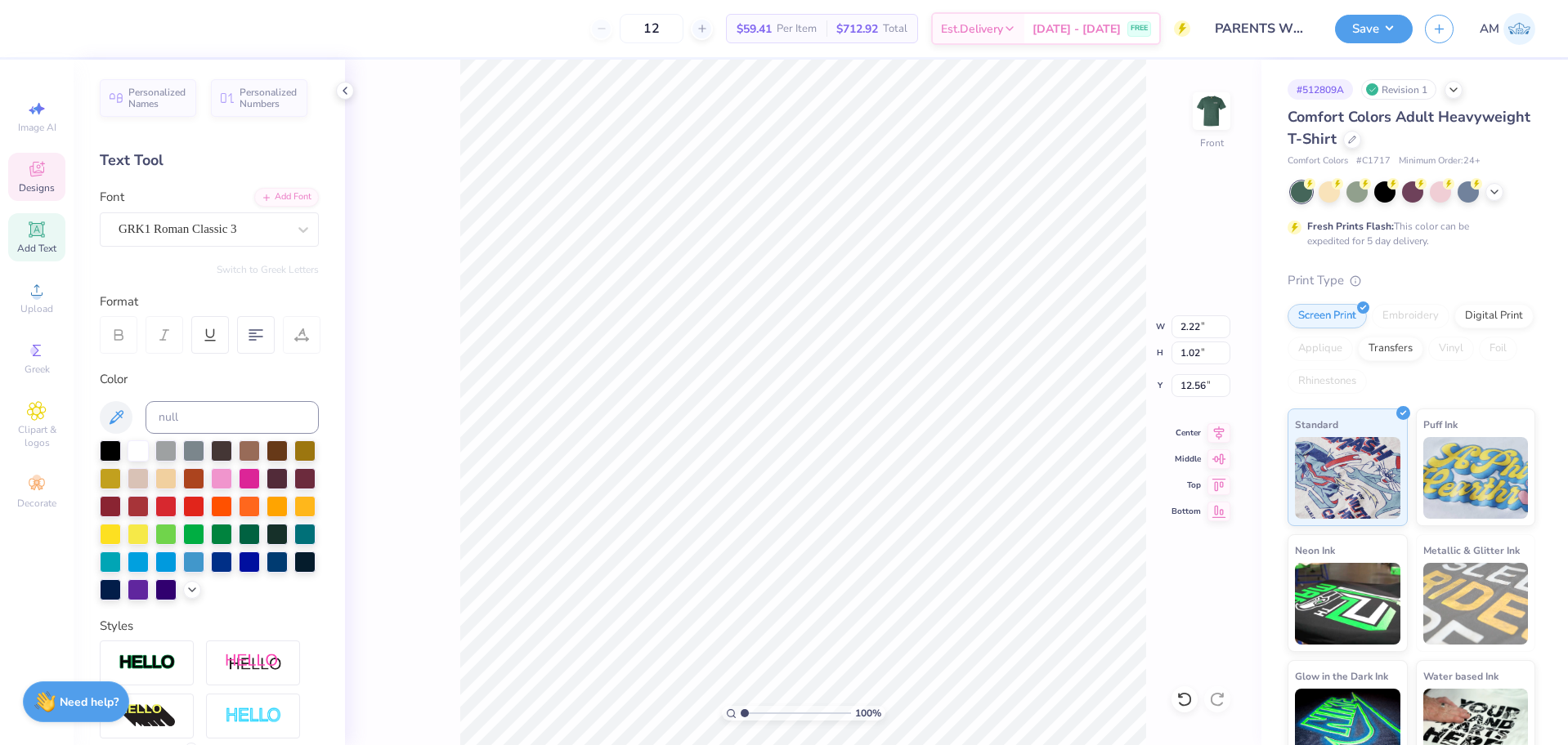
click at [741, 710] on input "range" at bounding box center [795, 713] width 110 height 15
click at [349, 93] on icon at bounding box center [345, 91] width 13 height 13
click at [206, 408] on input at bounding box center [232, 418] width 174 height 33
click at [1223, 427] on icon at bounding box center [1220, 431] width 11 height 14
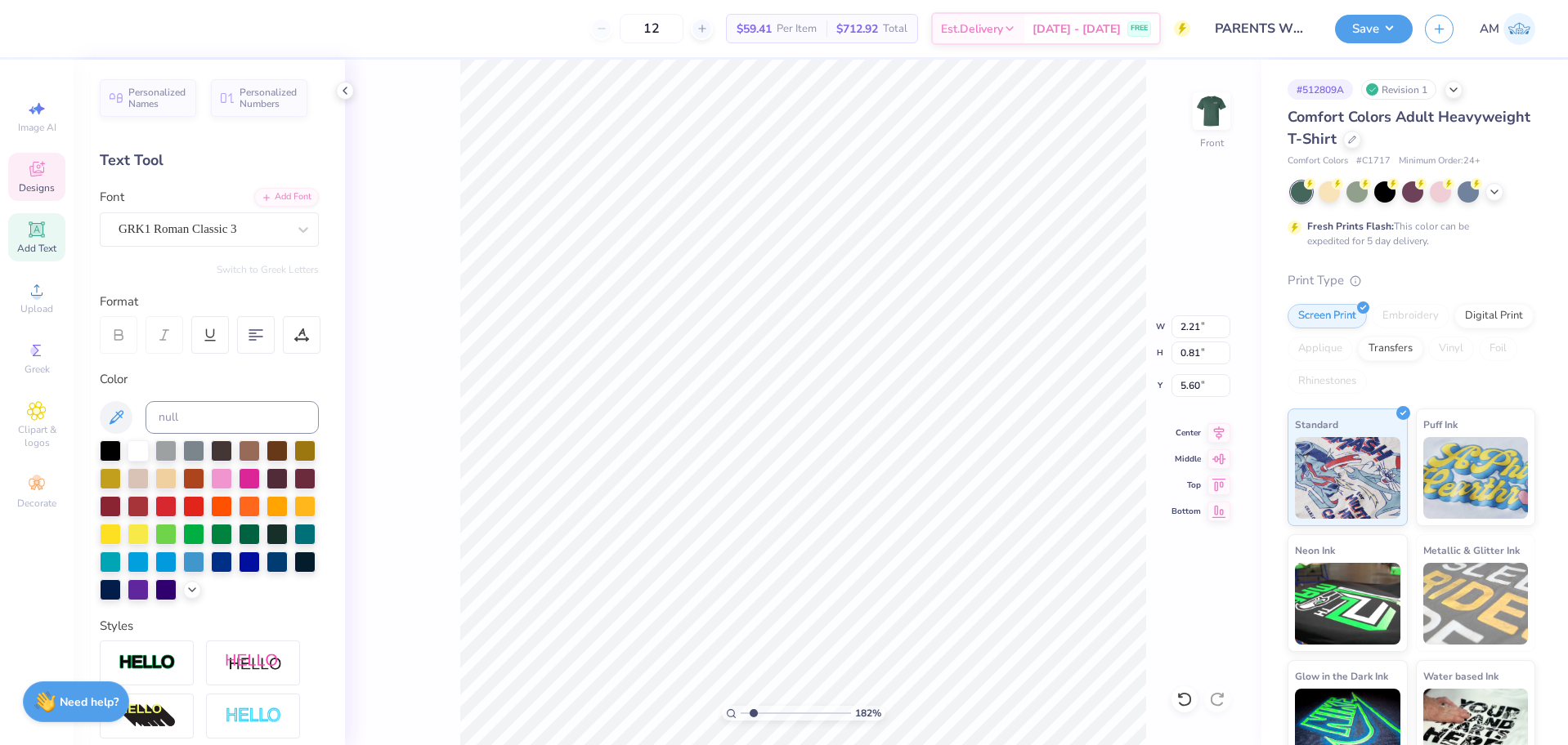
scroll to position [14, 3]
drag, startPoint x: 749, startPoint y: 713, endPoint x: 687, endPoint y: 711, distance: 62.0
click at [741, 711] on input "range" at bounding box center [795, 713] width 110 height 15
click at [829, 466] on li "Group" at bounding box center [841, 470] width 128 height 32
click at [351, 87] on icon at bounding box center [345, 91] width 13 height 13
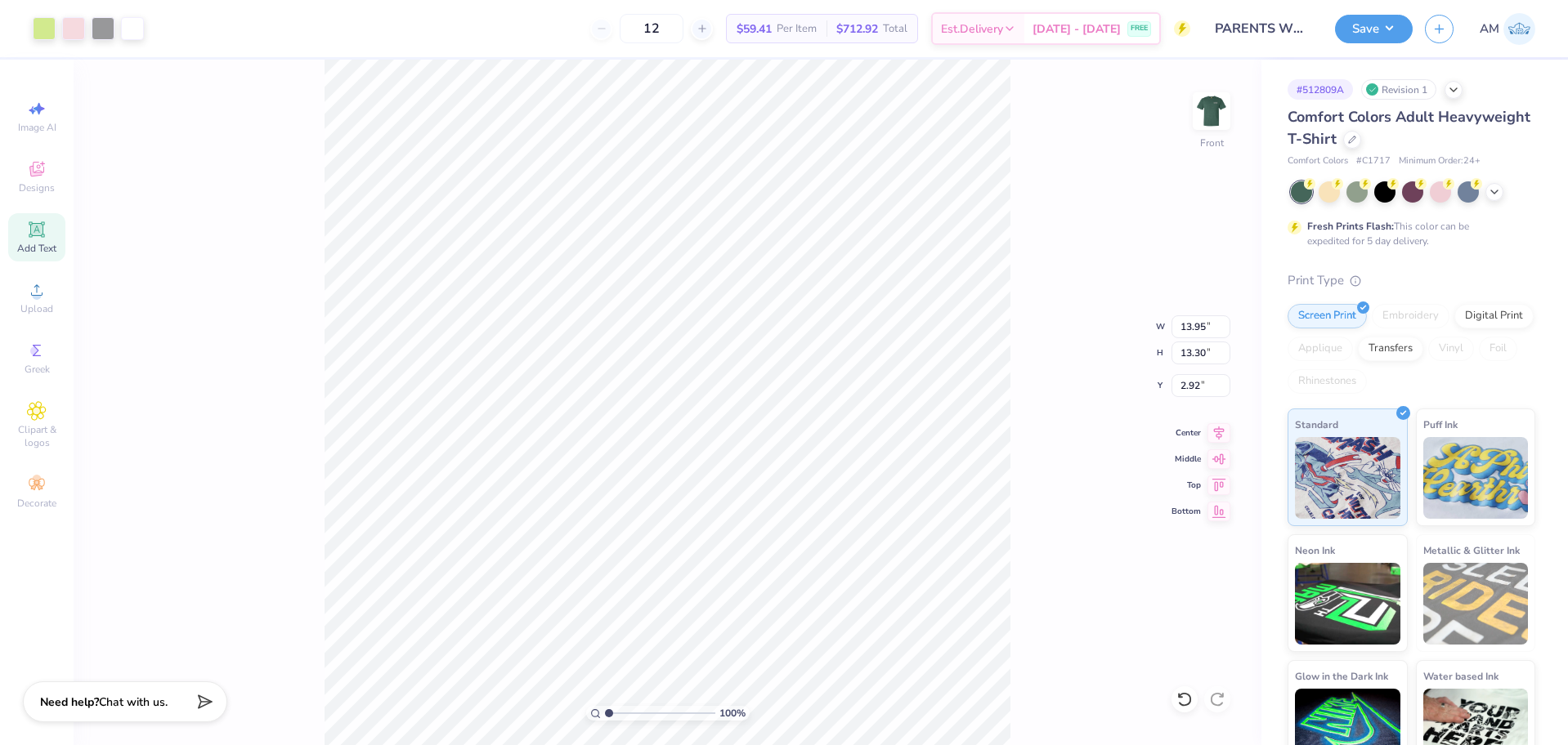
click at [1193, 341] on div "100 % Front W 13.95 13.95 " H 13.30 13.30 " Y 2.92 2.92 " Center Middle Top Bot…" at bounding box center [667, 402] width 1188 height 686
click at [1194, 330] on input "13.95" at bounding box center [1201, 326] width 59 height 23
click at [1193, 391] on input "3.61" at bounding box center [1201, 385] width 59 height 23
click at [1219, 429] on icon at bounding box center [1220, 431] width 11 height 14
click at [1088, 200] on div "100 % Front W 12.50 12.50 " H 11.92 11.92 " Y 3.00 3.00 " Center Middle Top Bot…" at bounding box center [667, 402] width 1188 height 686
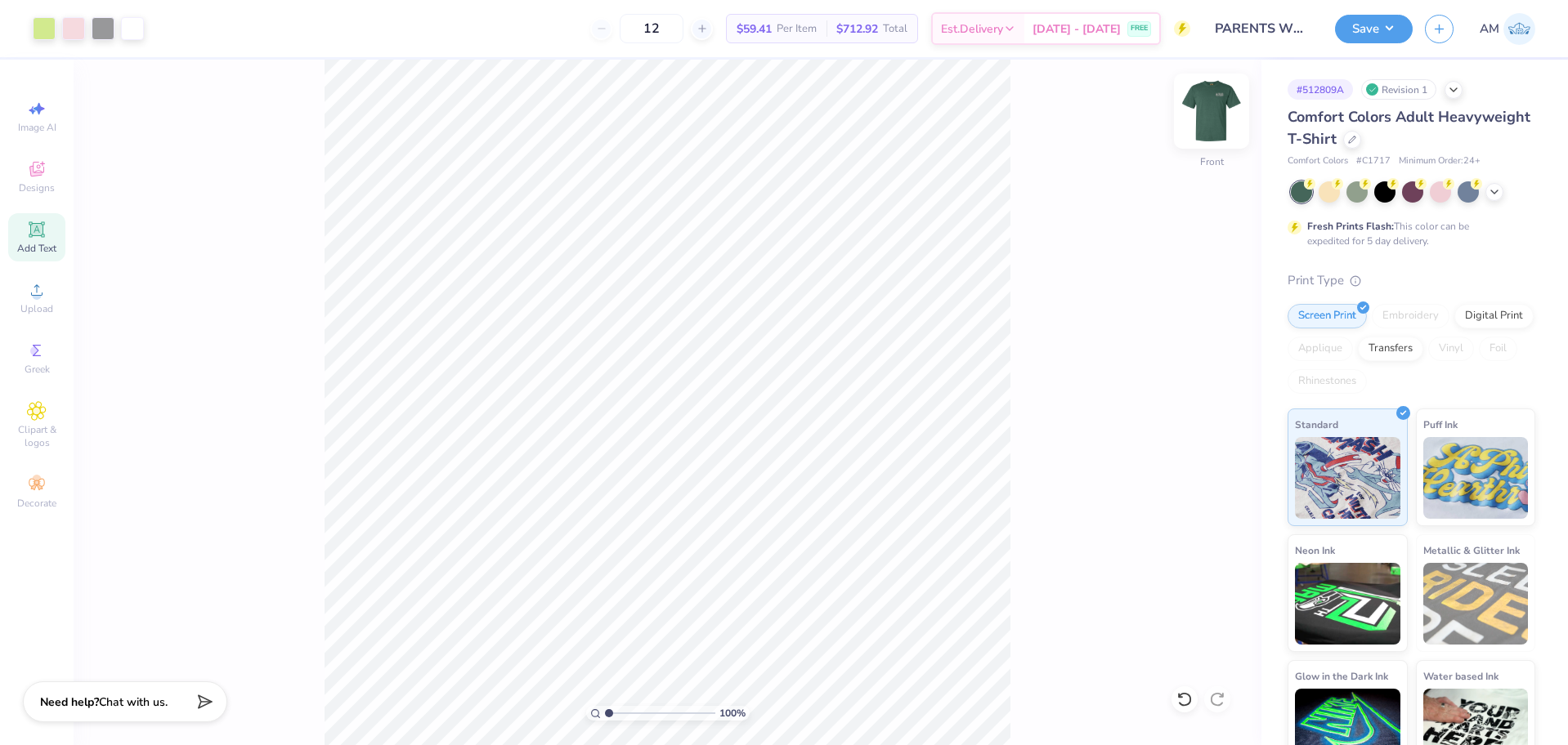
click at [1211, 123] on img at bounding box center [1212, 111] width 65 height 65
click at [1190, 332] on input "3.50" at bounding box center [1201, 326] width 59 height 23
click at [1192, 378] on input "2.90" at bounding box center [1201, 385] width 59 height 23
click at [1033, 256] on div "100 % Back W 4.00 4.00 " H 1.57 1.57 " Y 3.00 3.00 " Center Middle Top Bottom" at bounding box center [667, 402] width 1188 height 686
click at [1205, 119] on img at bounding box center [1212, 111] width 65 height 65
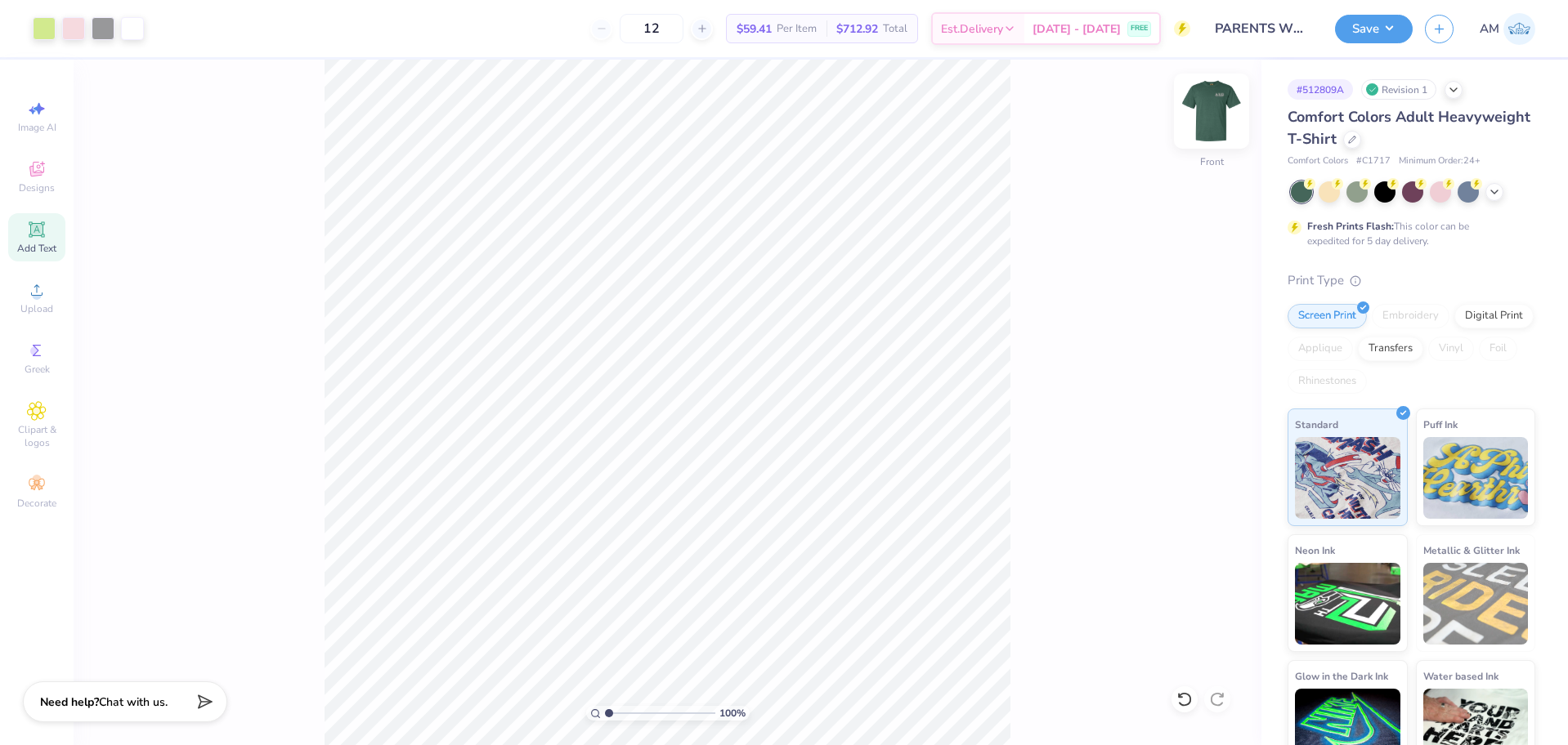
click at [1213, 124] on img at bounding box center [1212, 111] width 65 height 65
click at [1373, 20] on button "Save" at bounding box center [1373, 25] width 77 height 28
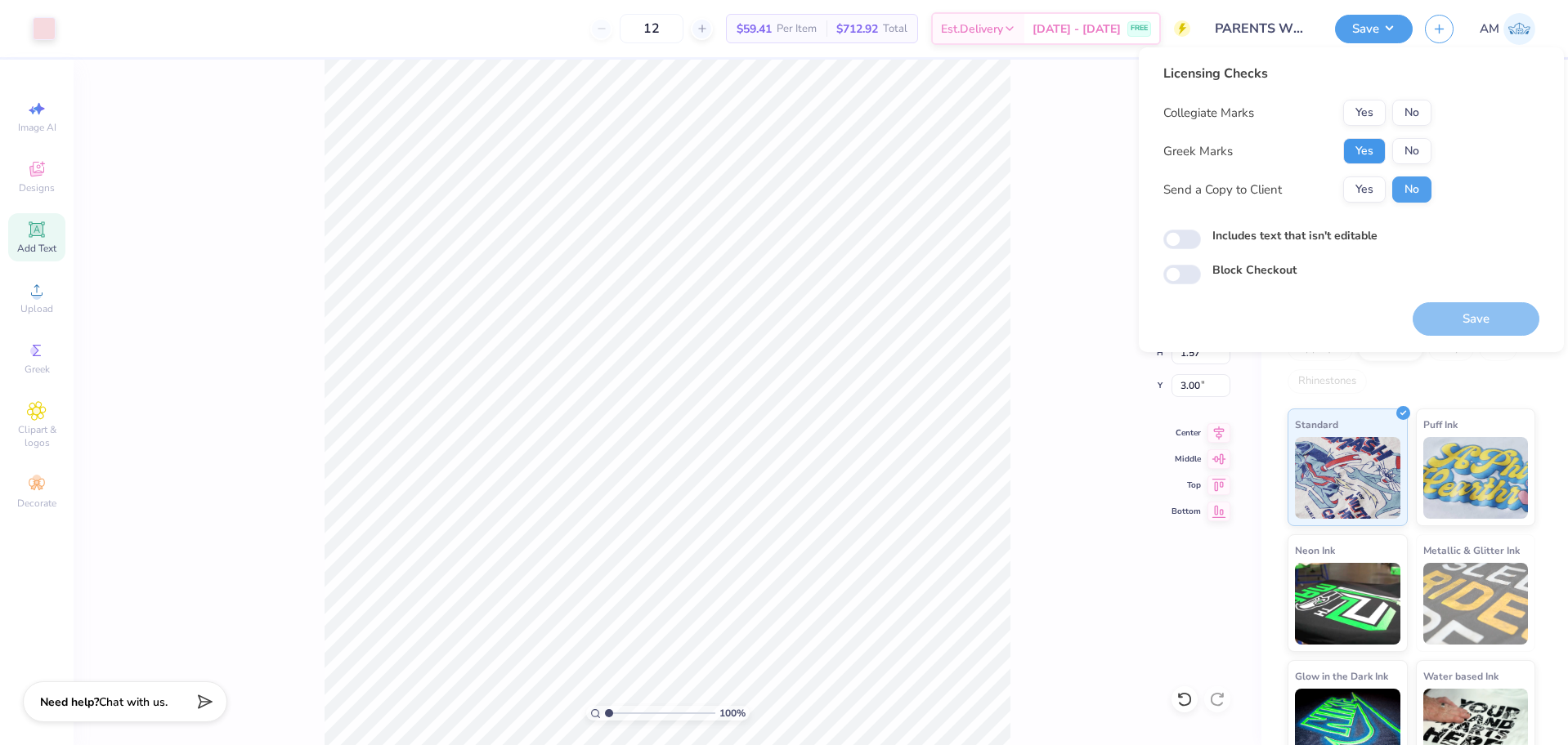
click at [1366, 145] on button "Yes" at bounding box center [1364, 151] width 43 height 26
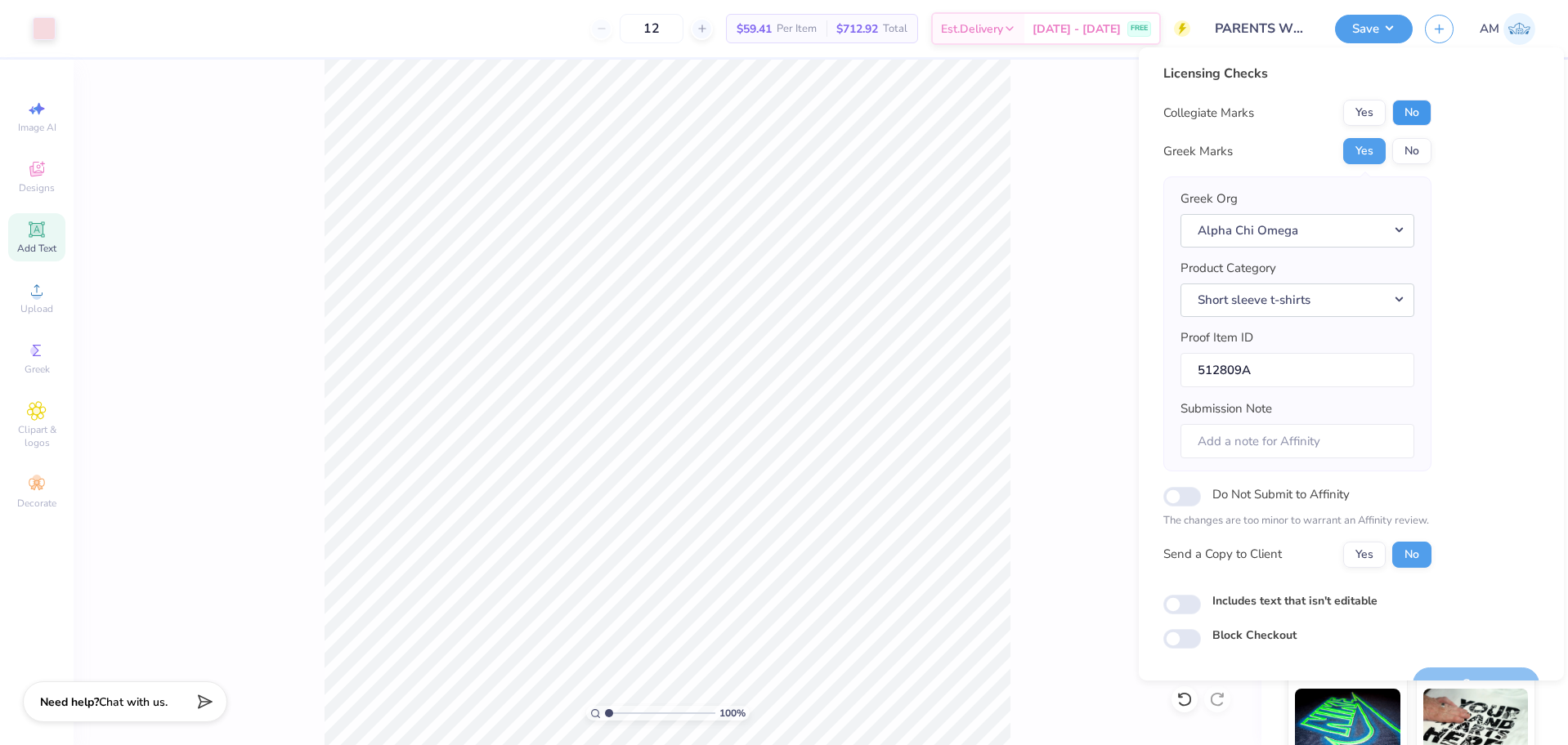
click at [1421, 110] on button "No" at bounding box center [1412, 113] width 39 height 26
click at [1376, 561] on button "Yes" at bounding box center [1364, 554] width 43 height 26
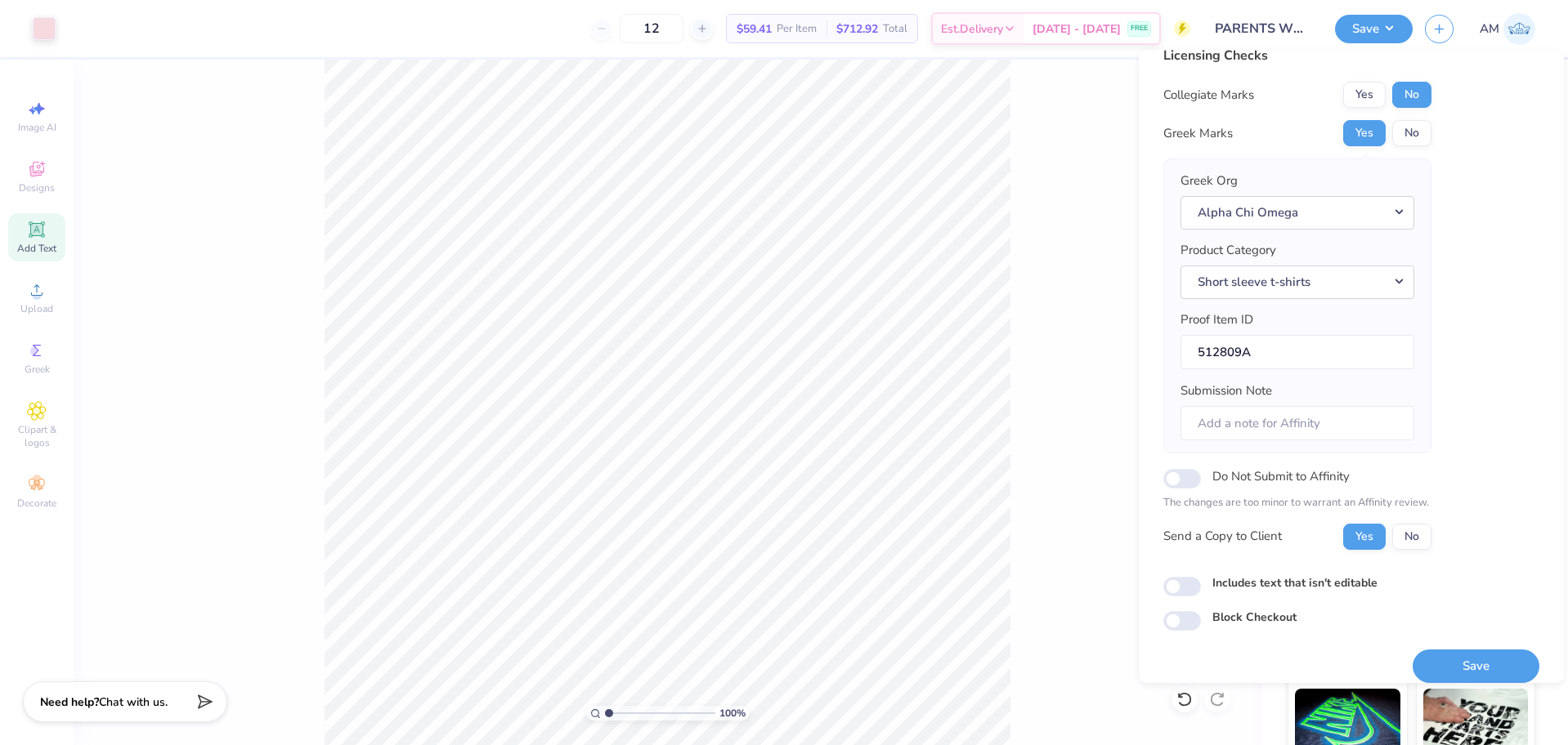
scroll to position [36, 0]
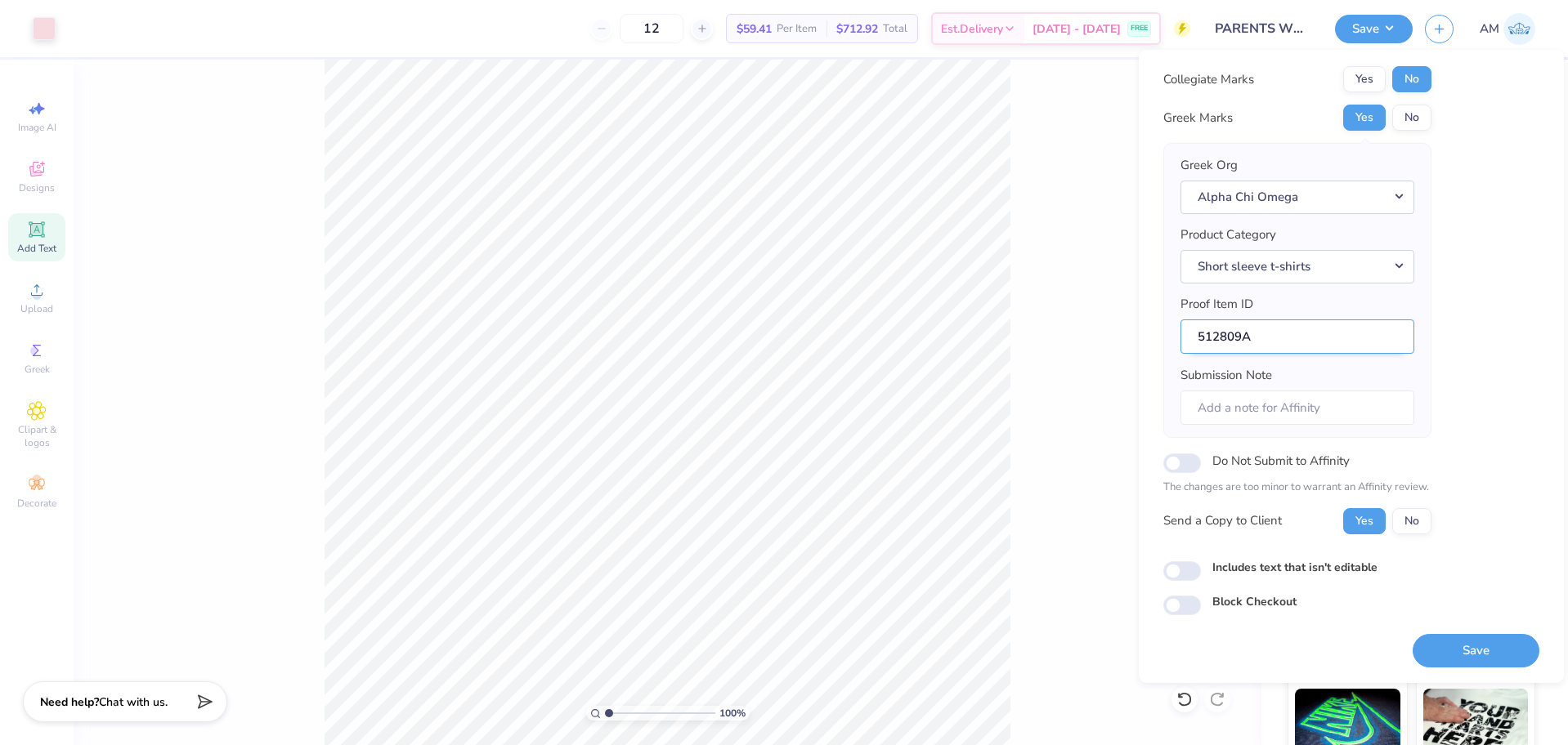
drag, startPoint x: 1365, startPoint y: 517, endPoint x: 1344, endPoint y: 388, distance: 130.7
click at [1365, 518] on button "Yes" at bounding box center [1364, 522] width 43 height 26
click at [1469, 659] on button "Save" at bounding box center [1475, 651] width 126 height 34
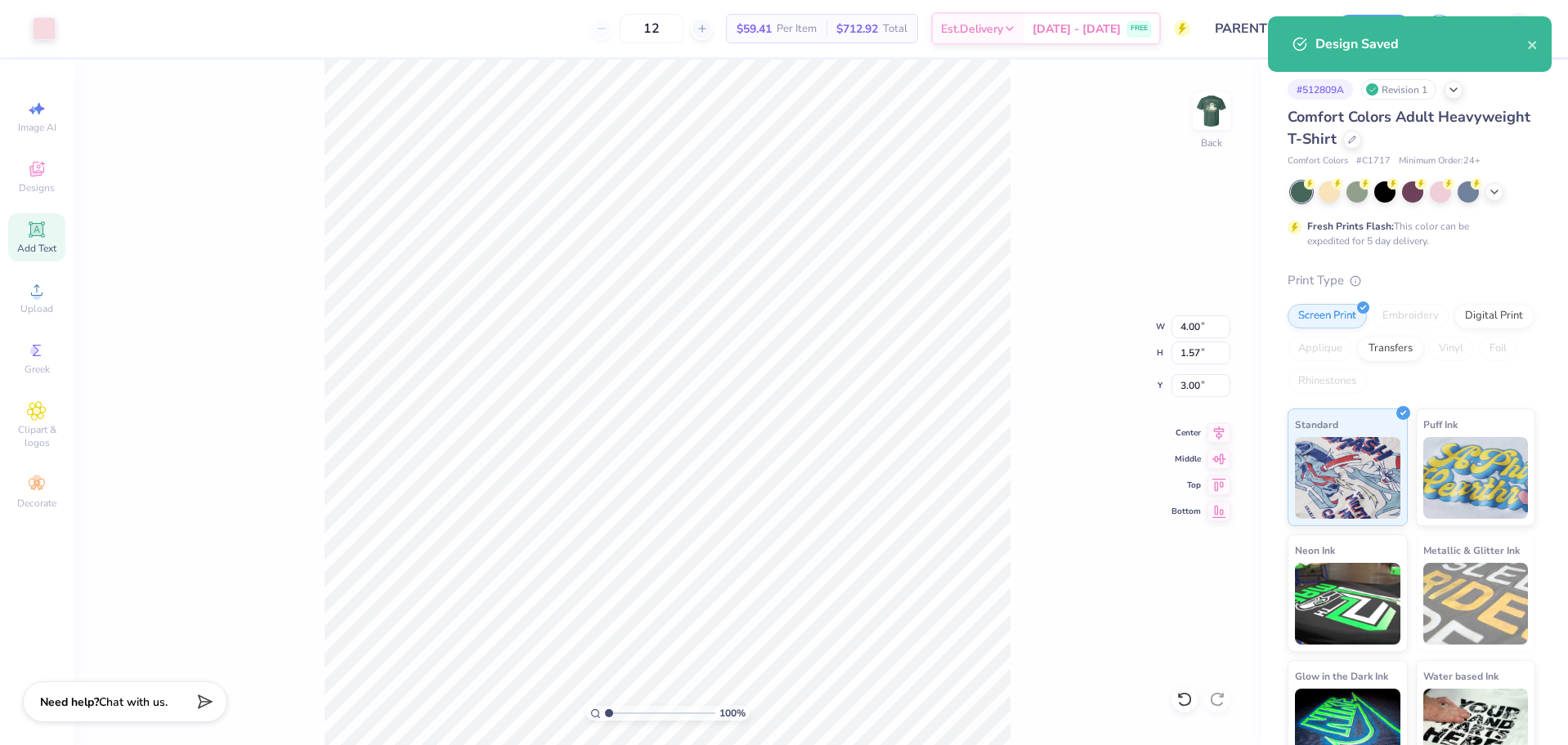
click at [1059, 195] on div "100 % Back W 4.00 4.00 " H 1.57 1.57 " Y 3.00 3.00 " Center Middle Top Bottom" at bounding box center [667, 402] width 1188 height 686
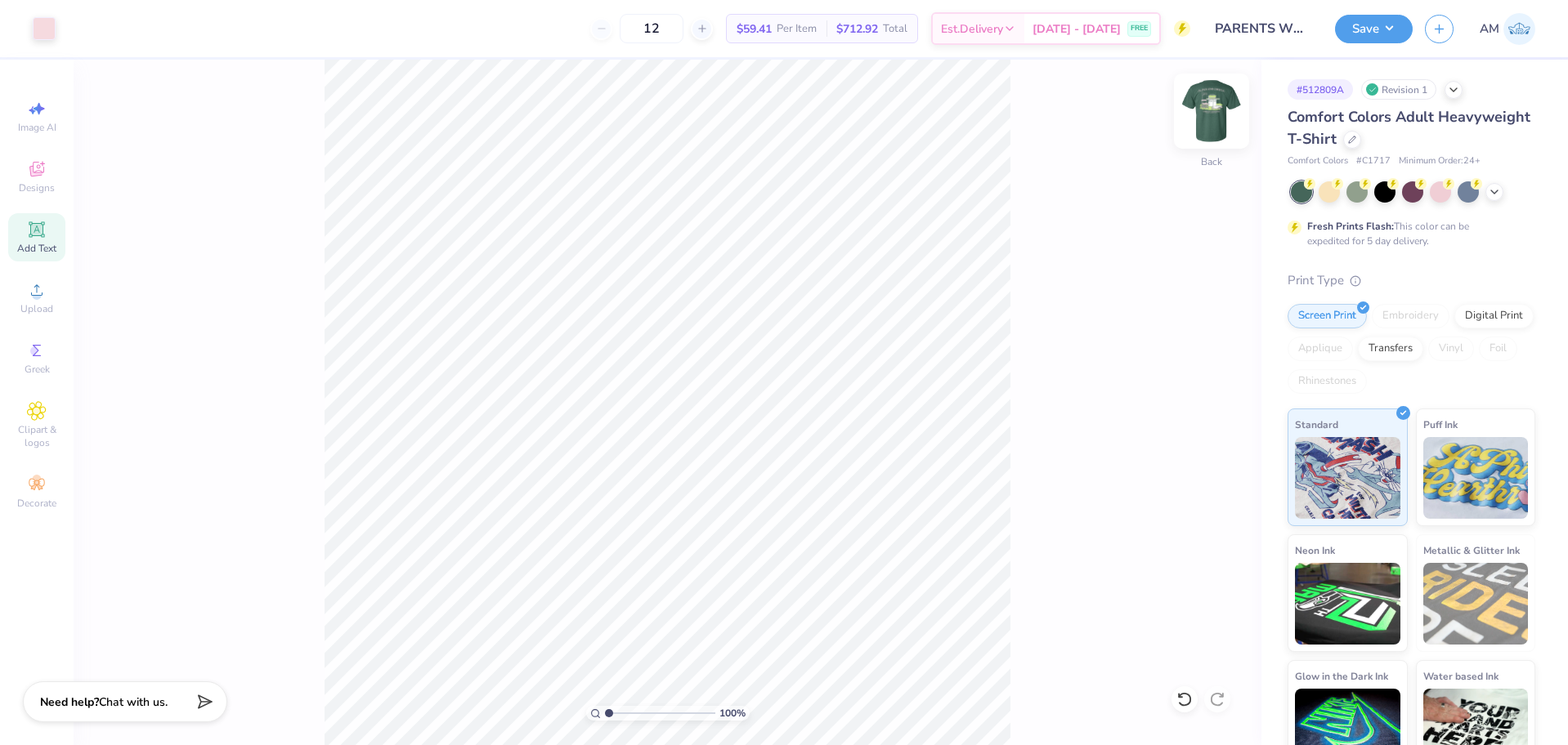
click at [1208, 116] on img at bounding box center [1212, 111] width 65 height 65
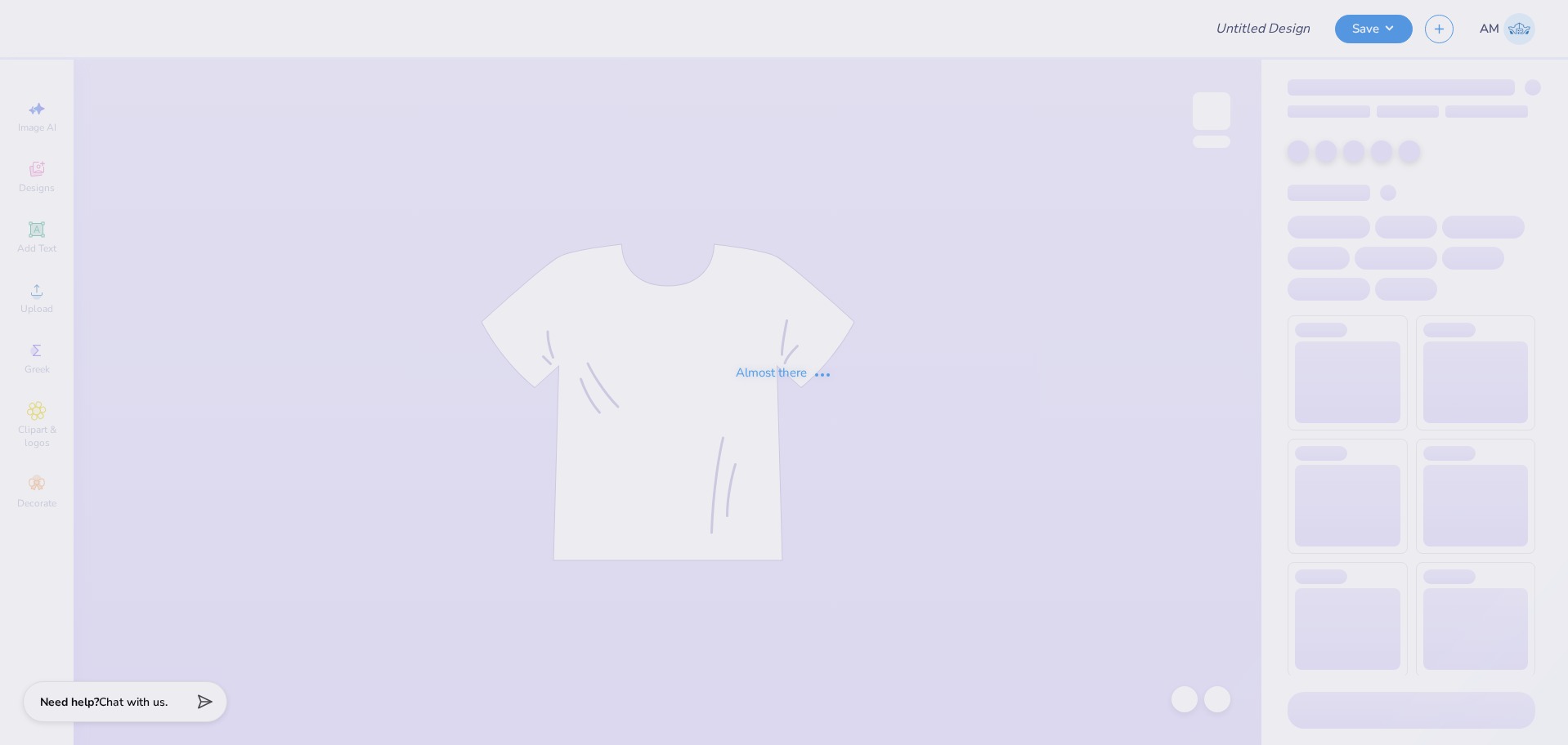
type input "[PERSON_NAME] Swag - MIT"
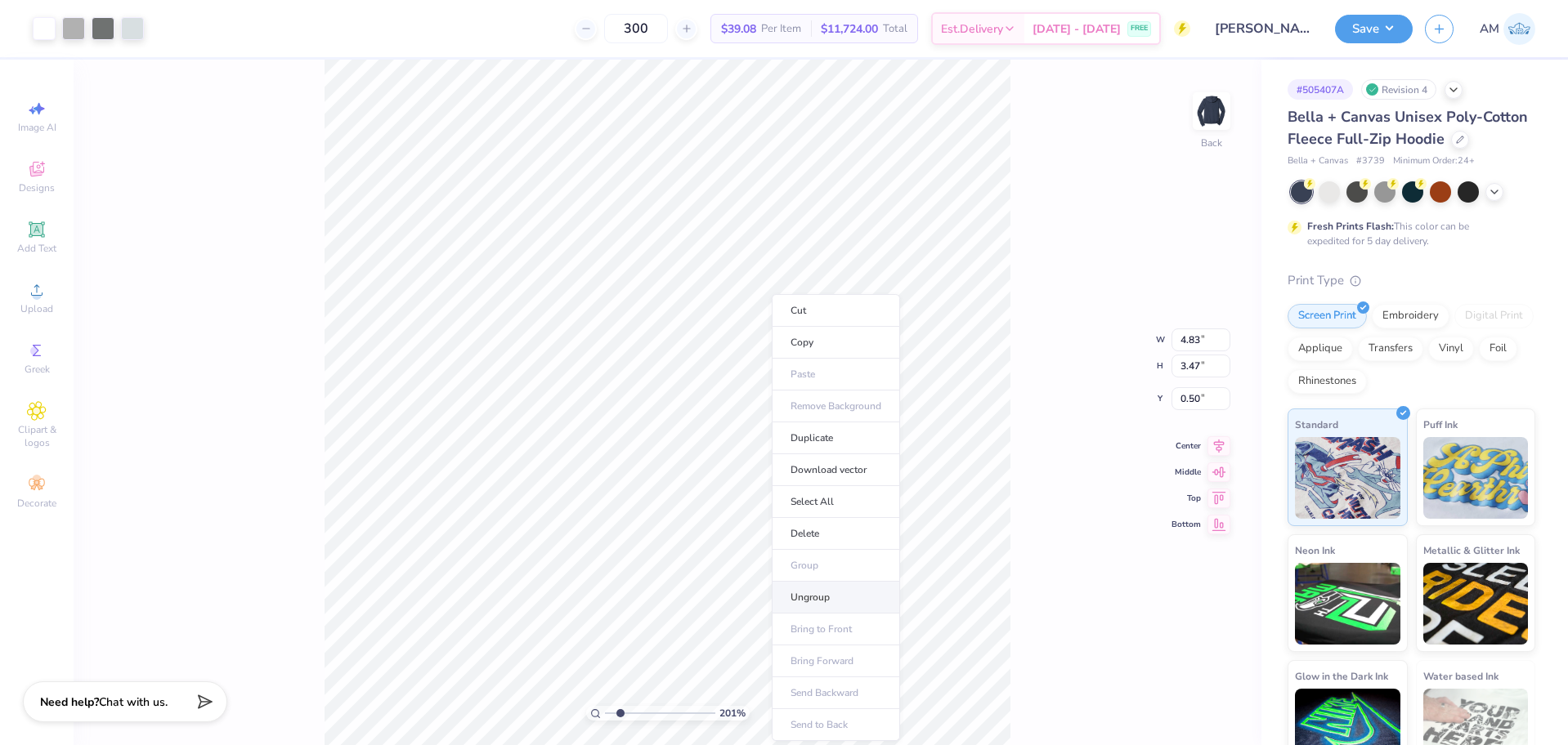
click at [814, 592] on li "Ungroup" at bounding box center [835, 597] width 128 height 32
type input "2.01445811466782"
type input "0.15"
type input "0.18"
type input "3.46"
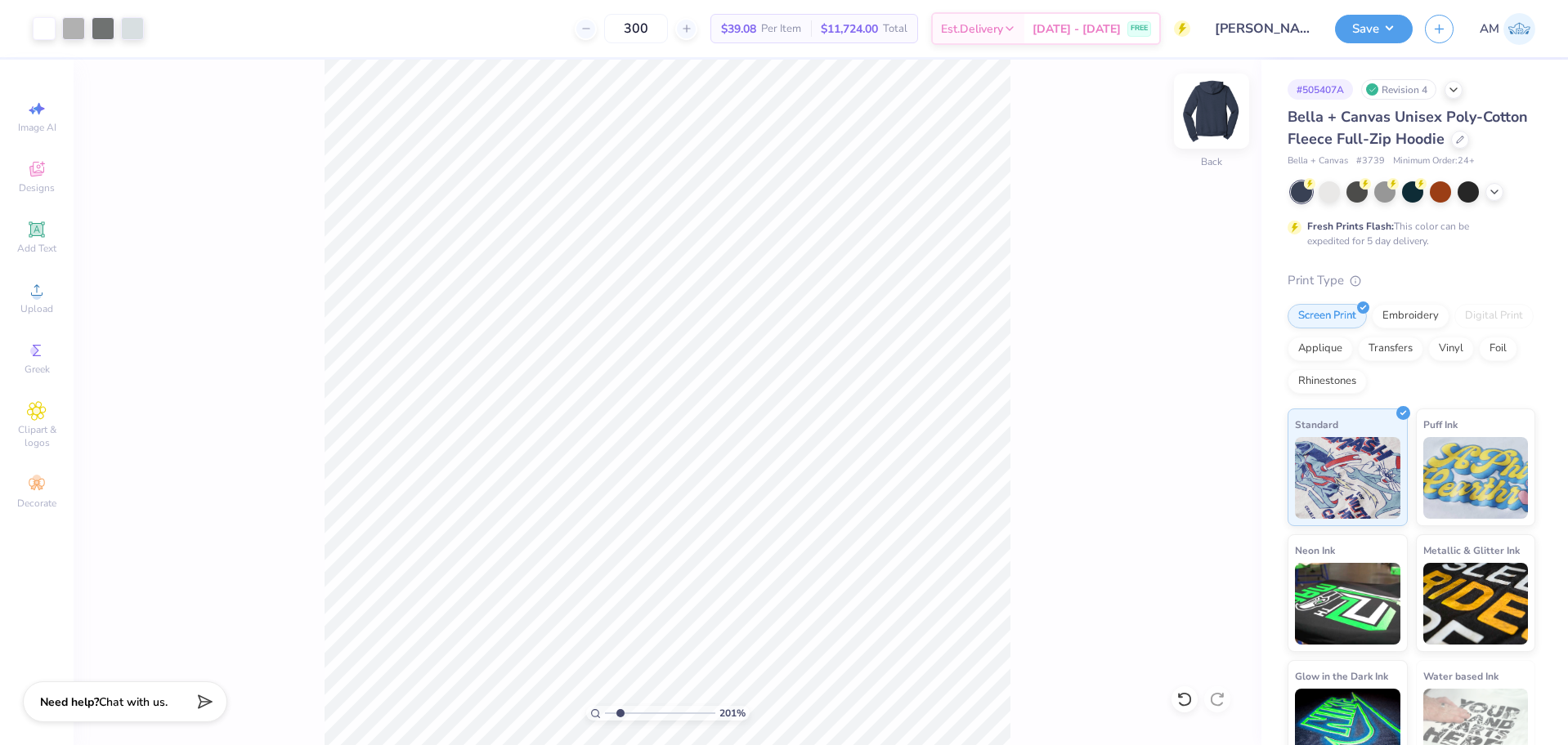
click at [1223, 95] on img at bounding box center [1212, 111] width 65 height 65
click at [1216, 111] on img at bounding box center [1212, 111] width 65 height 65
type input "2.01445811466782"
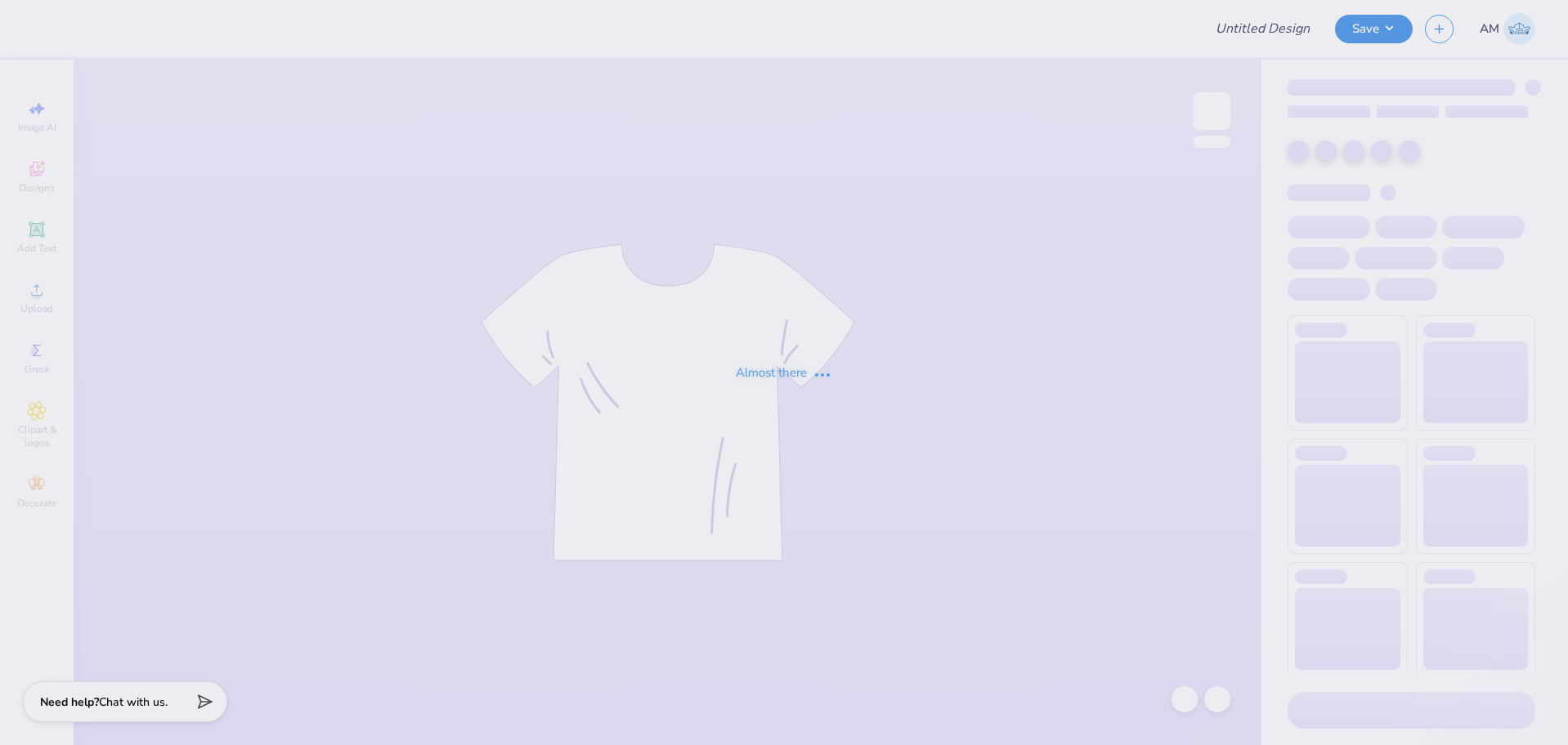
type input "PARENTS WKND"
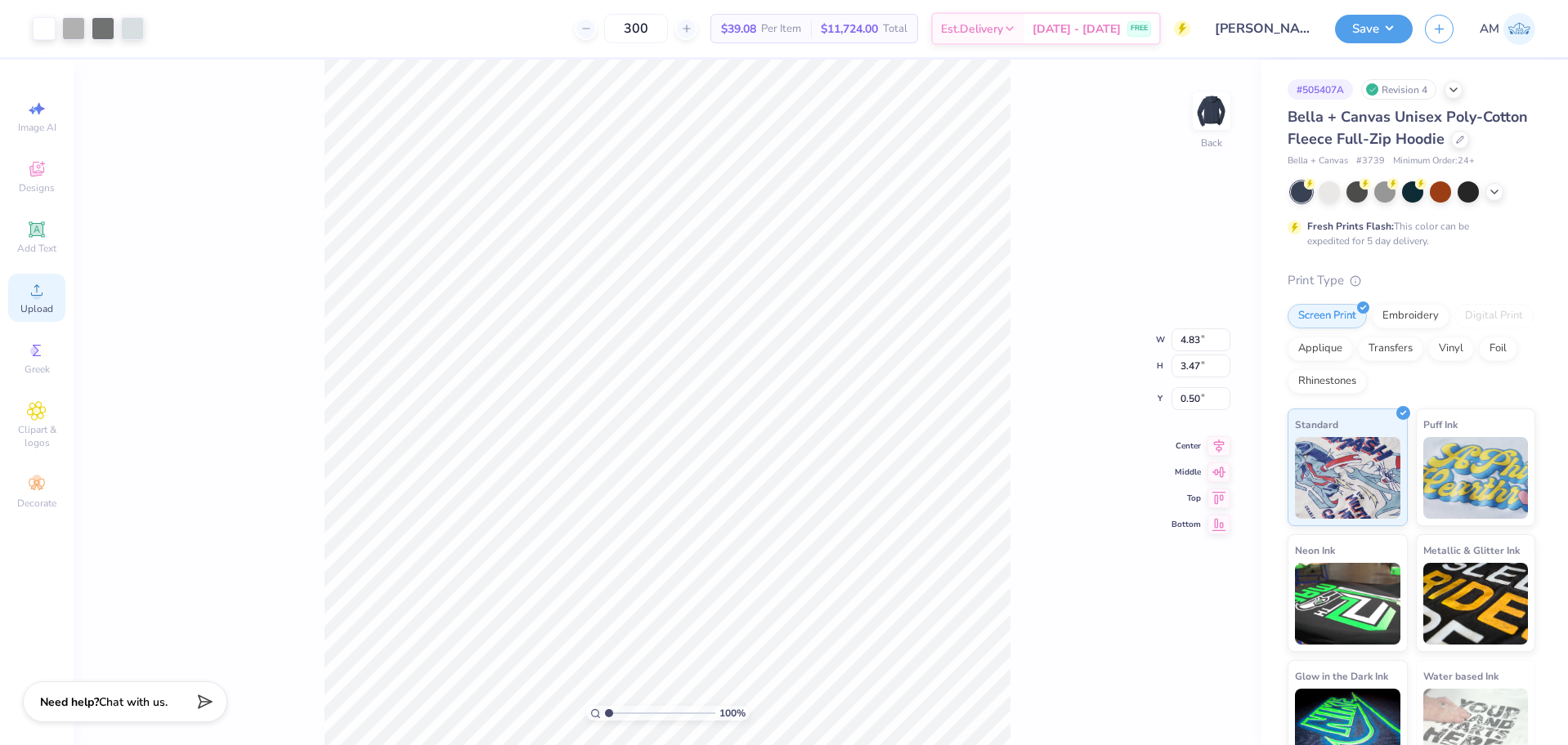
click at [28, 301] on div "Upload" at bounding box center [36, 297] width 57 height 48
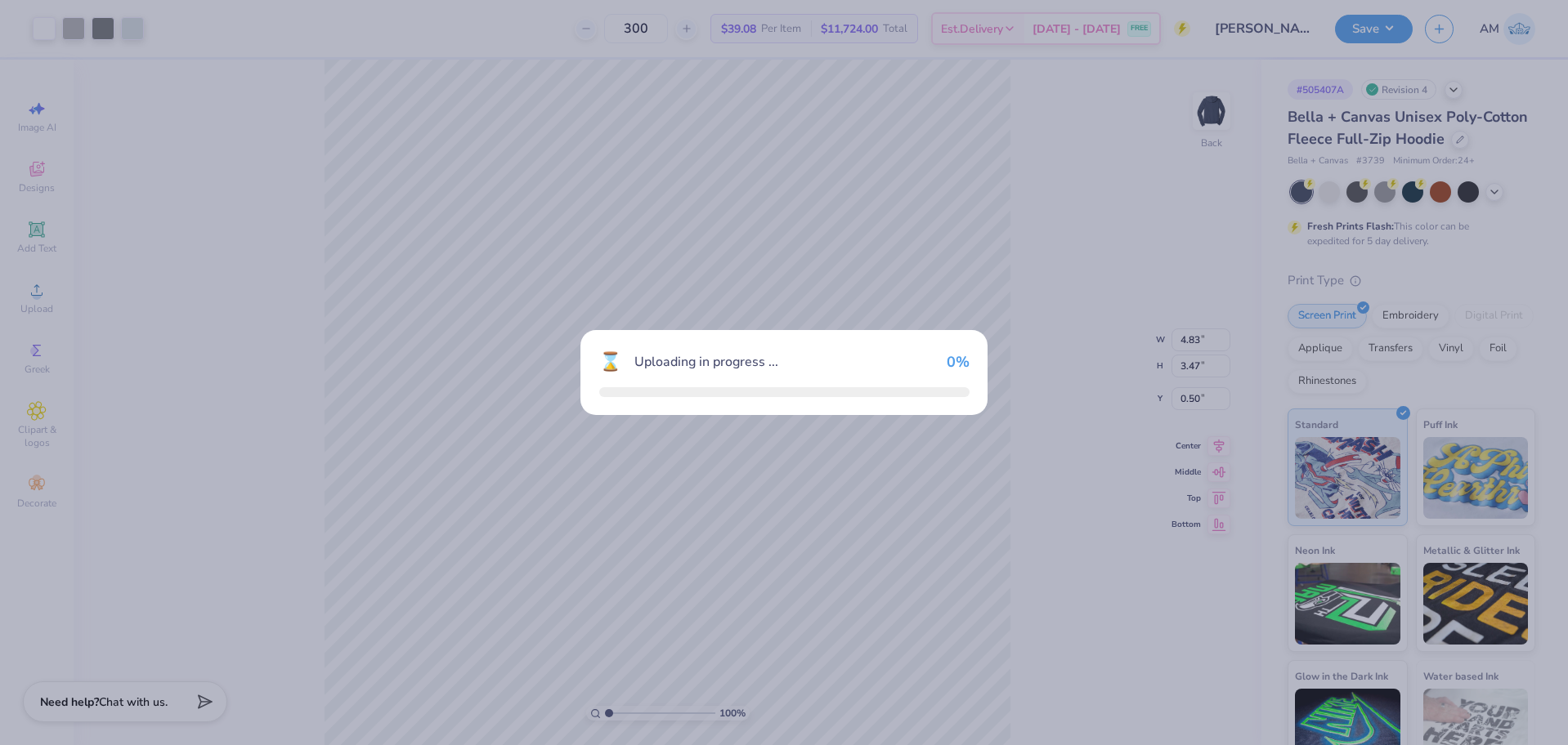
type input "7.62"
type input "5.74"
type input "3.26"
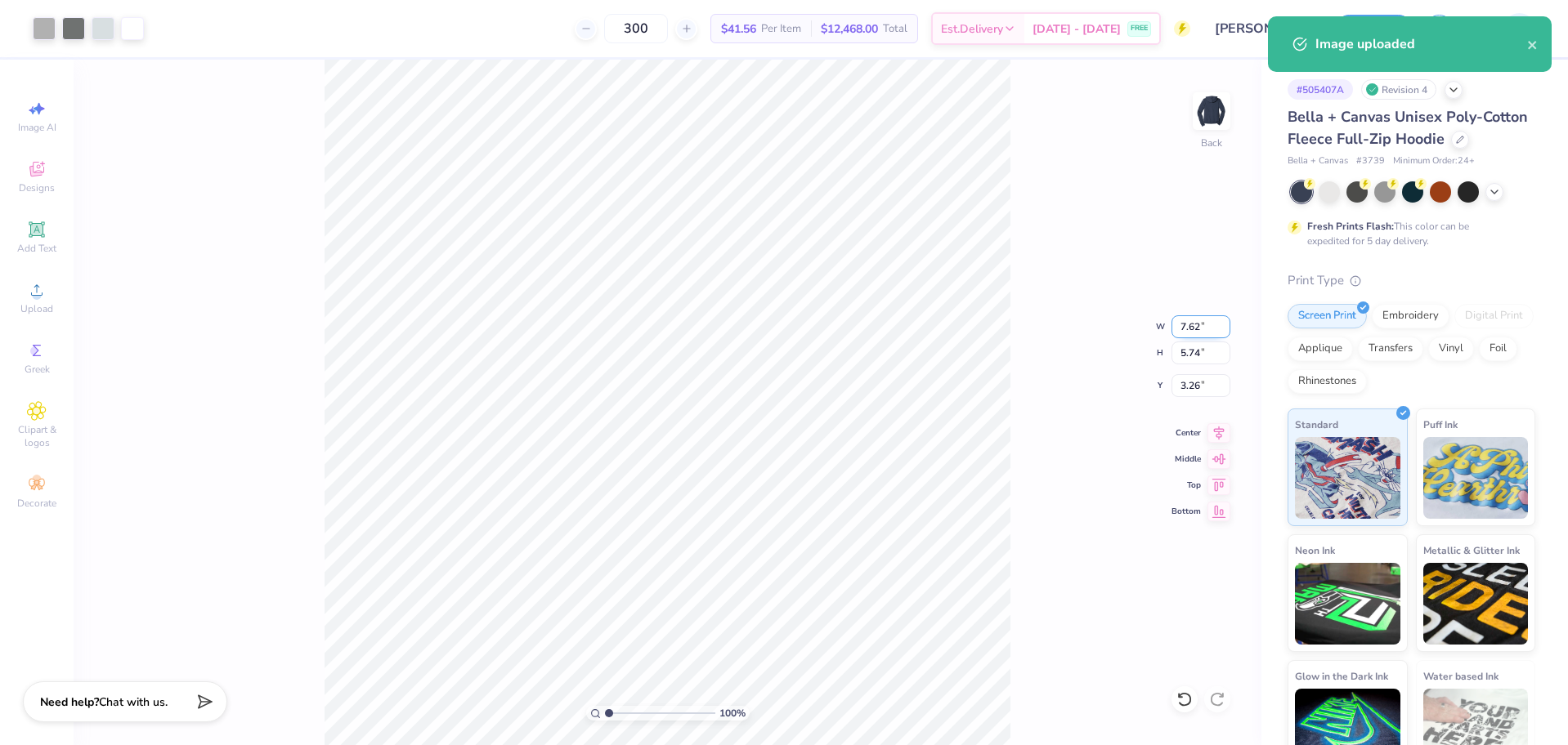
click at [1191, 333] on input "7.62" at bounding box center [1201, 326] width 59 height 23
type input "3"
type input "4.00"
type input "3.01"
type input "4.62"
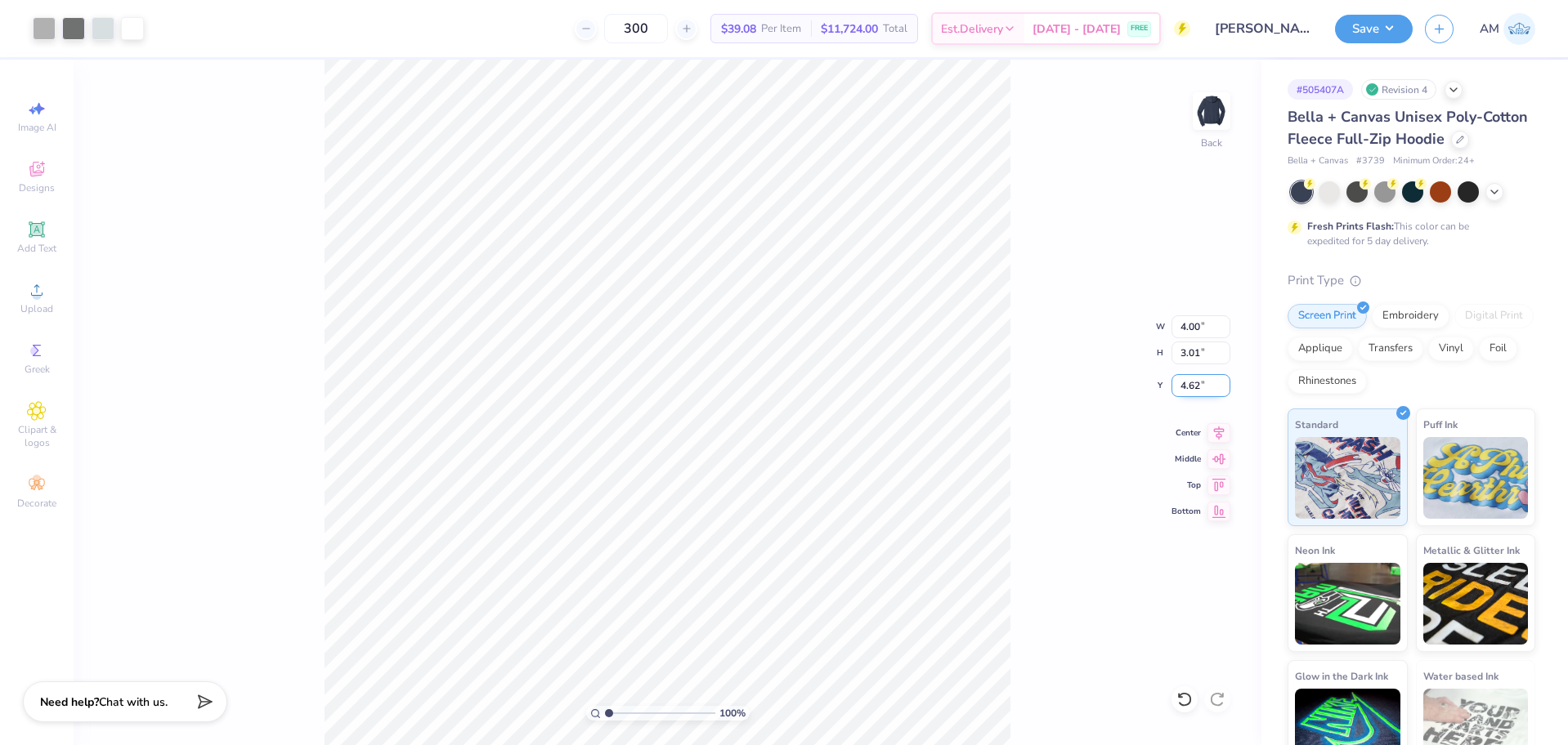
click at [1187, 388] on input "4.62" at bounding box center [1201, 385] width 59 height 23
type input "2.00"
click at [731, 595] on li "Ungroup" at bounding box center [736, 597] width 128 height 32
click at [642, 565] on li "Group" at bounding box center [669, 565] width 128 height 32
type input "6.69225330157204"
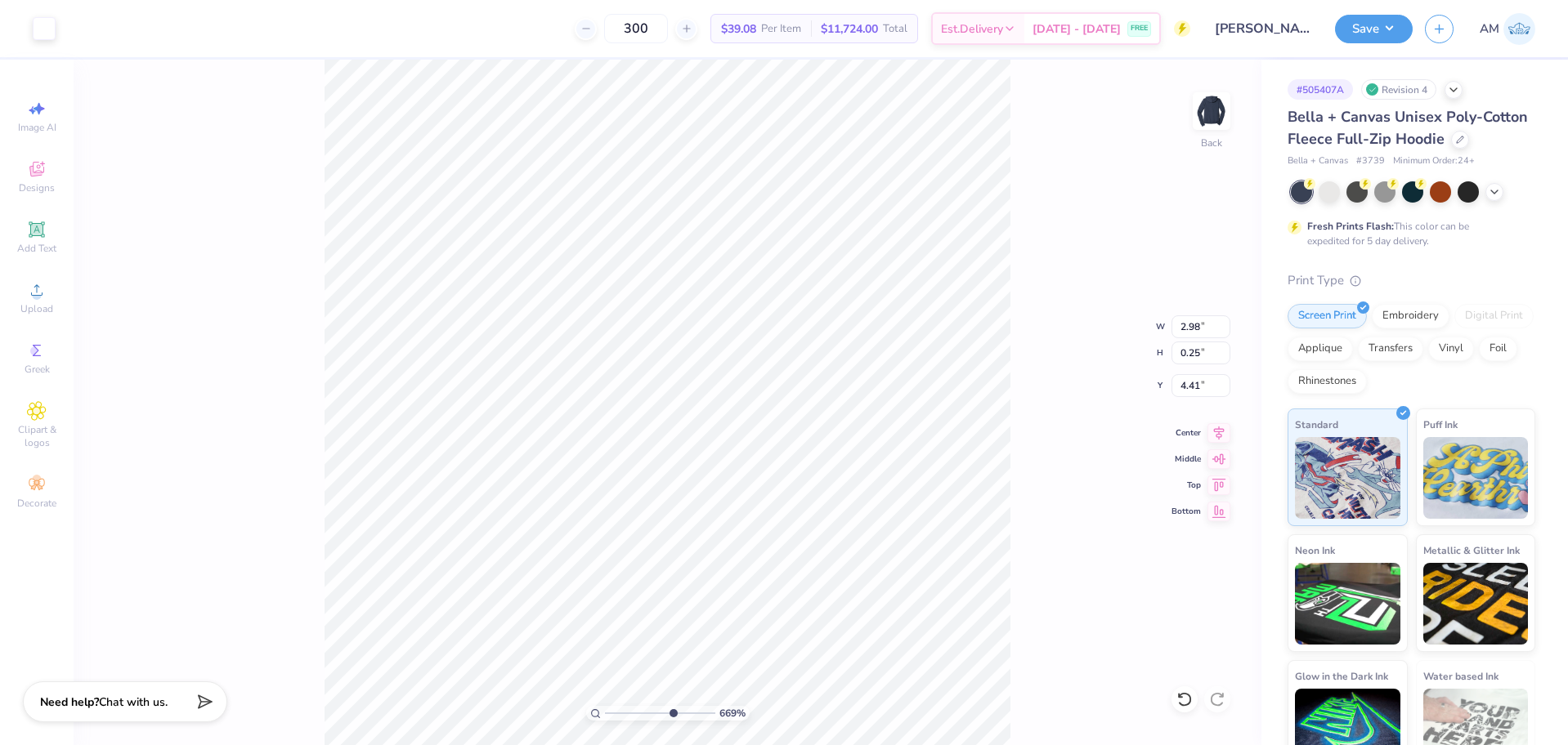
type input "0.26"
type input "4.75"
click at [694, 566] on li "Group" at bounding box center [711, 565] width 128 height 32
type input "6.69225330157204"
type input "0.25"
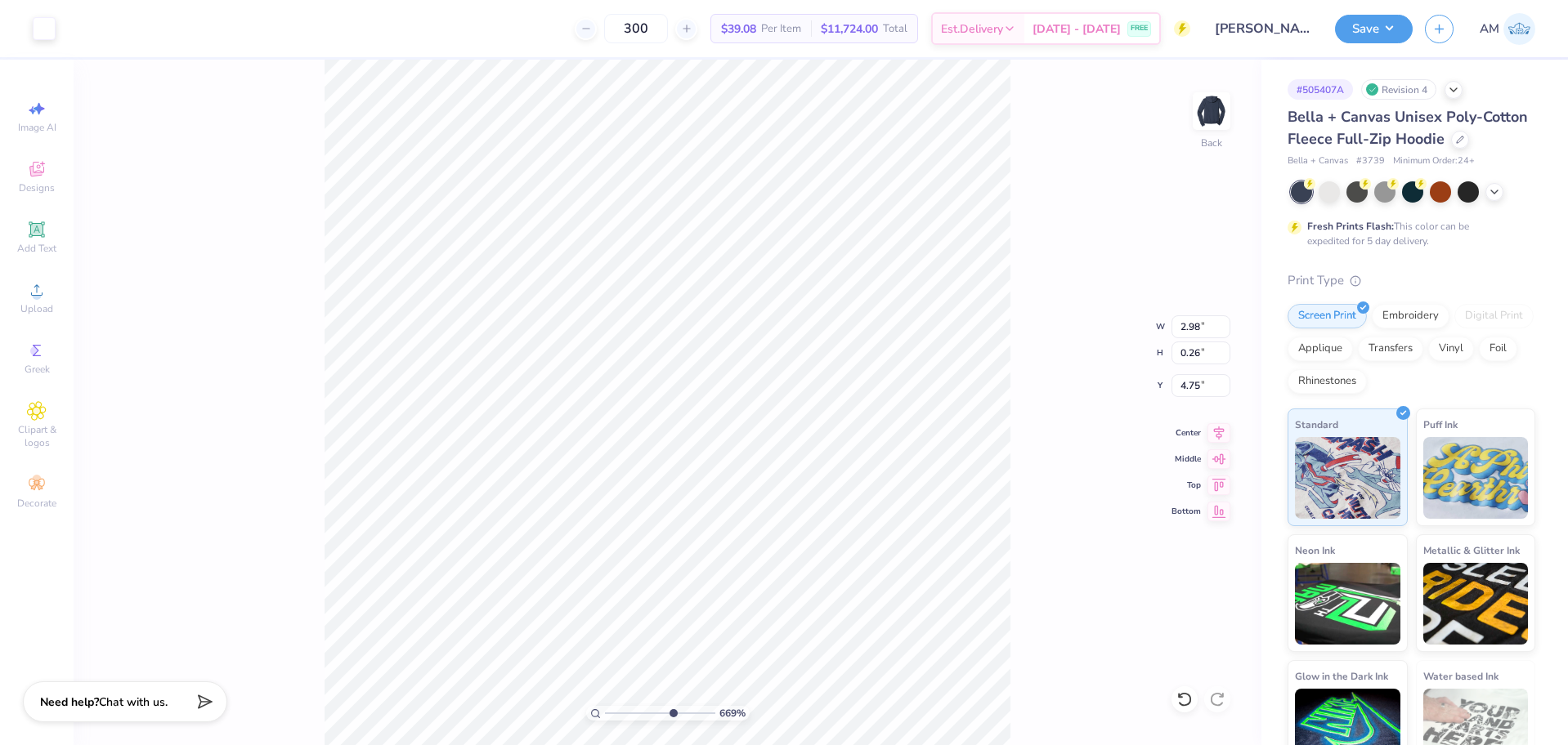
type input "4.41"
type input "10"
click at [1196, 384] on input "4.41" at bounding box center [1201, 385] width 59 height 23
type input "4.38"
click at [897, 568] on li "Group" at bounding box center [919, 565] width 128 height 32
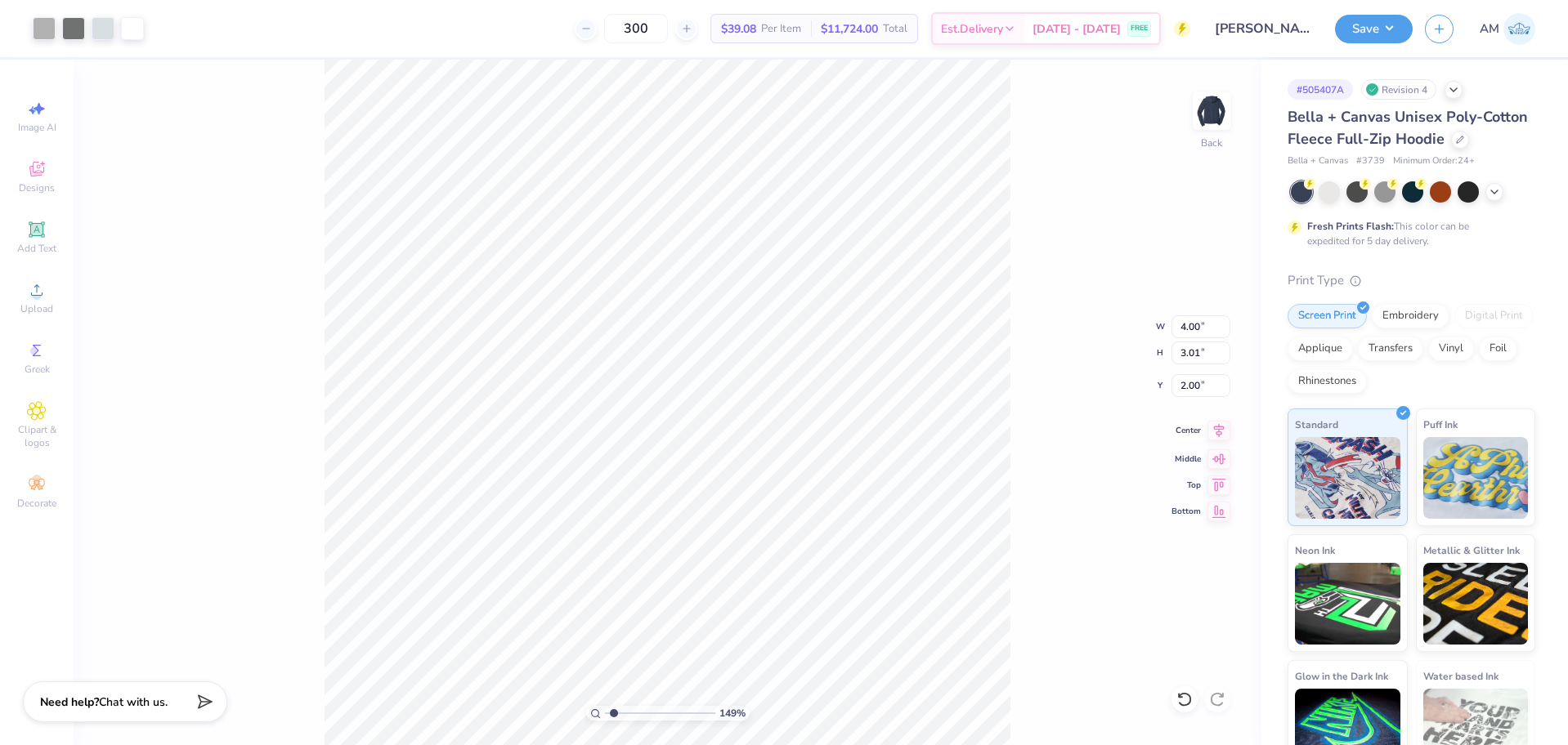
click at [1213, 434] on icon at bounding box center [1219, 431] width 23 height 20
click at [1076, 486] on div "149 % Back W 4.00 4.00 " H 3.01 3.01 " Y 2.00 2.00 " Center Middle Top Bottom" at bounding box center [667, 402] width 1188 height 686
type input "1"
click at [1378, 27] on button "Save" at bounding box center [1373, 25] width 77 height 28
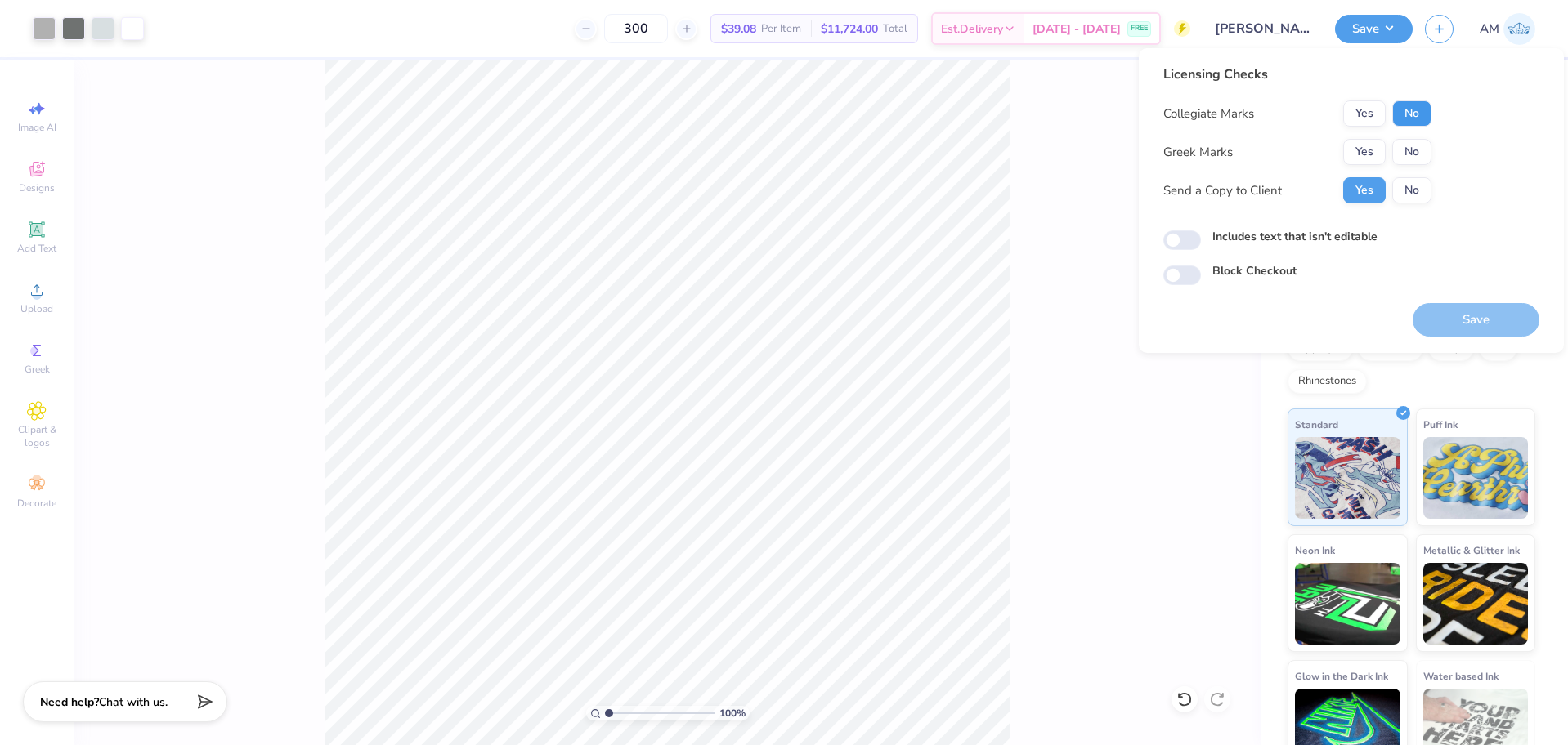
click at [1417, 111] on button "No" at bounding box center [1412, 114] width 39 height 26
click at [1404, 144] on button "No" at bounding box center [1412, 152] width 39 height 26
click at [1180, 237] on input "Includes text that isn't editable" at bounding box center [1182, 241] width 37 height 20
checkbox input "true"
click at [1473, 328] on button "Save" at bounding box center [1475, 320] width 126 height 34
